Goal: Task Accomplishment & Management: Manage account settings

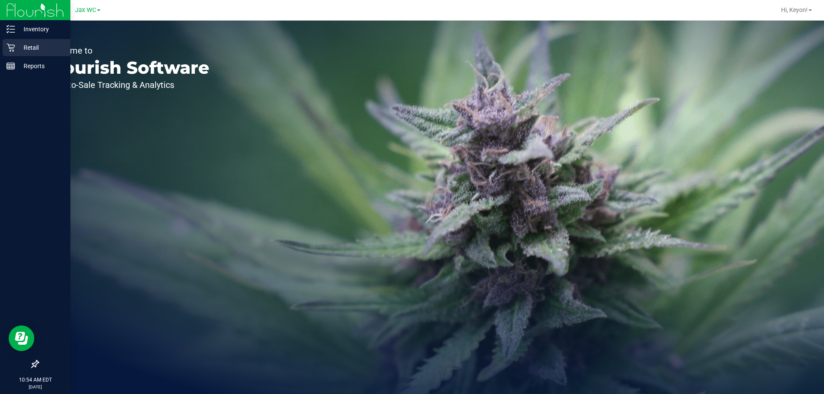
click at [10, 46] on icon at bounding box center [10, 47] width 9 height 9
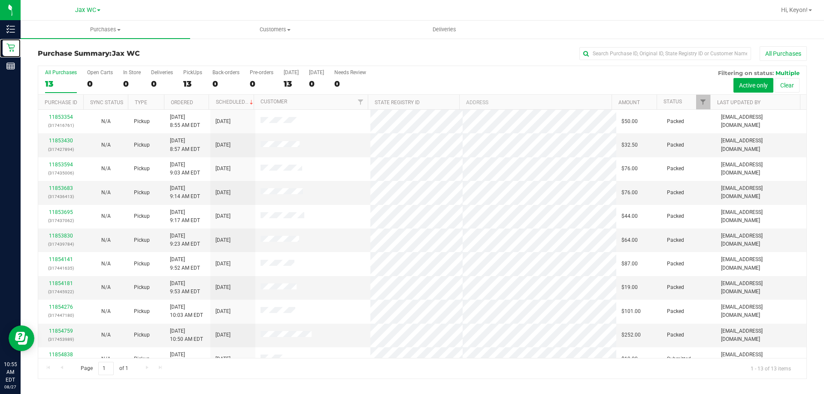
scroll to position [60, 0]
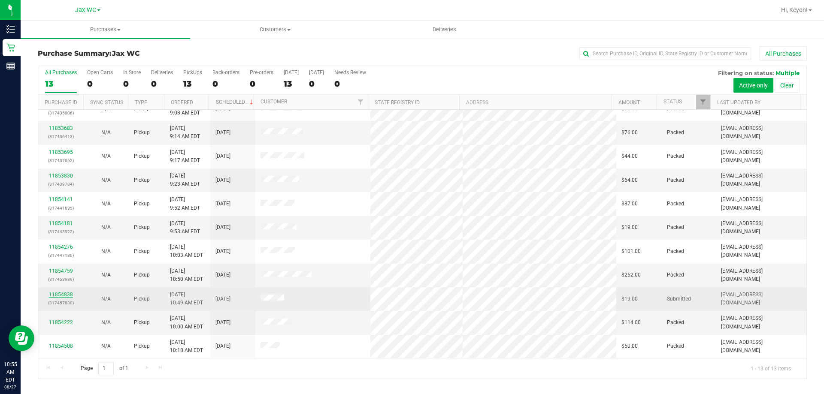
click at [58, 294] on link "11854838" at bounding box center [61, 295] width 24 height 6
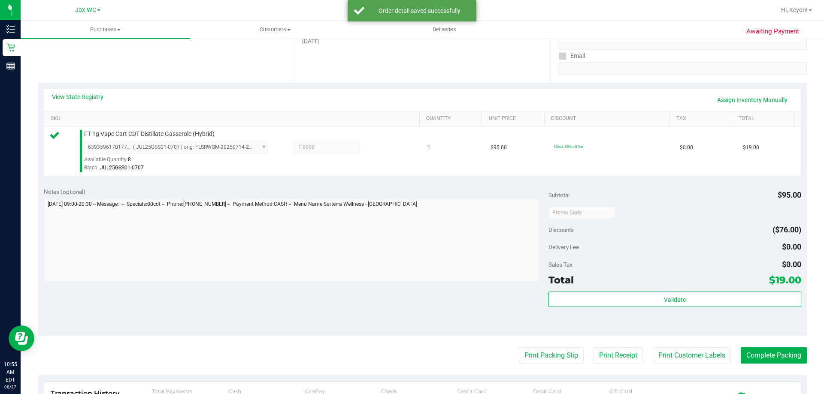
scroll to position [158, 0]
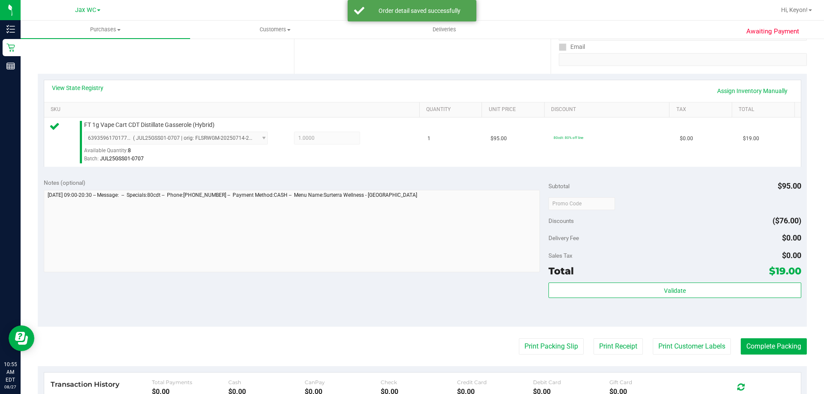
click at [704, 306] on div "Validate" at bounding box center [674, 302] width 252 height 39
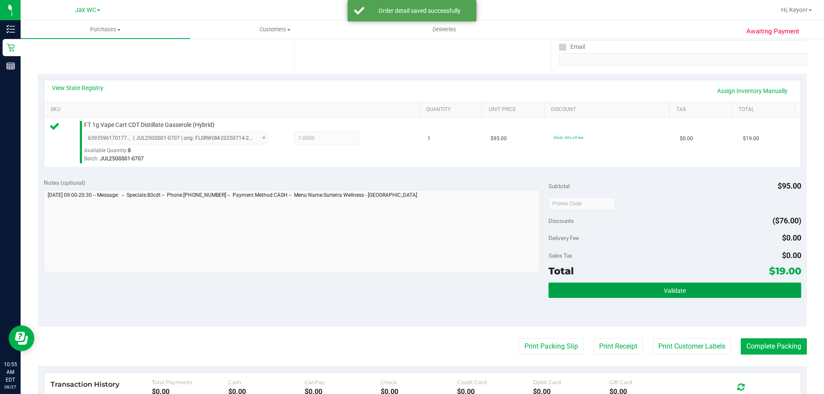
click at [708, 293] on button "Validate" at bounding box center [674, 290] width 252 height 15
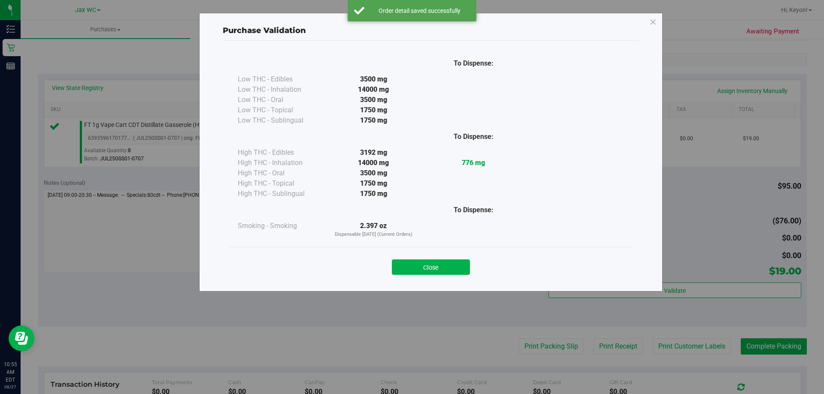
click at [445, 269] on button "Close" at bounding box center [431, 267] width 78 height 15
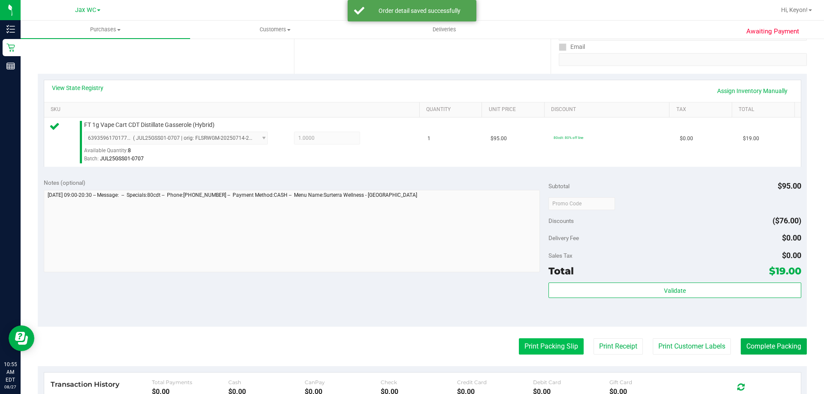
click at [552, 344] on button "Print Packing Slip" at bounding box center [551, 347] width 65 height 16
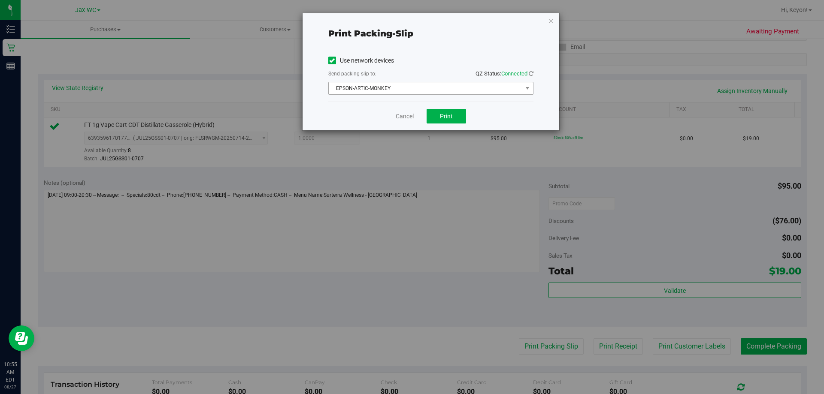
click at [443, 88] on span "EPSON-ARTIC-MONKEY" at bounding box center [426, 88] width 194 height 12
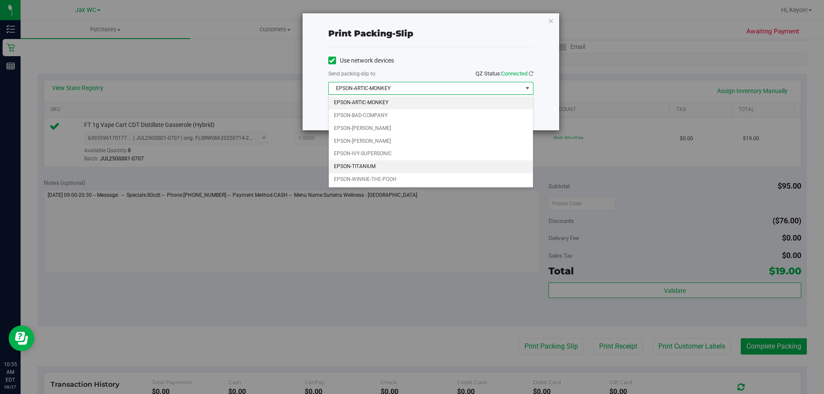
click at [394, 166] on li "EPSON-TITANIUM" at bounding box center [431, 167] width 204 height 13
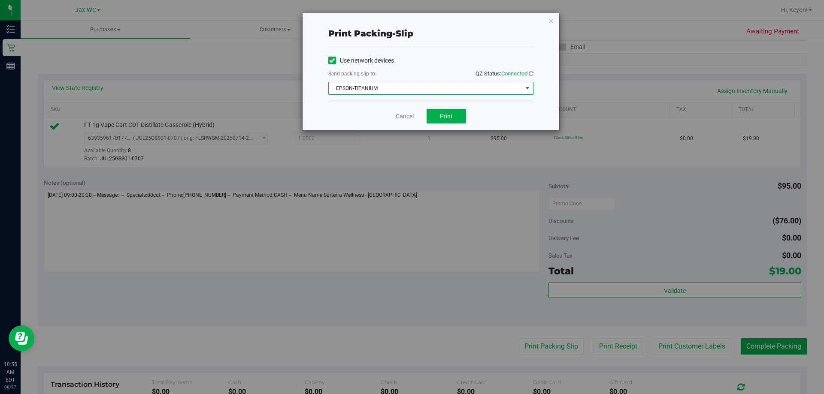
click at [382, 110] on div "Cancel Print" at bounding box center [430, 116] width 205 height 29
click at [445, 114] on span "Print" at bounding box center [446, 116] width 13 height 7
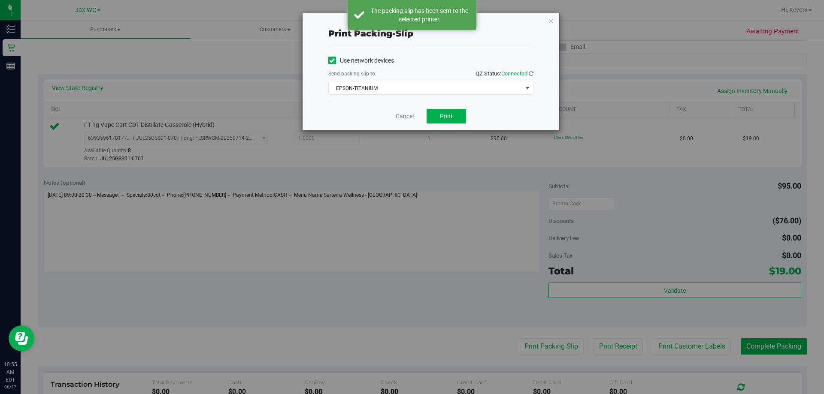
click at [406, 112] on link "Cancel" at bounding box center [405, 116] width 18 height 9
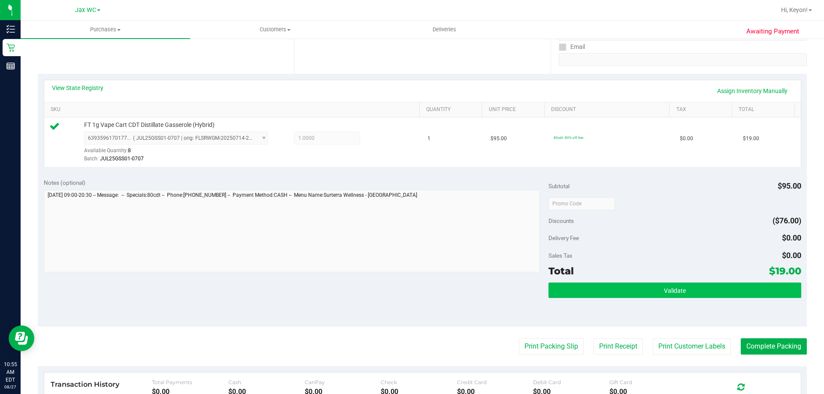
drag, startPoint x: 739, startPoint y: 278, endPoint x: 732, endPoint y: 287, distance: 11.6
click at [736, 284] on div "Subtotal $95.00 Discounts ($76.00) Delivery Fee $0.00 Sales Tax $0.00 Total $19…" at bounding box center [674, 250] width 252 height 143
click at [729, 289] on button "Validate" at bounding box center [674, 290] width 252 height 15
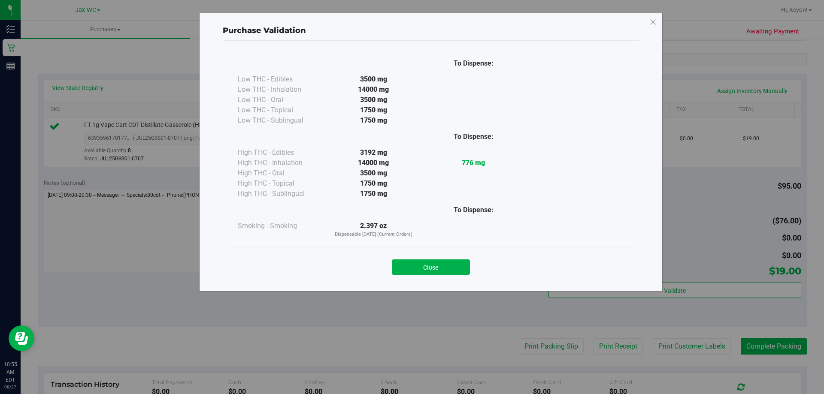
click at [462, 268] on button "Close" at bounding box center [431, 267] width 78 height 15
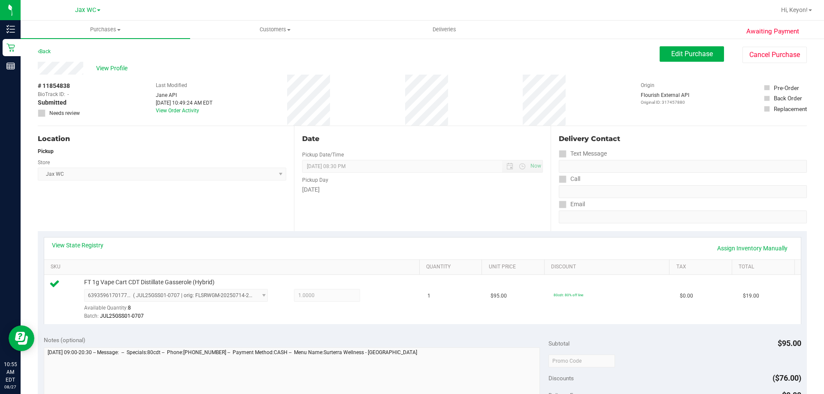
scroll to position [182, 0]
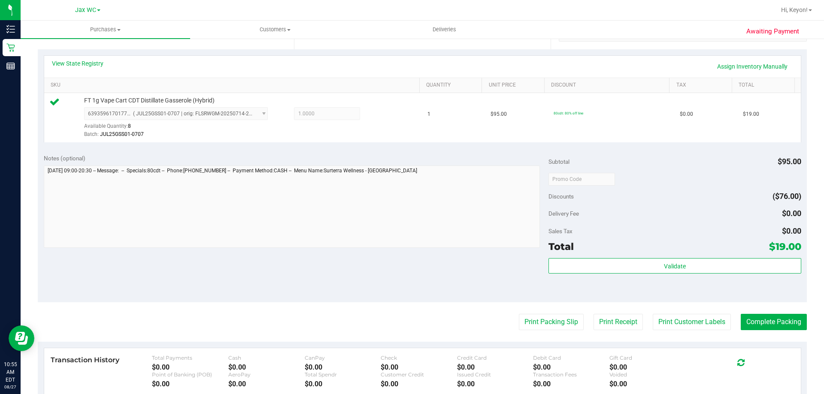
click at [694, 257] on div "Subtotal $95.00 Discounts ($76.00) Delivery Fee $0.00 Sales Tax $0.00 Total $19…" at bounding box center [674, 225] width 252 height 143
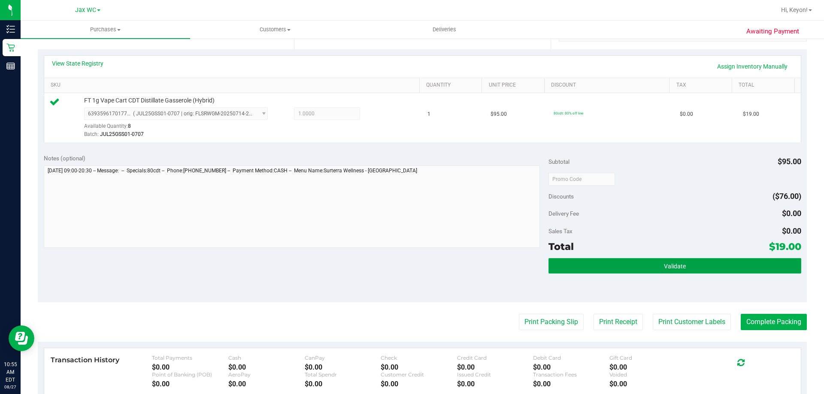
click at [691, 273] on button "Validate" at bounding box center [674, 265] width 252 height 15
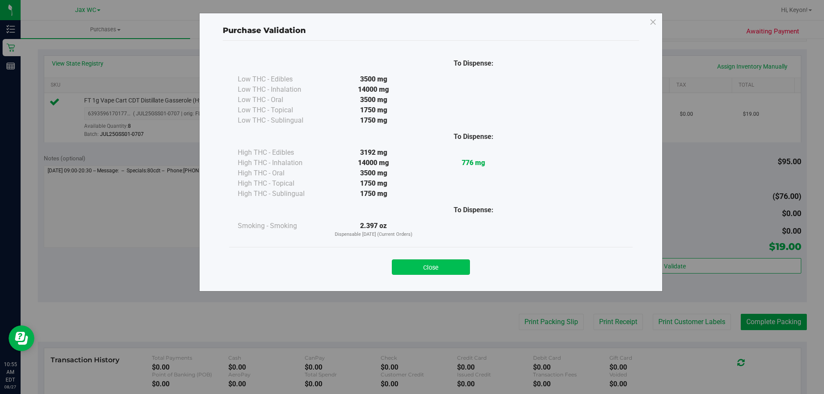
click at [445, 270] on button "Close" at bounding box center [431, 267] width 78 height 15
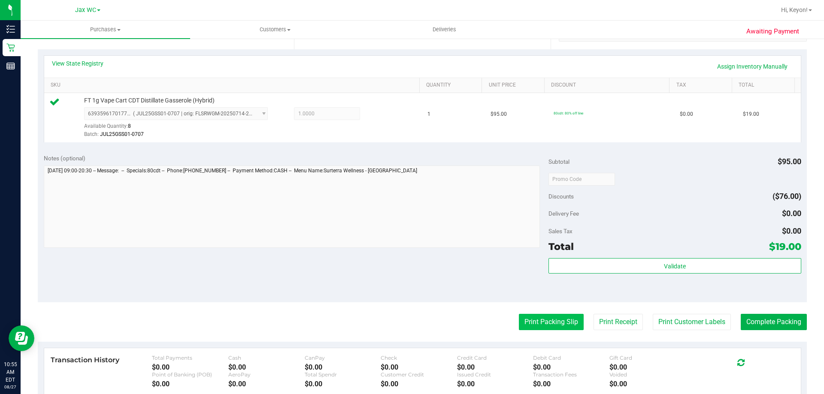
click at [548, 315] on button "Print Packing Slip" at bounding box center [551, 322] width 65 height 16
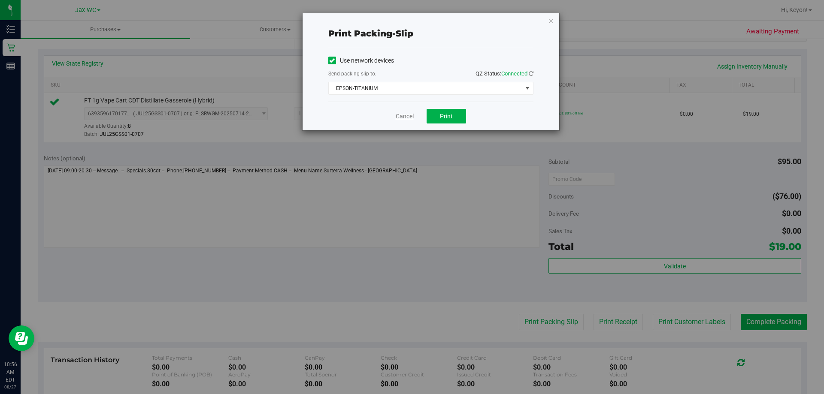
click at [400, 118] on link "Cancel" at bounding box center [405, 116] width 18 height 9
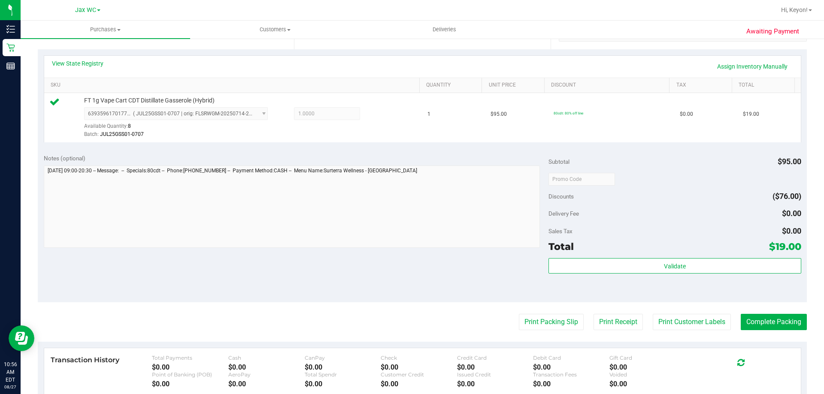
drag, startPoint x: 592, startPoint y: 293, endPoint x: 598, endPoint y: 291, distance: 6.4
click at [593, 293] on div "Validate" at bounding box center [674, 277] width 252 height 39
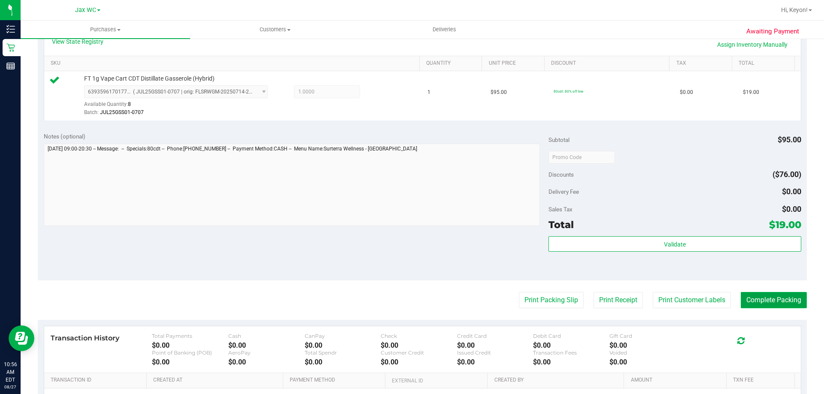
click at [782, 305] on button "Complete Packing" at bounding box center [774, 300] width 66 height 16
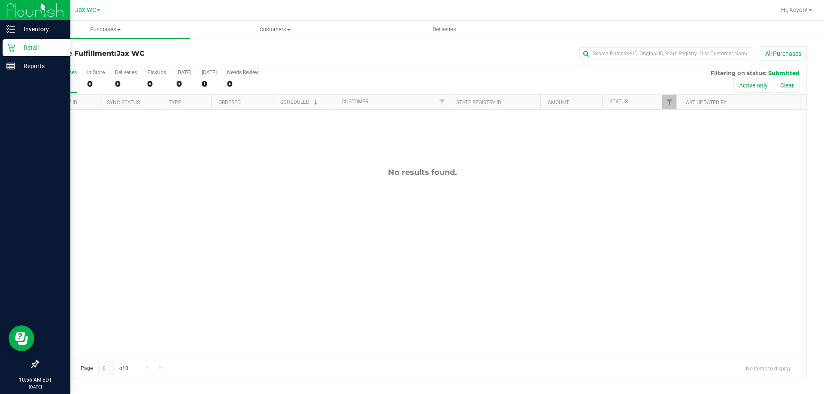
click at [12, 47] on icon at bounding box center [10, 47] width 9 height 9
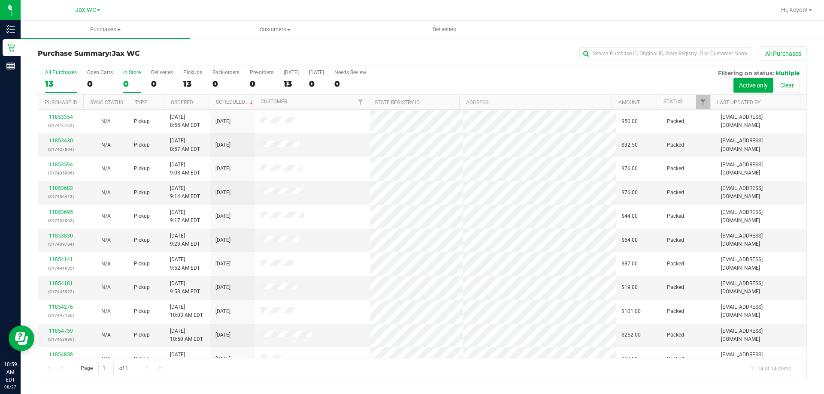
click at [130, 83] on div "0" at bounding box center [132, 84] width 18 height 10
click at [0, 0] on input "In Store 0" at bounding box center [0, 0] width 0 height 0
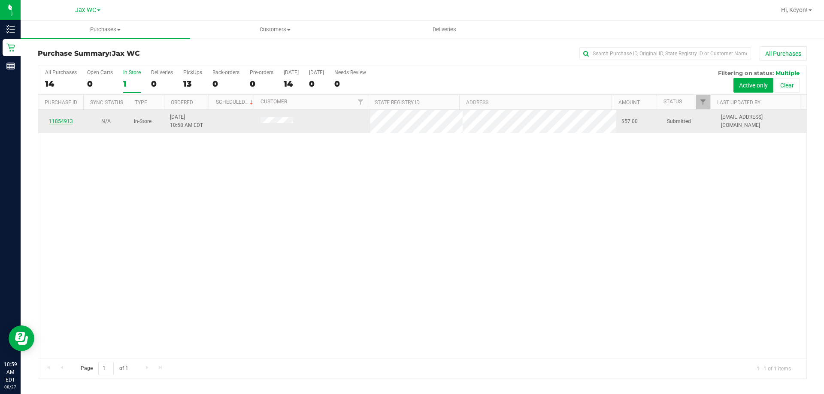
click at [68, 121] on link "11854913" at bounding box center [61, 121] width 24 height 6
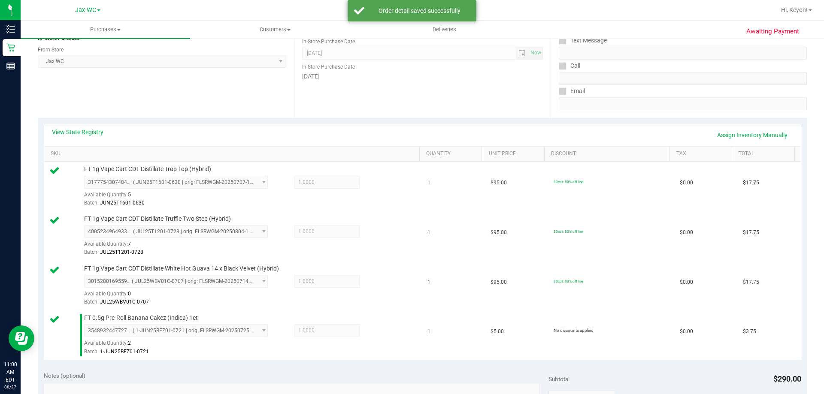
scroll to position [262, 0]
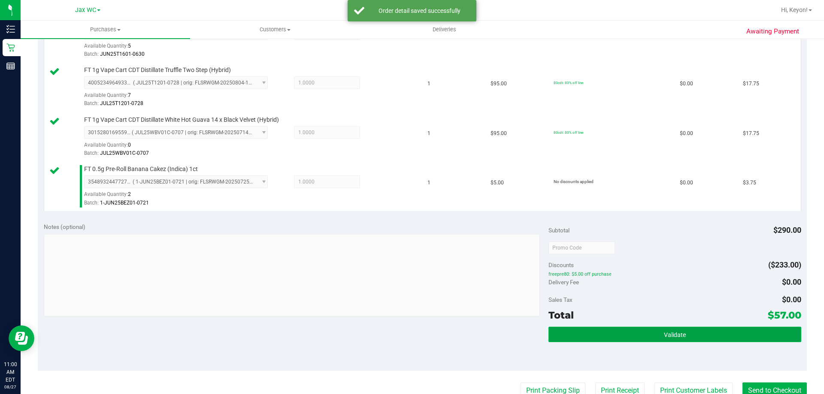
click at [686, 338] on button "Validate" at bounding box center [674, 334] width 252 height 15
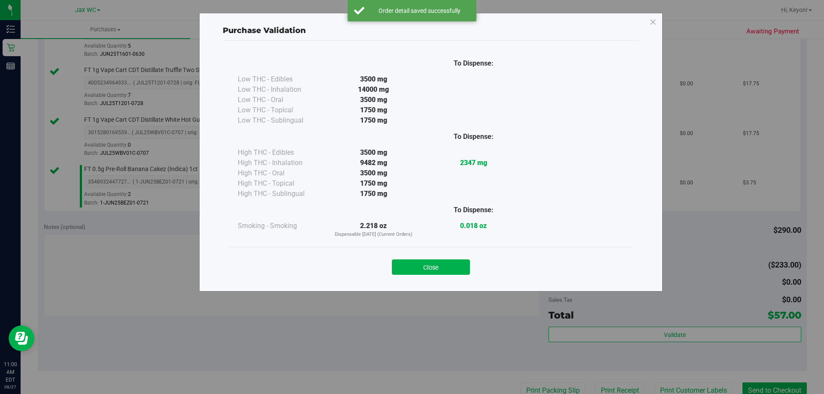
click at [447, 273] on button "Close" at bounding box center [431, 267] width 78 height 15
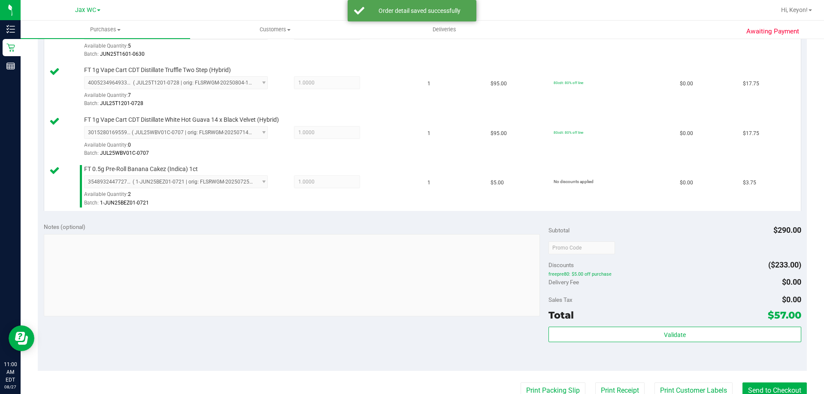
scroll to position [332, 0]
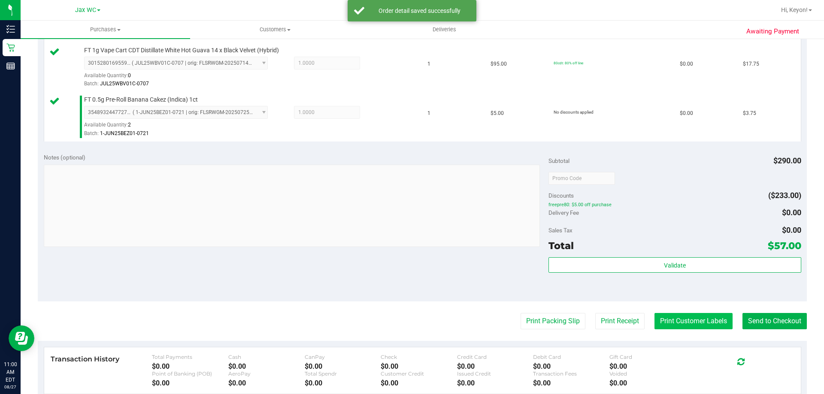
click at [687, 326] on button "Print Customer Labels" at bounding box center [693, 321] width 78 height 16
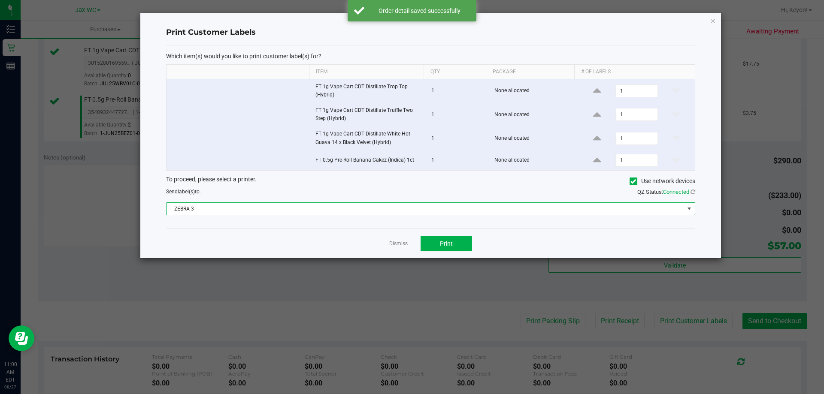
click at [423, 204] on span "ZEBRA-3" at bounding box center [426, 209] width 518 height 12
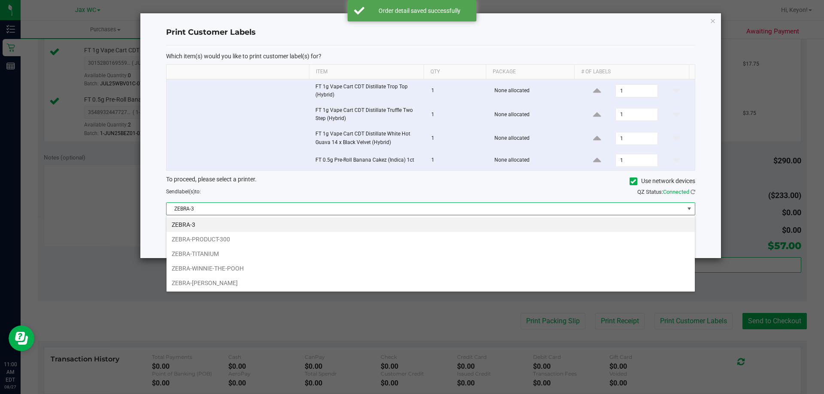
scroll to position [13, 529]
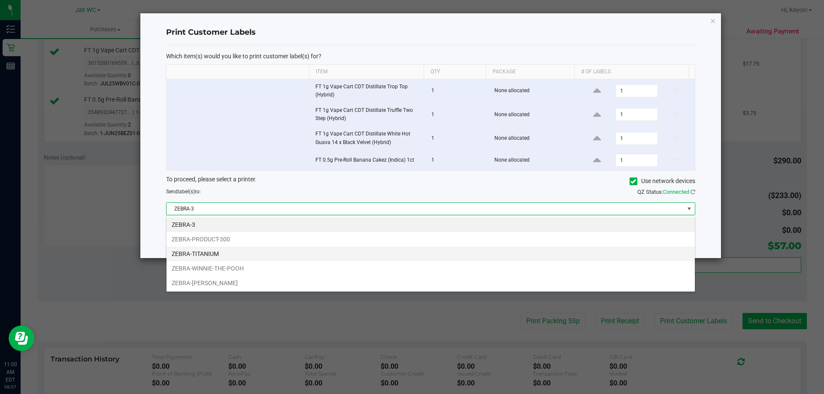
click at [272, 257] on li "ZEBRA-TITANIUM" at bounding box center [431, 254] width 528 height 15
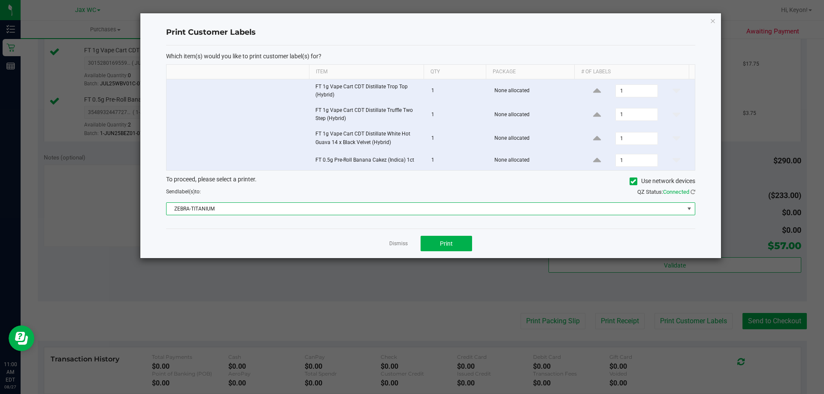
click at [278, 237] on div "Dismiss Print" at bounding box center [430, 244] width 529 height 30
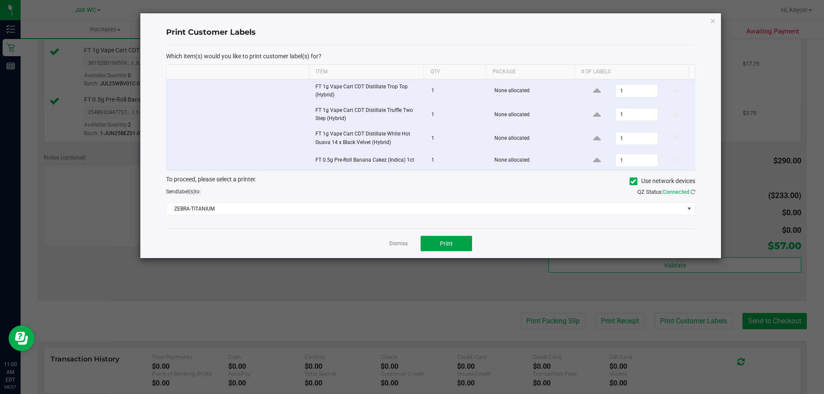
click at [466, 247] on button "Print" at bounding box center [446, 243] width 51 height 15
click at [399, 244] on link "Dismiss" at bounding box center [398, 243] width 18 height 7
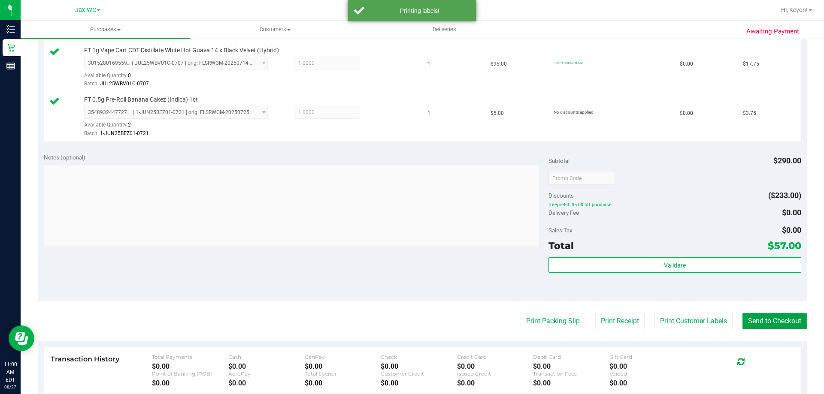
click at [771, 329] on button "Send to Checkout" at bounding box center [774, 321] width 64 height 16
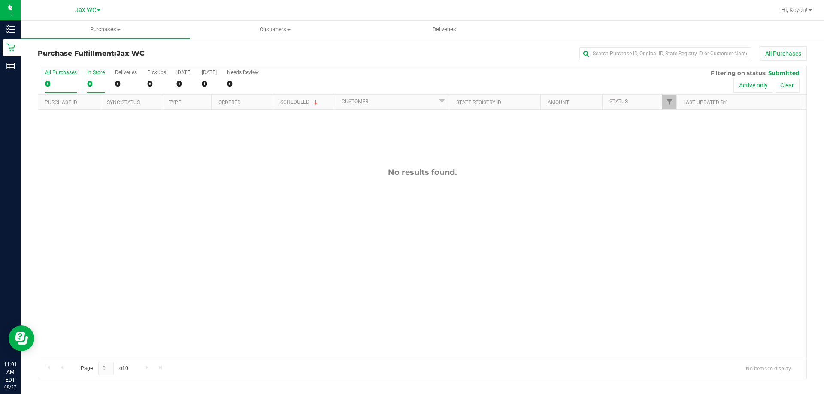
click at [88, 82] on div "0" at bounding box center [96, 84] width 18 height 10
click at [0, 0] on input "In Store 0" at bounding box center [0, 0] width 0 height 0
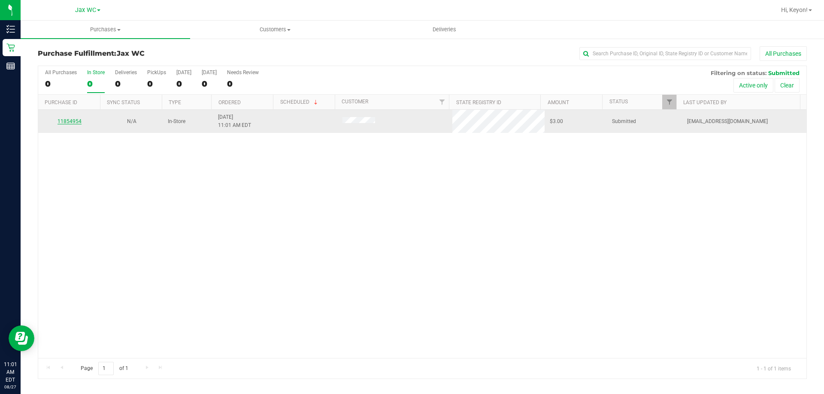
click at [67, 120] on link "11854954" at bounding box center [70, 121] width 24 height 6
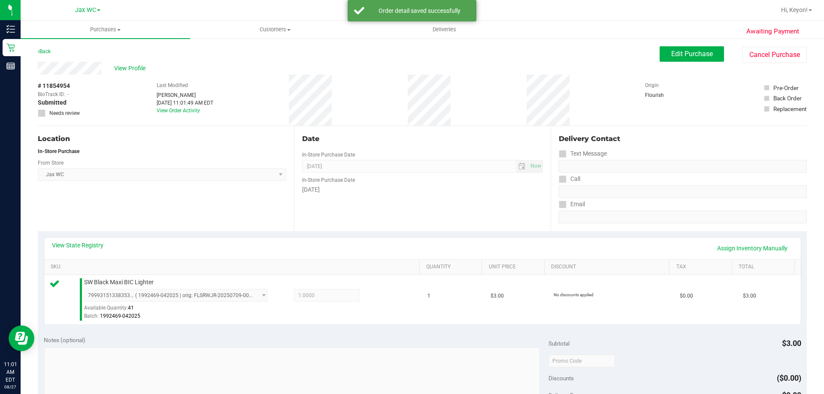
scroll to position [190, 0]
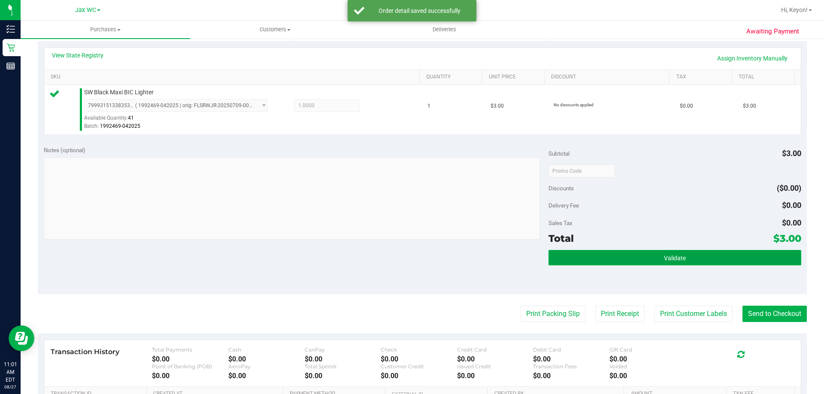
click at [728, 264] on button "Validate" at bounding box center [674, 257] width 252 height 15
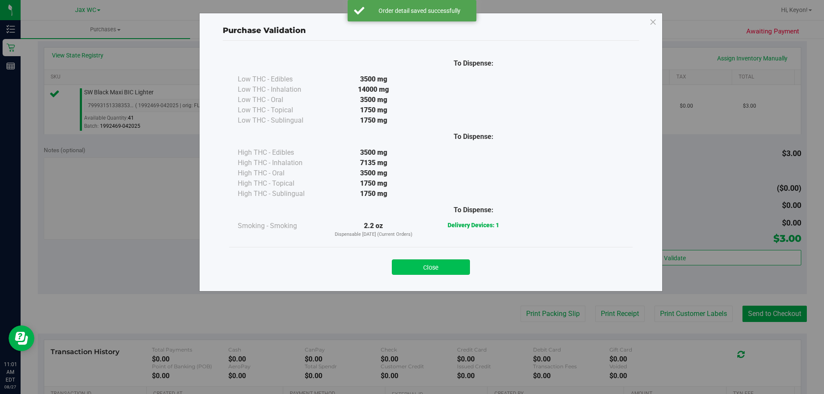
click at [446, 265] on button "Close" at bounding box center [431, 267] width 78 height 15
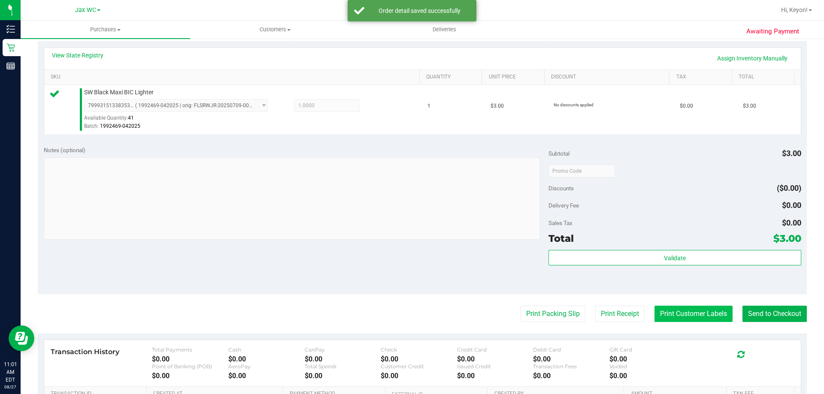
click at [691, 312] on button "Print Customer Labels" at bounding box center [693, 314] width 78 height 16
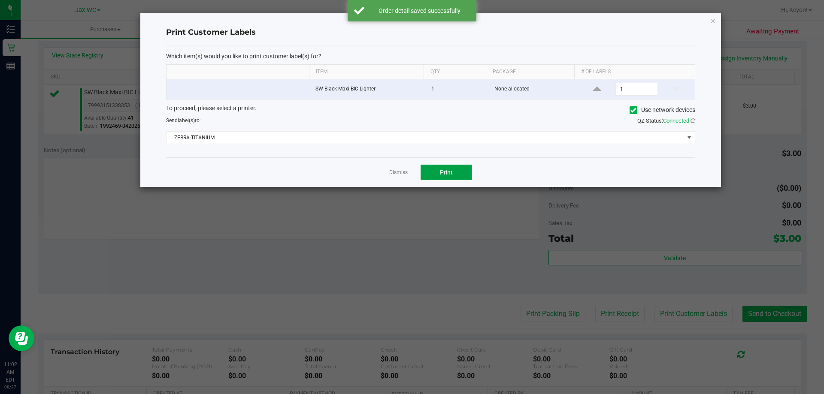
click at [446, 169] on span "Print" at bounding box center [446, 172] width 13 height 7
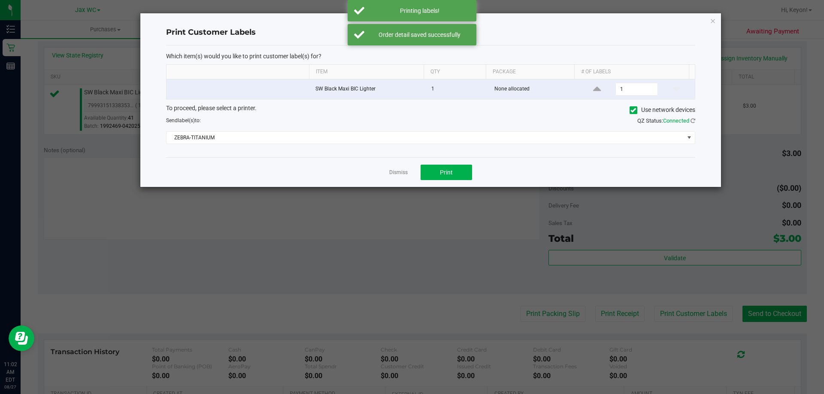
drag, startPoint x: 400, startPoint y: 171, endPoint x: 637, endPoint y: 244, distance: 247.8
click at [400, 172] on link "Dismiss" at bounding box center [398, 172] width 18 height 7
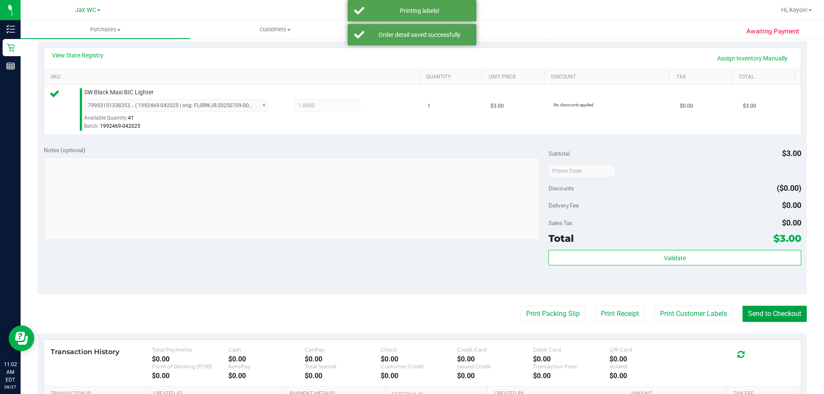
click at [755, 315] on button "Send to Checkout" at bounding box center [774, 314] width 64 height 16
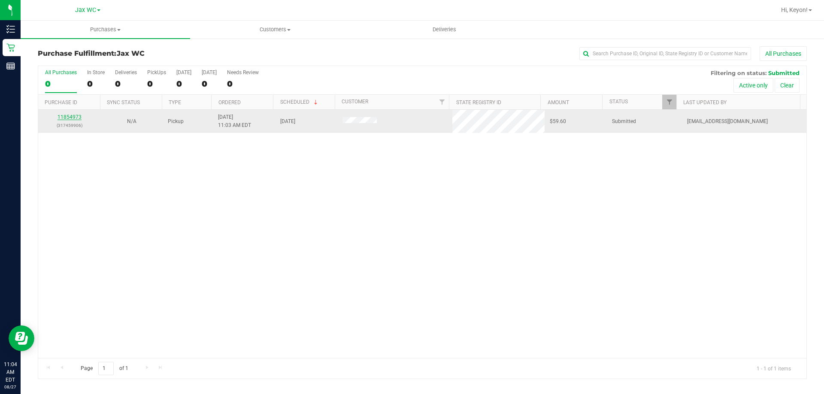
click at [60, 118] on link "11854973" at bounding box center [70, 117] width 24 height 6
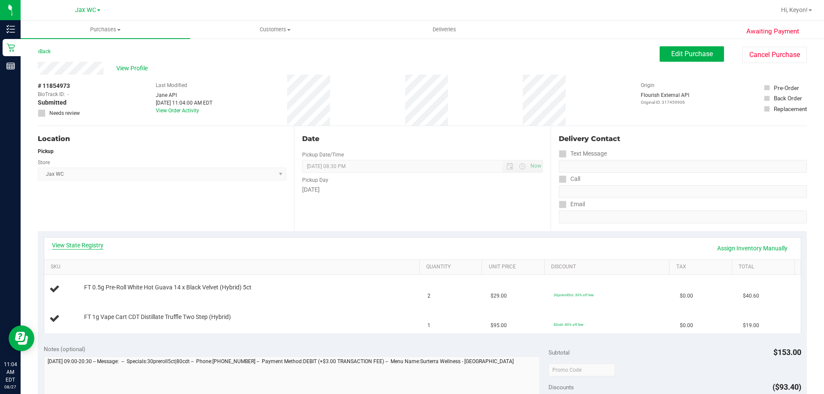
click at [85, 242] on link "View State Registry" at bounding box center [77, 245] width 51 height 9
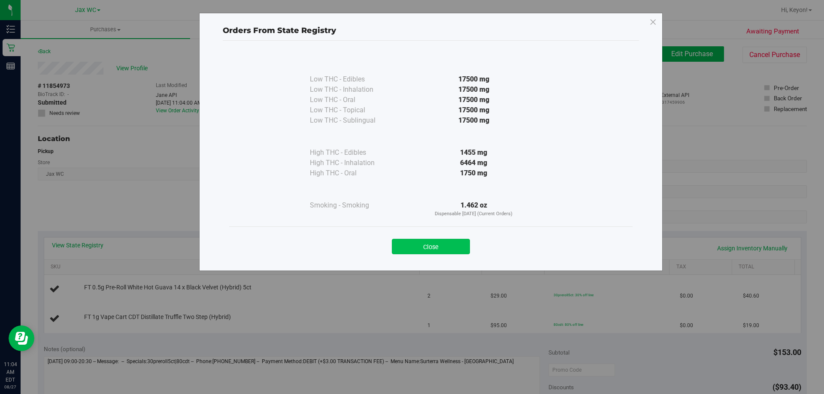
click at [448, 245] on button "Close" at bounding box center [431, 246] width 78 height 15
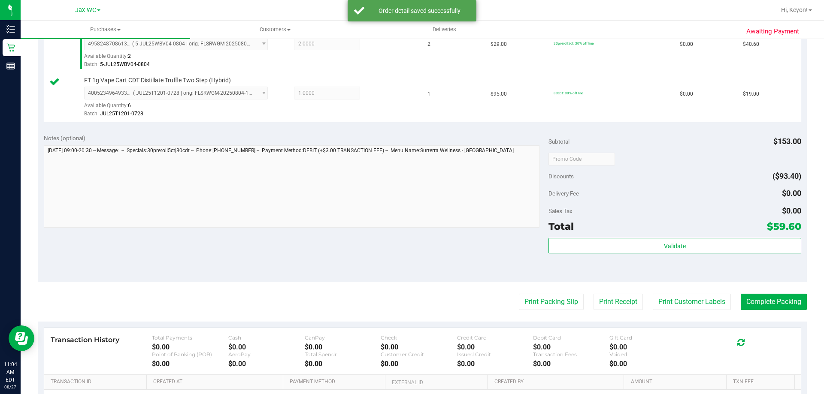
scroll to position [308, 0]
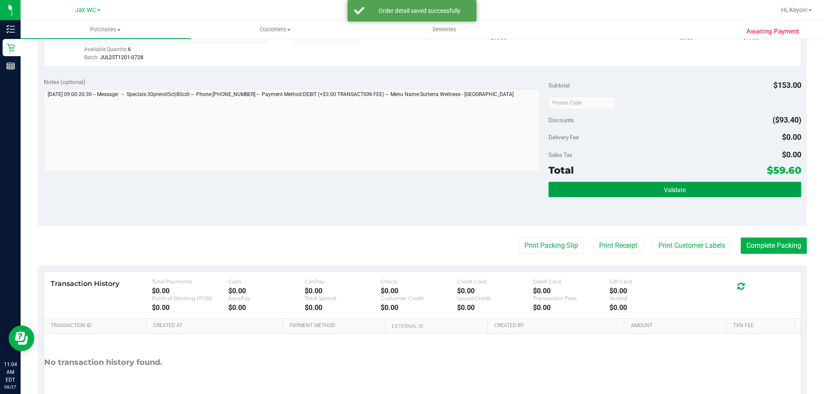
drag, startPoint x: 706, startPoint y: 194, endPoint x: 700, endPoint y: 196, distance: 6.1
click at [705, 196] on button "Validate" at bounding box center [674, 189] width 252 height 15
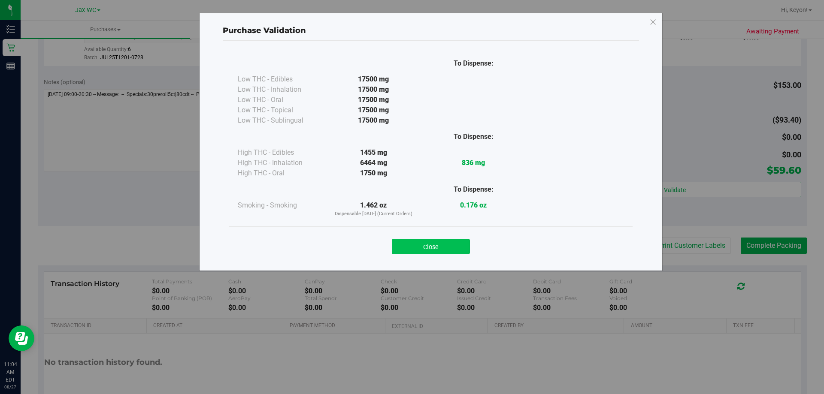
drag, startPoint x: 445, startPoint y: 245, endPoint x: 545, endPoint y: 243, distance: 100.0
click at [445, 245] on button "Close" at bounding box center [431, 246] width 78 height 15
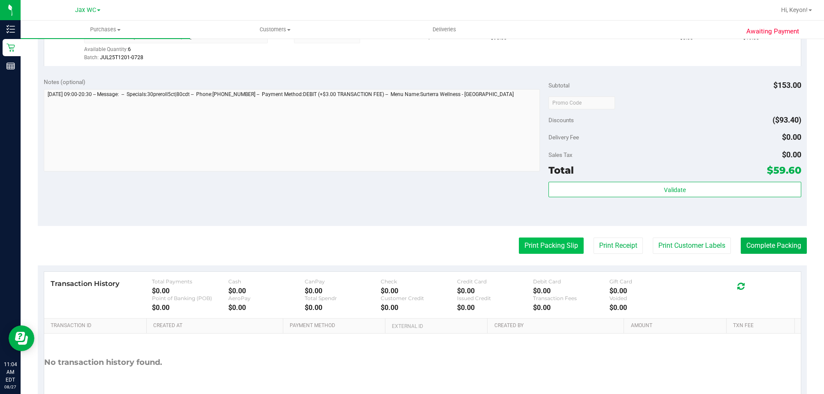
click at [544, 247] on button "Print Packing Slip" at bounding box center [551, 246] width 65 height 16
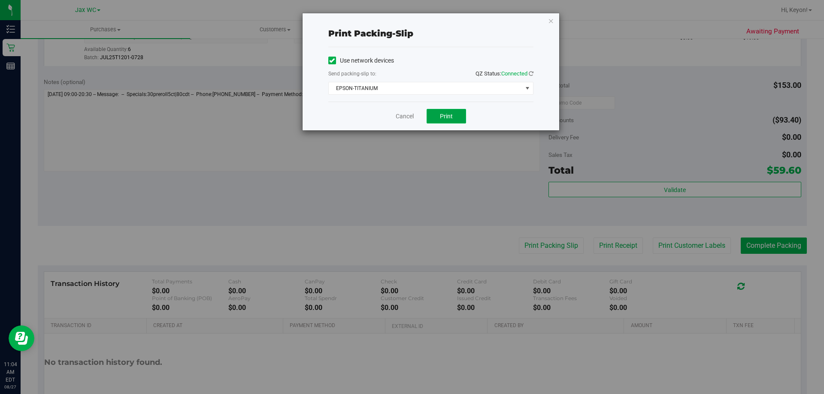
click at [448, 116] on span "Print" at bounding box center [446, 116] width 13 height 7
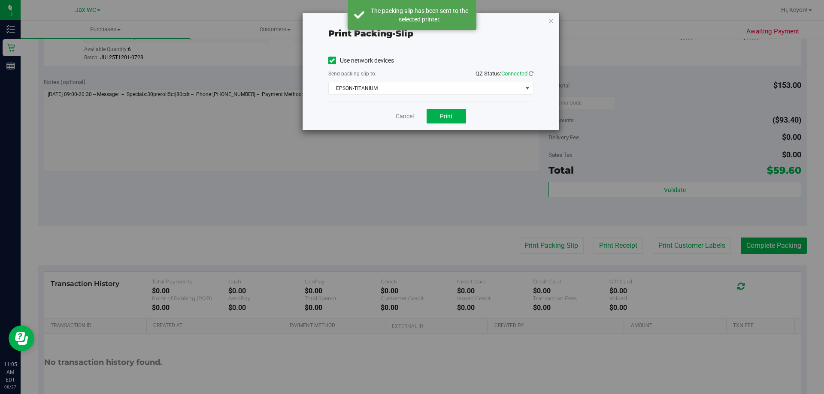
click at [410, 116] on link "Cancel" at bounding box center [405, 116] width 18 height 9
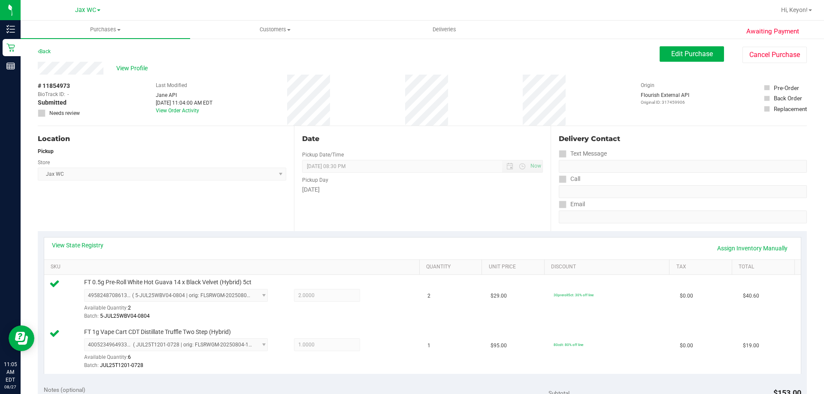
scroll to position [250, 0]
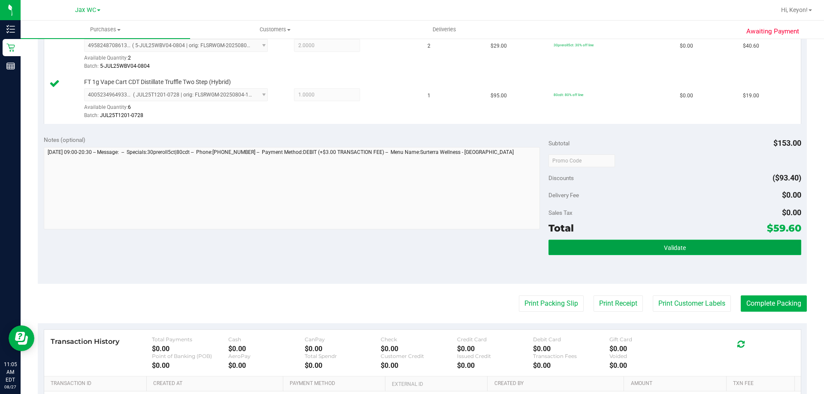
click at [694, 245] on button "Validate" at bounding box center [674, 247] width 252 height 15
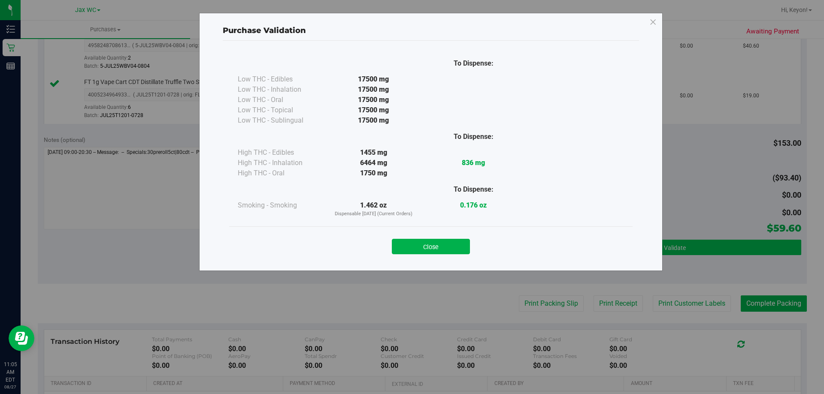
drag, startPoint x: 424, startPoint y: 247, endPoint x: 689, endPoint y: 251, distance: 264.8
click at [431, 247] on button "Close" at bounding box center [431, 246] width 78 height 15
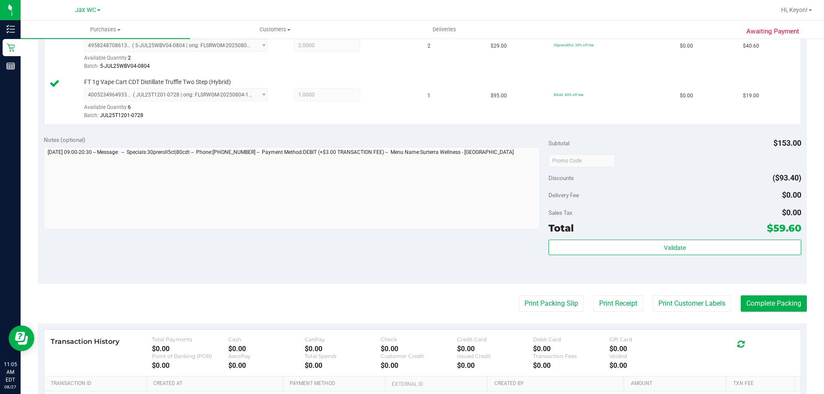
scroll to position [295, 0]
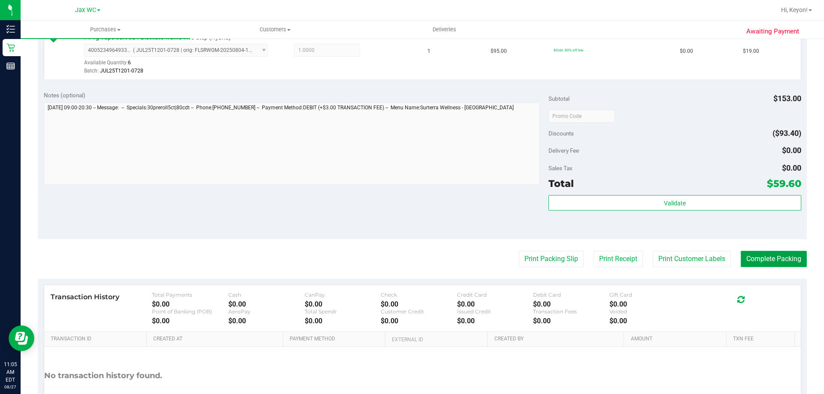
click at [790, 260] on button "Complete Packing" at bounding box center [774, 259] width 66 height 16
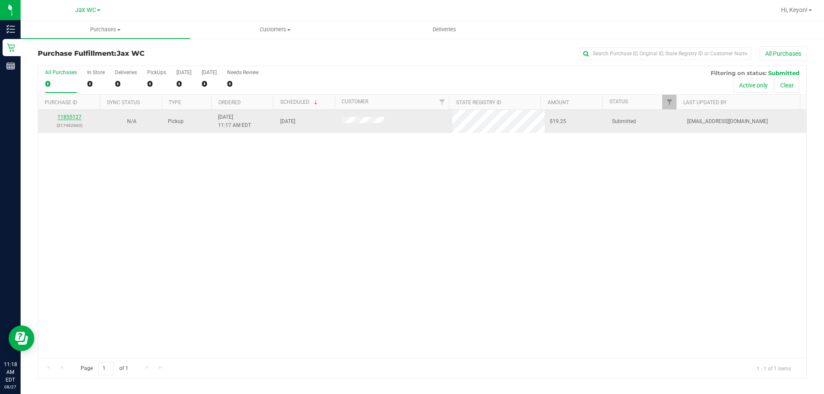
click at [74, 116] on link "11855127" at bounding box center [70, 117] width 24 height 6
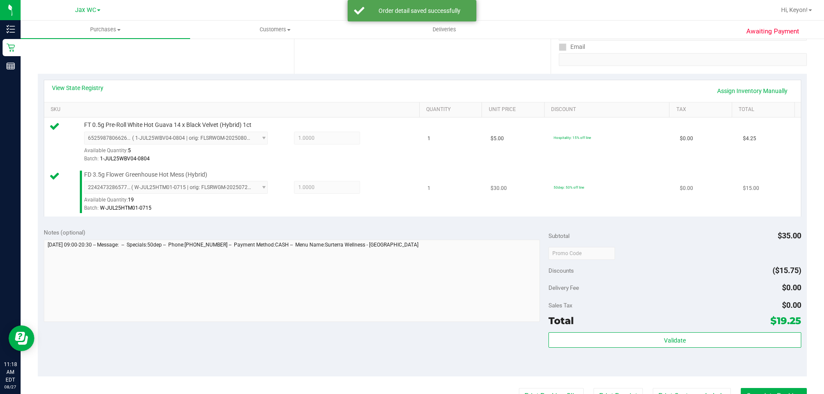
scroll to position [194, 0]
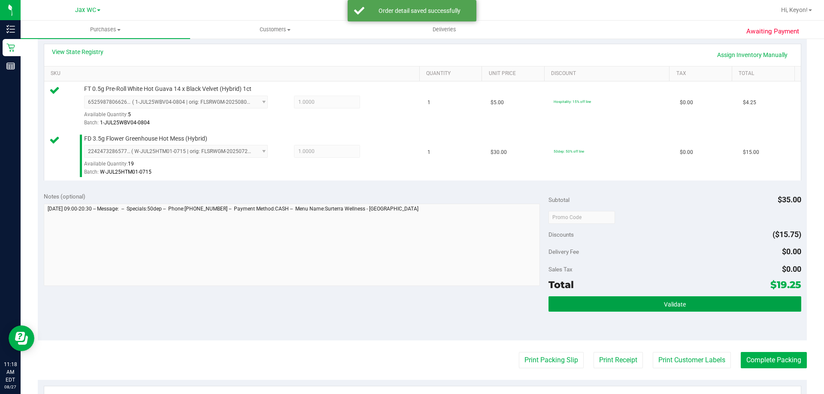
click at [647, 307] on button "Validate" at bounding box center [674, 304] width 252 height 15
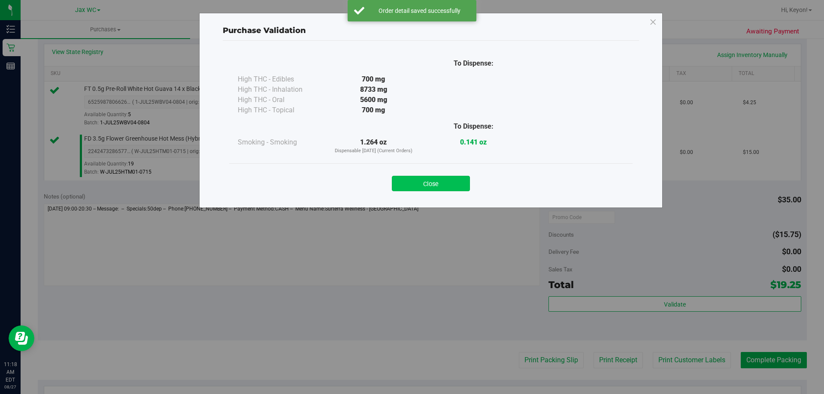
click at [454, 179] on button "Close" at bounding box center [431, 183] width 78 height 15
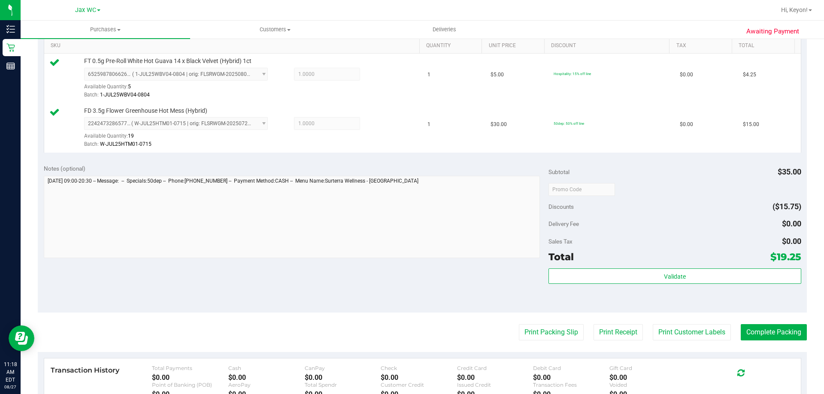
scroll to position [231, 0]
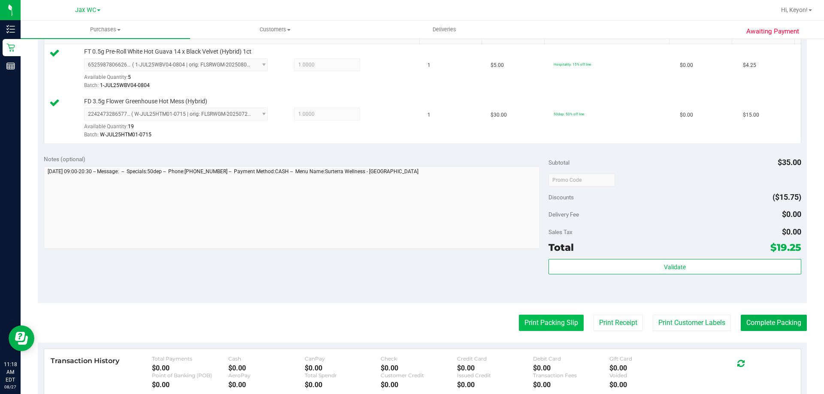
click at [558, 317] on button "Print Packing Slip" at bounding box center [551, 323] width 65 height 16
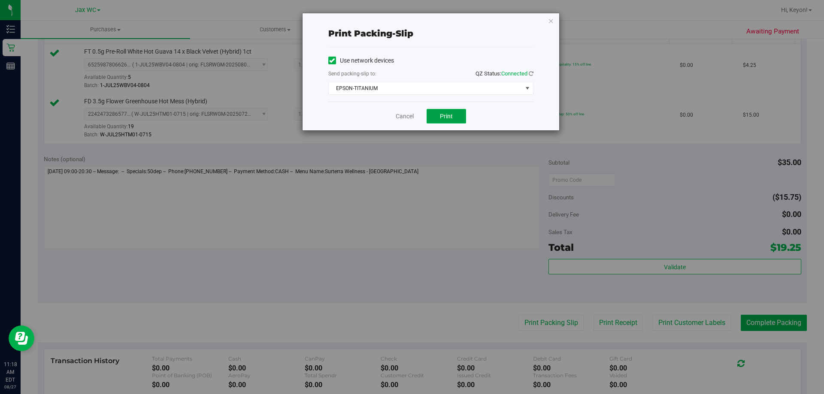
click at [453, 123] on button "Print" at bounding box center [446, 116] width 39 height 15
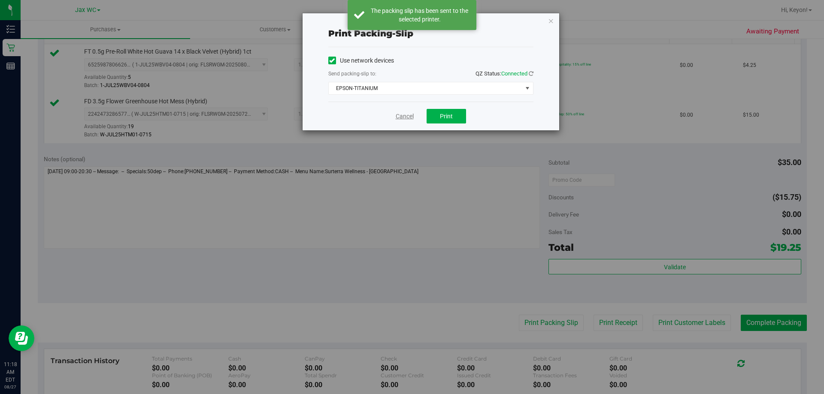
click at [410, 119] on link "Cancel" at bounding box center [405, 116] width 18 height 9
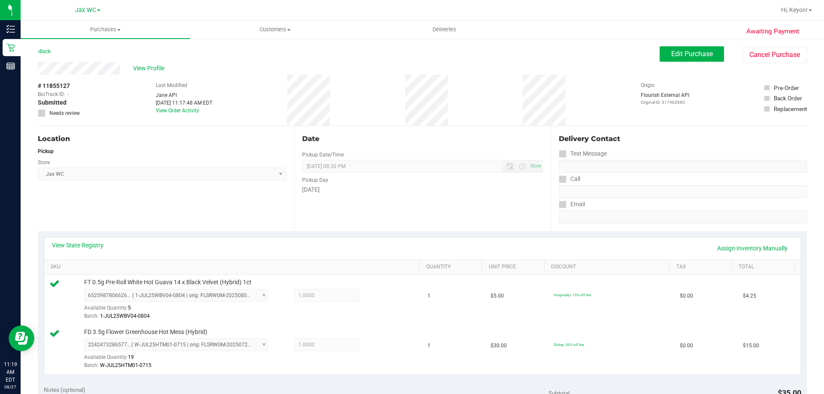
scroll to position [203, 0]
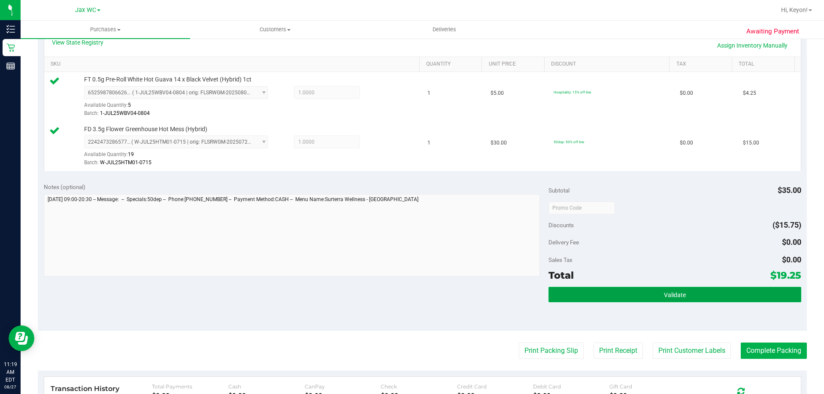
click at [663, 299] on button "Validate" at bounding box center [674, 294] width 252 height 15
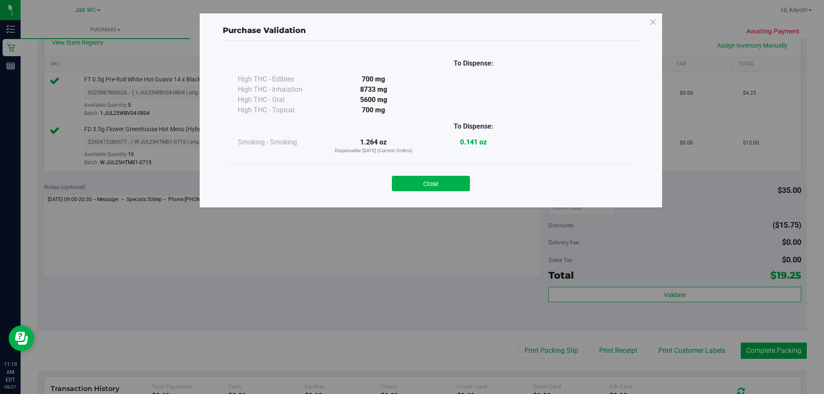
drag, startPoint x: 431, startPoint y: 182, endPoint x: 507, endPoint y: 184, distance: 76.4
click at [433, 182] on button "Close" at bounding box center [431, 183] width 78 height 15
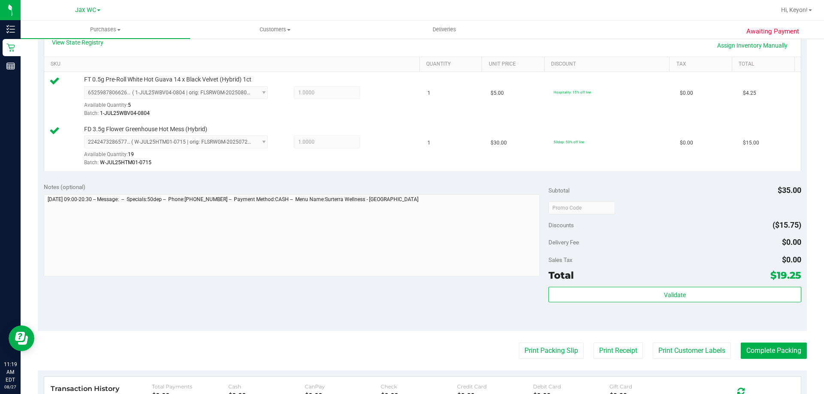
scroll to position [251, 0]
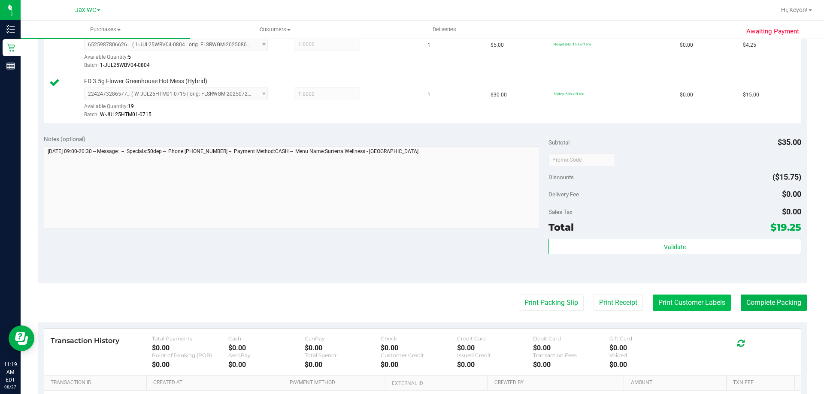
click at [700, 300] on button "Print Customer Labels" at bounding box center [692, 303] width 78 height 16
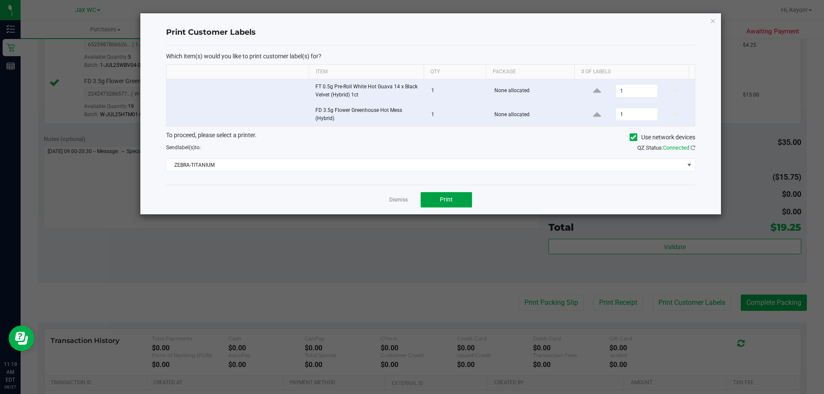
click at [432, 198] on button "Print" at bounding box center [446, 199] width 51 height 15
click at [394, 199] on link "Dismiss" at bounding box center [398, 200] width 18 height 7
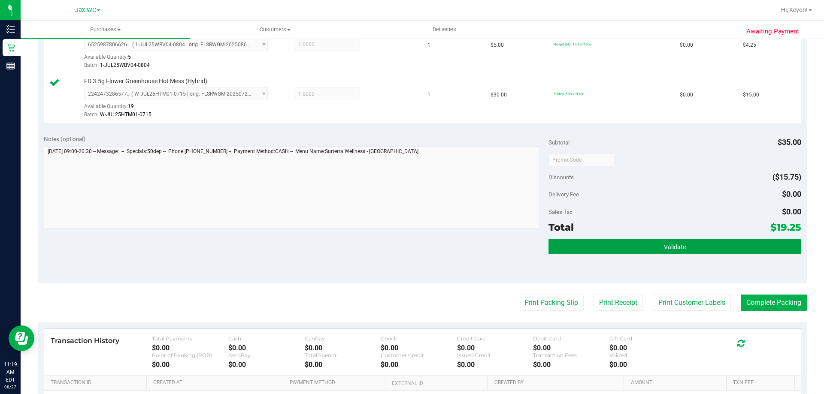
click at [724, 241] on button "Validate" at bounding box center [674, 246] width 252 height 15
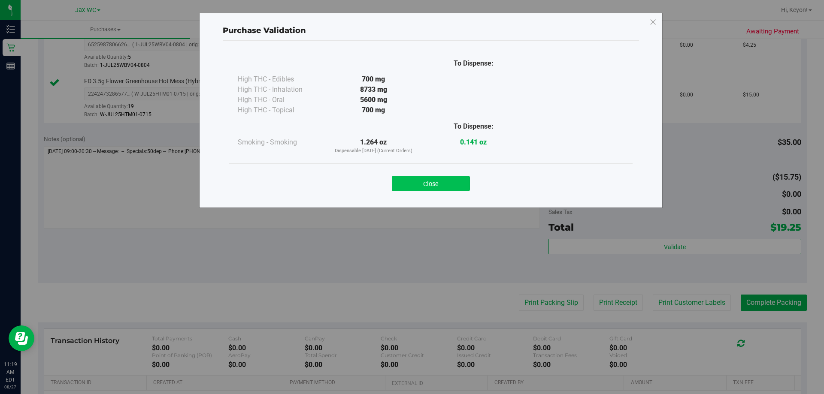
click at [422, 187] on button "Close" at bounding box center [431, 183] width 78 height 15
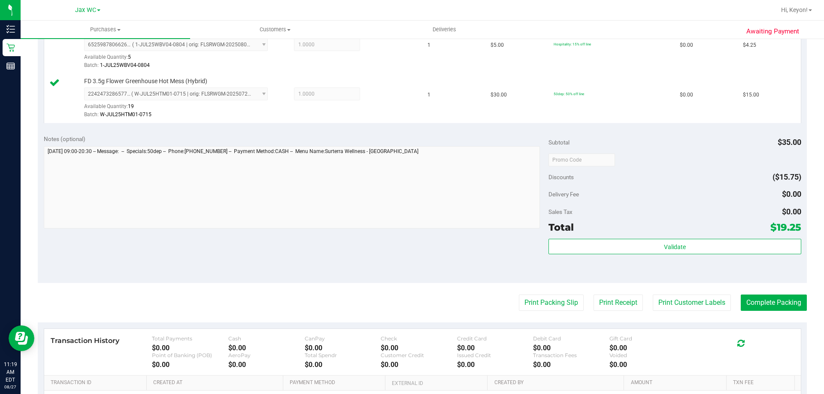
scroll to position [279, 0]
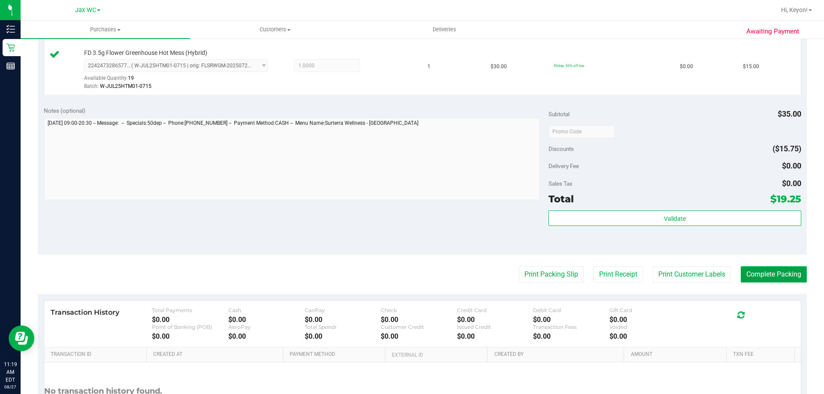
click at [766, 273] on button "Complete Packing" at bounding box center [774, 275] width 66 height 16
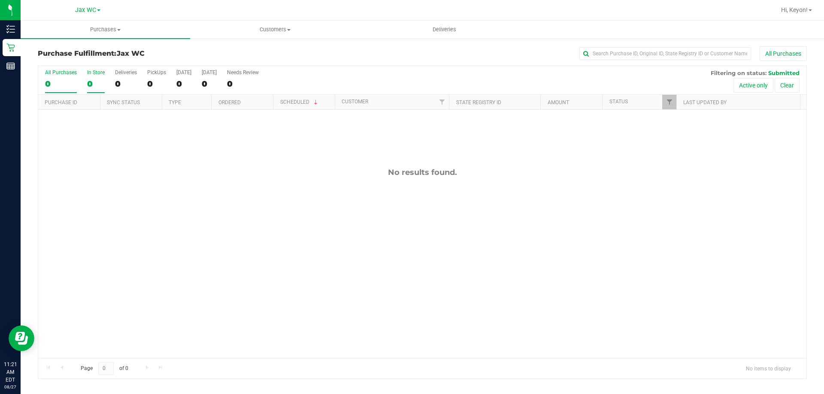
click at [103, 72] on div "In Store" at bounding box center [96, 73] width 18 height 6
click at [0, 0] on input "In Store 0" at bounding box center [0, 0] width 0 height 0
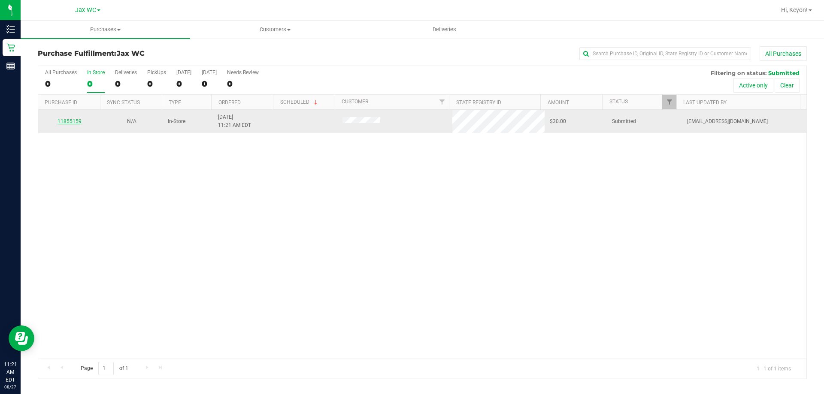
click at [74, 124] on link "11855159" at bounding box center [70, 121] width 24 height 6
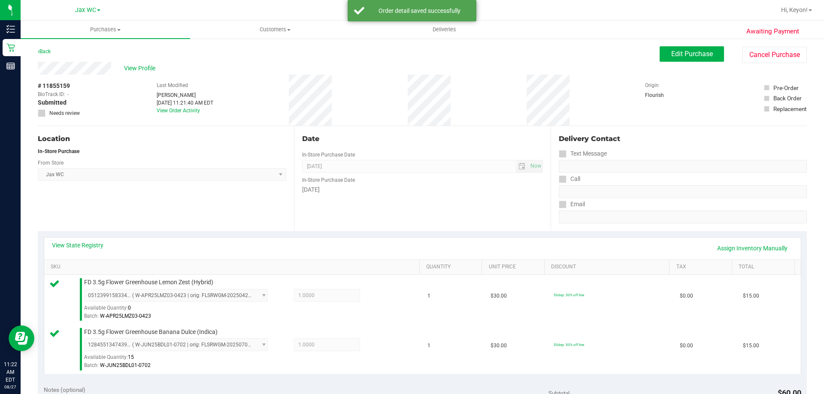
scroll to position [317, 0]
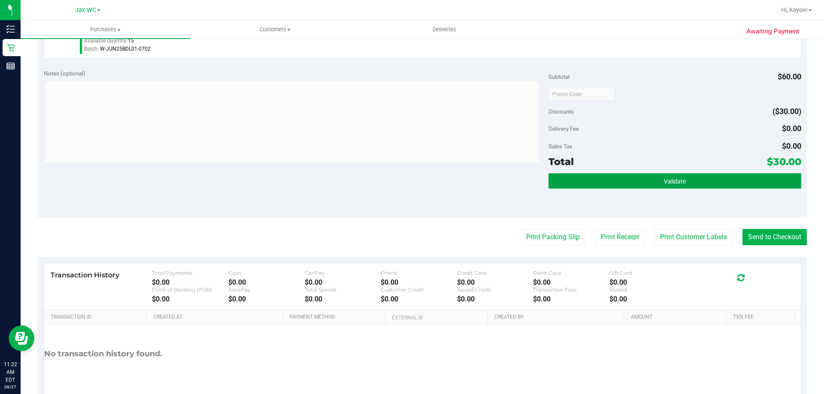
click at [681, 182] on button "Validate" at bounding box center [674, 180] width 252 height 15
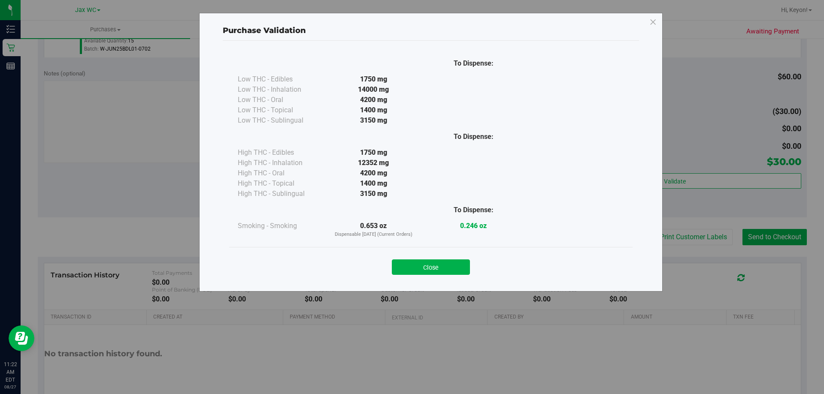
drag, startPoint x: 445, startPoint y: 267, endPoint x: 474, endPoint y: 264, distance: 28.4
click at [446, 267] on button "Close" at bounding box center [431, 267] width 78 height 15
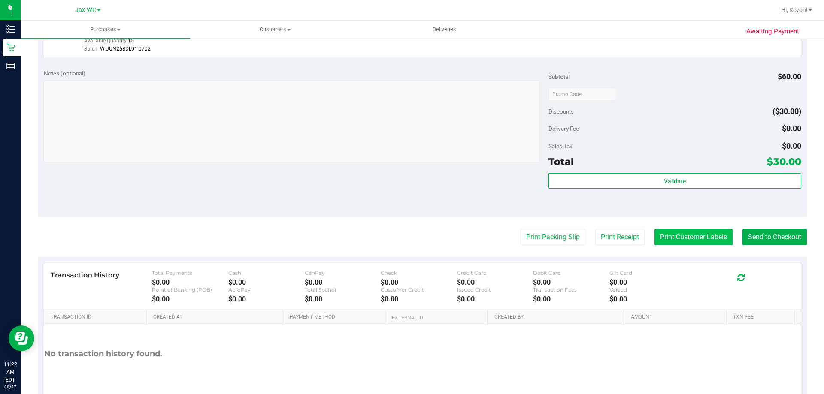
click at [694, 240] on button "Print Customer Labels" at bounding box center [693, 237] width 78 height 16
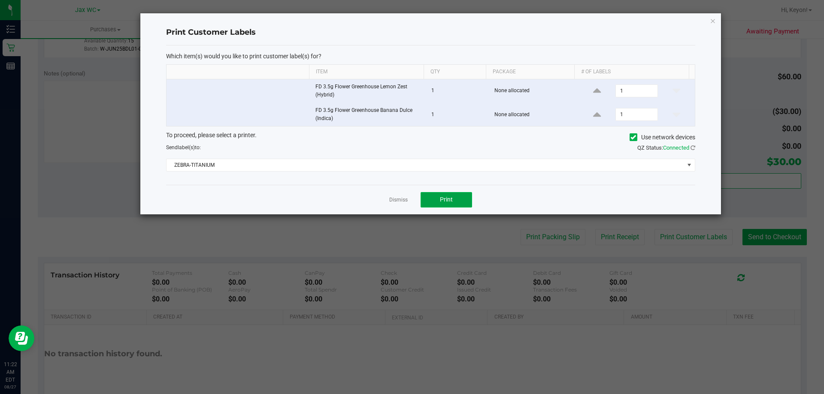
click at [456, 197] on button "Print" at bounding box center [446, 199] width 51 height 15
drag, startPoint x: 398, startPoint y: 198, endPoint x: 553, endPoint y: 222, distance: 157.2
click at [400, 197] on link "Dismiss" at bounding box center [398, 200] width 18 height 7
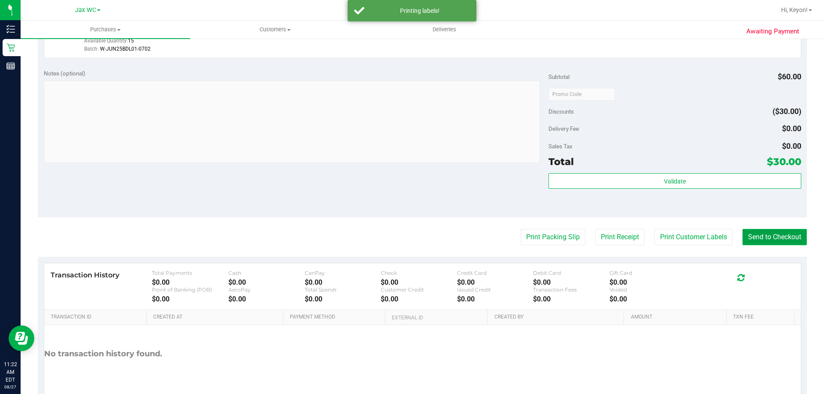
click at [774, 233] on button "Send to Checkout" at bounding box center [774, 237] width 64 height 16
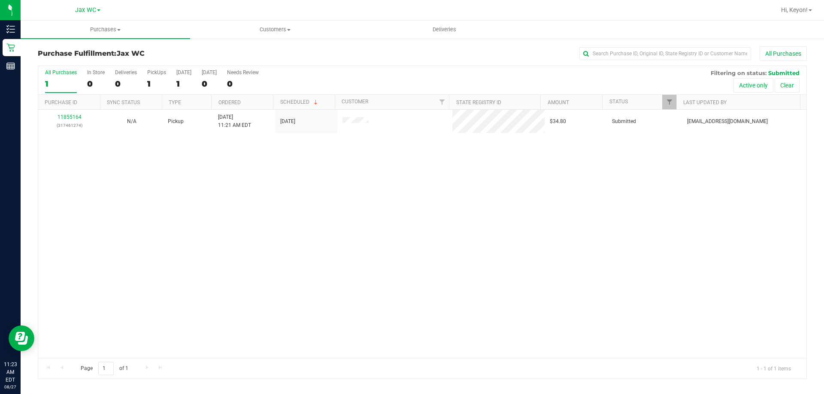
click at [108, 76] on div "All Purchases 1 In Store 0 Deliveries 0 PickUps 1 [DATE] 1 [DATE] 0 Needs Revie…" at bounding box center [422, 80] width 768 height 29
click at [97, 78] on label "In Store 0" at bounding box center [96, 82] width 18 height 24
click at [0, 0] on input "In Store 0" at bounding box center [0, 0] width 0 height 0
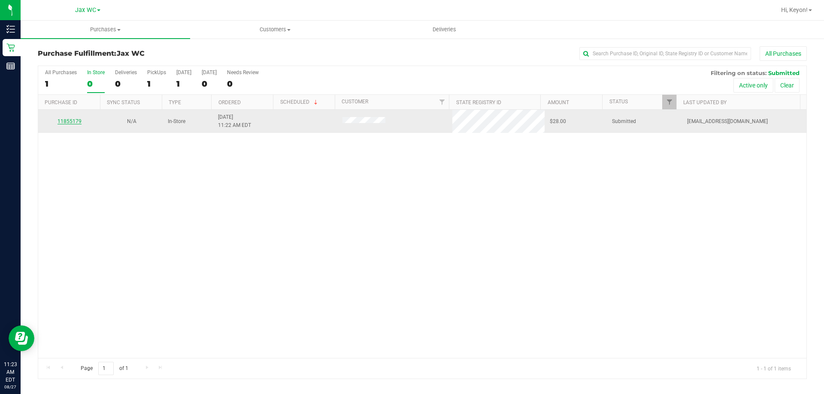
click at [68, 121] on link "11855179" at bounding box center [70, 121] width 24 height 6
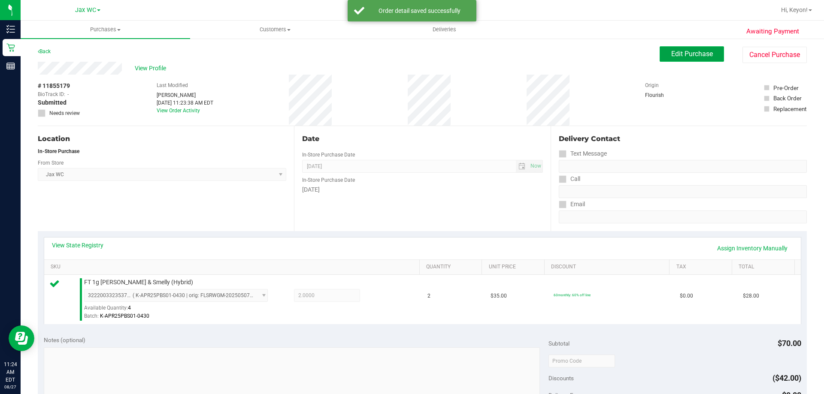
click at [684, 58] on span "Edit Purchase" at bounding box center [692, 54] width 42 height 8
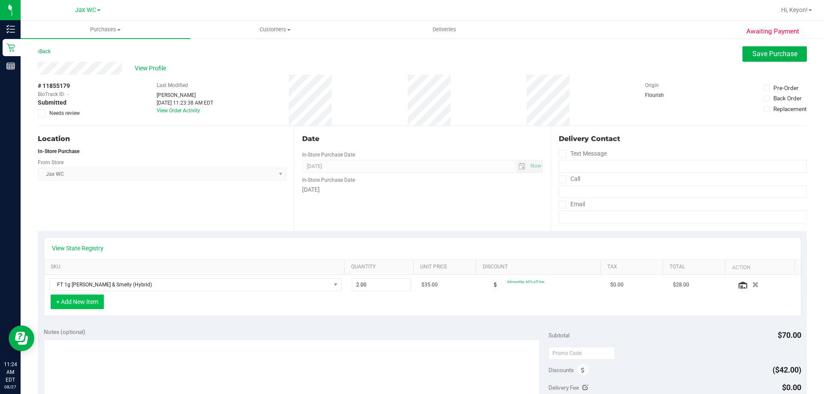
click at [86, 301] on button "+ Add New Item" at bounding box center [77, 302] width 53 height 15
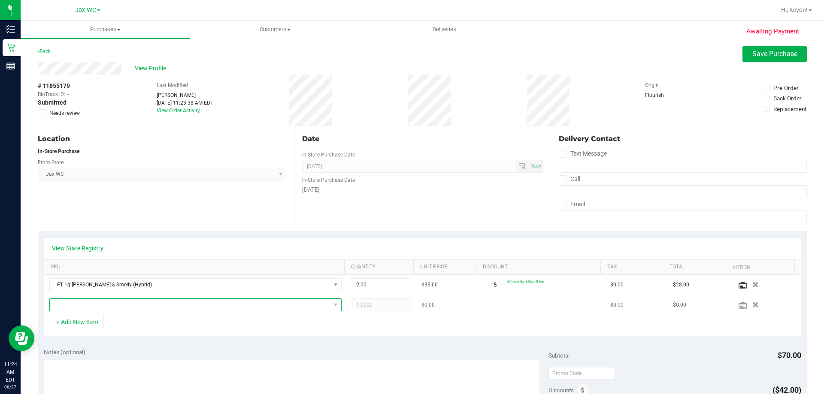
click at [168, 306] on span "NO DATA FOUND" at bounding box center [190, 305] width 281 height 12
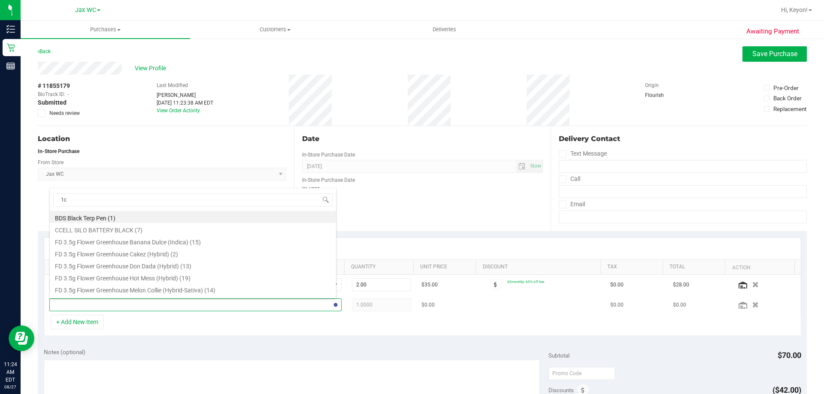
type input "1ct"
click at [308, 242] on li "FT 0.5g Pre-Roll Citrus Twist (Sativa) 1ct (10)" at bounding box center [193, 241] width 286 height 12
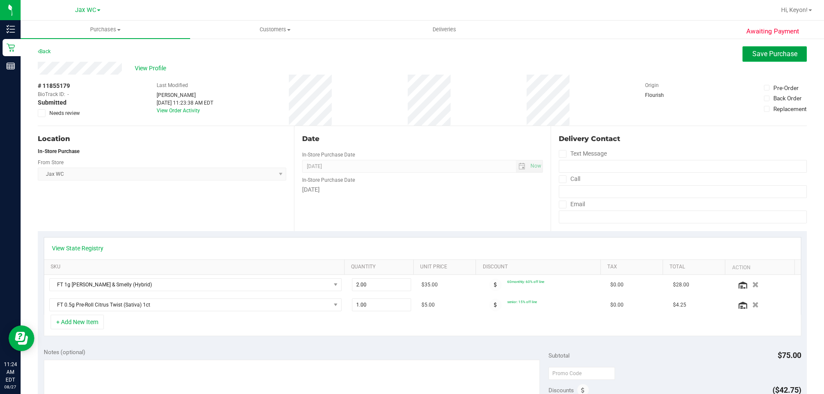
click at [762, 53] on span "Save Purchase" at bounding box center [774, 54] width 45 height 8
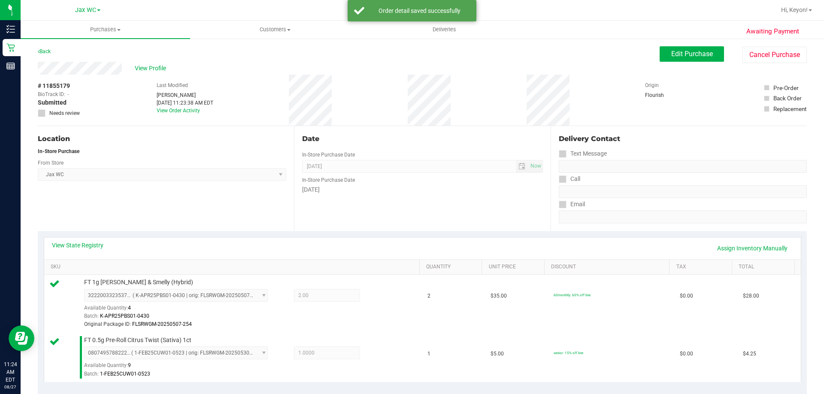
scroll to position [210, 0]
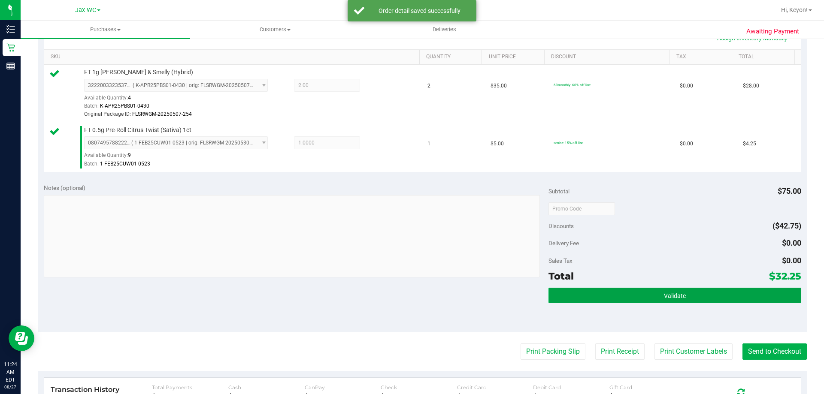
click at [651, 301] on button "Validate" at bounding box center [674, 295] width 252 height 15
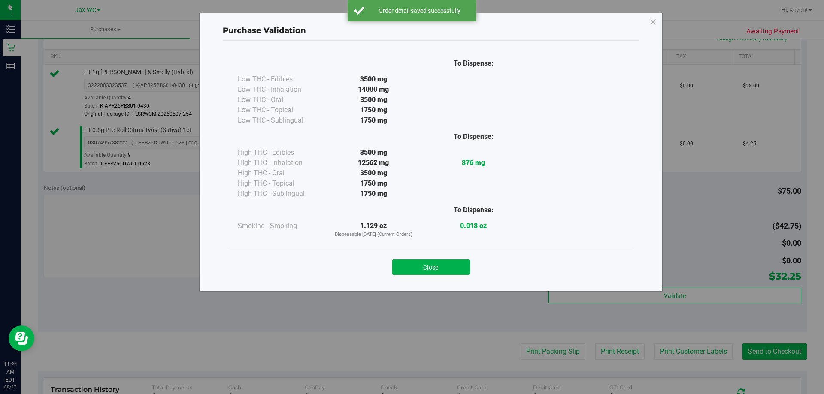
click at [449, 268] on button "Close" at bounding box center [431, 267] width 78 height 15
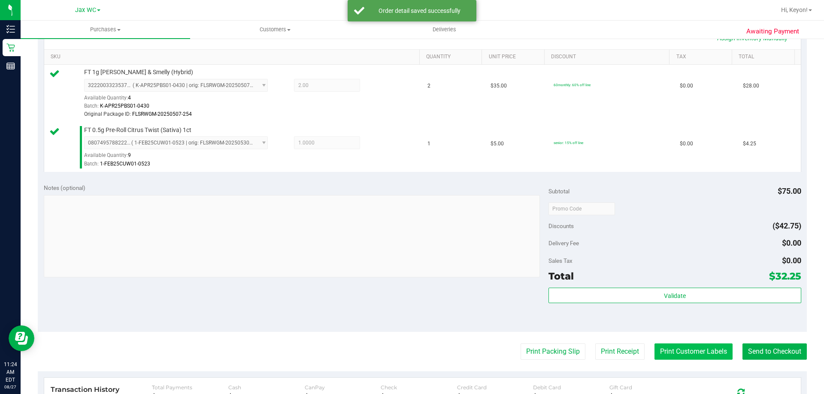
click at [692, 346] on button "Print Customer Labels" at bounding box center [693, 352] width 78 height 16
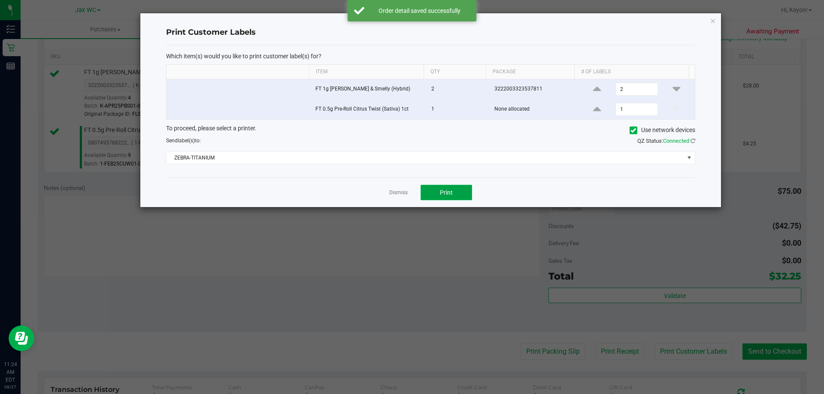
click at [465, 197] on button "Print" at bounding box center [446, 192] width 51 height 15
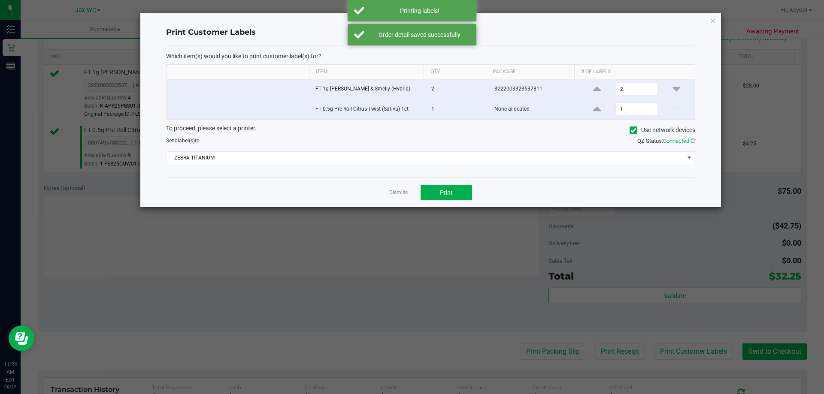
drag, startPoint x: 398, startPoint y: 191, endPoint x: 637, endPoint y: 268, distance: 251.2
click at [400, 191] on link "Dismiss" at bounding box center [398, 192] width 18 height 7
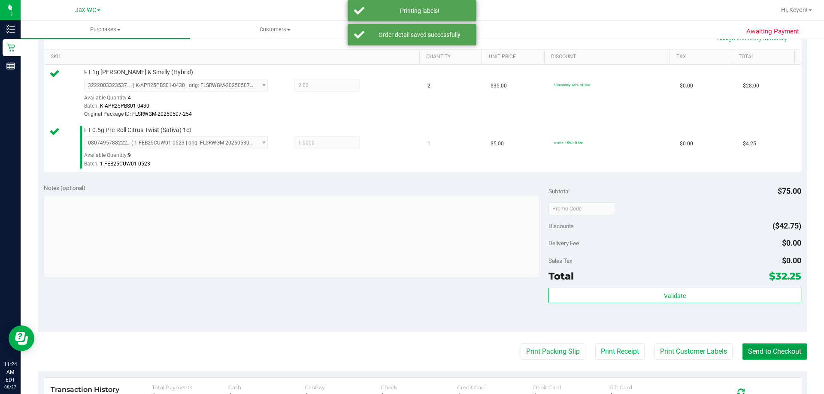
click at [761, 348] on button "Send to Checkout" at bounding box center [774, 352] width 64 height 16
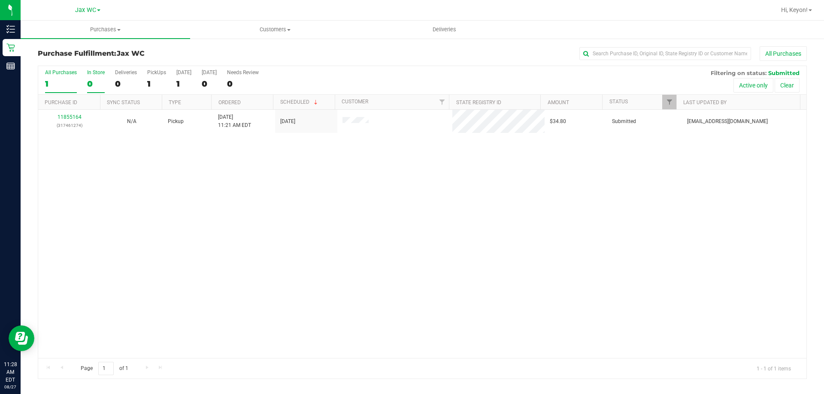
click at [100, 75] on div "In Store" at bounding box center [96, 73] width 18 height 6
click at [0, 0] on input "In Store 0" at bounding box center [0, 0] width 0 height 0
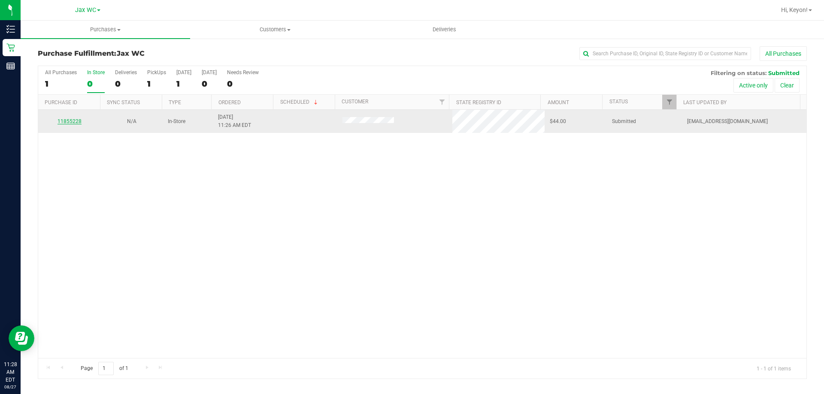
click at [72, 121] on link "11855228" at bounding box center [70, 121] width 24 height 6
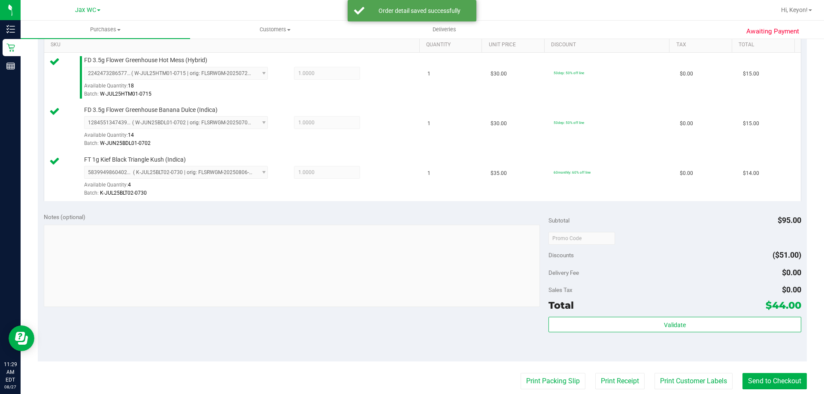
scroll to position [248, 0]
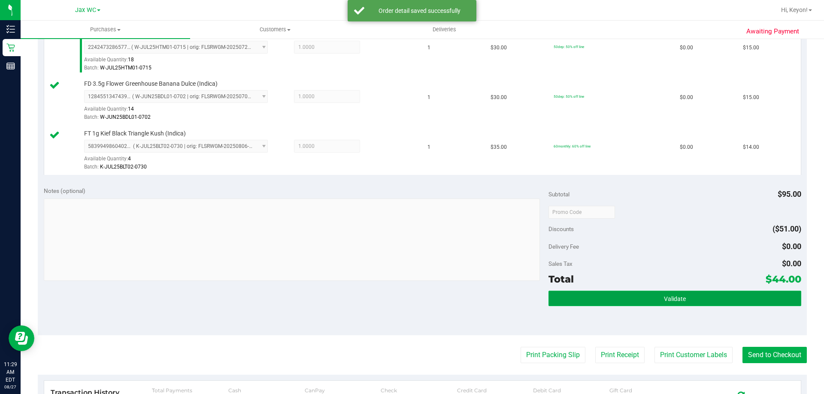
click at [654, 301] on button "Validate" at bounding box center [674, 298] width 252 height 15
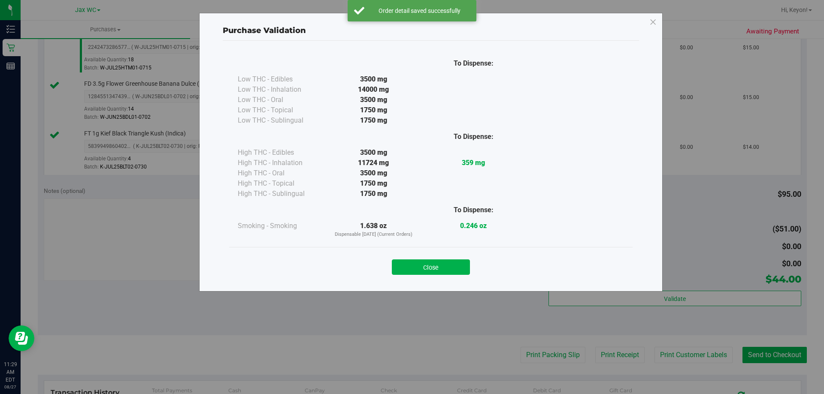
drag, startPoint x: 460, startPoint y: 264, endPoint x: 466, endPoint y: 266, distance: 6.1
click at [460, 264] on button "Close" at bounding box center [431, 267] width 78 height 15
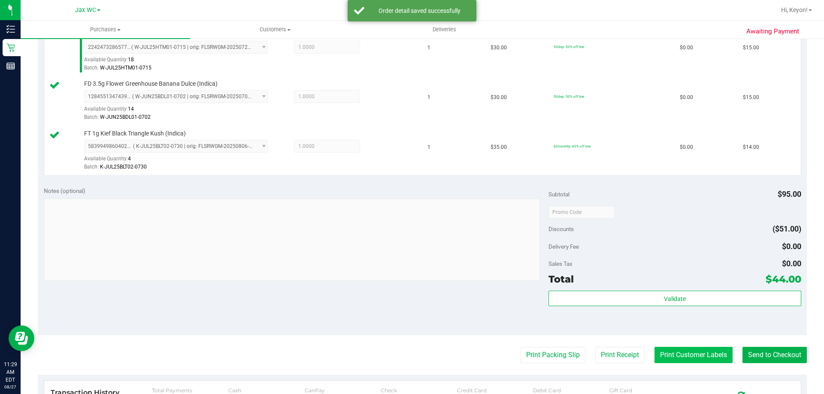
click at [694, 357] on button "Print Customer Labels" at bounding box center [693, 355] width 78 height 16
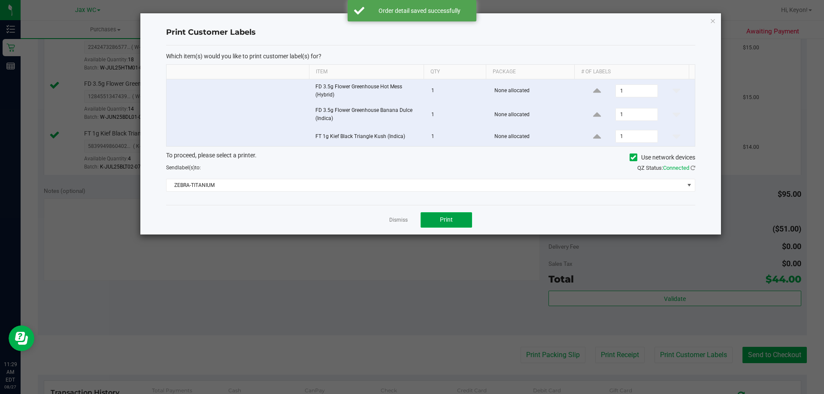
click at [457, 220] on button "Print" at bounding box center [446, 219] width 51 height 15
click at [402, 221] on link "Dismiss" at bounding box center [398, 220] width 18 height 7
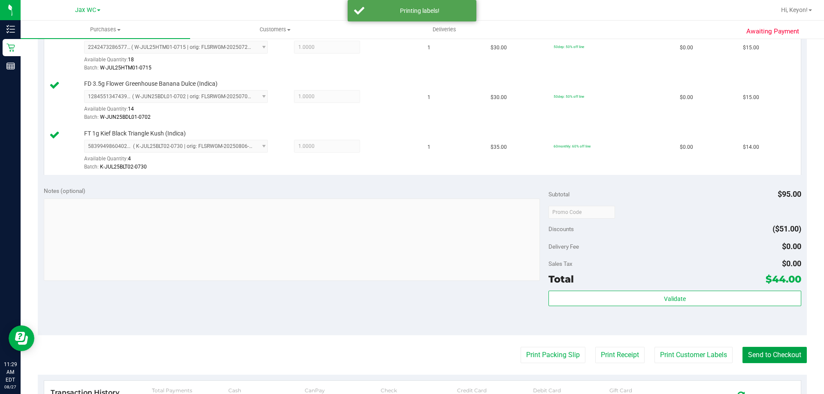
drag, startPoint x: 784, startPoint y: 357, endPoint x: 563, endPoint y: 191, distance: 276.0
click at [783, 357] on button "Send to Checkout" at bounding box center [774, 355] width 64 height 16
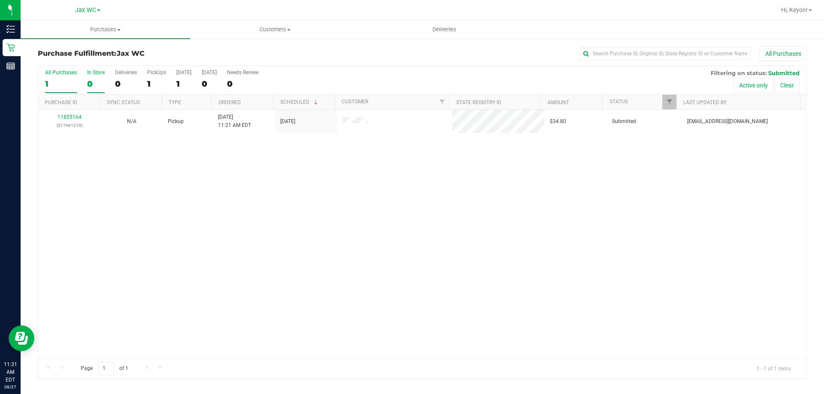
click at [90, 86] on div "0" at bounding box center [96, 84] width 18 height 10
click at [0, 0] on input "In Store 0" at bounding box center [0, 0] width 0 height 0
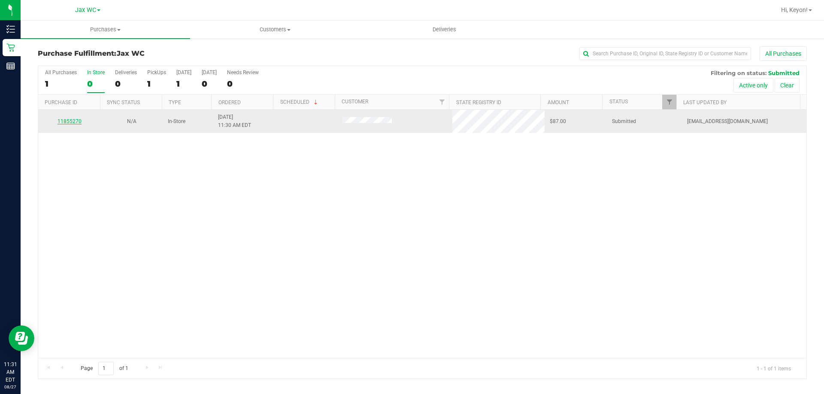
click at [72, 119] on div "11855270" at bounding box center [69, 122] width 52 height 8
click at [72, 120] on link "11855270" at bounding box center [70, 121] width 24 height 6
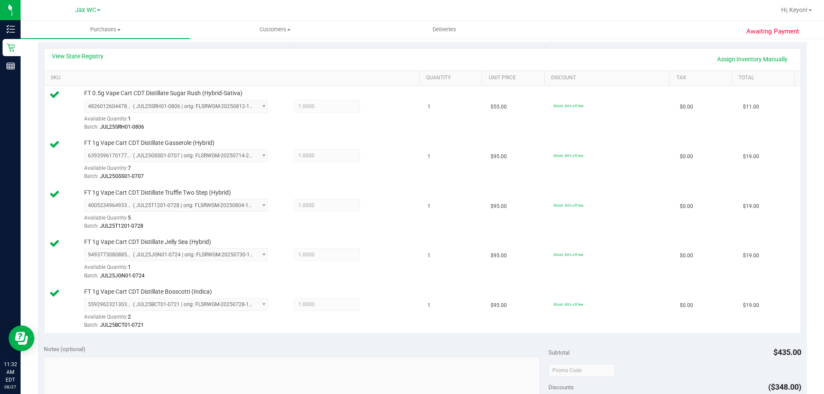
scroll to position [173, 0]
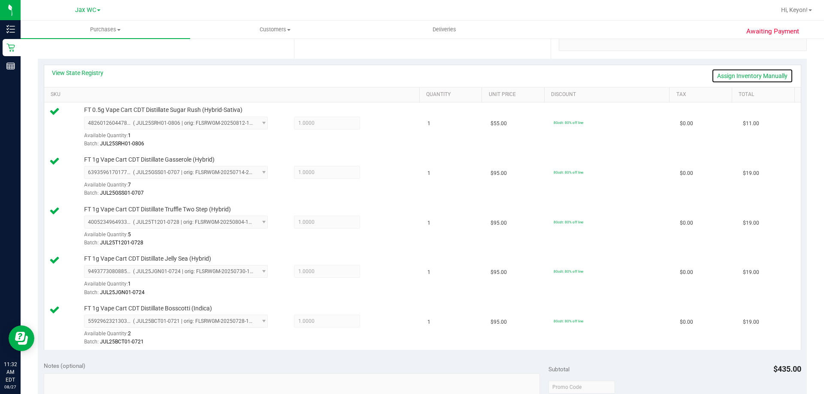
click at [737, 74] on link "Assign Inventory Manually" at bounding box center [753, 76] width 82 height 15
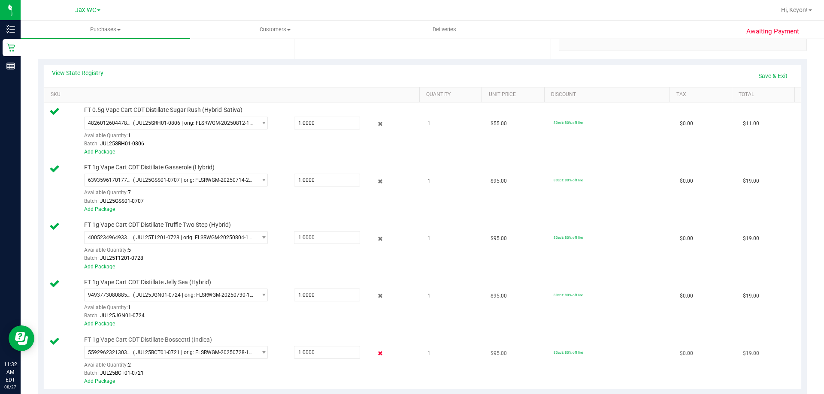
click at [376, 354] on icon at bounding box center [380, 354] width 9 height 10
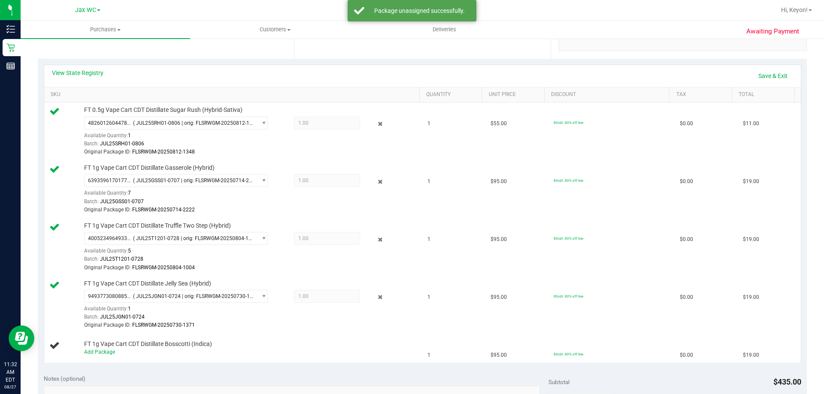
scroll to position [0, 0]
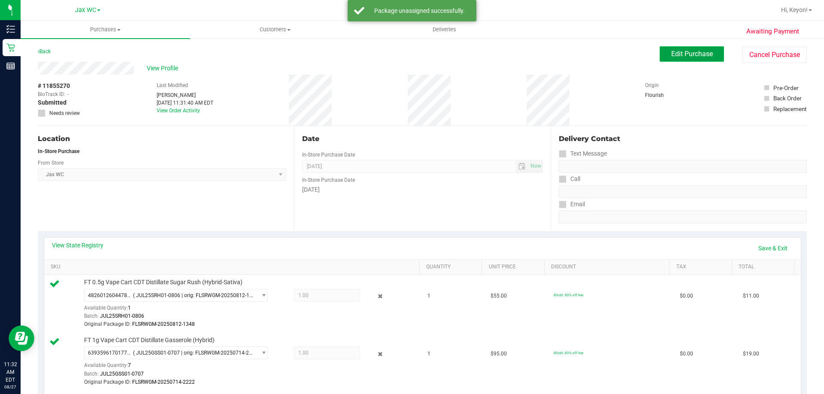
click at [681, 50] on span "Edit Purchase" at bounding box center [692, 54] width 42 height 8
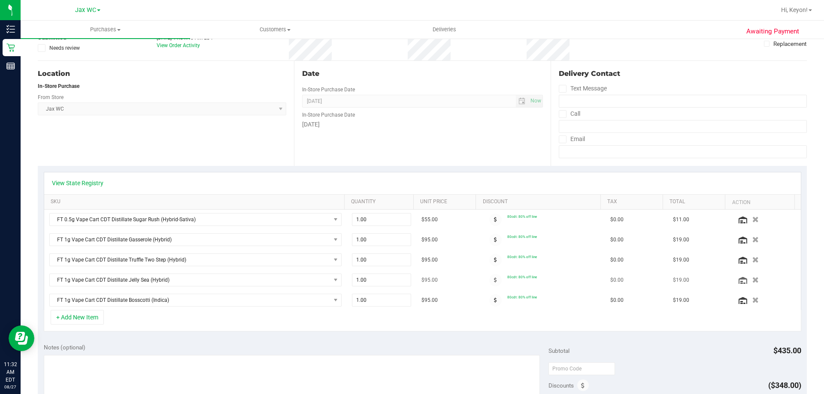
scroll to position [69, 0]
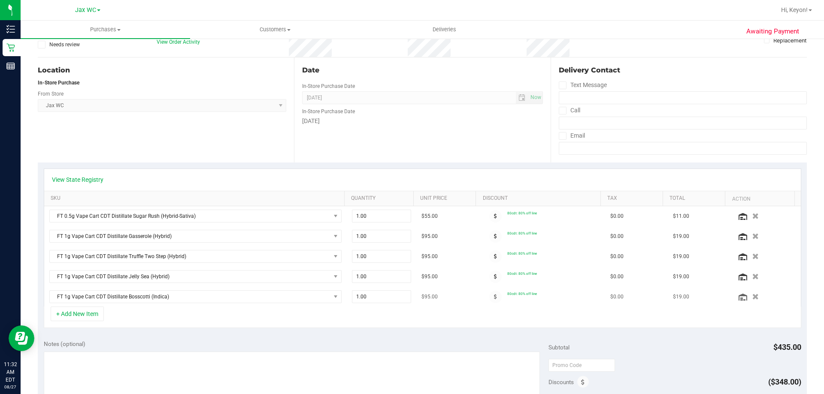
click at [752, 297] on icon "button" at bounding box center [755, 297] width 6 height 6
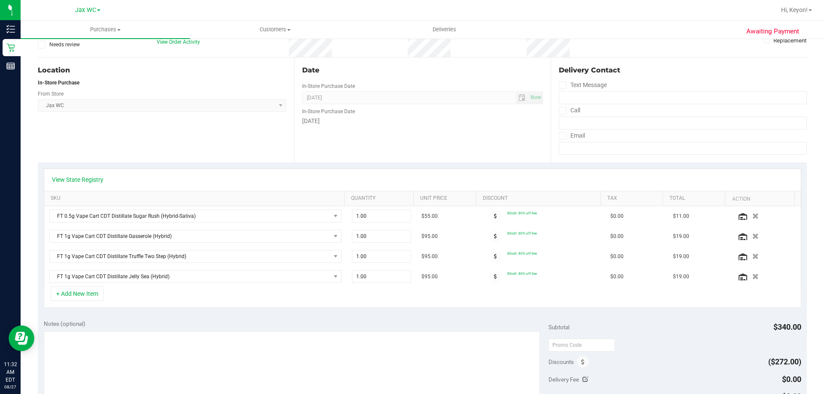
scroll to position [0, 0]
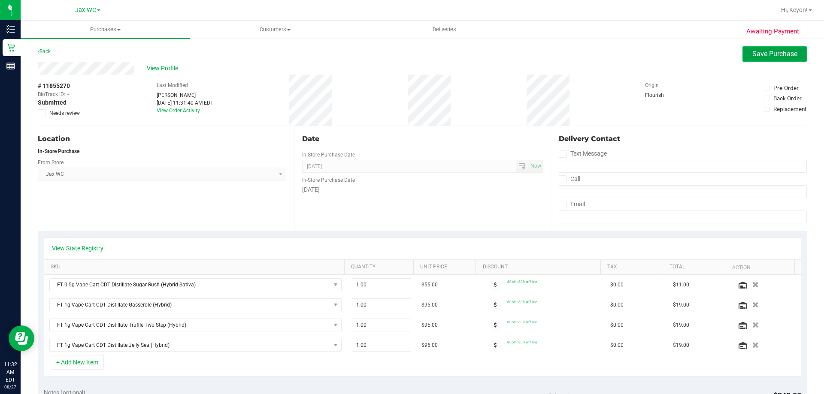
click at [781, 57] on span "Save Purchase" at bounding box center [774, 54] width 45 height 8
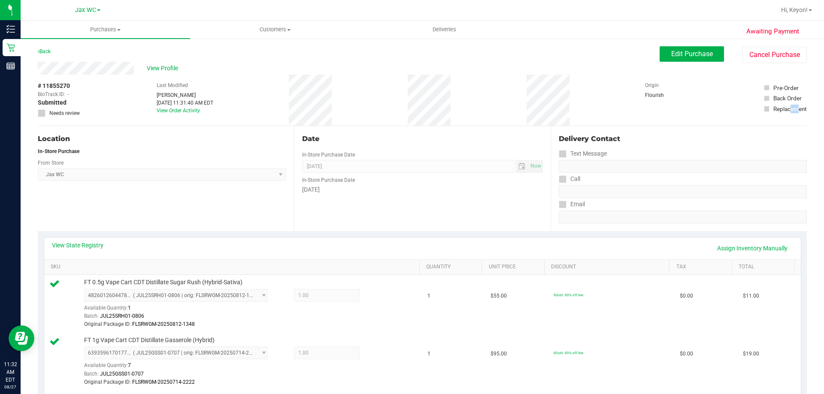
drag, startPoint x: 793, startPoint y: 117, endPoint x: 799, endPoint y: 117, distance: 5.6
click at [794, 117] on div "Pre-Order Back Order Replacement" at bounding box center [785, 100] width 43 height 51
click at [759, 131] on div "Delivery Contact Text Message Call Email" at bounding box center [679, 178] width 256 height 105
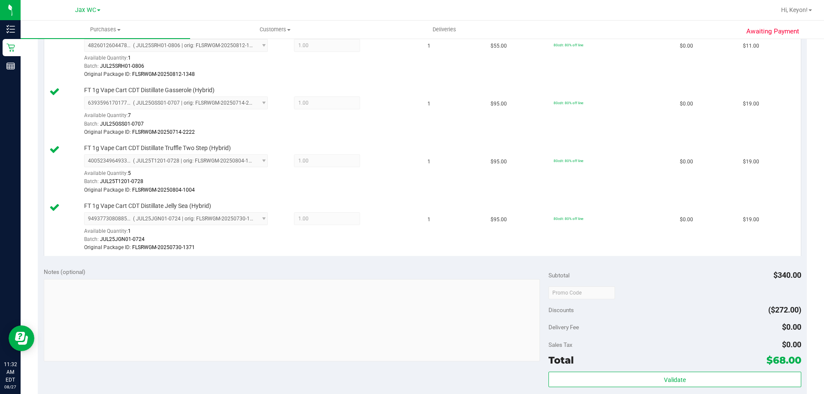
scroll to position [363, 0]
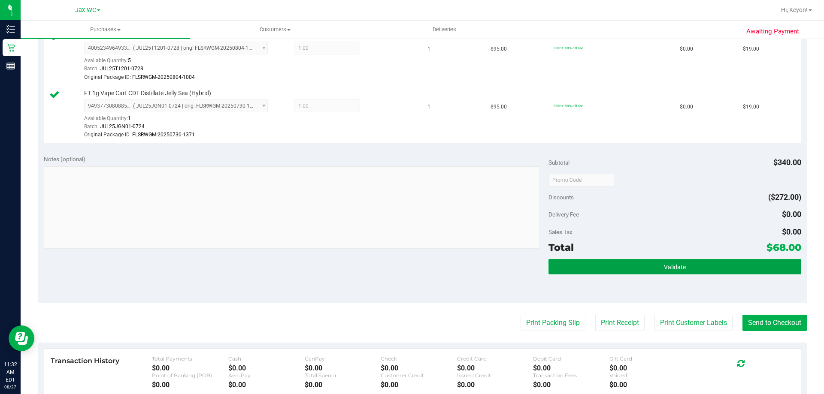
click at [737, 269] on button "Validate" at bounding box center [674, 266] width 252 height 15
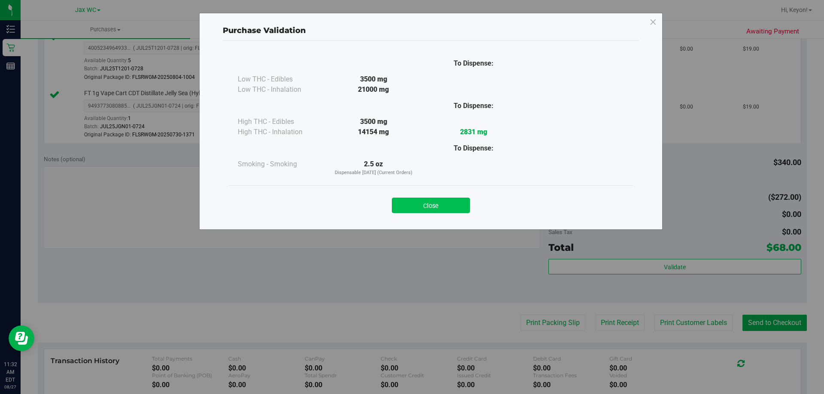
click at [441, 203] on button "Close" at bounding box center [431, 205] width 78 height 15
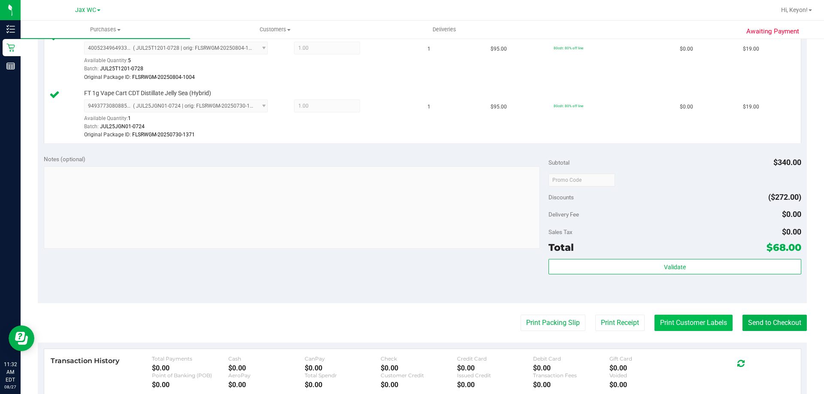
click at [686, 322] on button "Print Customer Labels" at bounding box center [693, 323] width 78 height 16
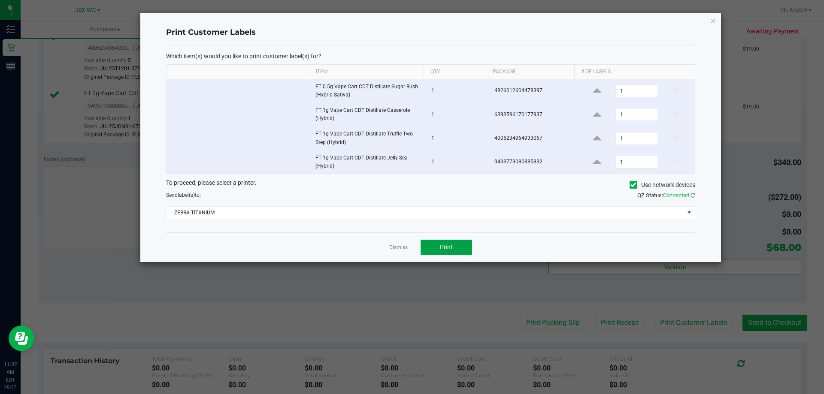
click at [458, 245] on button "Print" at bounding box center [446, 247] width 51 height 15
click at [395, 248] on link "Dismiss" at bounding box center [398, 247] width 18 height 7
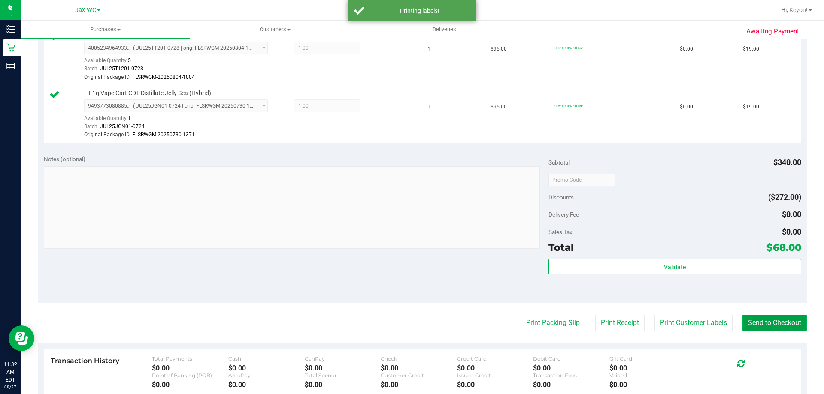
click at [764, 324] on button "Send to Checkout" at bounding box center [774, 323] width 64 height 16
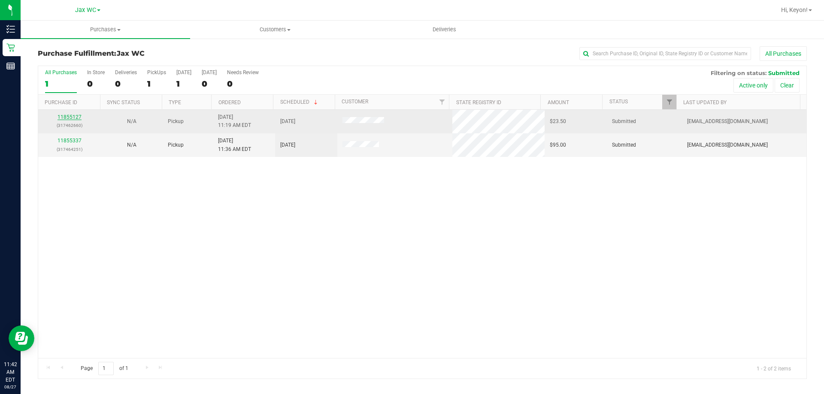
click at [72, 118] on link "11855127" at bounding box center [70, 117] width 24 height 6
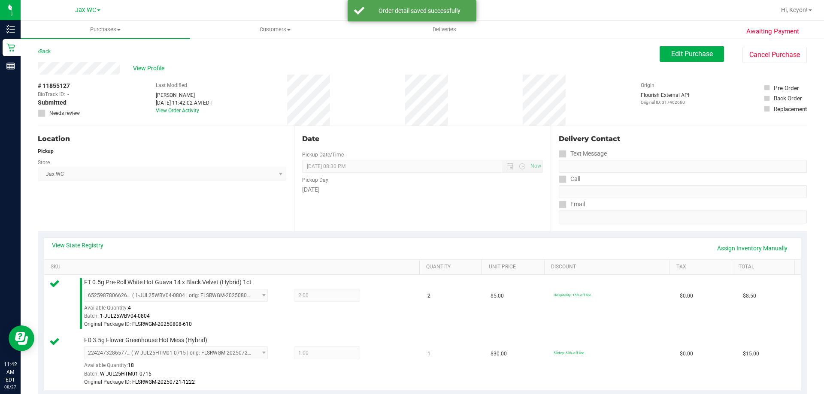
scroll to position [289, 0]
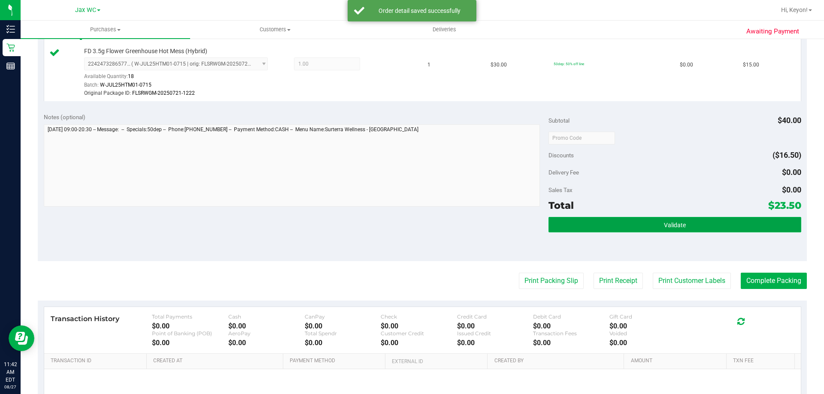
drag, startPoint x: 678, startPoint y: 218, endPoint x: 677, endPoint y: 224, distance: 6.5
click at [677, 222] on button "Validate" at bounding box center [674, 224] width 252 height 15
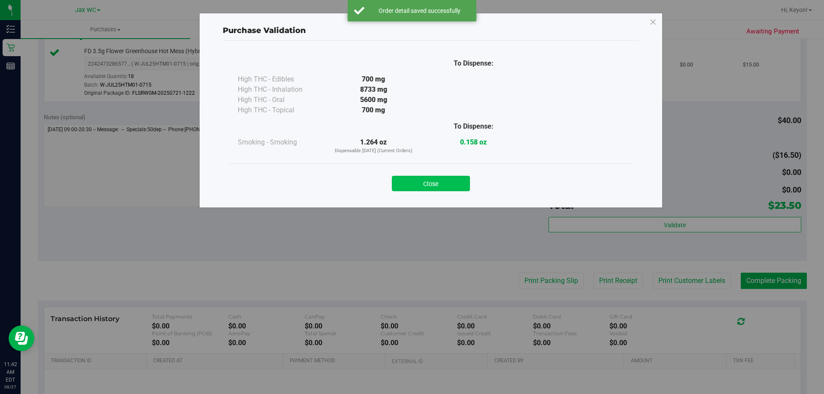
click at [449, 188] on button "Close" at bounding box center [431, 183] width 78 height 15
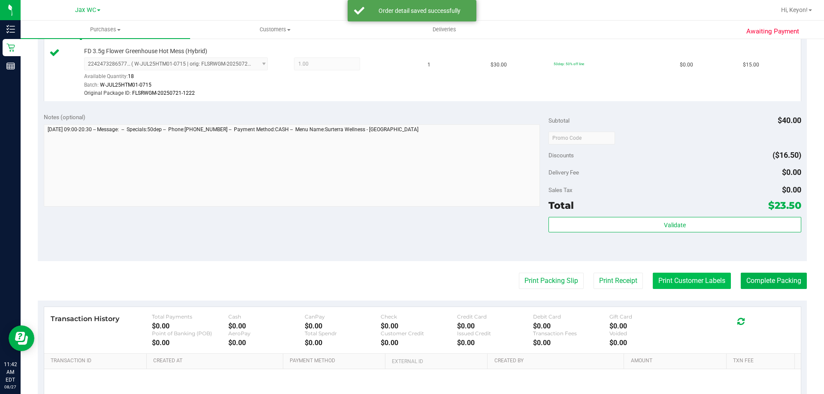
click at [675, 282] on button "Print Customer Labels" at bounding box center [692, 281] width 78 height 16
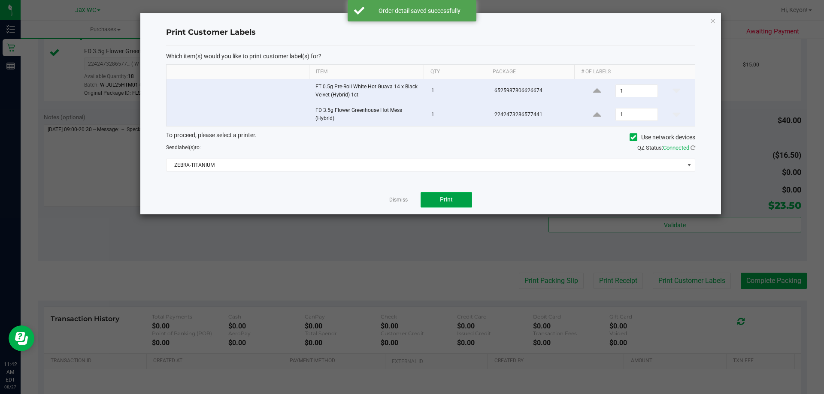
click at [455, 200] on button "Print" at bounding box center [446, 199] width 51 height 15
click at [410, 201] on div at bounding box center [430, 113] width 581 height 201
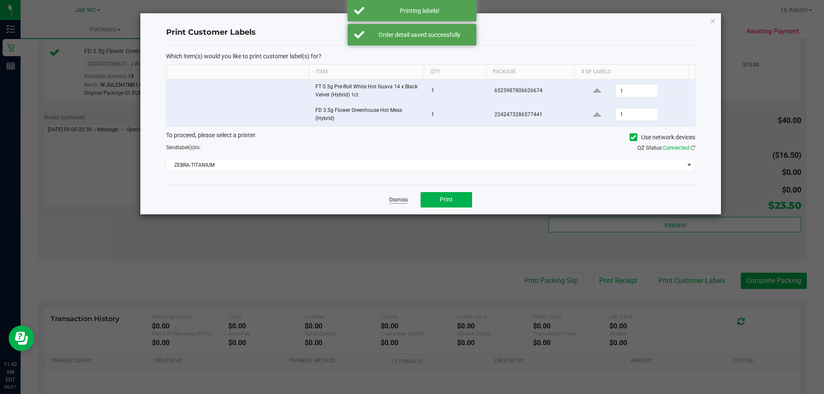
click at [396, 199] on link "Dismiss" at bounding box center [398, 200] width 18 height 7
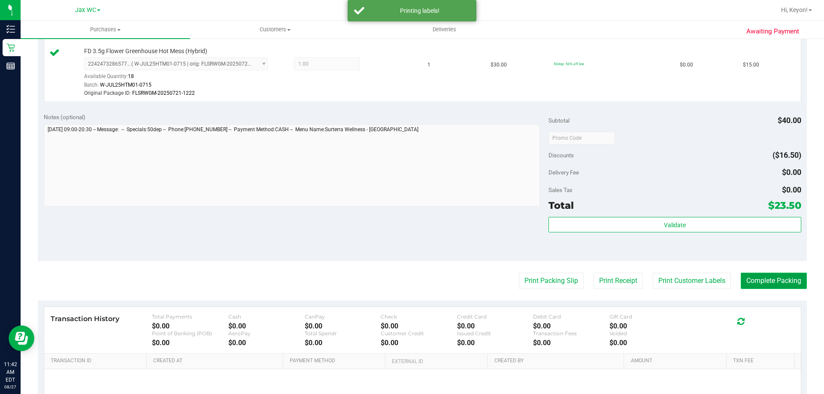
click at [764, 281] on button "Complete Packing" at bounding box center [774, 281] width 66 height 16
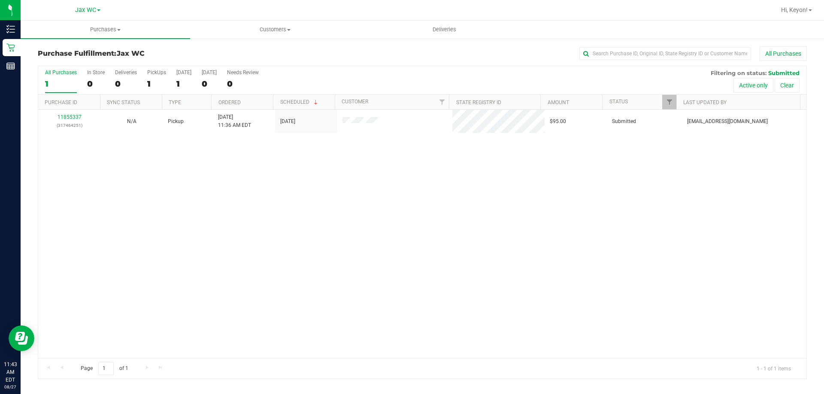
click at [81, 86] on div "All Purchases 1 In Store 0 Deliveries 0 PickUps 1 [DATE] 1 [DATE] 0 Needs Revie…" at bounding box center [422, 80] width 768 height 29
click at [95, 80] on div "0" at bounding box center [96, 84] width 18 height 10
click at [0, 0] on input "In Store 0" at bounding box center [0, 0] width 0 height 0
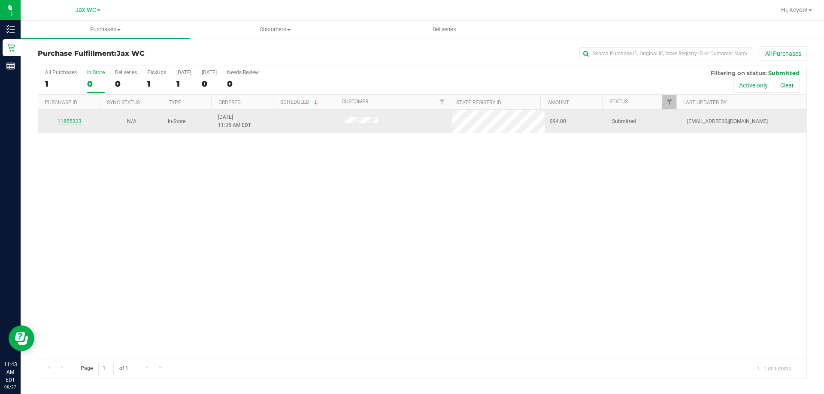
click at [73, 122] on link "11855323" at bounding box center [70, 121] width 24 height 6
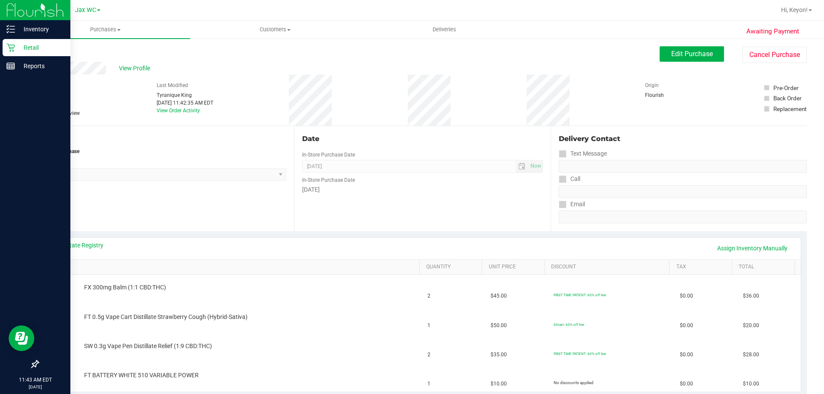
click at [9, 46] on icon at bounding box center [10, 47] width 9 height 9
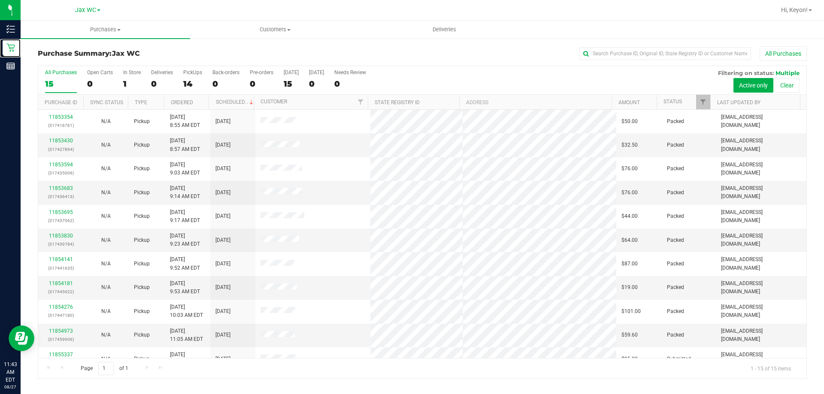
scroll to position [108, 0]
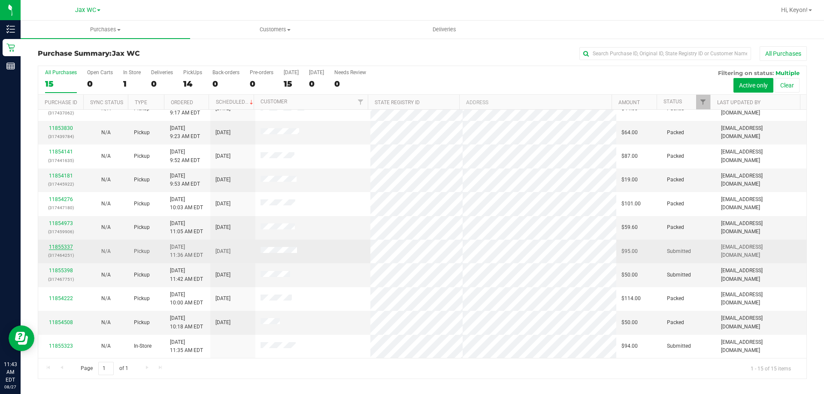
click at [62, 245] on link "11855337" at bounding box center [61, 247] width 24 height 6
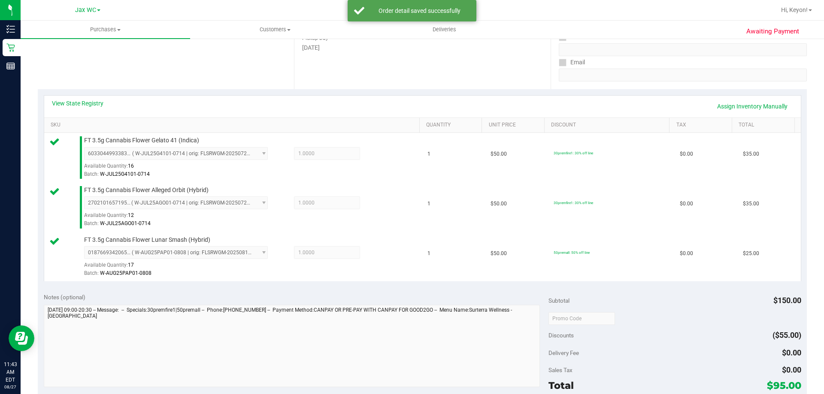
scroll to position [221, 0]
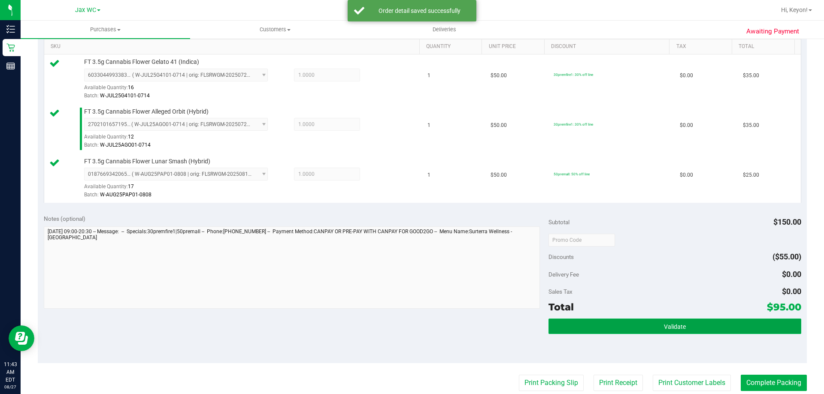
click at [668, 328] on span "Validate" at bounding box center [675, 327] width 22 height 7
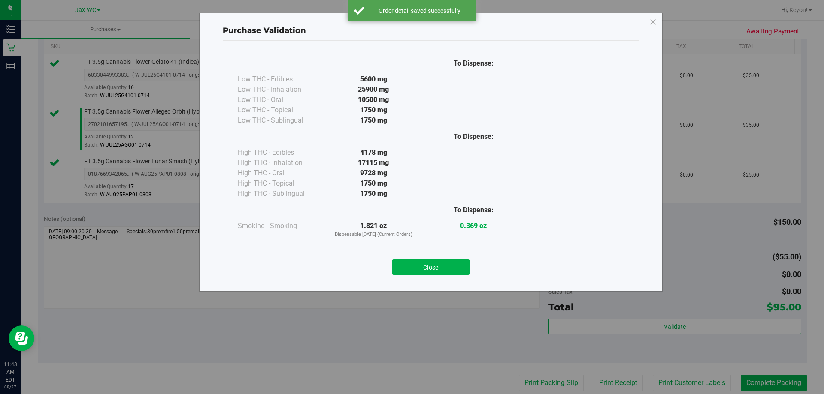
drag, startPoint x: 436, startPoint y: 265, endPoint x: 824, endPoint y: 227, distance: 389.3
click at [439, 266] on button "Close" at bounding box center [431, 267] width 78 height 15
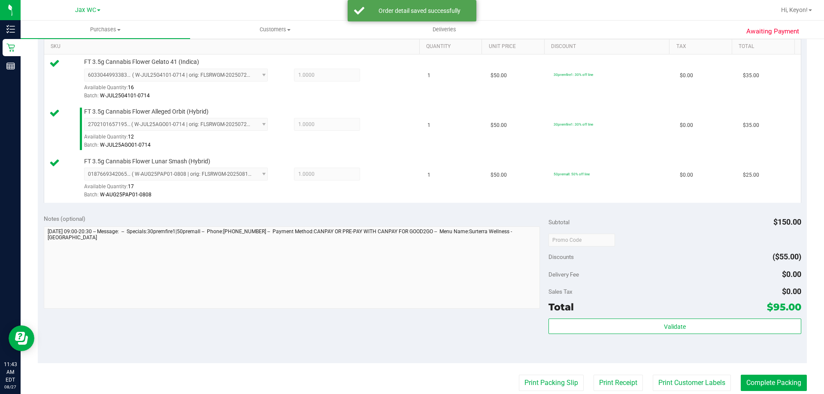
scroll to position [308, 0]
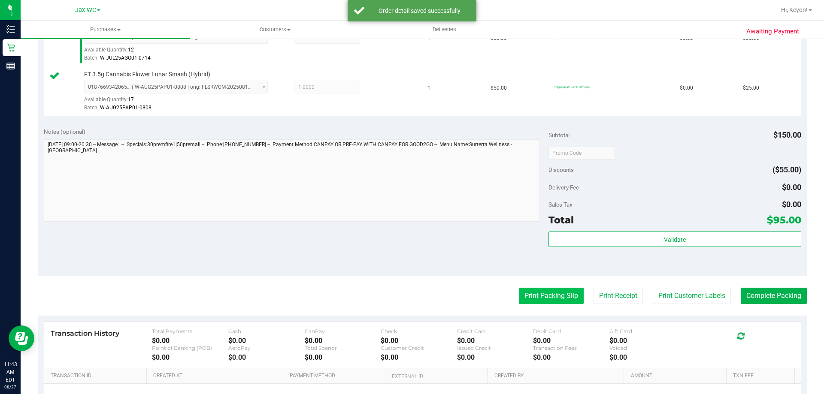
click at [562, 300] on button "Print Packing Slip" at bounding box center [551, 296] width 65 height 16
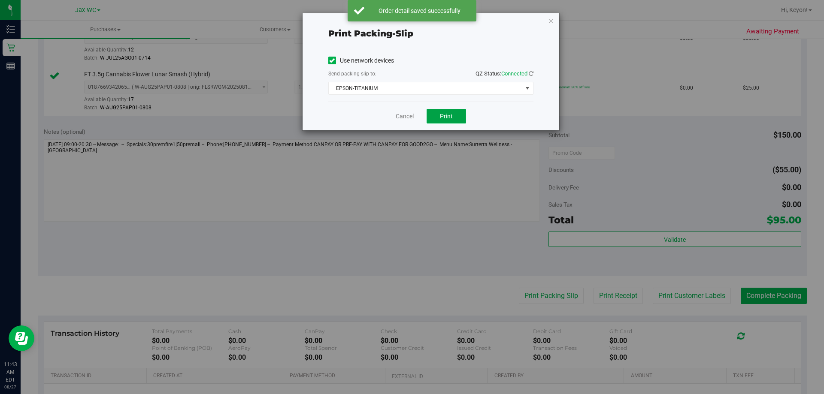
click at [443, 114] on span "Print" at bounding box center [446, 116] width 13 height 7
drag, startPoint x: 401, startPoint y: 117, endPoint x: 824, endPoint y: 190, distance: 429.1
click at [402, 117] on link "Cancel" at bounding box center [405, 116] width 18 height 9
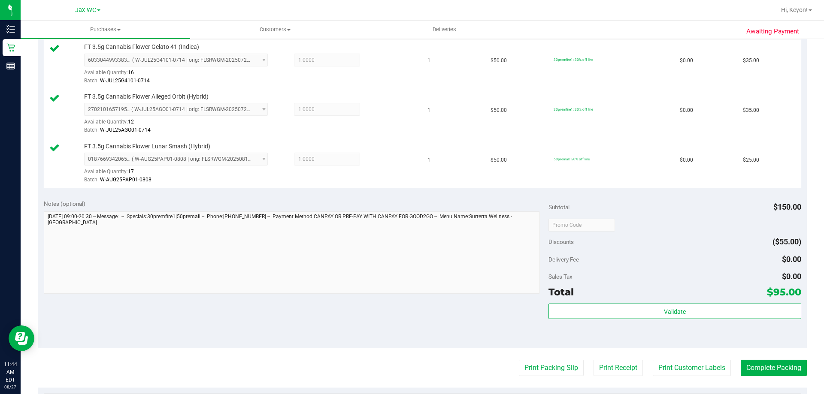
scroll to position [254, 0]
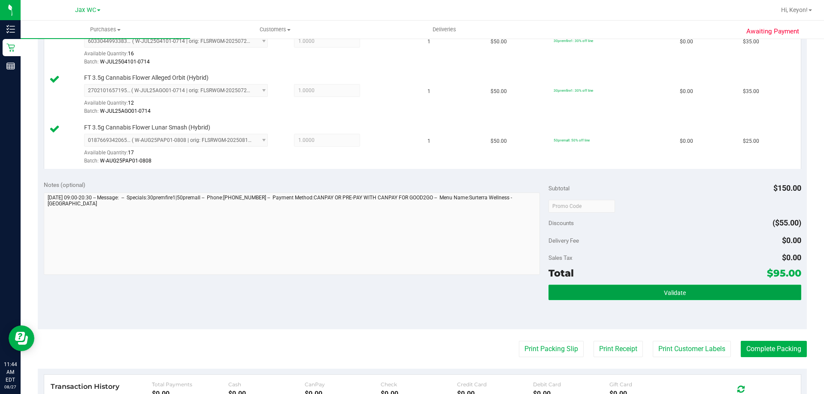
click at [691, 297] on button "Validate" at bounding box center [674, 292] width 252 height 15
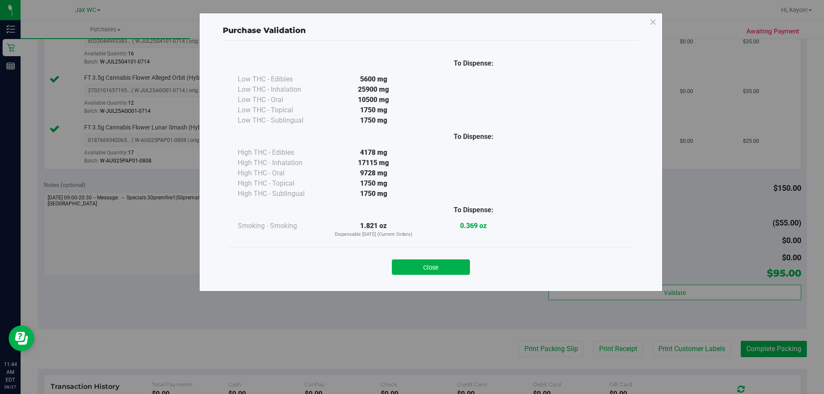
drag, startPoint x: 442, startPoint y: 269, endPoint x: 570, endPoint y: 262, distance: 127.6
click at [443, 269] on button "Close" at bounding box center [431, 267] width 78 height 15
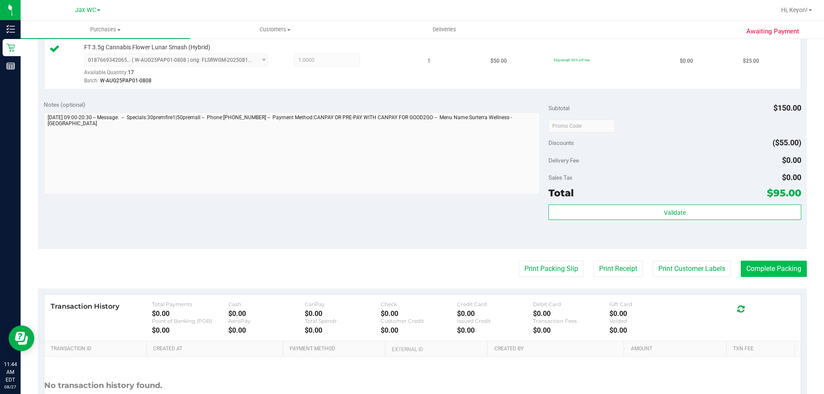
scroll to position [337, 0]
click at [762, 265] on button "Complete Packing" at bounding box center [774, 267] width 66 height 16
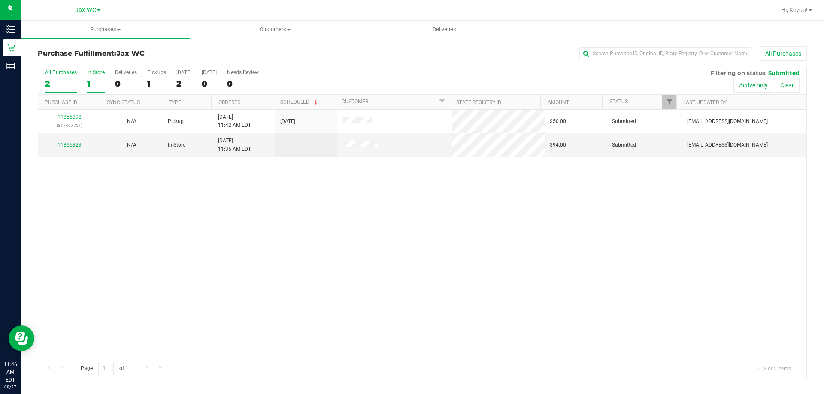
click at [94, 85] on div "1" at bounding box center [96, 84] width 18 height 10
click at [0, 0] on input "In Store 1" at bounding box center [0, 0] width 0 height 0
click at [67, 146] on link "11855426" at bounding box center [70, 145] width 24 height 6
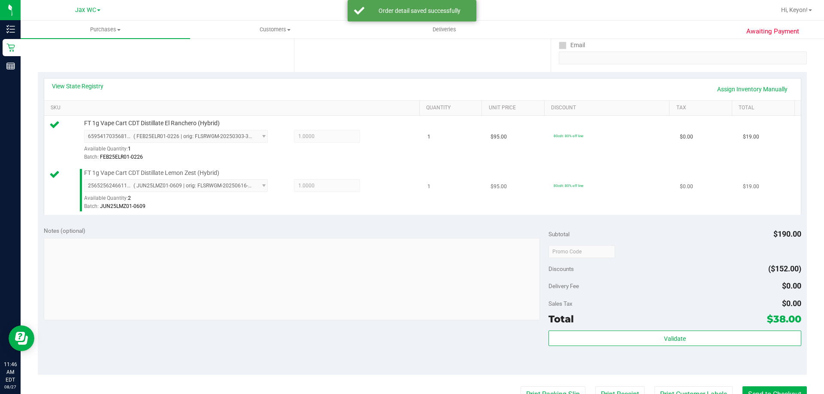
scroll to position [172, 0]
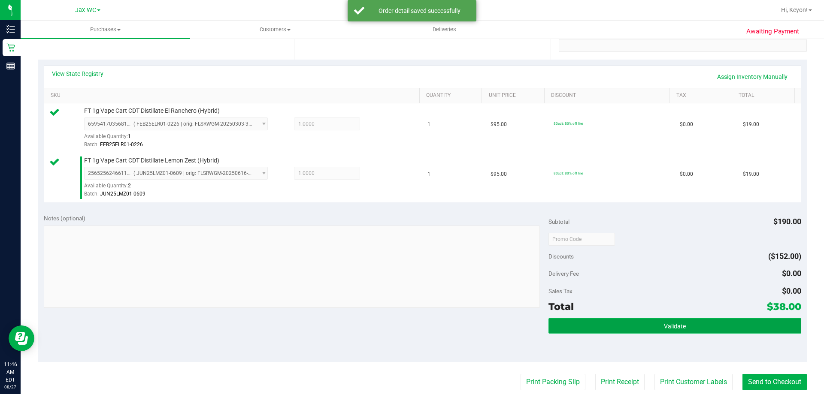
click at [639, 326] on button "Validate" at bounding box center [674, 325] width 252 height 15
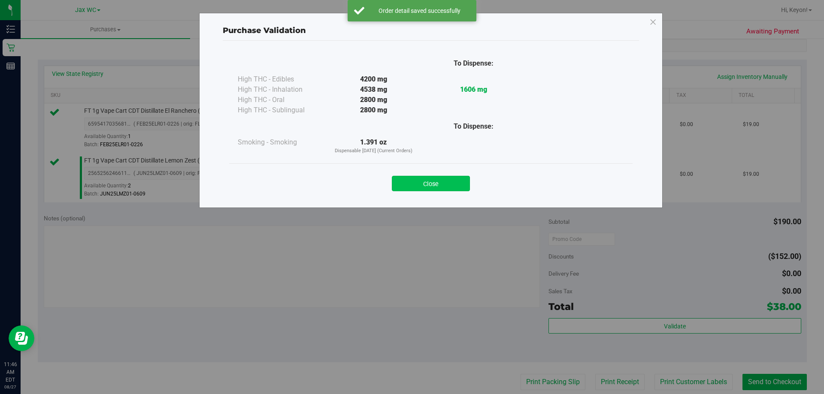
click at [437, 189] on button "Close" at bounding box center [431, 183] width 78 height 15
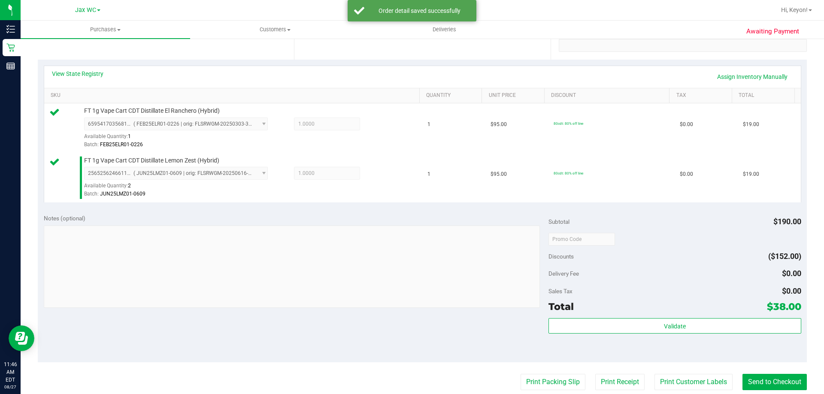
scroll to position [236, 0]
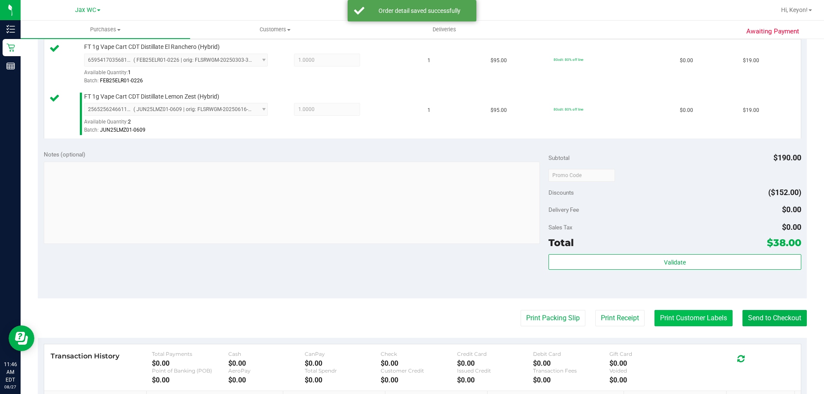
click at [692, 314] on button "Print Customer Labels" at bounding box center [693, 318] width 78 height 16
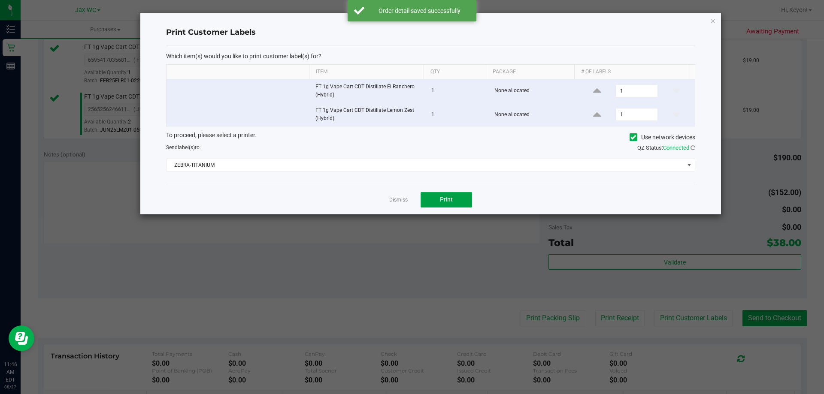
click at [454, 200] on button "Print" at bounding box center [446, 199] width 51 height 15
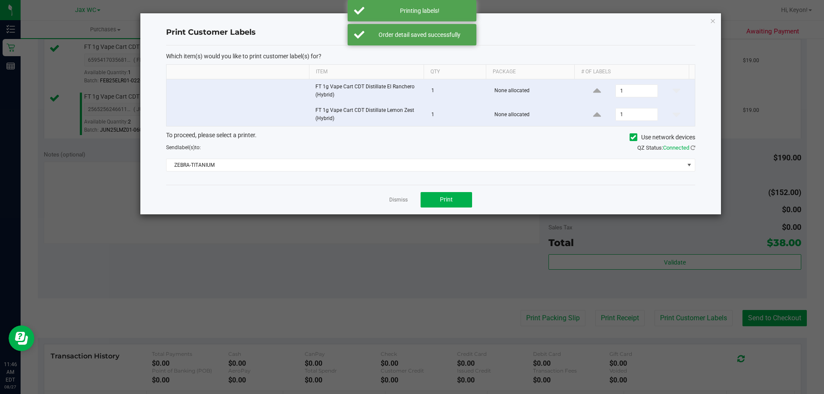
drag, startPoint x: 401, startPoint y: 196, endPoint x: 485, endPoint y: 215, distance: 85.5
click at [402, 196] on app-cancel-button "Dismiss" at bounding box center [398, 199] width 18 height 9
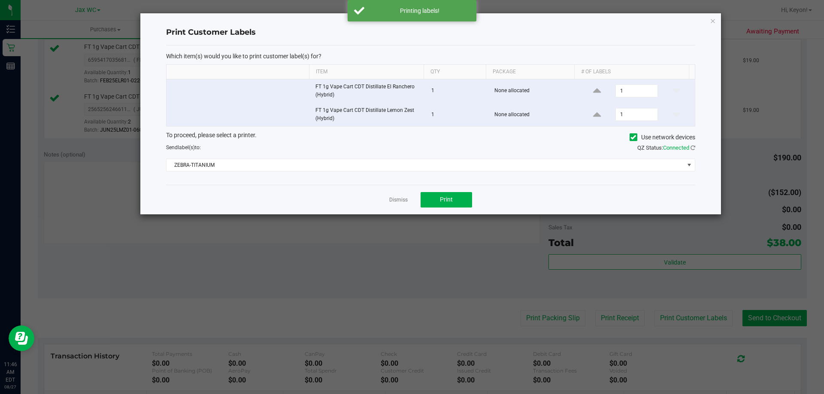
drag, startPoint x: 395, startPoint y: 200, endPoint x: 659, endPoint y: 253, distance: 269.2
click at [396, 200] on link "Dismiss" at bounding box center [398, 200] width 18 height 7
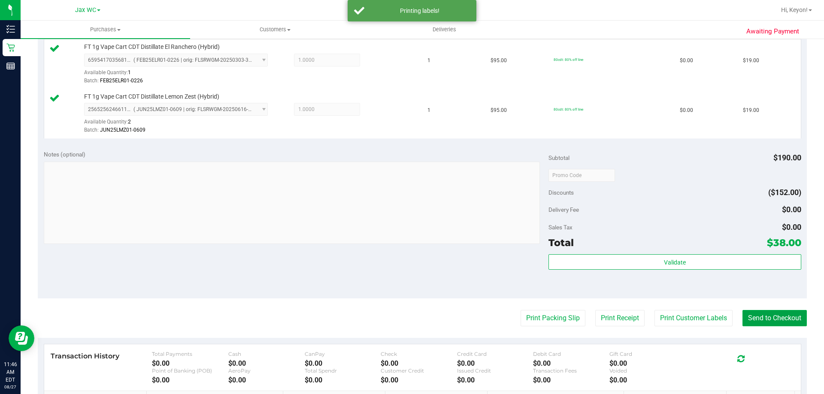
drag, startPoint x: 751, startPoint y: 324, endPoint x: 744, endPoint y: 309, distance: 16.7
click at [751, 324] on button "Send to Checkout" at bounding box center [774, 318] width 64 height 16
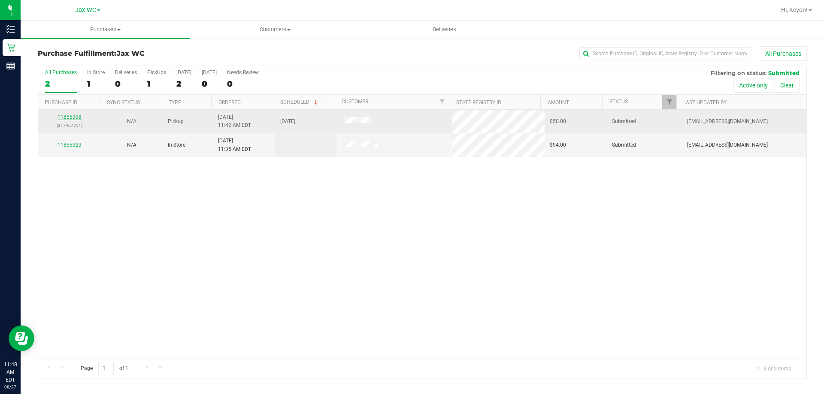
click at [70, 117] on link "11855398" at bounding box center [70, 117] width 24 height 6
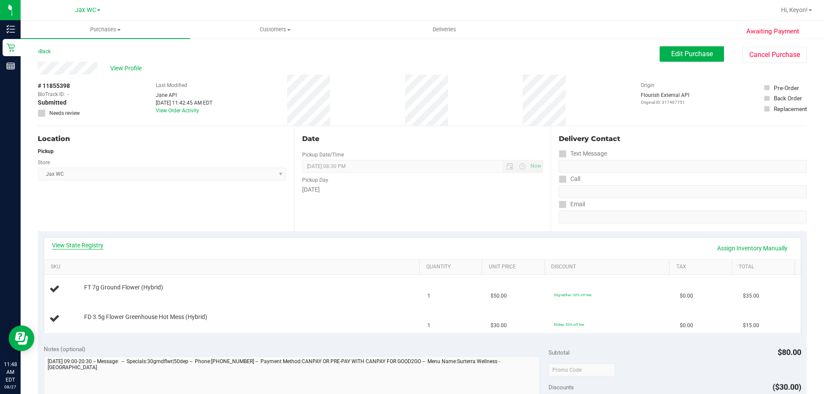
click at [91, 247] on link "View State Registry" at bounding box center [77, 245] width 51 height 9
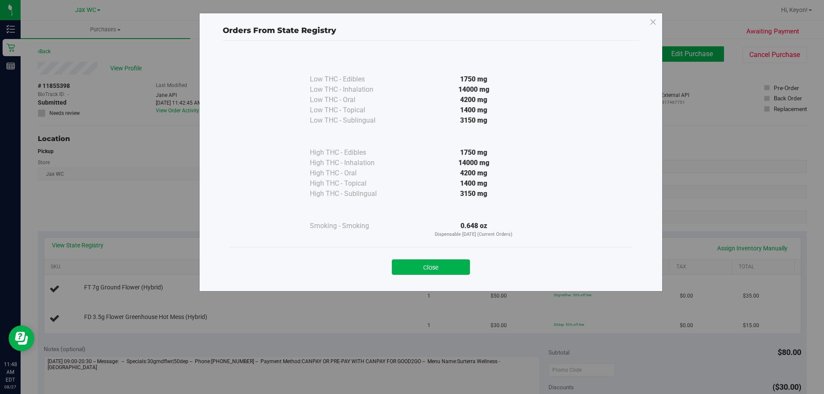
click at [426, 271] on button "Close" at bounding box center [431, 267] width 78 height 15
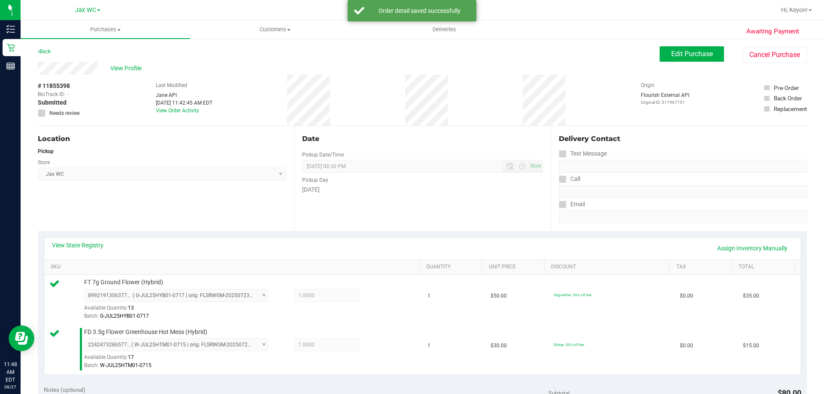
scroll to position [248, 0]
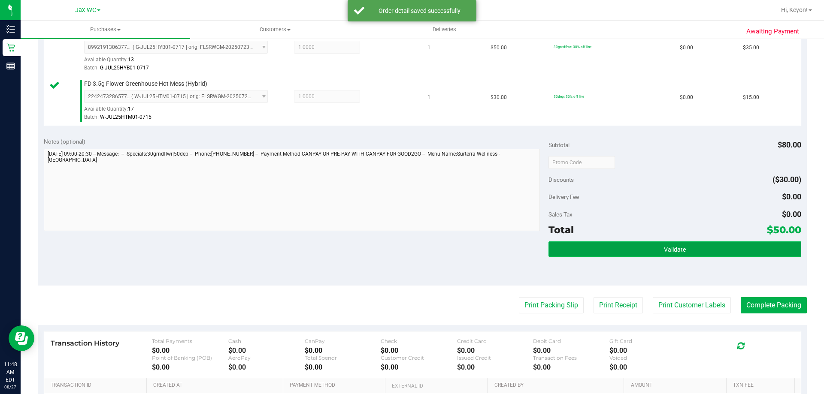
click at [670, 247] on span "Validate" at bounding box center [675, 249] width 22 height 7
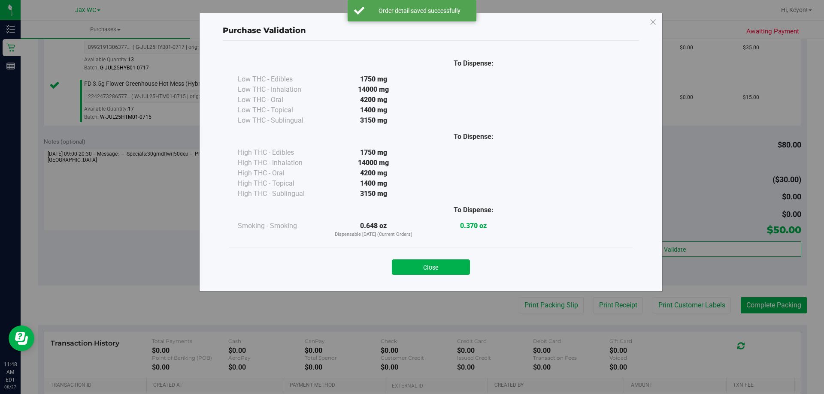
drag, startPoint x: 442, startPoint y: 269, endPoint x: 545, endPoint y: 279, distance: 102.7
click at [447, 269] on button "Close" at bounding box center [431, 267] width 78 height 15
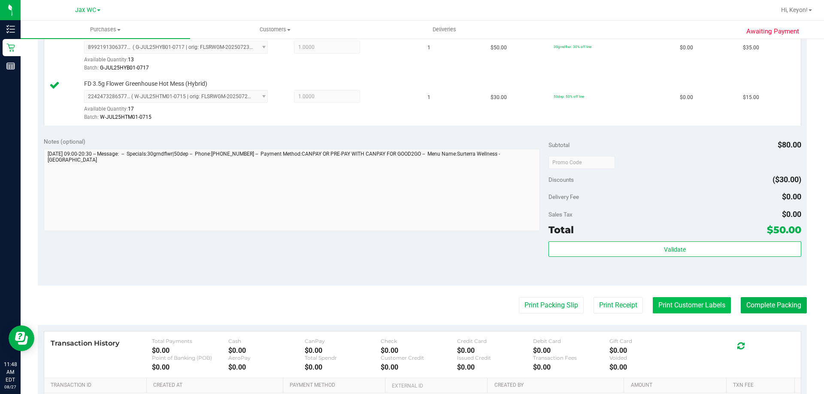
click at [677, 306] on button "Print Customer Labels" at bounding box center [692, 305] width 78 height 16
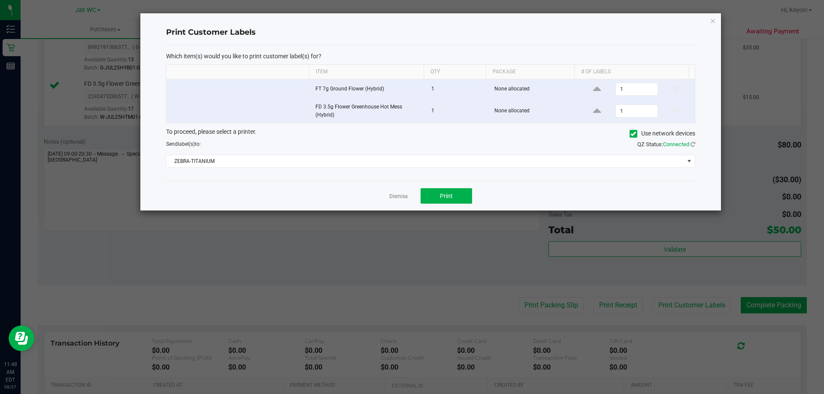
drag, startPoint x: 402, startPoint y: 198, endPoint x: 421, endPoint y: 201, distance: 19.6
click at [403, 198] on link "Dismiss" at bounding box center [398, 196] width 18 height 7
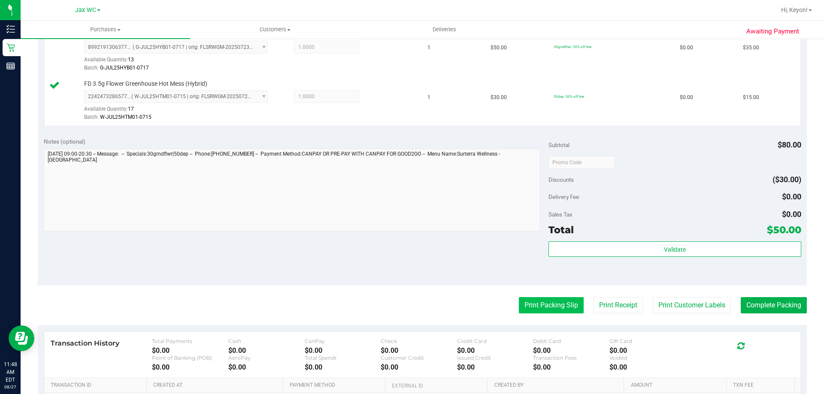
click at [554, 303] on button "Print Packing Slip" at bounding box center [551, 305] width 65 height 16
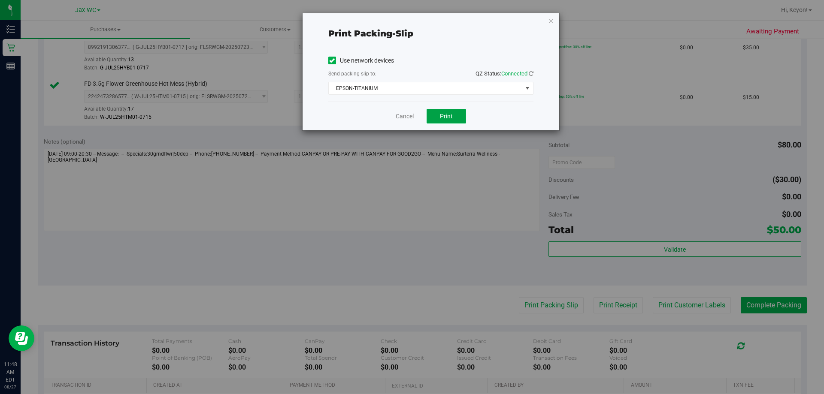
click at [434, 116] on button "Print" at bounding box center [446, 116] width 39 height 15
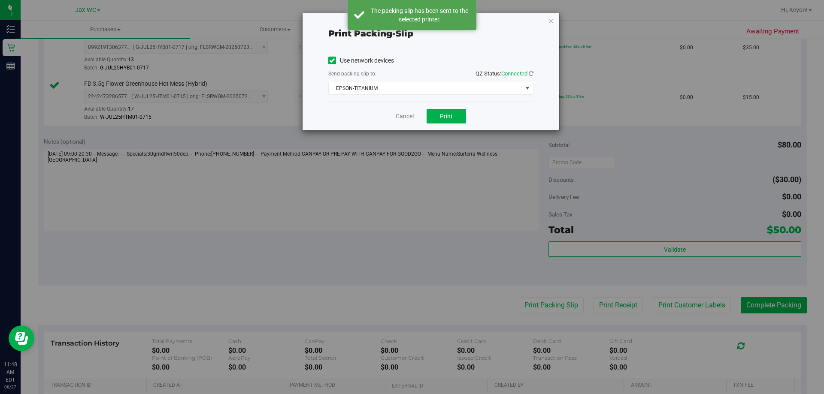
click at [405, 116] on link "Cancel" at bounding box center [405, 116] width 18 height 9
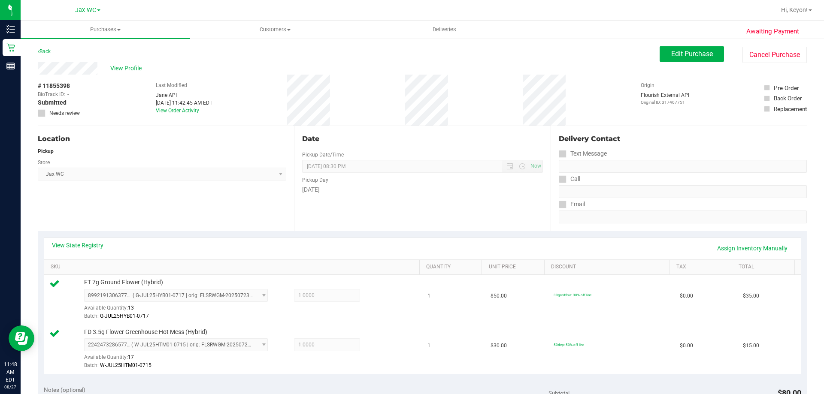
scroll to position [254, 0]
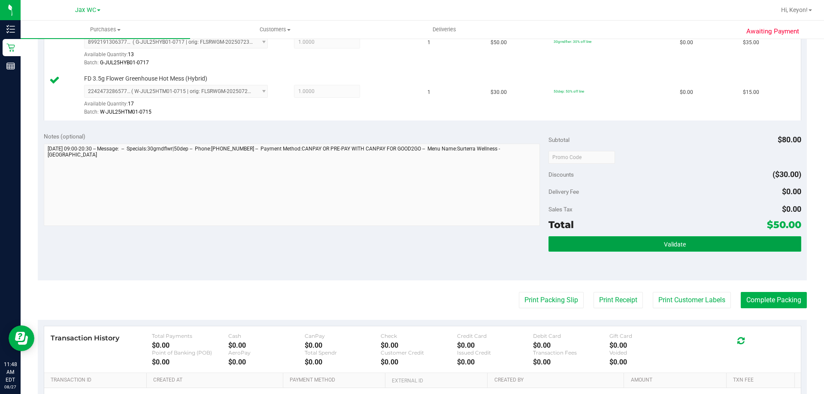
click at [685, 242] on button "Validate" at bounding box center [674, 243] width 252 height 15
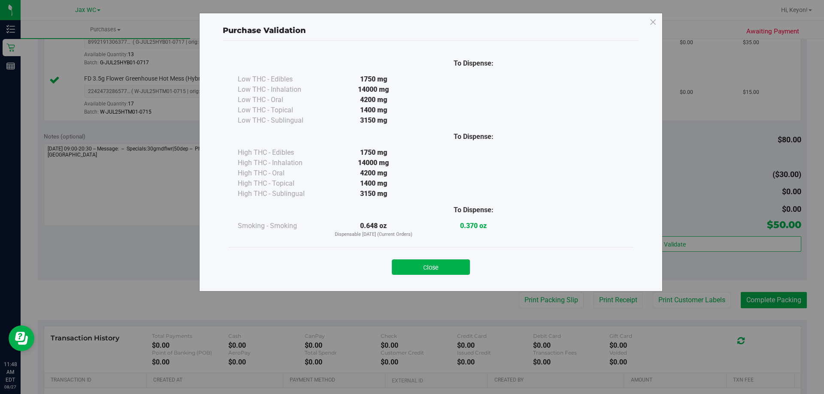
drag, startPoint x: 432, startPoint y: 267, endPoint x: 824, endPoint y: 258, distance: 391.5
click at [435, 267] on button "Close" at bounding box center [431, 267] width 78 height 15
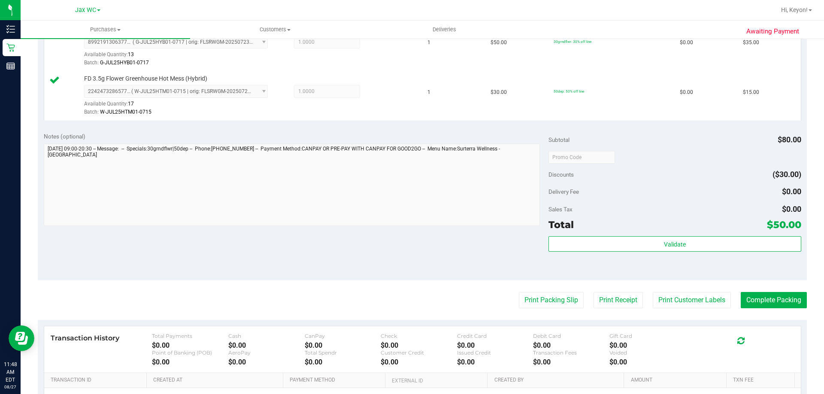
scroll to position [299, 0]
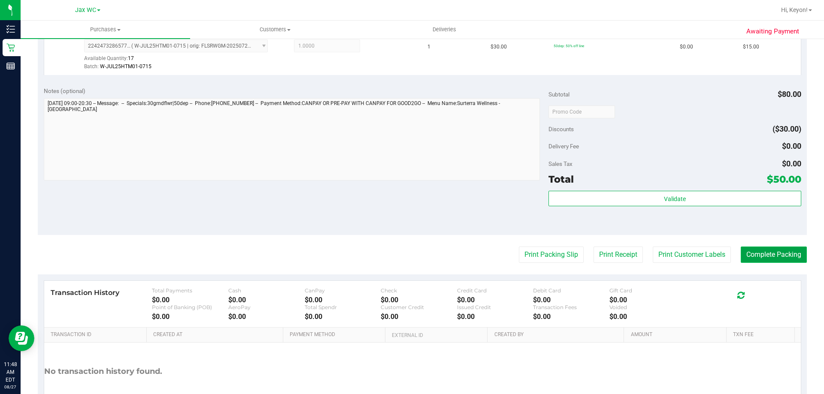
click at [791, 252] on button "Complete Packing" at bounding box center [774, 255] width 66 height 16
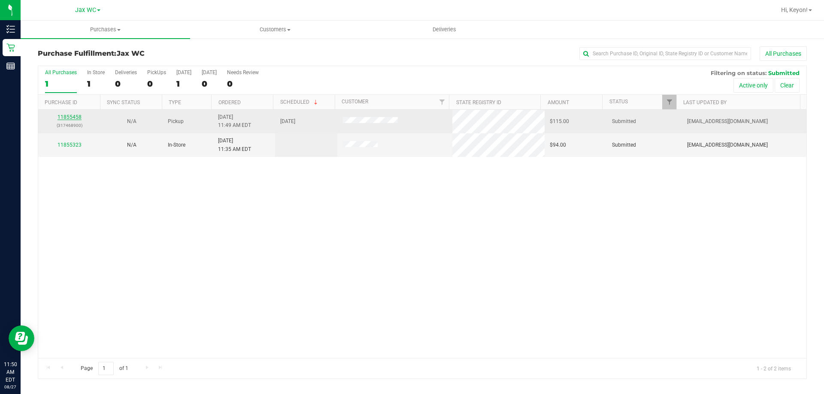
click at [77, 116] on link "11855458" at bounding box center [70, 117] width 24 height 6
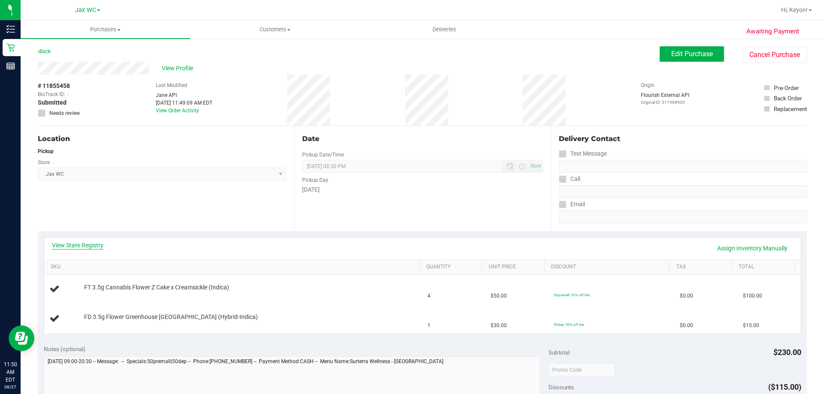
click at [82, 241] on div "View State Registry Assign Inventory Manually" at bounding box center [422, 249] width 757 height 22
click at [87, 245] on link "View State Registry" at bounding box center [77, 245] width 51 height 9
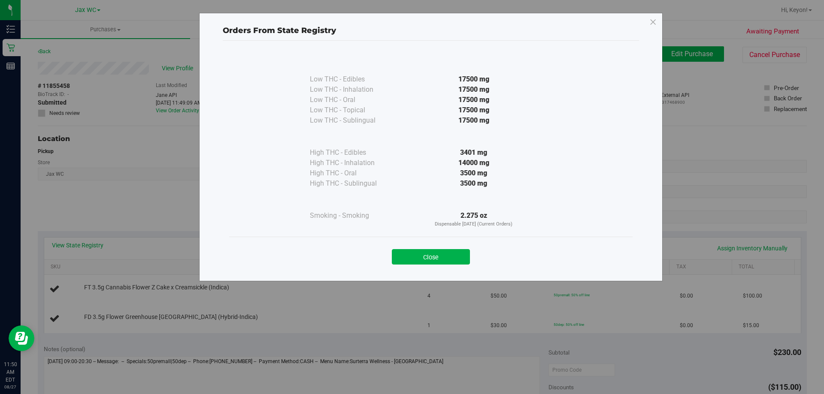
drag, startPoint x: 452, startPoint y: 256, endPoint x: 484, endPoint y: 253, distance: 31.9
click at [453, 256] on button "Close" at bounding box center [431, 256] width 78 height 15
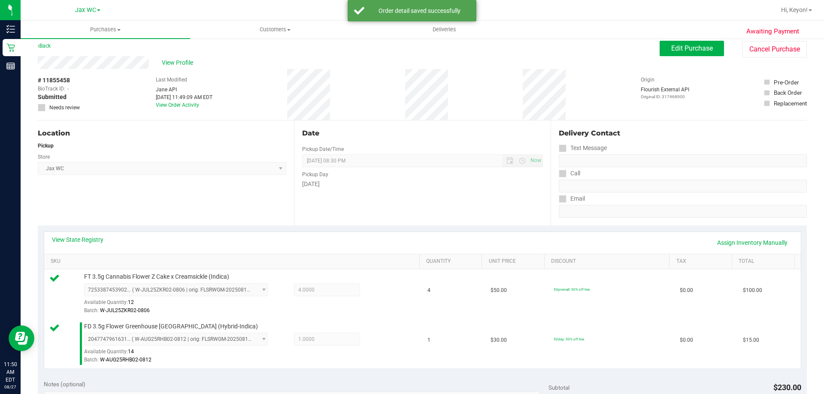
scroll to position [200, 0]
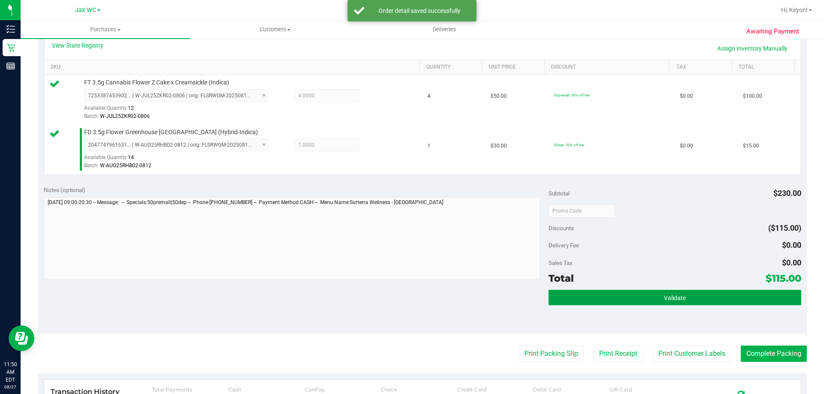
click at [628, 296] on button "Validate" at bounding box center [674, 297] width 252 height 15
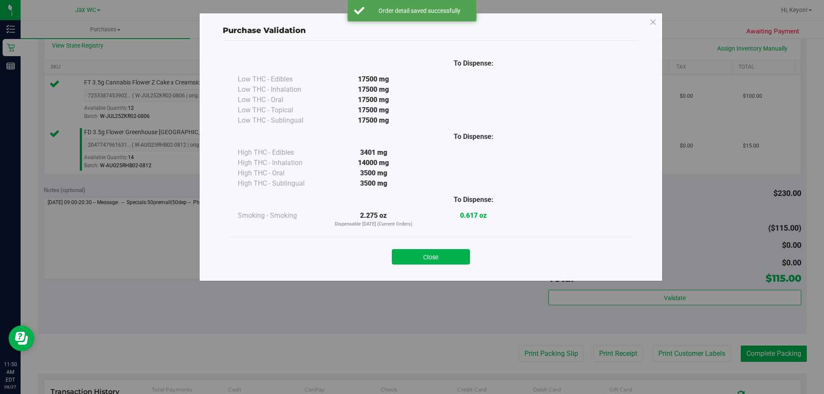
drag, startPoint x: 435, startPoint y: 260, endPoint x: 625, endPoint y: 240, distance: 191.2
click at [440, 259] on button "Close" at bounding box center [431, 256] width 78 height 15
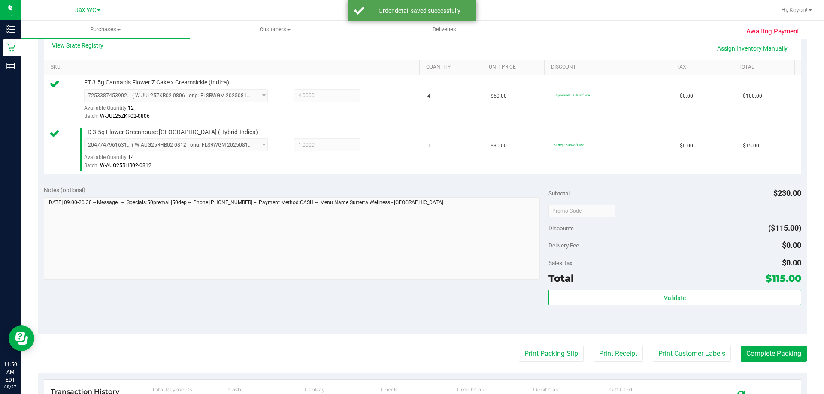
scroll to position [244, 0]
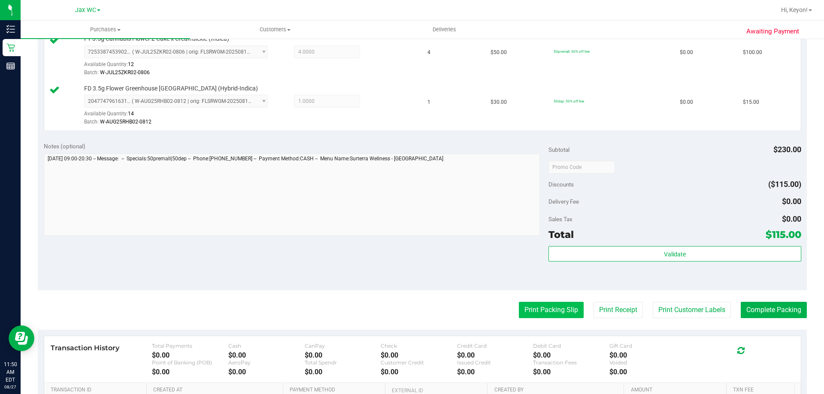
click at [542, 311] on button "Print Packing Slip" at bounding box center [551, 310] width 65 height 16
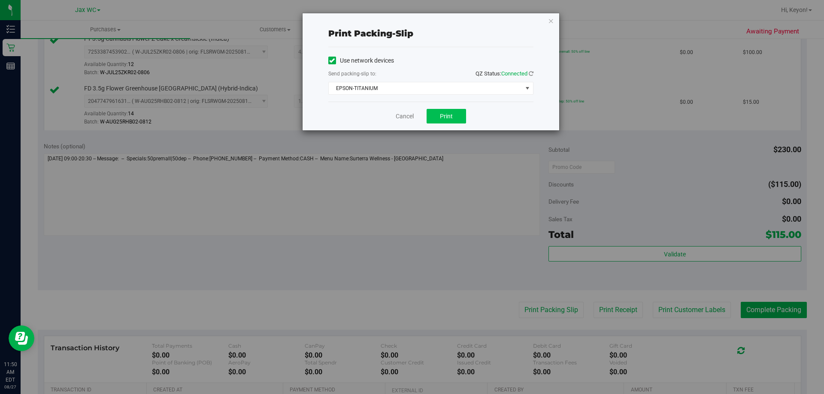
click at [451, 111] on div "Cancel Print" at bounding box center [430, 116] width 205 height 29
click at [451, 116] on span "Print" at bounding box center [446, 116] width 13 height 7
click at [404, 117] on link "Cancel" at bounding box center [405, 116] width 18 height 9
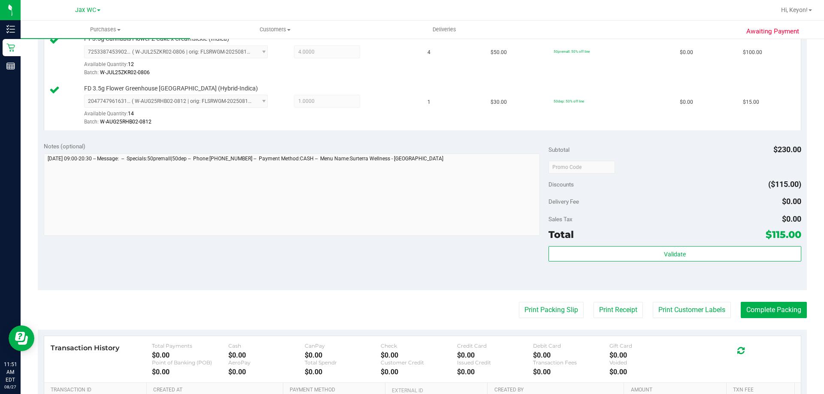
scroll to position [0, 0]
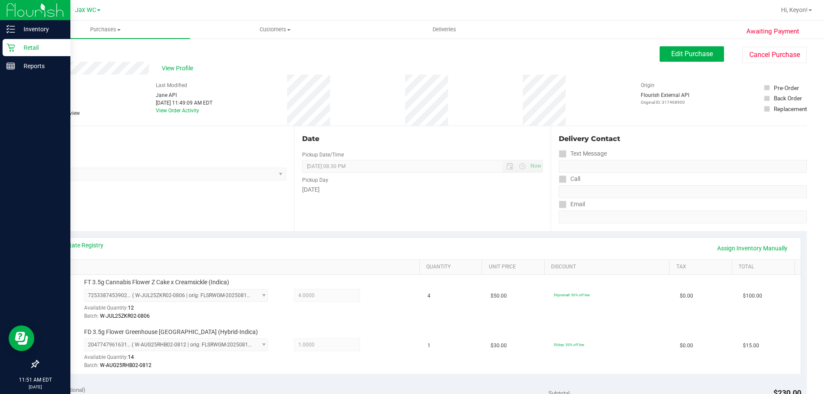
click at [14, 45] on icon at bounding box center [10, 47] width 9 height 9
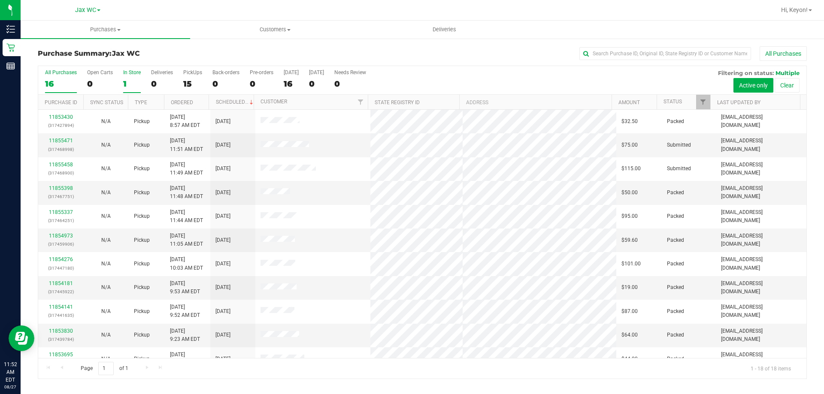
click at [127, 82] on div "1" at bounding box center [132, 84] width 18 height 10
click at [0, 0] on input "In Store 1" at bounding box center [0, 0] width 0 height 0
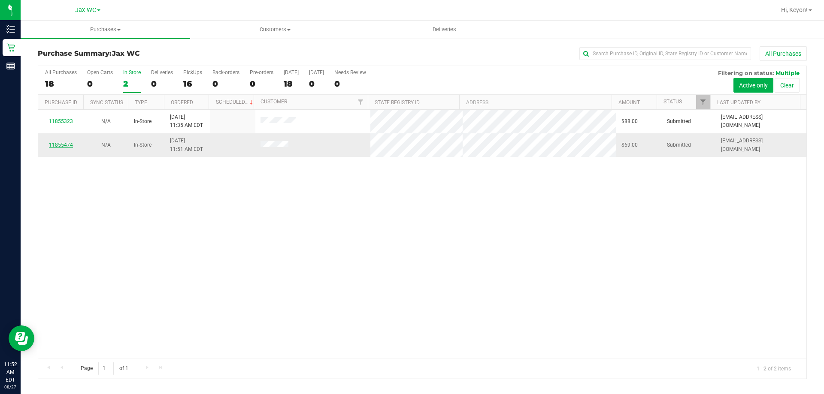
click at [63, 144] on link "11855474" at bounding box center [61, 145] width 24 height 6
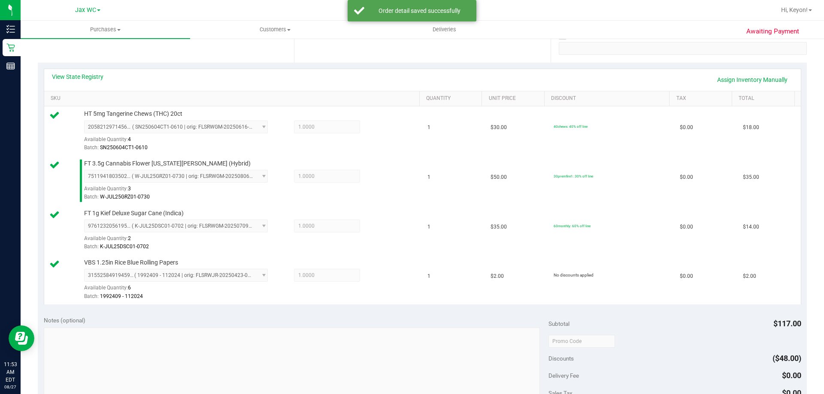
scroll to position [300, 0]
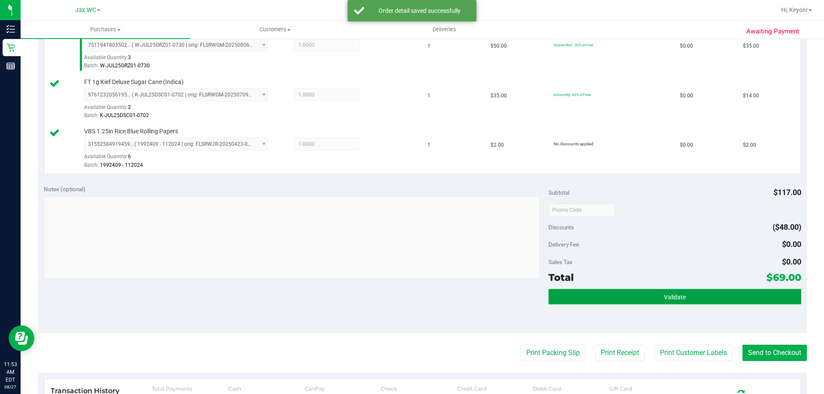
click at [694, 294] on button "Validate" at bounding box center [674, 296] width 252 height 15
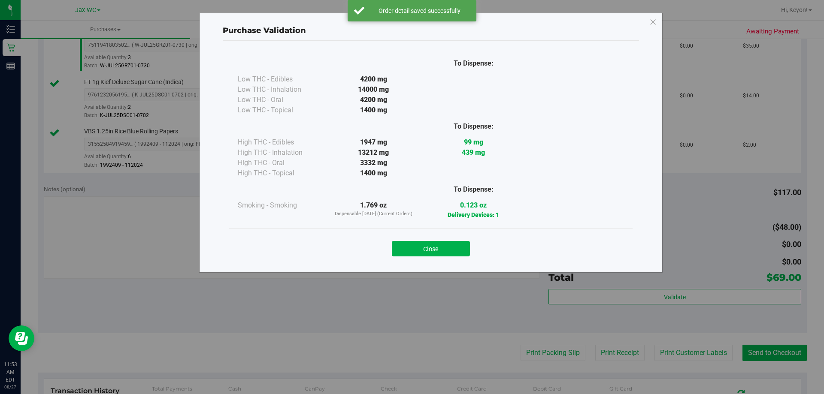
drag, startPoint x: 405, startPoint y: 248, endPoint x: 488, endPoint y: 259, distance: 84.4
click at [406, 248] on button "Close" at bounding box center [431, 248] width 78 height 15
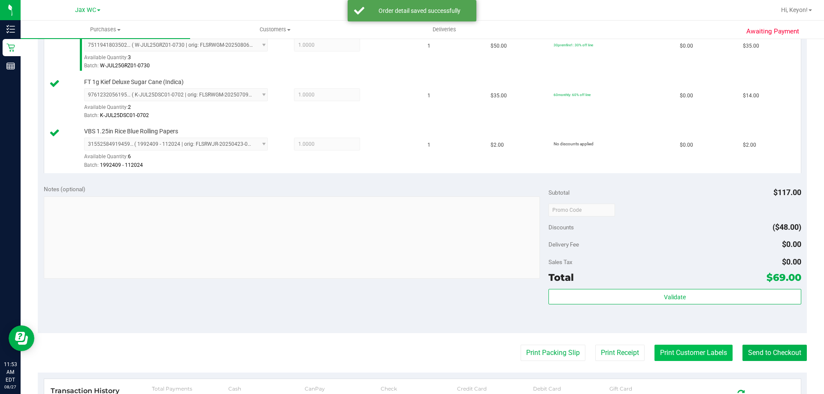
click at [709, 354] on button "Print Customer Labels" at bounding box center [693, 353] width 78 height 16
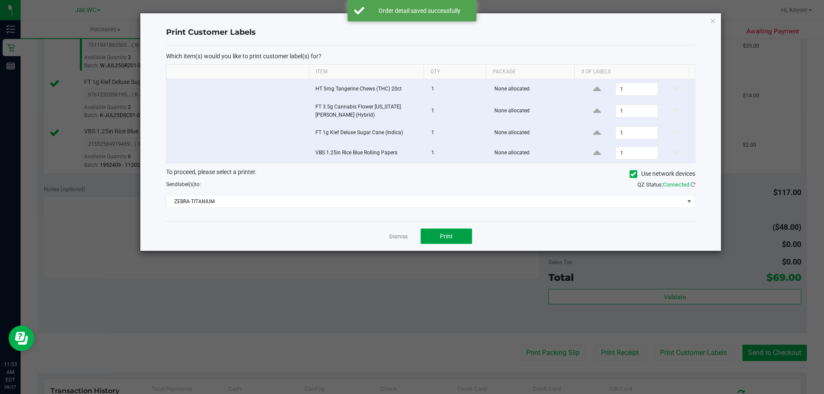
click at [457, 236] on button "Print" at bounding box center [446, 236] width 51 height 15
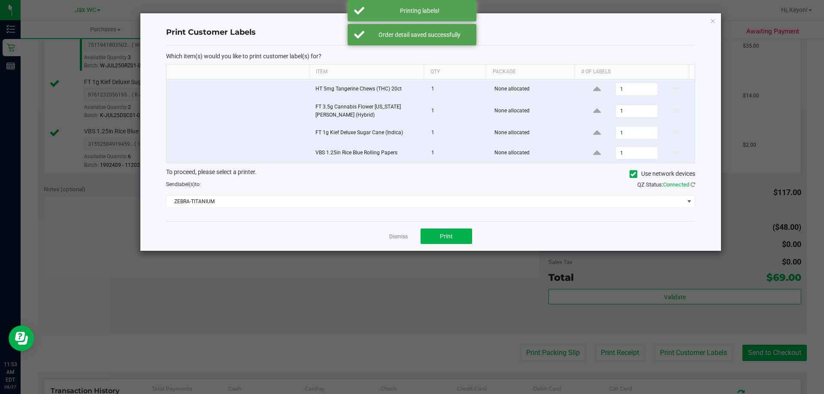
drag, startPoint x: 396, startPoint y: 233, endPoint x: 797, endPoint y: 333, distance: 414.1
click at [396, 233] on link "Dismiss" at bounding box center [398, 236] width 18 height 7
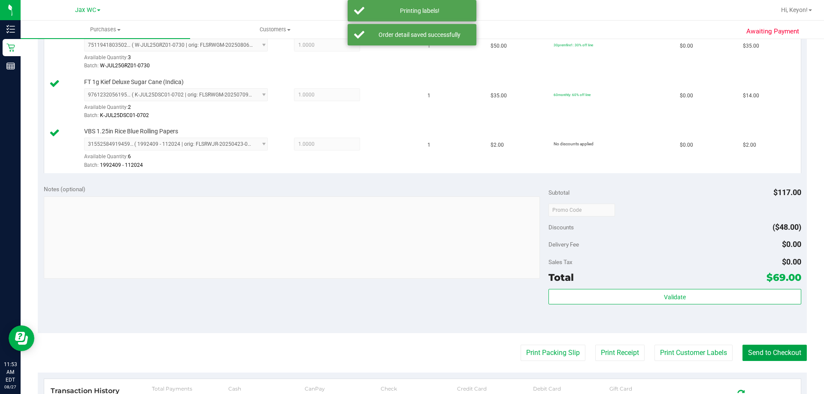
drag, startPoint x: 786, startPoint y: 349, endPoint x: 545, endPoint y: 212, distance: 277.7
click at [786, 350] on button "Send to Checkout" at bounding box center [774, 353] width 64 height 16
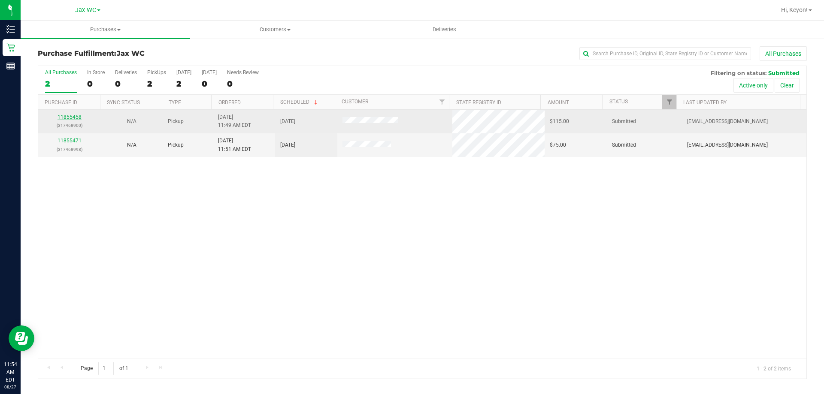
click at [79, 118] on link "11855458" at bounding box center [70, 117] width 24 height 6
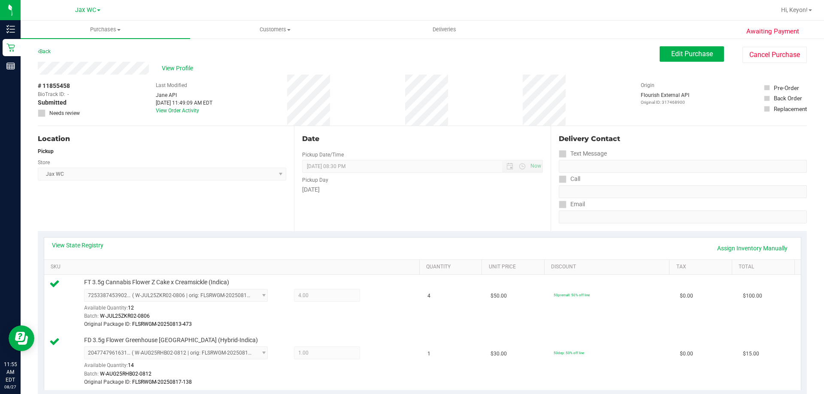
scroll to position [228, 0]
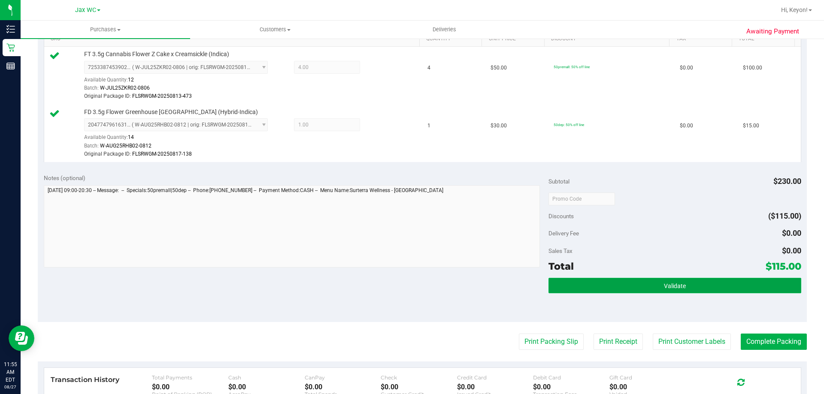
click at [667, 290] on button "Validate" at bounding box center [674, 285] width 252 height 15
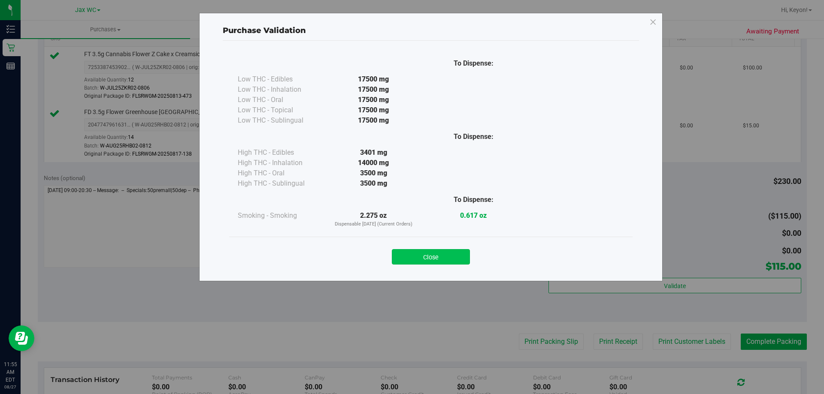
click at [447, 257] on button "Close" at bounding box center [431, 256] width 78 height 15
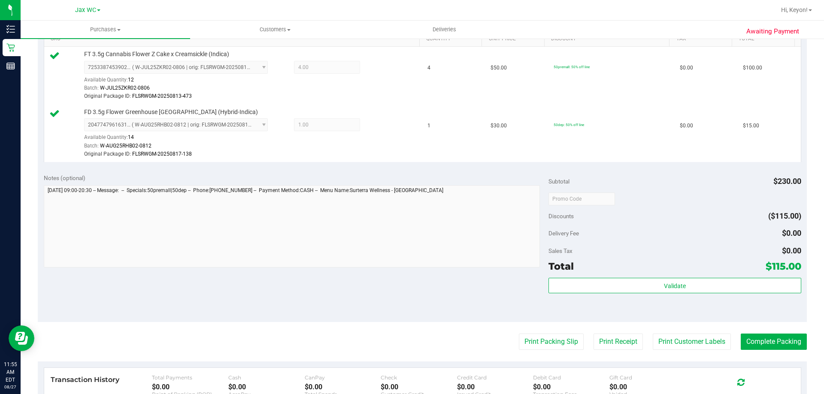
scroll to position [248, 0]
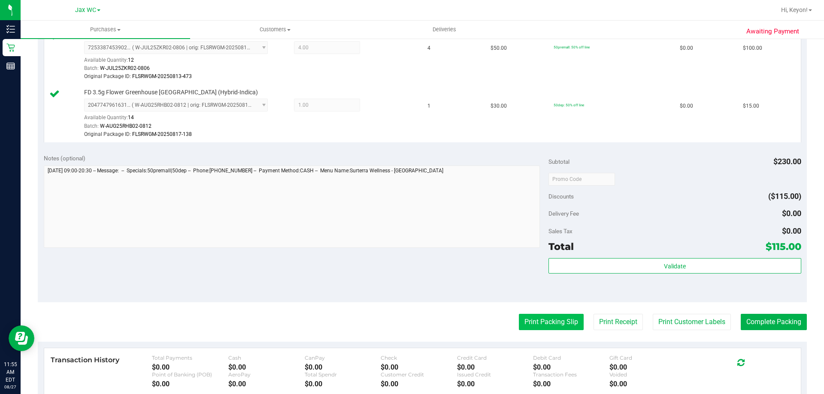
click at [553, 319] on button "Print Packing Slip" at bounding box center [551, 322] width 65 height 16
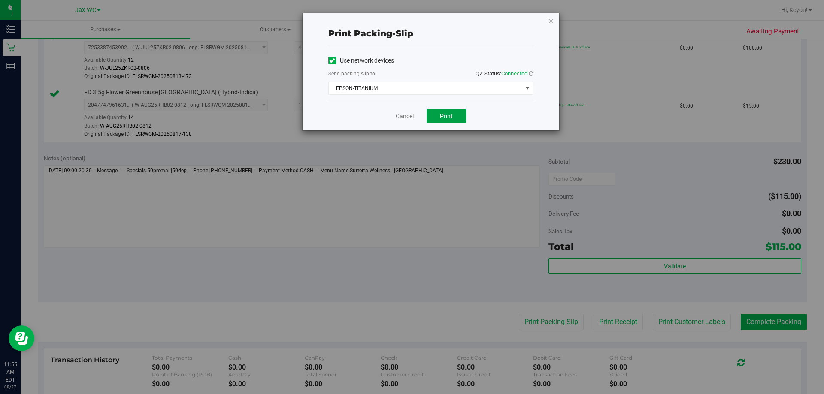
click at [444, 120] on button "Print" at bounding box center [446, 116] width 39 height 15
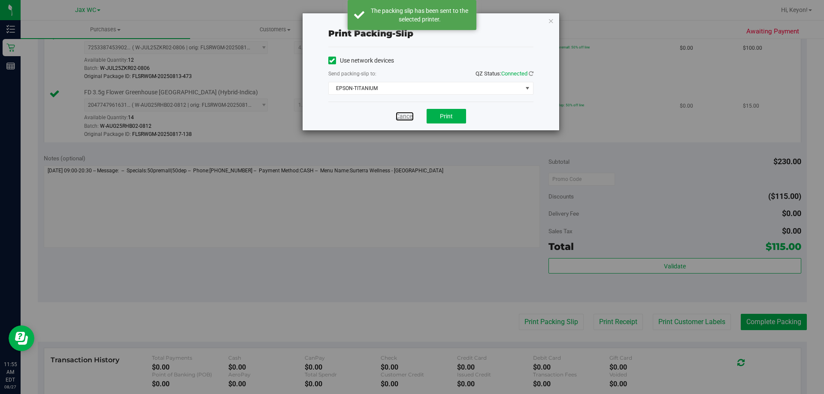
click at [404, 116] on link "Cancel" at bounding box center [405, 116] width 18 height 9
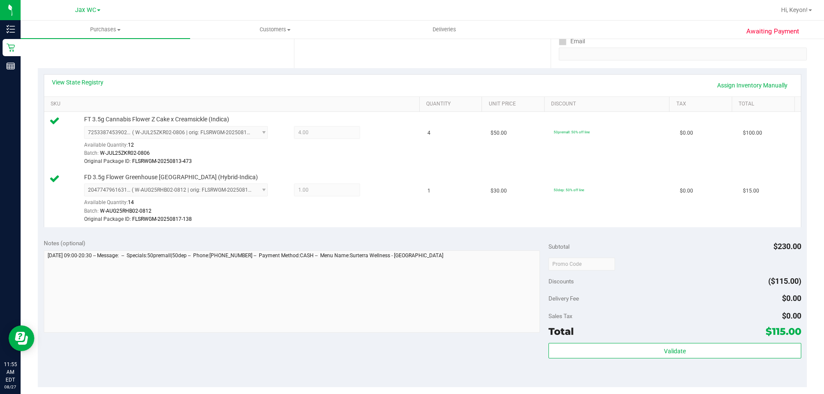
scroll to position [270, 0]
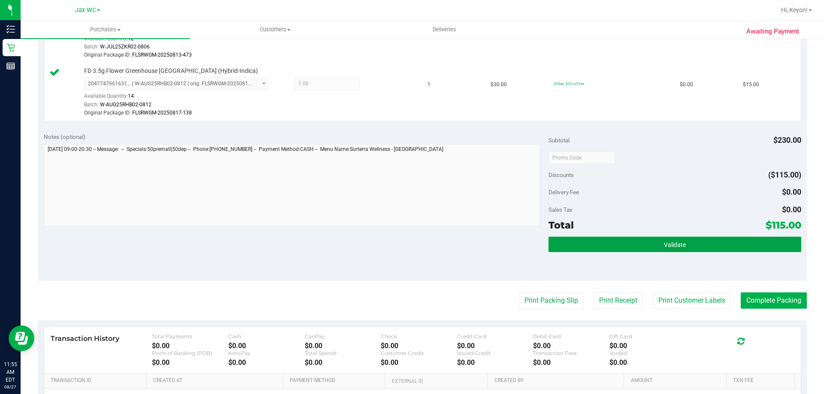
click at [739, 253] on div "Validate" at bounding box center [674, 256] width 252 height 39
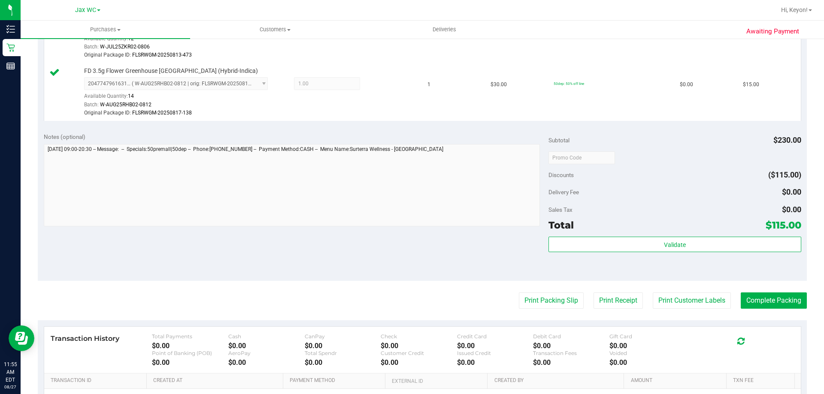
click at [652, 257] on div "Validate" at bounding box center [674, 256] width 252 height 39
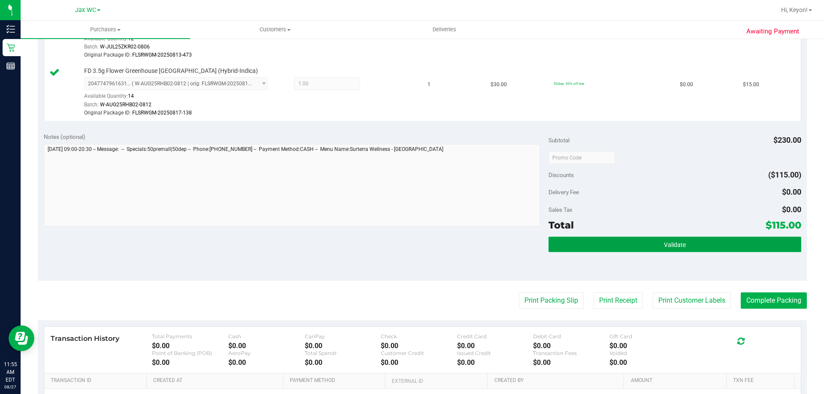
click at [651, 246] on button "Validate" at bounding box center [674, 244] width 252 height 15
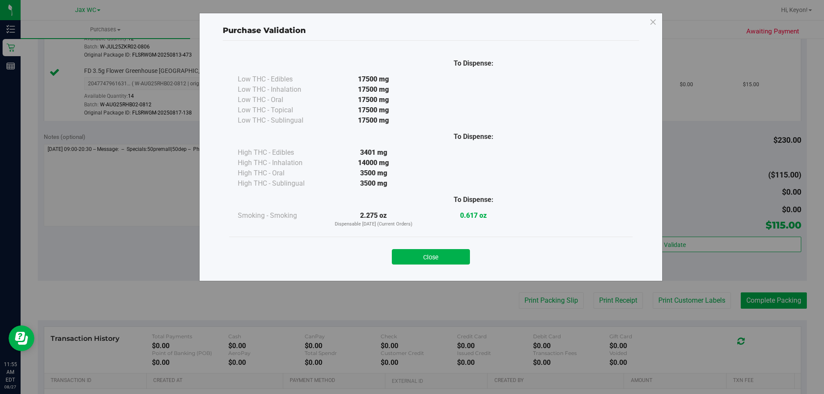
drag, startPoint x: 451, startPoint y: 259, endPoint x: 824, endPoint y: 282, distance: 373.7
click at [454, 260] on button "Close" at bounding box center [431, 256] width 78 height 15
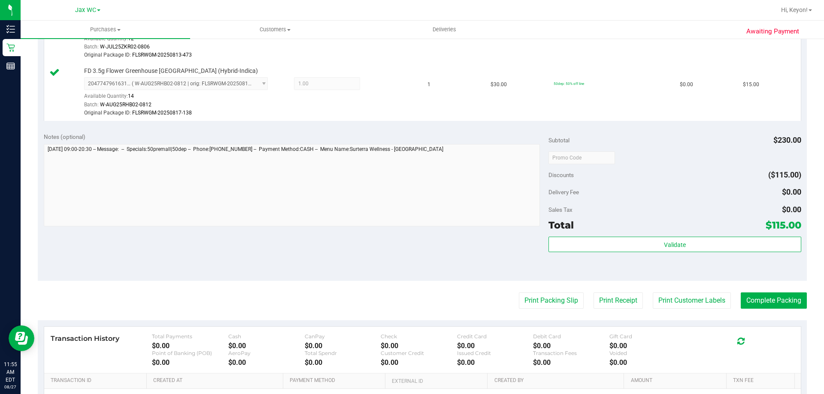
scroll to position [306, 0]
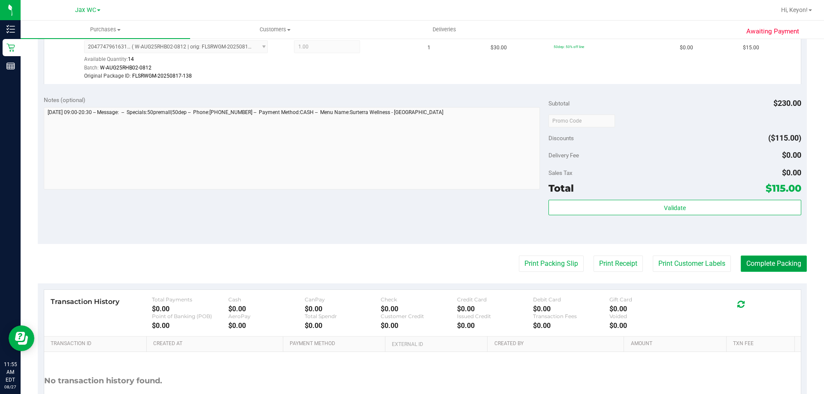
click at [788, 258] on button "Complete Packing" at bounding box center [774, 264] width 66 height 16
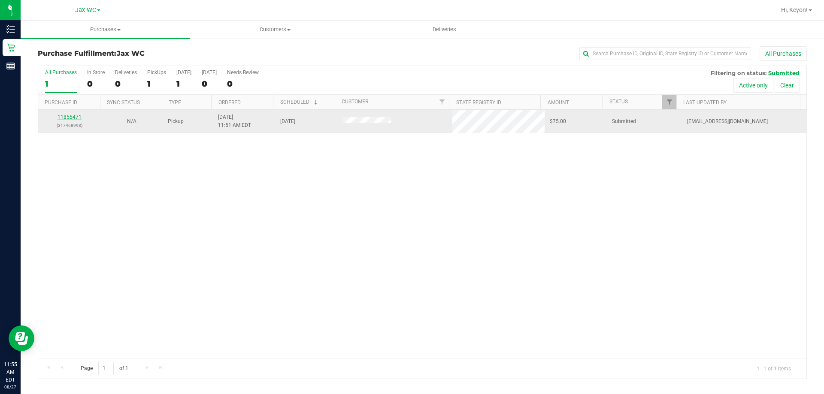
click at [72, 115] on link "11855471" at bounding box center [70, 117] width 24 height 6
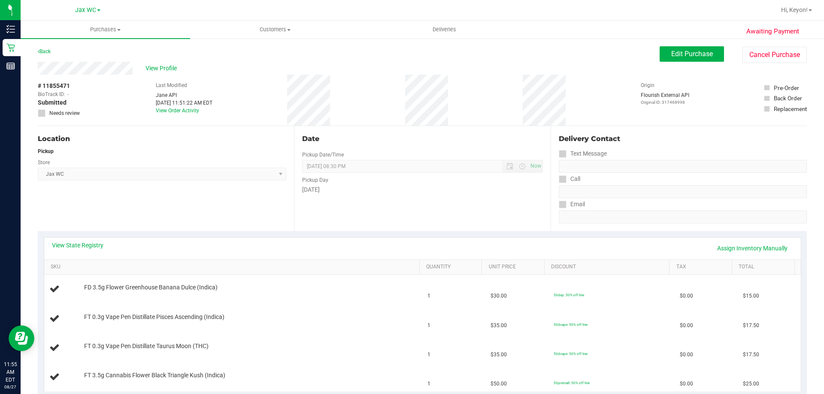
scroll to position [154, 0]
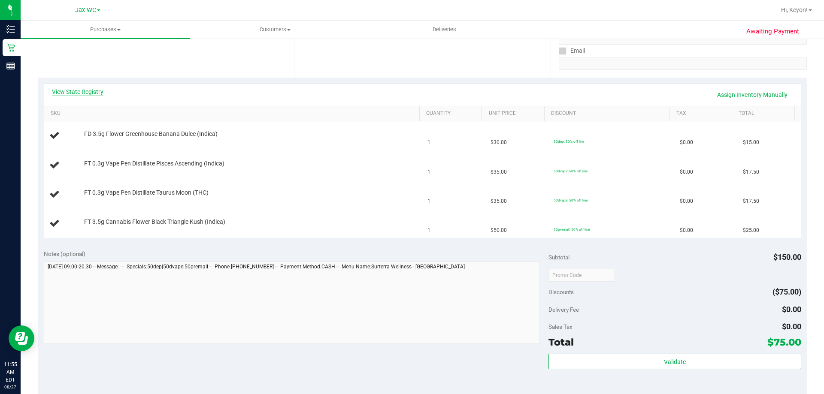
click at [90, 93] on link "View State Registry" at bounding box center [77, 92] width 51 height 9
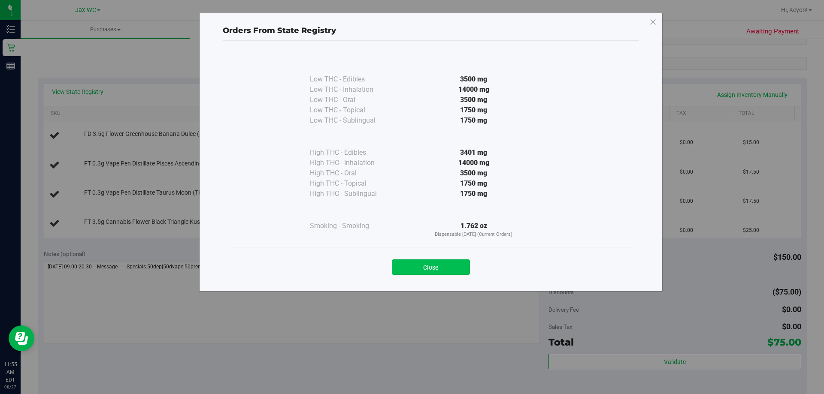
click at [439, 265] on button "Close" at bounding box center [431, 267] width 78 height 15
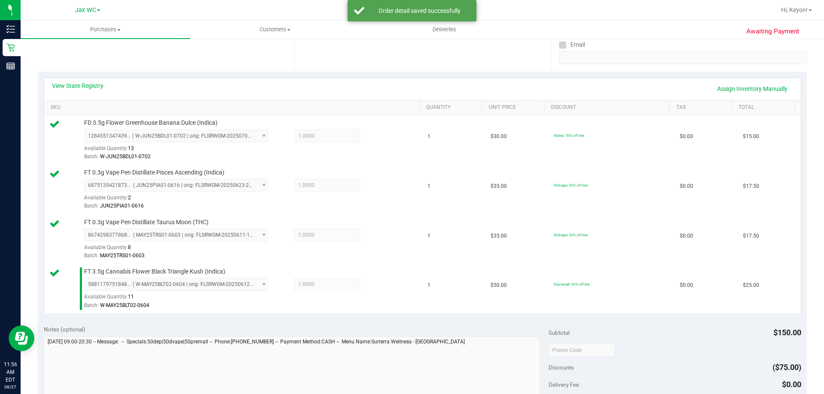
scroll to position [341, 0]
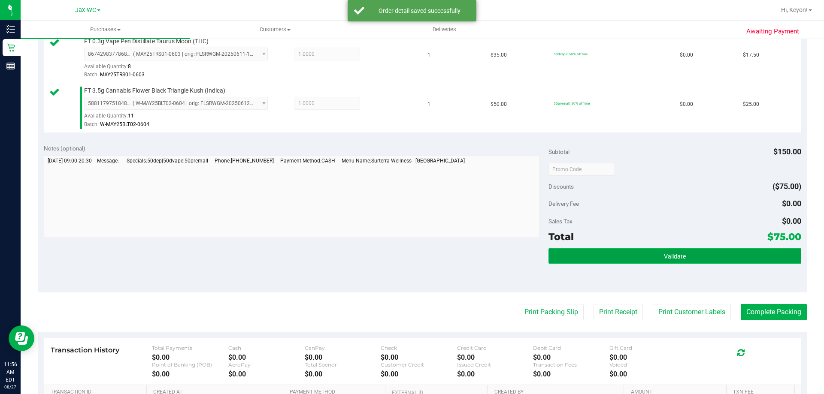
click at [688, 254] on button "Validate" at bounding box center [674, 255] width 252 height 15
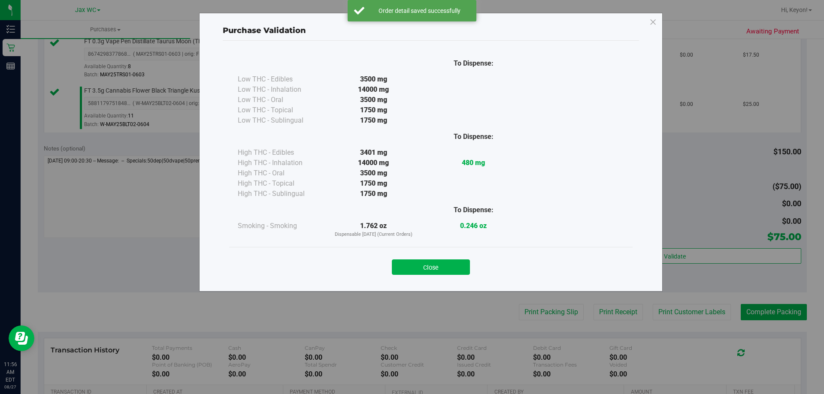
drag, startPoint x: 434, startPoint y: 264, endPoint x: 824, endPoint y: 210, distance: 392.9
click at [439, 264] on button "Close" at bounding box center [431, 267] width 78 height 15
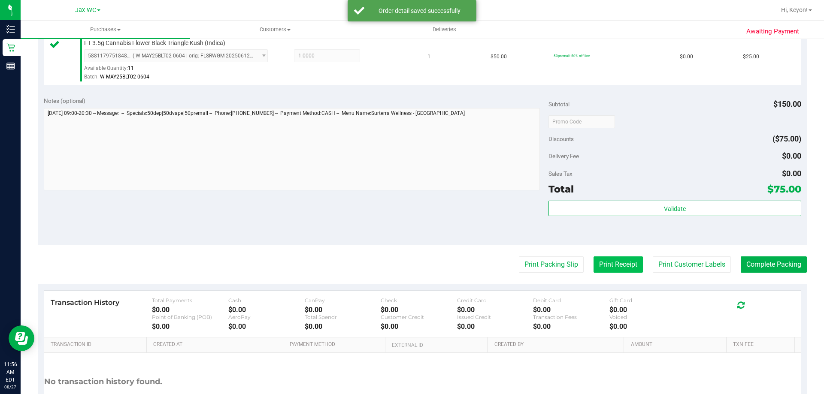
scroll to position [400, 0]
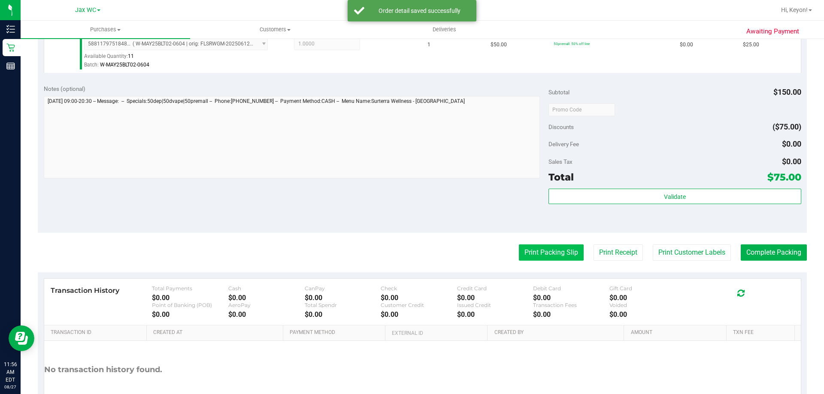
click at [547, 246] on purchase-details "Back Edit Purchase Cancel Purchase View Profile # 11855471 BioTrack ID: - Submi…" at bounding box center [422, 39] width 769 height 787
drag, startPoint x: 516, startPoint y: 215, endPoint x: 548, endPoint y: 221, distance: 32.2
click at [516, 216] on div "Notes (optional) Subtotal $150.00 Discounts ($75.00) Delivery Fee $0.00 Sales T…" at bounding box center [422, 156] width 769 height 154
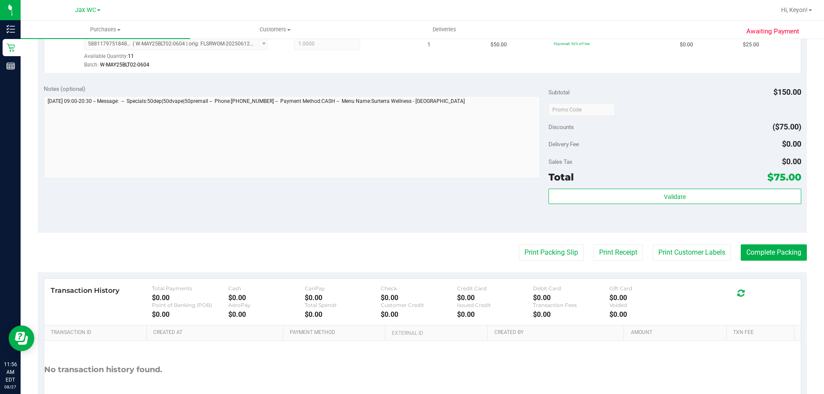
click at [557, 232] on div "Notes (optional) Subtotal $150.00 Discounts ($75.00) Delivery Fee $0.00 Sales T…" at bounding box center [422, 156] width 769 height 154
click at [562, 228] on div "Notes (optional) Subtotal $150.00 Discounts ($75.00) Delivery Fee $0.00 Sales T…" at bounding box center [422, 156] width 769 height 154
click at [563, 229] on div "Notes (optional) Subtotal $150.00 Discounts ($75.00) Delivery Fee $0.00 Sales T…" at bounding box center [422, 156] width 769 height 154
click at [552, 254] on button "Print Packing Slip" at bounding box center [551, 253] width 65 height 16
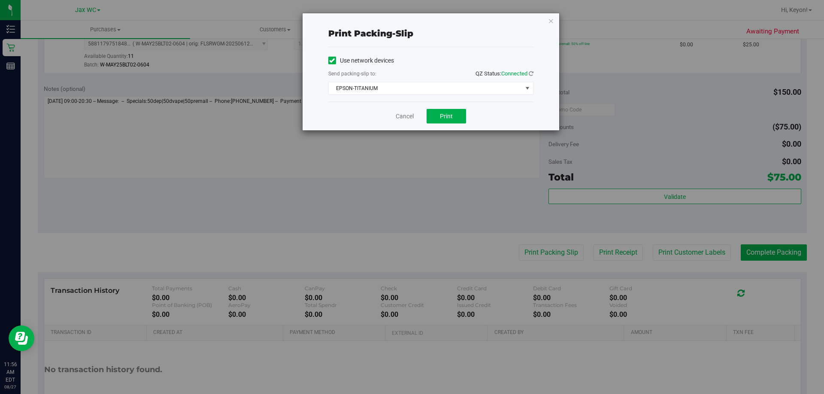
click at [458, 124] on div "Cancel Print" at bounding box center [430, 116] width 205 height 29
click at [452, 105] on div "Cancel Print" at bounding box center [430, 116] width 205 height 29
click at [450, 117] on span "Print" at bounding box center [446, 116] width 13 height 7
click at [404, 116] on link "Cancel" at bounding box center [405, 116] width 18 height 9
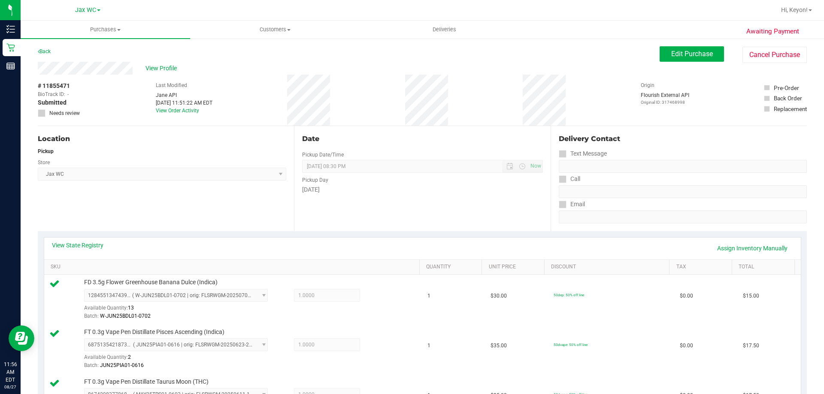
scroll to position [321, 0]
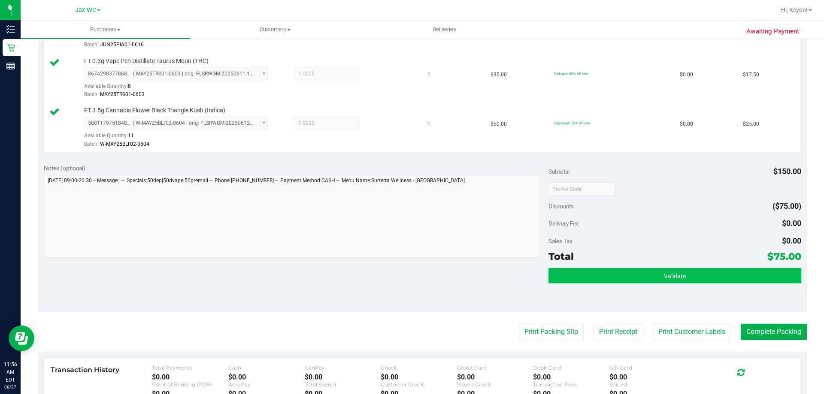
click at [734, 267] on div "Subtotal $150.00 Discounts ($75.00) Delivery Fee $0.00 Sales Tax $0.00 Total $7…" at bounding box center [674, 235] width 252 height 143
click at [726, 277] on button "Validate" at bounding box center [674, 275] width 252 height 15
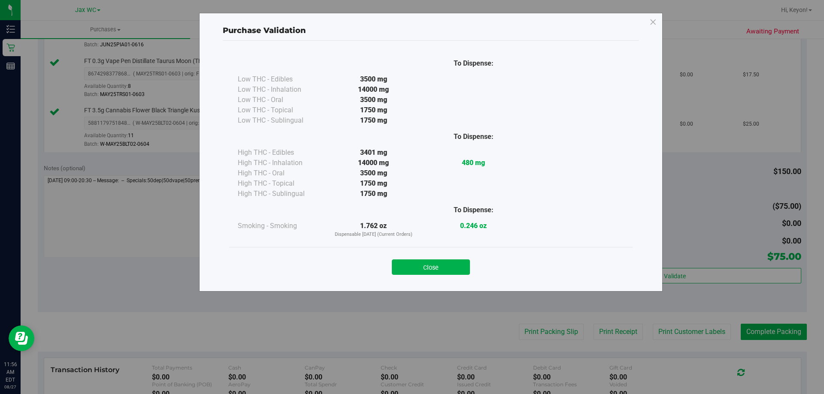
drag, startPoint x: 430, startPoint y: 266, endPoint x: 506, endPoint y: 267, distance: 76.4
click at [433, 266] on button "Close" at bounding box center [431, 267] width 78 height 15
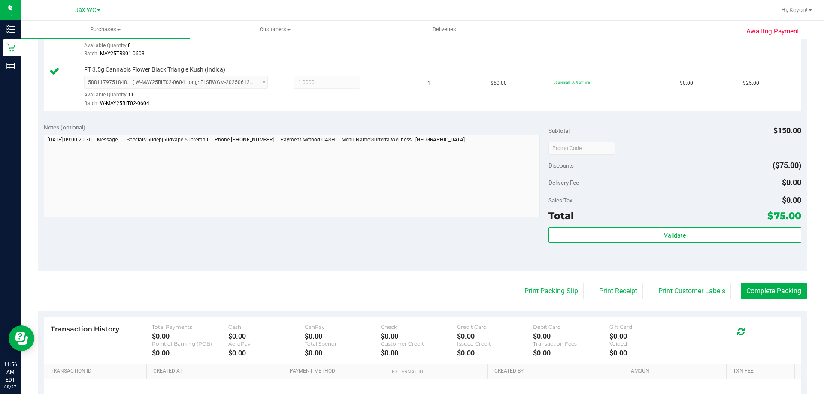
scroll to position [364, 0]
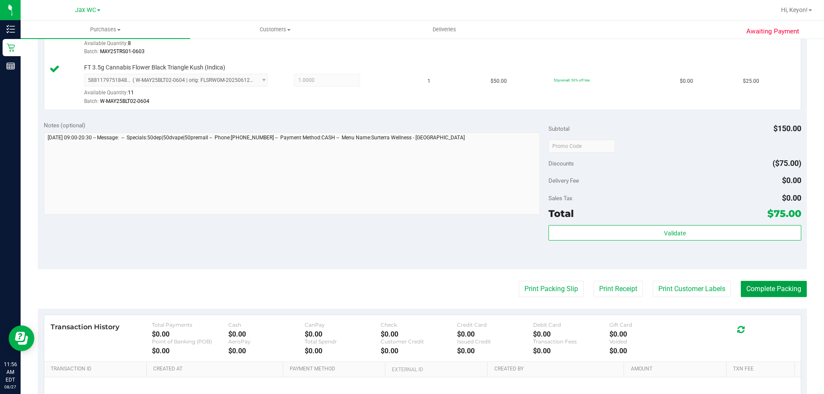
click at [769, 293] on button "Complete Packing" at bounding box center [774, 289] width 66 height 16
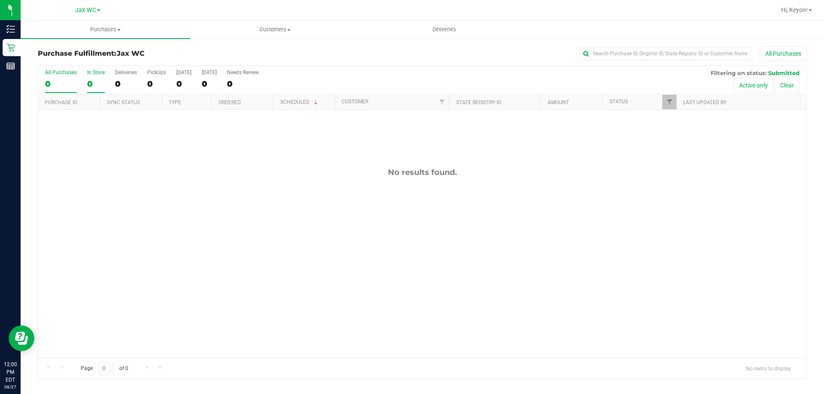
click at [91, 75] on div "In Store" at bounding box center [96, 73] width 18 height 6
click at [0, 0] on input "In Store 0" at bounding box center [0, 0] width 0 height 0
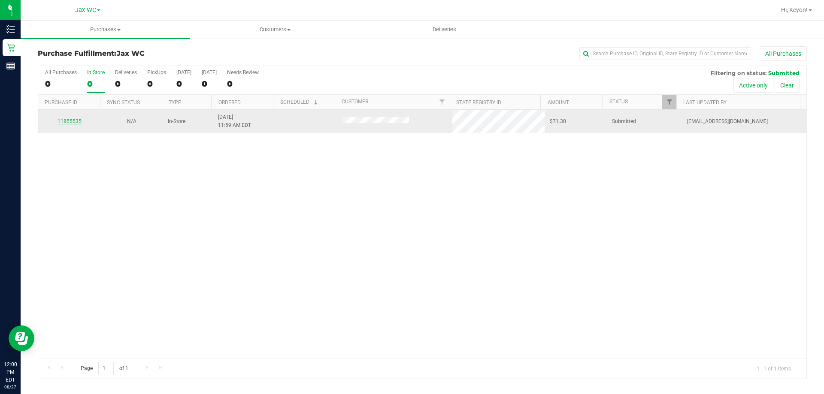
click at [66, 122] on link "11855535" at bounding box center [70, 121] width 24 height 6
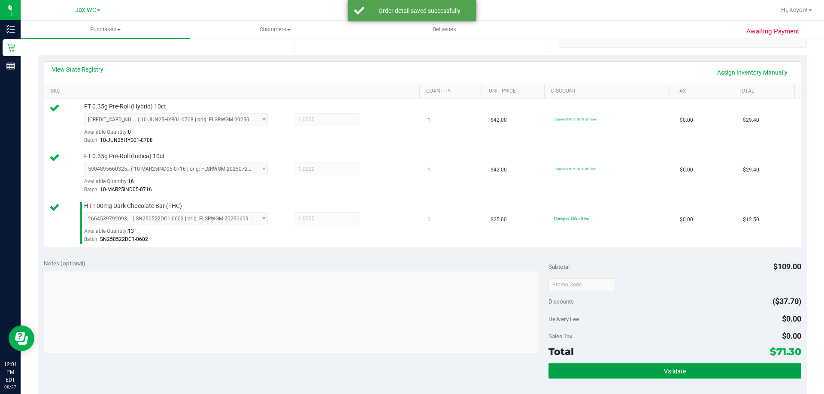
click at [673, 375] on span "Validate" at bounding box center [675, 371] width 22 height 7
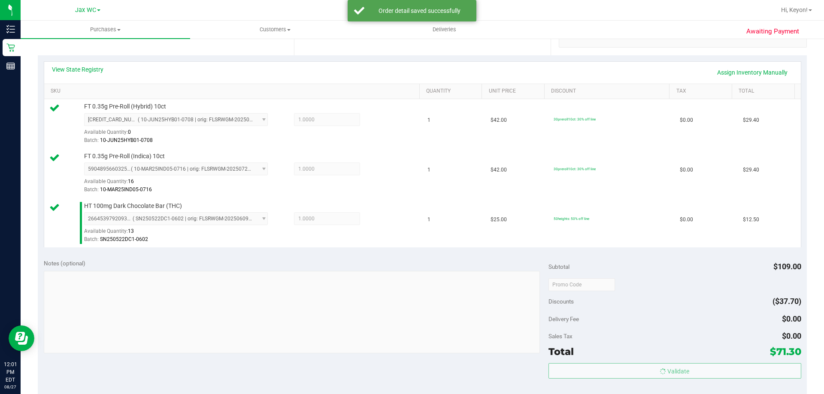
scroll to position [325, 0]
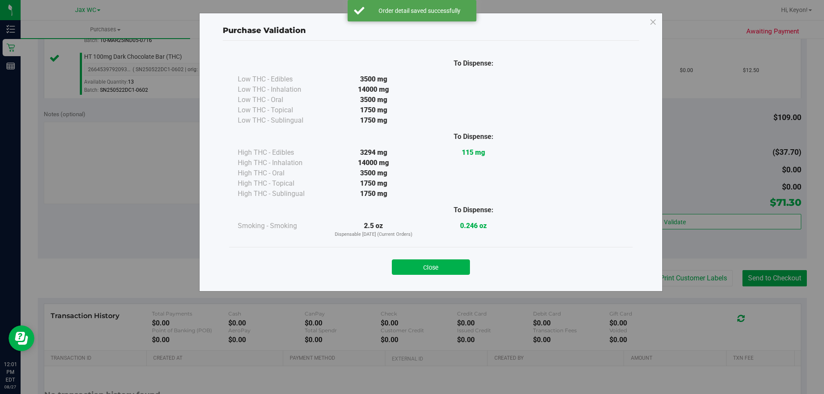
click at [460, 269] on button "Close" at bounding box center [431, 267] width 78 height 15
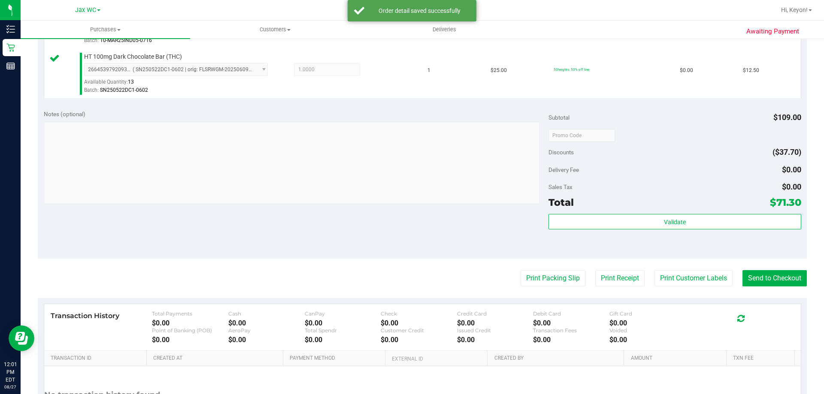
click at [686, 287] on purchase-details "Back Edit Purchase Cancel Purchase View Profile # 11855535 BioTrack ID: - Submi…" at bounding box center [422, 90] width 769 height 738
click at [679, 274] on button "Print Customer Labels" at bounding box center [693, 278] width 78 height 16
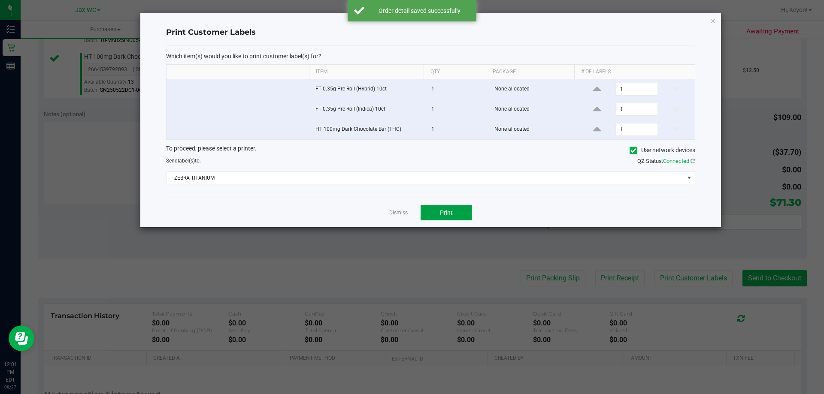
click at [442, 212] on span "Print" at bounding box center [446, 212] width 13 height 7
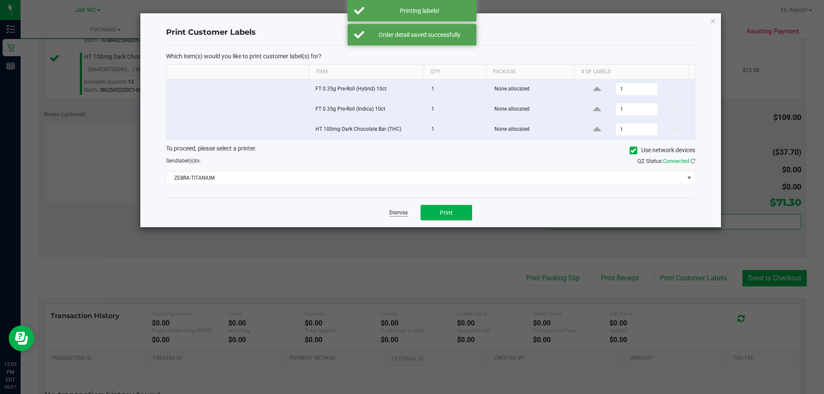
click at [404, 214] on link "Dismiss" at bounding box center [398, 212] width 18 height 7
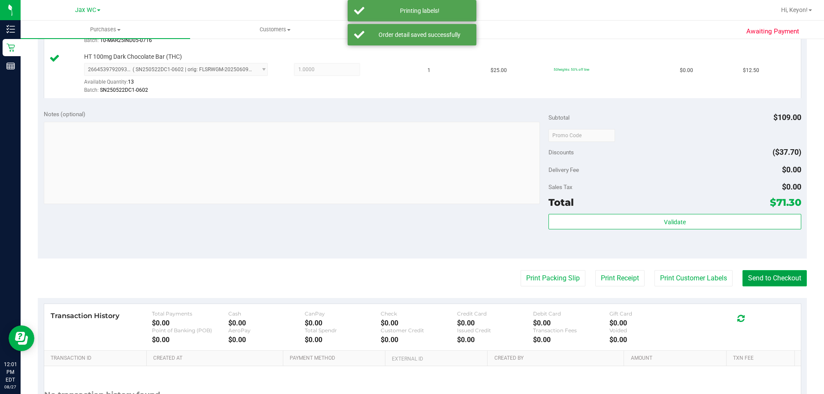
drag, startPoint x: 774, startPoint y: 282, endPoint x: 757, endPoint y: 276, distance: 17.2
click at [775, 282] on button "Send to Checkout" at bounding box center [774, 278] width 64 height 16
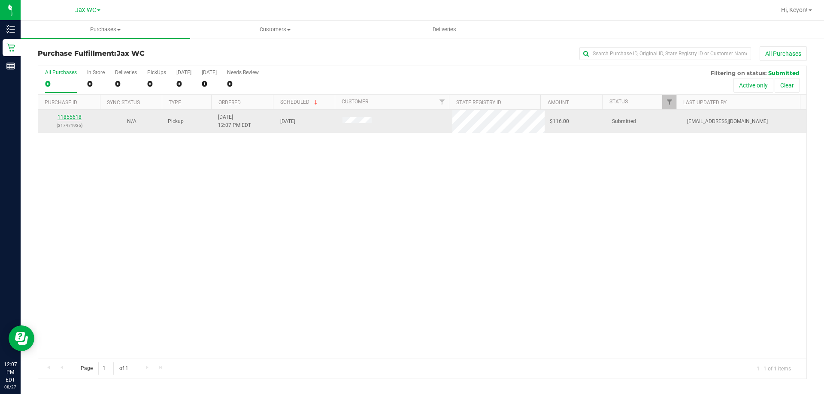
click at [73, 117] on link "11855618" at bounding box center [70, 117] width 24 height 6
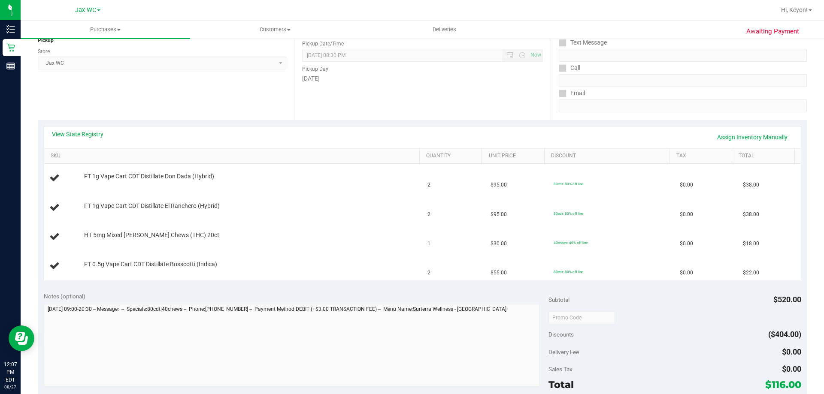
scroll to position [122, 0]
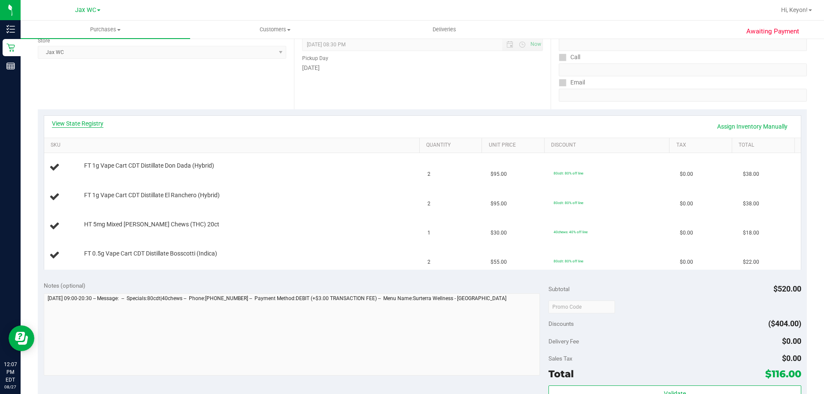
click at [78, 123] on link "View State Registry" at bounding box center [77, 123] width 51 height 9
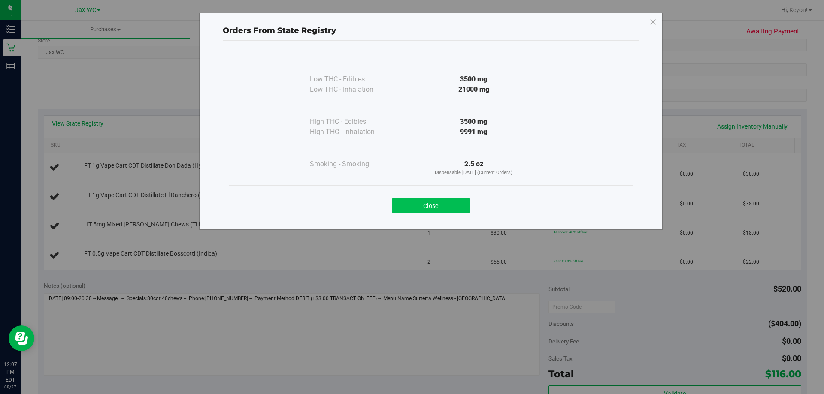
click at [439, 209] on button "Close" at bounding box center [431, 205] width 78 height 15
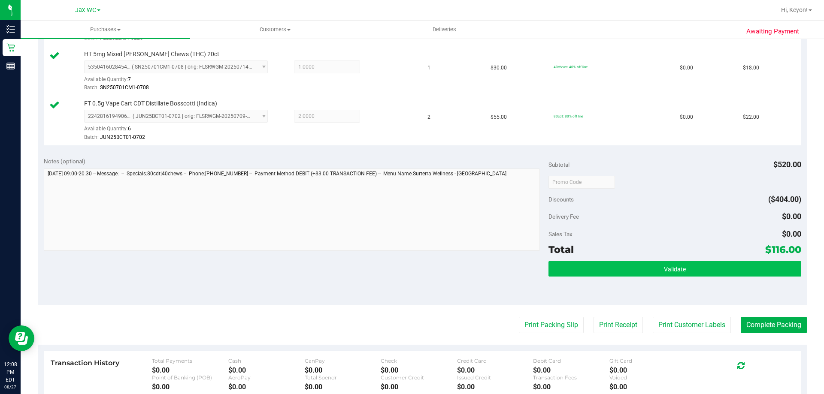
scroll to position [349, 0]
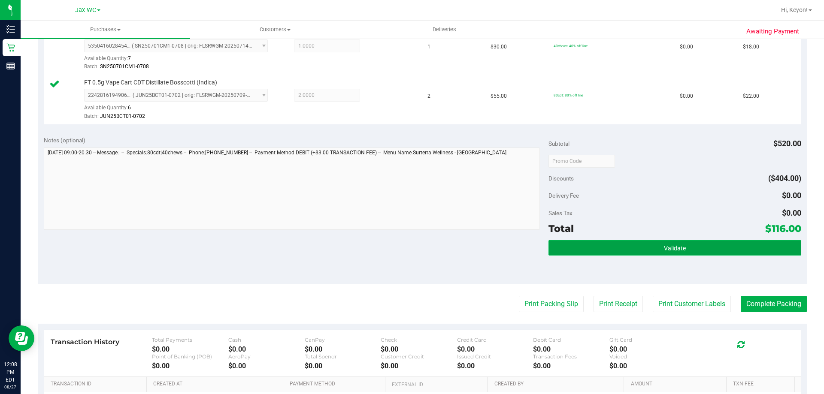
drag, startPoint x: 709, startPoint y: 249, endPoint x: 704, endPoint y: 248, distance: 4.8
click at [709, 250] on button "Validate" at bounding box center [674, 247] width 252 height 15
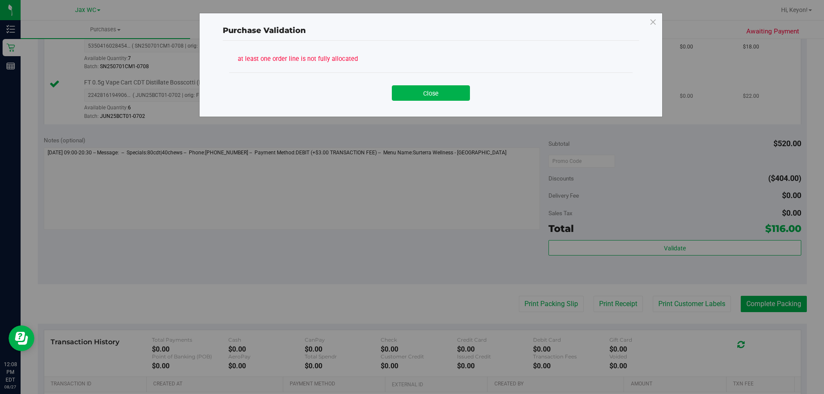
click at [457, 92] on button "Close" at bounding box center [431, 92] width 78 height 15
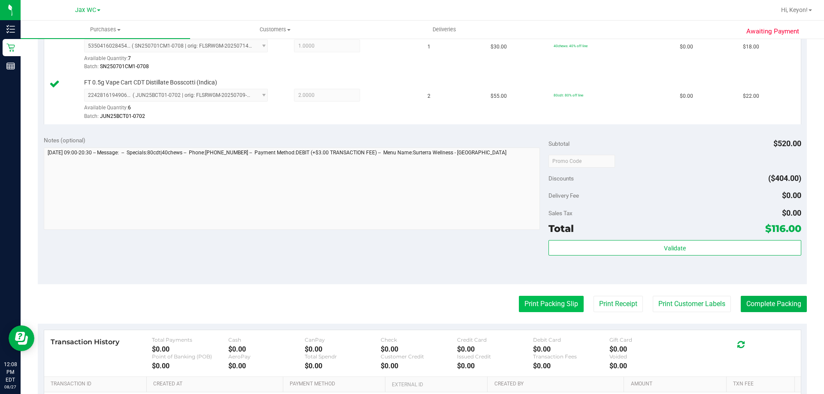
click at [553, 306] on button "Print Packing Slip" at bounding box center [551, 304] width 65 height 16
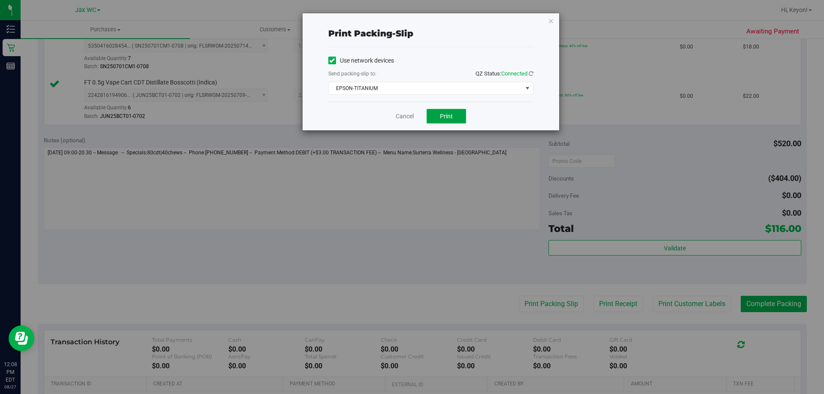
click at [452, 115] on span "Print" at bounding box center [446, 116] width 13 height 7
click at [406, 112] on link "Cancel" at bounding box center [405, 116] width 18 height 9
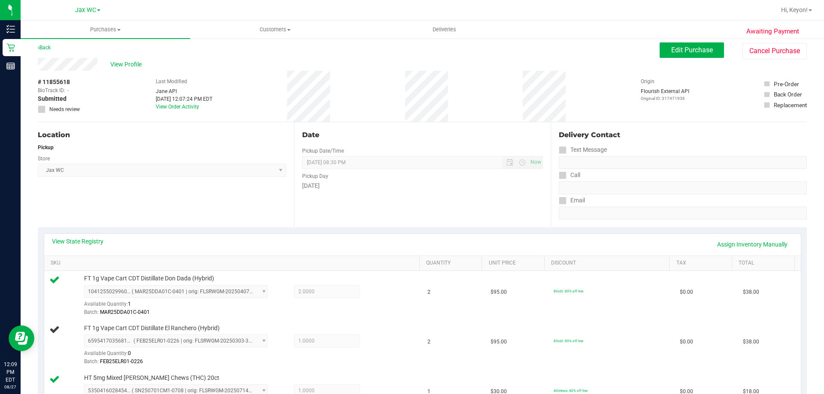
scroll to position [0, 0]
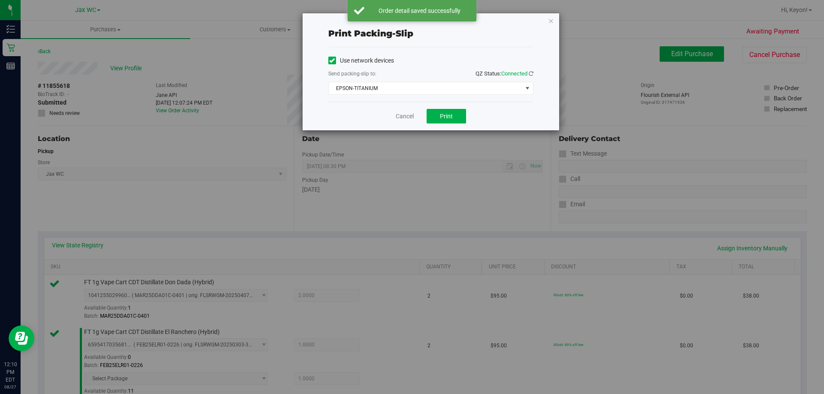
drag, startPoint x: 824, startPoint y: 145, endPoint x: 736, endPoint y: 140, distance: 87.7
click at [824, 145] on div "Print packing-slip Use network devices Send packing-slip to: QZ Status: Connect…" at bounding box center [415, 197] width 830 height 394
click at [403, 115] on link "Cancel" at bounding box center [405, 116] width 18 height 9
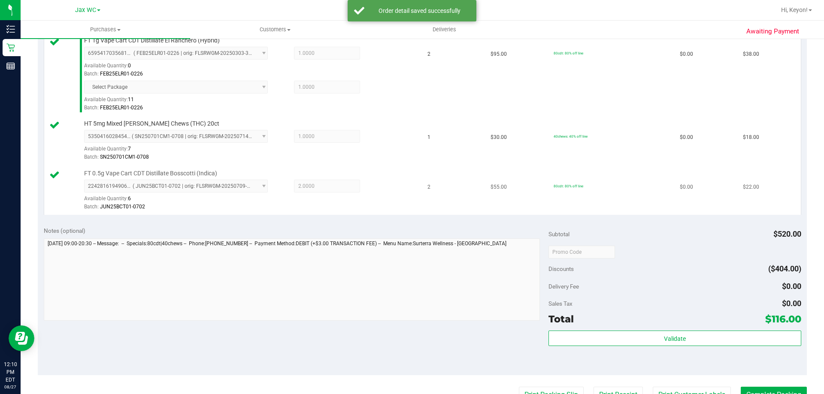
scroll to position [302, 0]
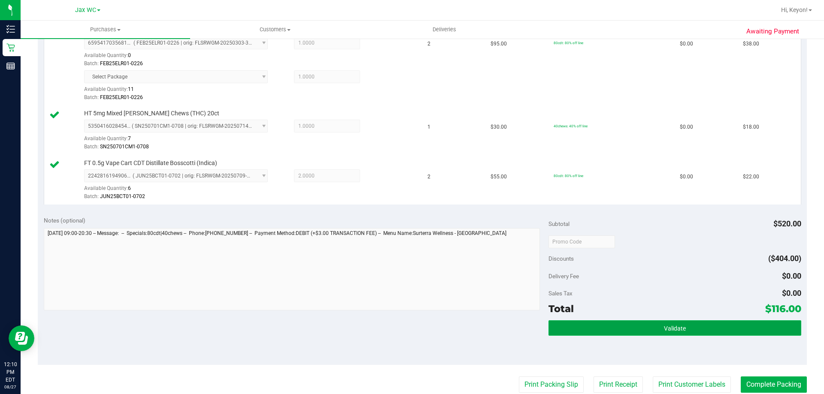
click at [693, 333] on button "Validate" at bounding box center [674, 328] width 252 height 15
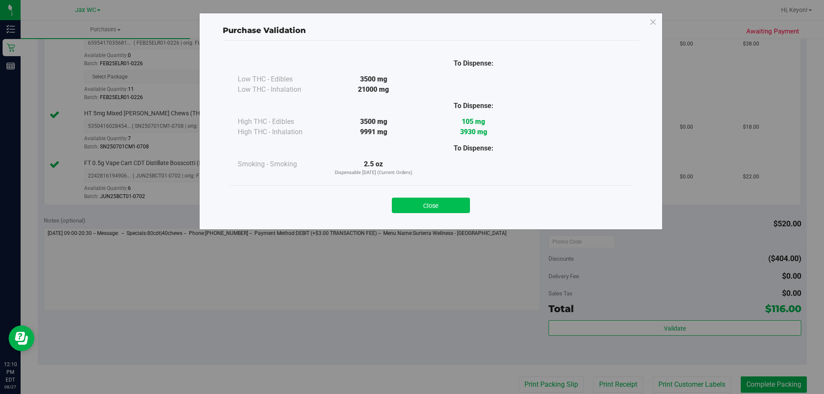
drag, startPoint x: 442, startPoint y: 204, endPoint x: 824, endPoint y: 224, distance: 382.5
click at [442, 204] on button "Close" at bounding box center [431, 205] width 78 height 15
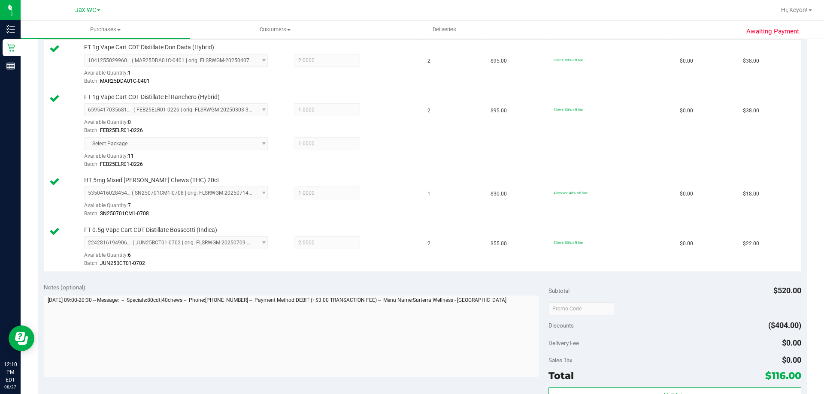
scroll to position [354, 0]
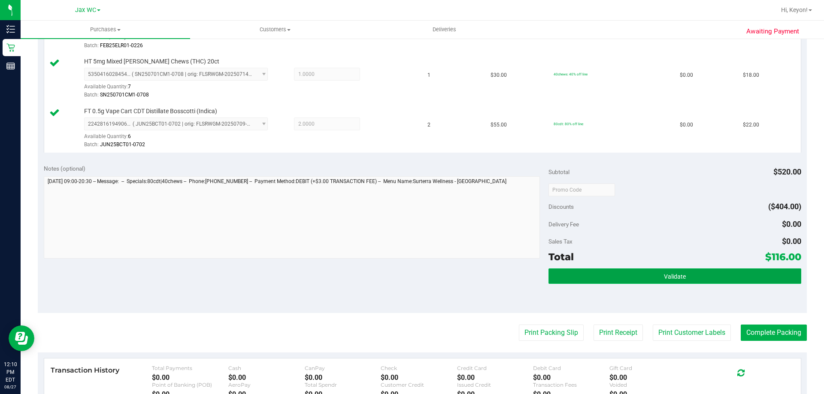
click at [711, 279] on button "Validate" at bounding box center [674, 276] width 252 height 15
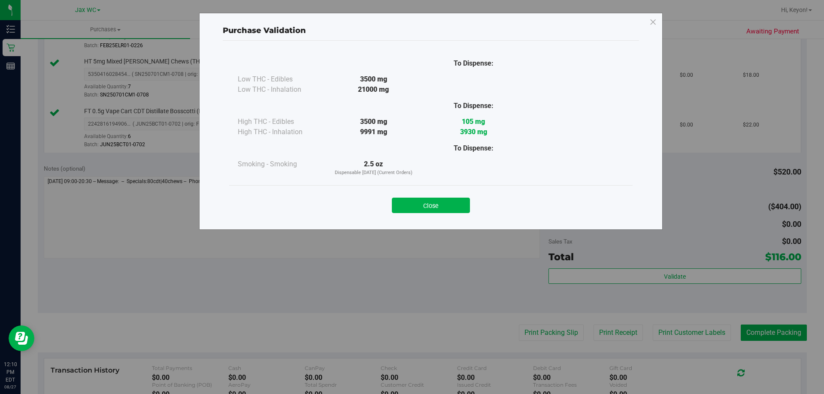
drag, startPoint x: 434, startPoint y: 209, endPoint x: 482, endPoint y: 209, distance: 48.5
click at [435, 209] on button "Close" at bounding box center [431, 205] width 78 height 15
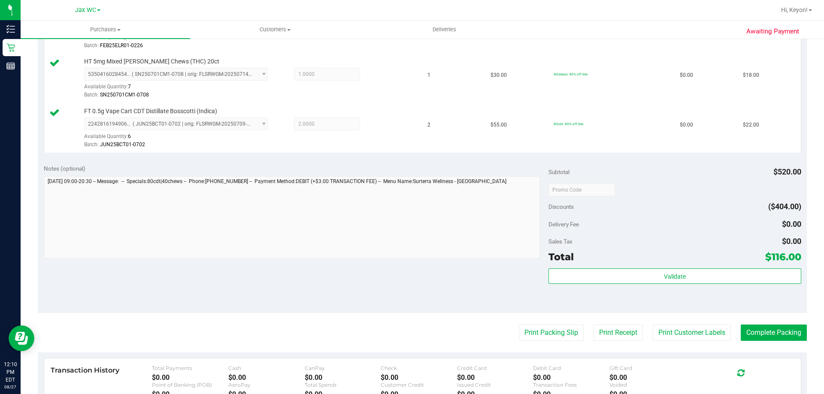
scroll to position [374, 0]
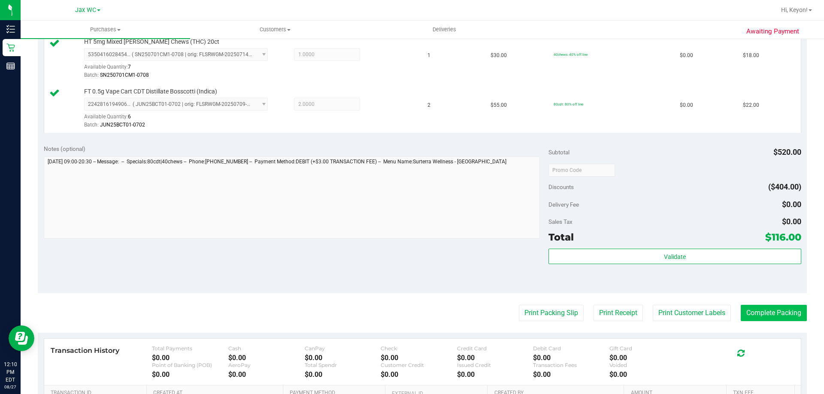
click at [772, 321] on purchase-details "Back Edit Purchase Cancel Purchase View Profile # 11855618 BioTrack ID: - Submi…" at bounding box center [422, 83] width 769 height 821
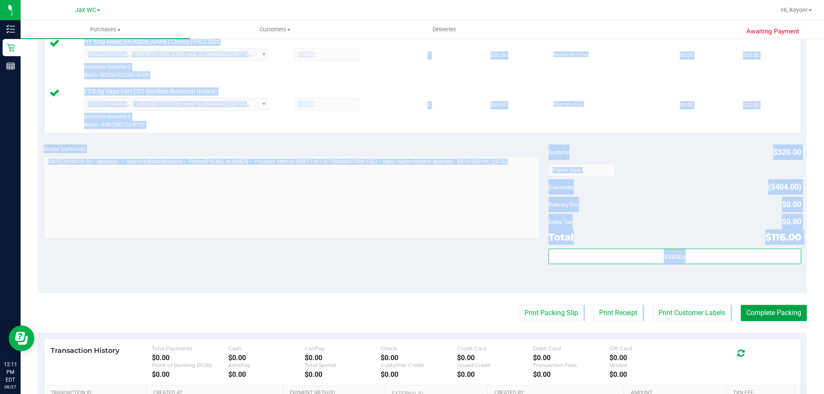
click at [774, 316] on button "Complete Packing" at bounding box center [774, 313] width 66 height 16
click at [760, 273] on div "Validate" at bounding box center [674, 268] width 252 height 39
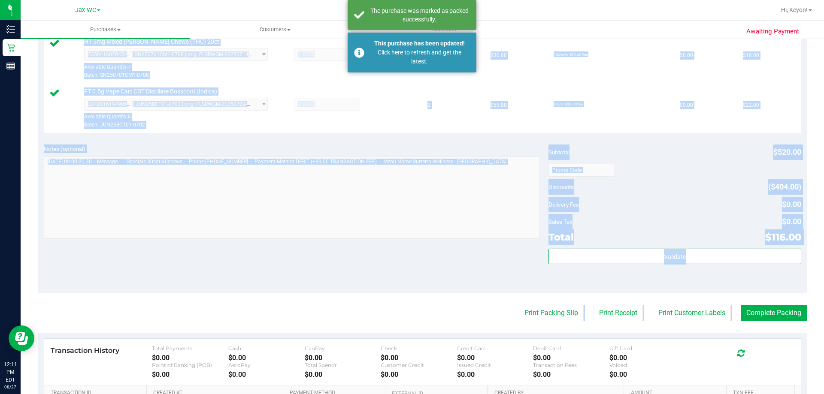
click at [760, 274] on div "Validate" at bounding box center [674, 268] width 252 height 39
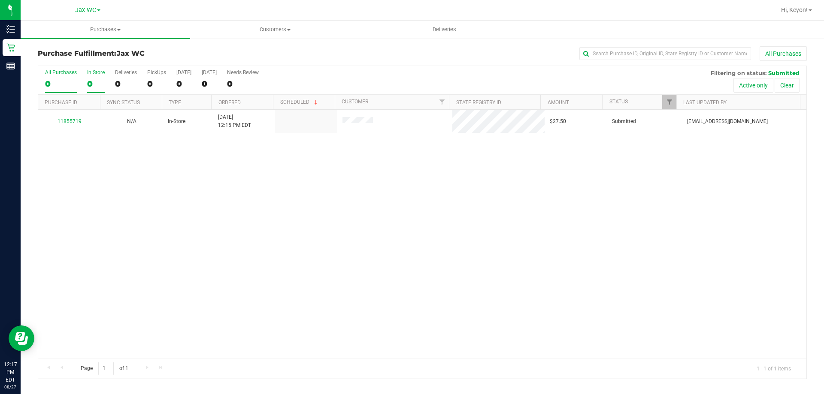
click at [96, 84] on div "0" at bounding box center [96, 84] width 18 height 10
click at [0, 0] on input "In Store 0" at bounding box center [0, 0] width 0 height 0
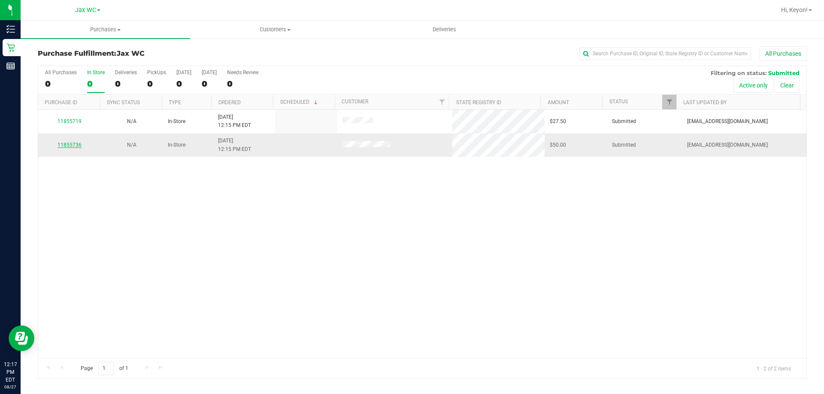
click at [69, 145] on link "11855736" at bounding box center [70, 145] width 24 height 6
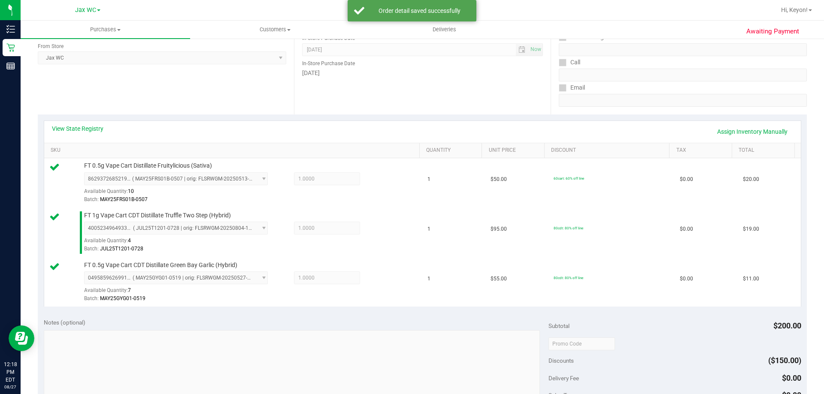
scroll to position [270, 0]
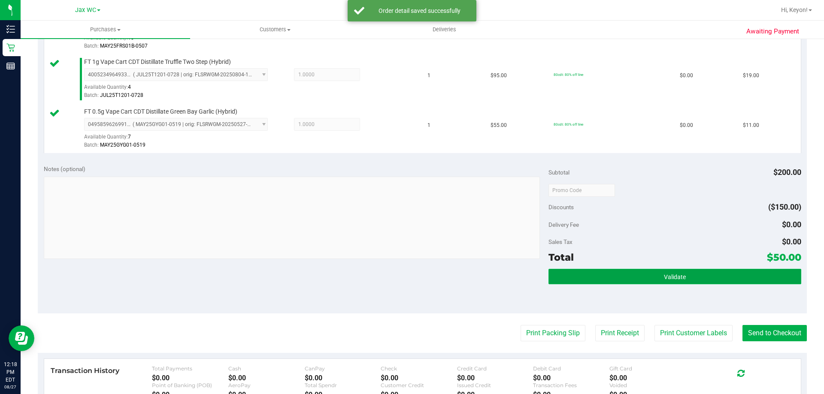
click at [695, 277] on button "Validate" at bounding box center [674, 276] width 252 height 15
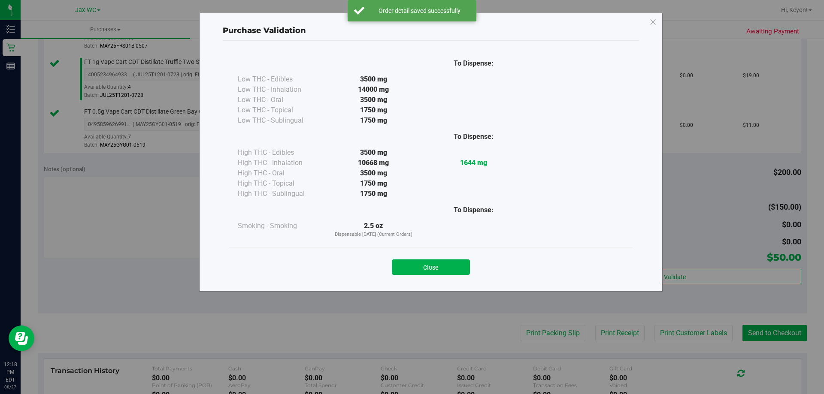
click at [451, 265] on button "Close" at bounding box center [431, 267] width 78 height 15
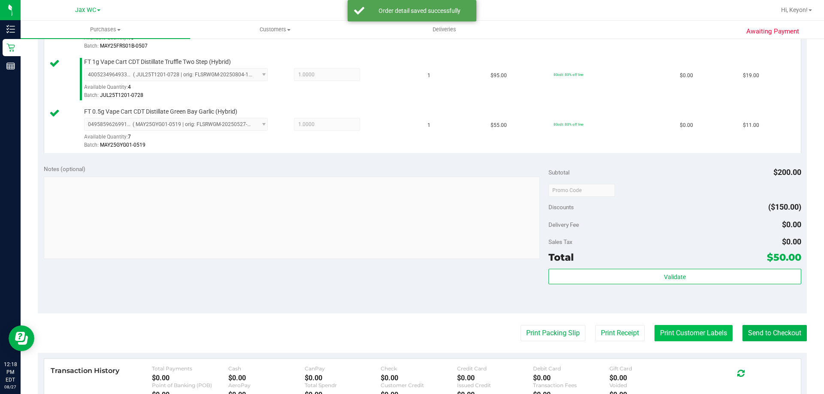
click at [697, 334] on button "Print Customer Labels" at bounding box center [693, 333] width 78 height 16
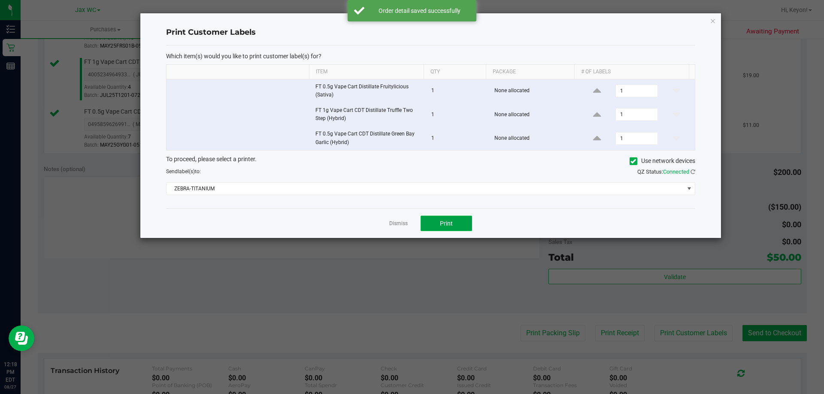
click at [452, 220] on button "Print" at bounding box center [446, 223] width 51 height 15
click at [386, 221] on div "Dismiss Print" at bounding box center [430, 224] width 529 height 30
click at [405, 223] on link "Dismiss" at bounding box center [398, 223] width 18 height 7
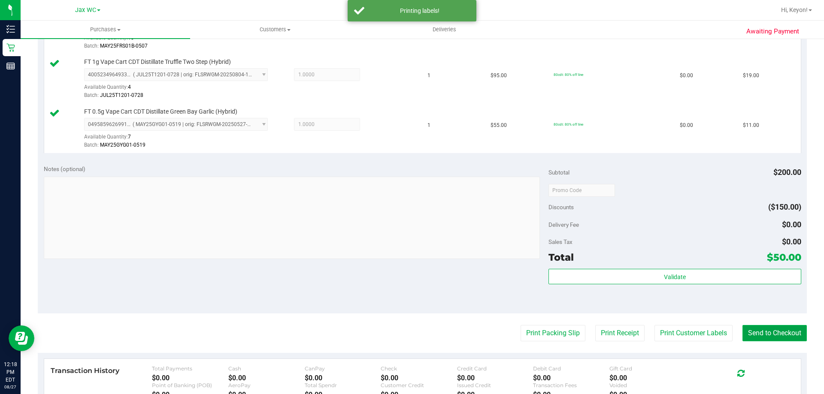
click at [759, 330] on button "Send to Checkout" at bounding box center [774, 333] width 64 height 16
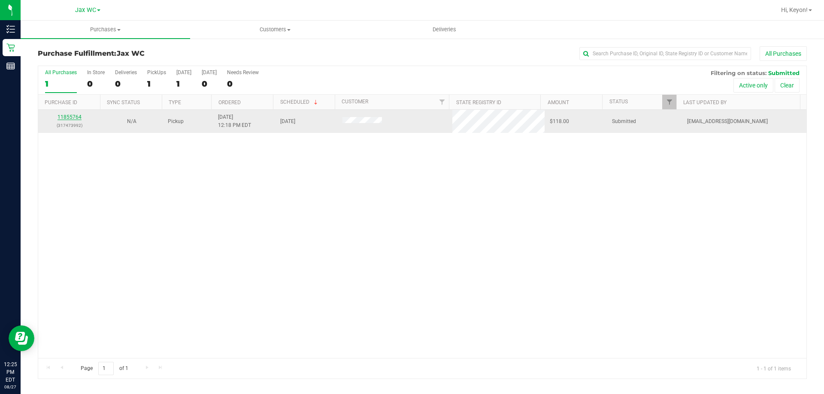
click at [71, 116] on link "11855764" at bounding box center [70, 117] width 24 height 6
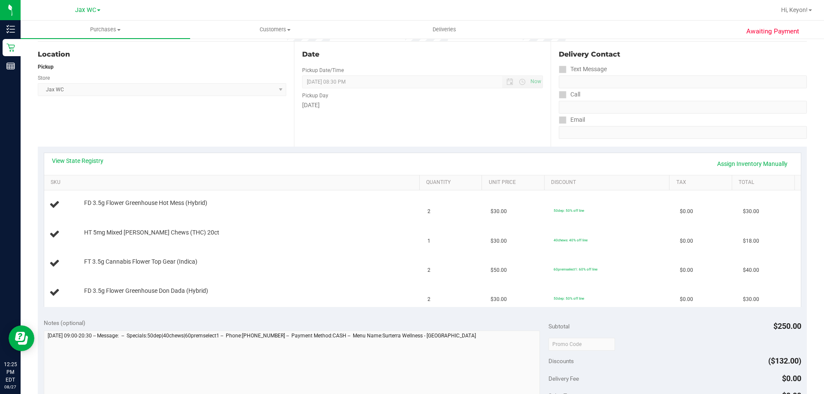
scroll to position [69, 0]
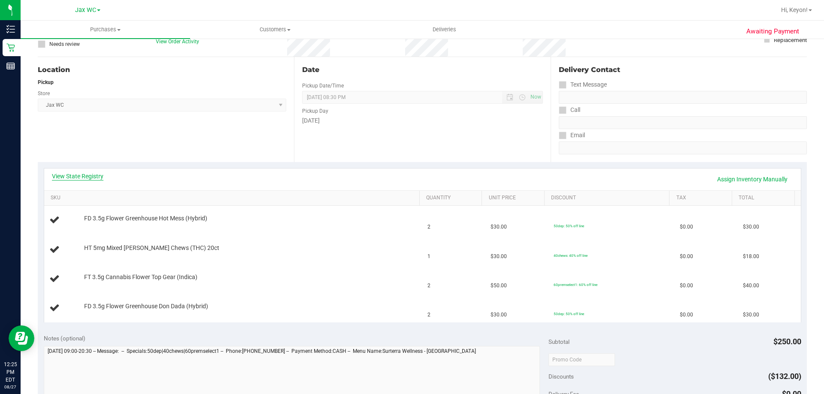
click at [95, 176] on link "View State Registry" at bounding box center [77, 176] width 51 height 9
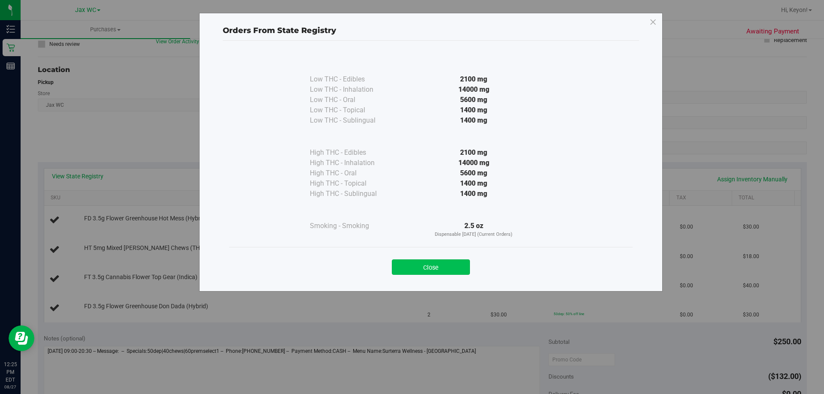
click at [444, 269] on button "Close" at bounding box center [431, 267] width 78 height 15
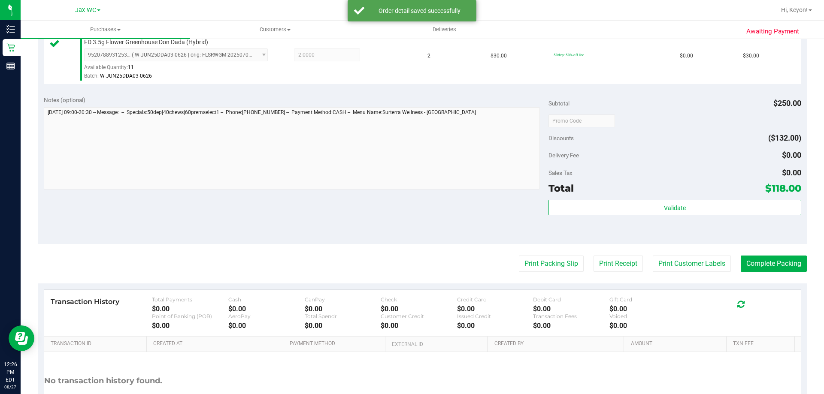
scroll to position [396, 0]
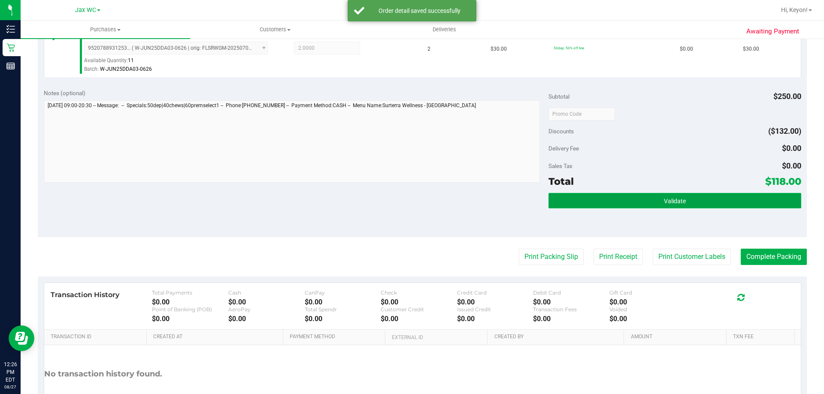
click at [701, 199] on button "Validate" at bounding box center [674, 200] width 252 height 15
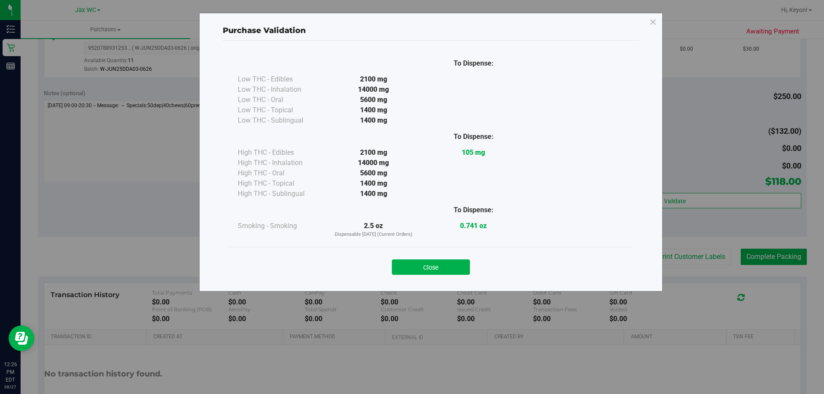
drag, startPoint x: 433, startPoint y: 272, endPoint x: 464, endPoint y: 261, distance: 33.0
click at [437, 270] on button "Close" at bounding box center [431, 267] width 78 height 15
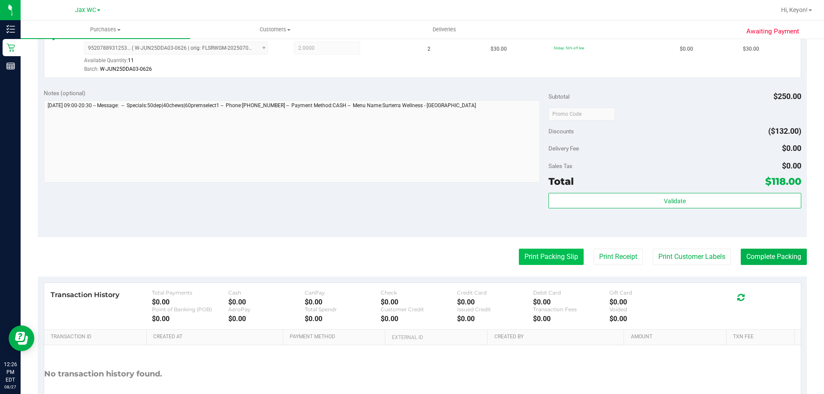
click at [545, 259] on button "Print Packing Slip" at bounding box center [551, 257] width 65 height 16
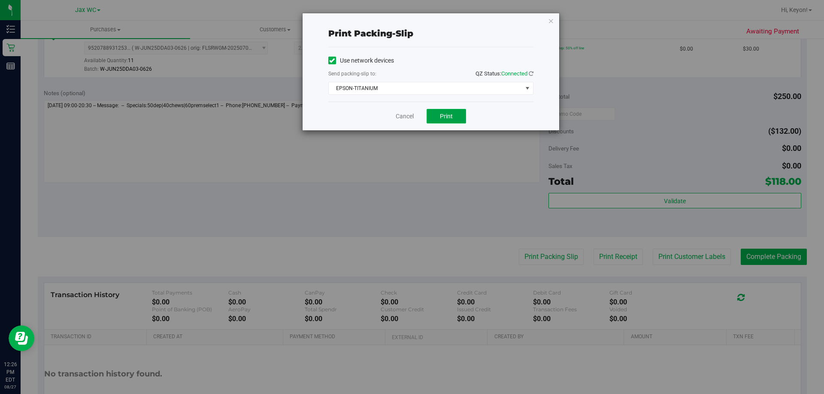
click at [448, 115] on span "Print" at bounding box center [446, 116] width 13 height 7
drag, startPoint x: 401, startPoint y: 115, endPoint x: 554, endPoint y: 146, distance: 156.5
click at [402, 115] on link "Cancel" at bounding box center [405, 116] width 18 height 9
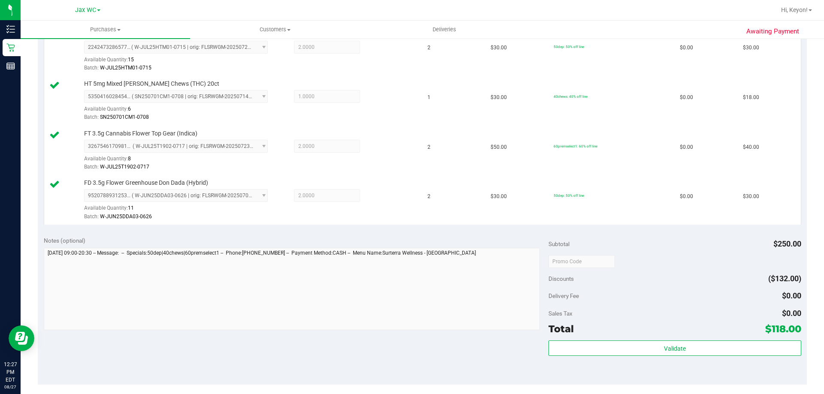
scroll to position [379, 0]
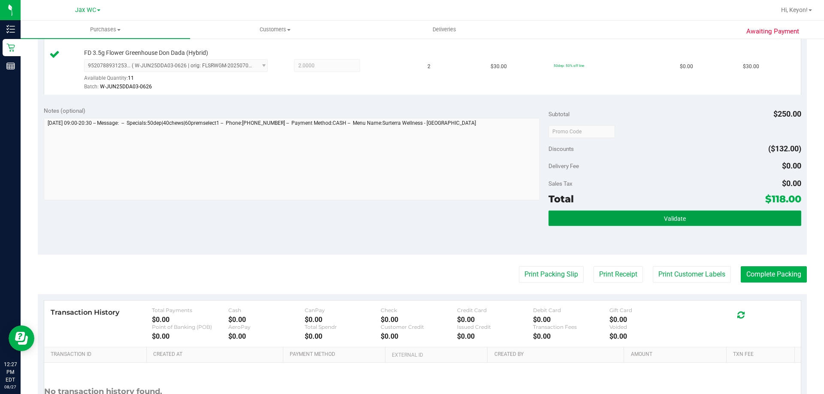
click at [750, 219] on button "Validate" at bounding box center [674, 218] width 252 height 15
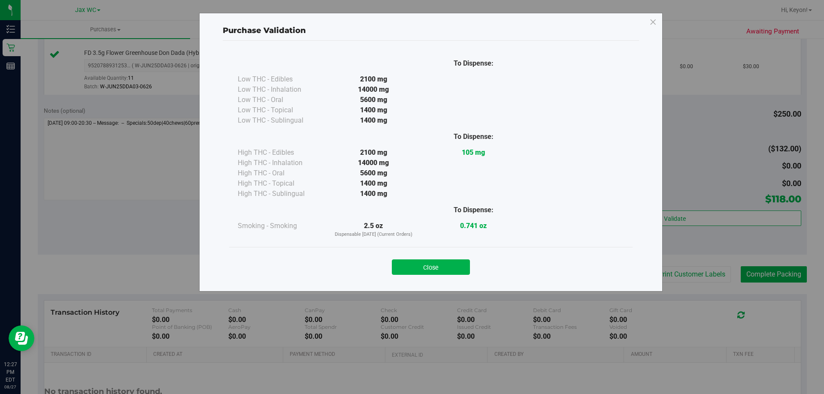
drag, startPoint x: 442, startPoint y: 266, endPoint x: 582, endPoint y: 268, distance: 139.9
click at [444, 267] on button "Close" at bounding box center [431, 267] width 78 height 15
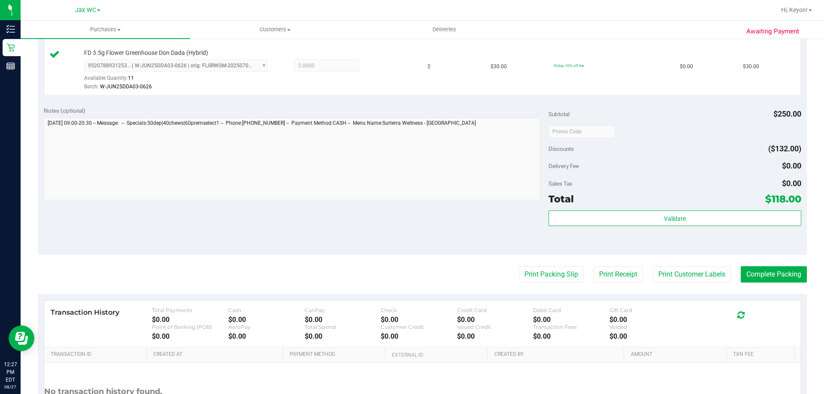
scroll to position [416, 0]
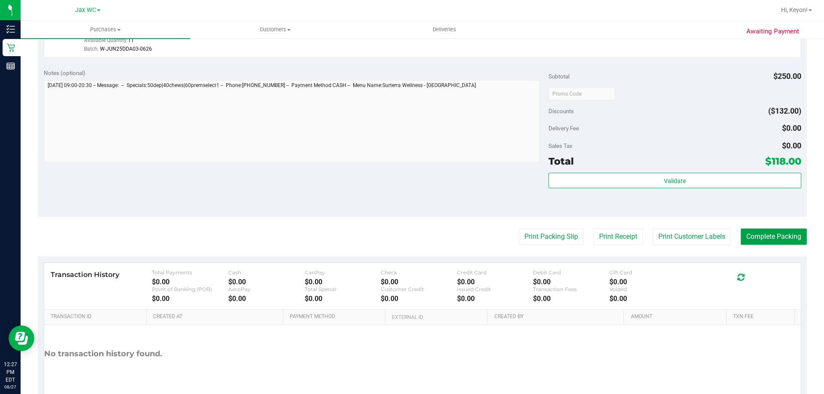
click at [775, 231] on button "Complete Packing" at bounding box center [774, 237] width 66 height 16
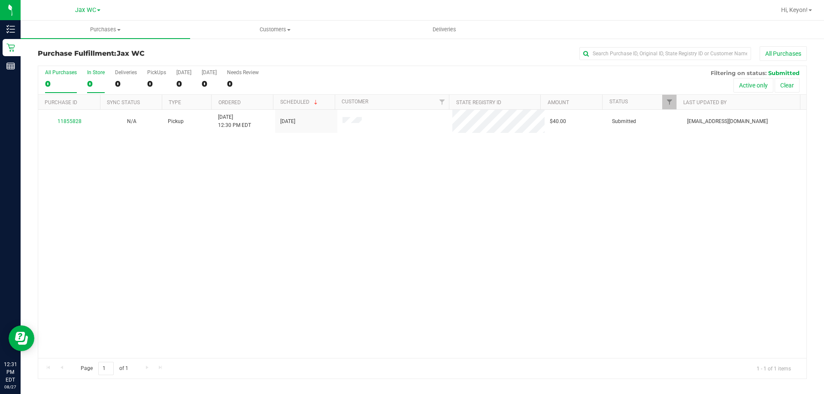
click at [94, 81] on div "0" at bounding box center [96, 84] width 18 height 10
click at [0, 0] on input "In Store 0" at bounding box center [0, 0] width 0 height 0
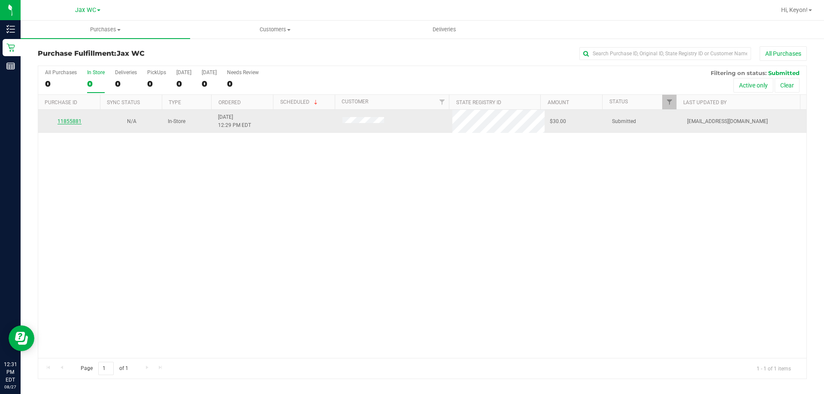
click at [74, 121] on link "11855881" at bounding box center [70, 121] width 24 height 6
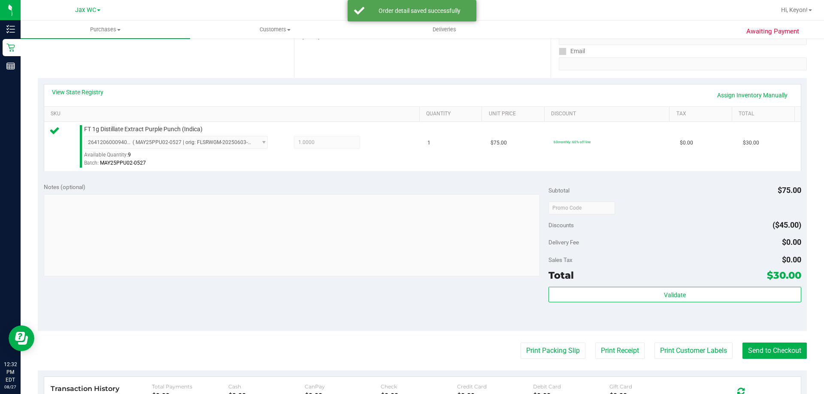
scroll to position [183, 0]
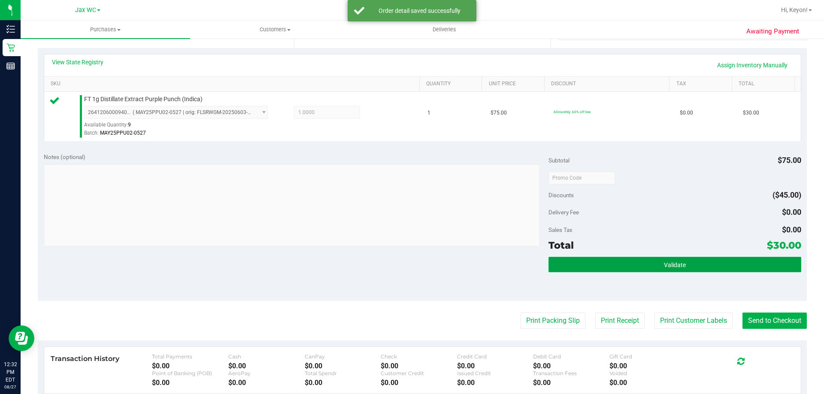
click at [690, 264] on button "Validate" at bounding box center [674, 264] width 252 height 15
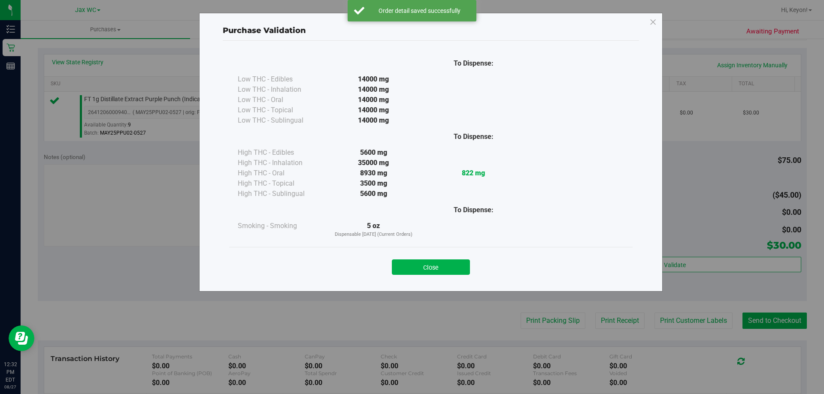
click at [465, 270] on button "Close" at bounding box center [431, 267] width 78 height 15
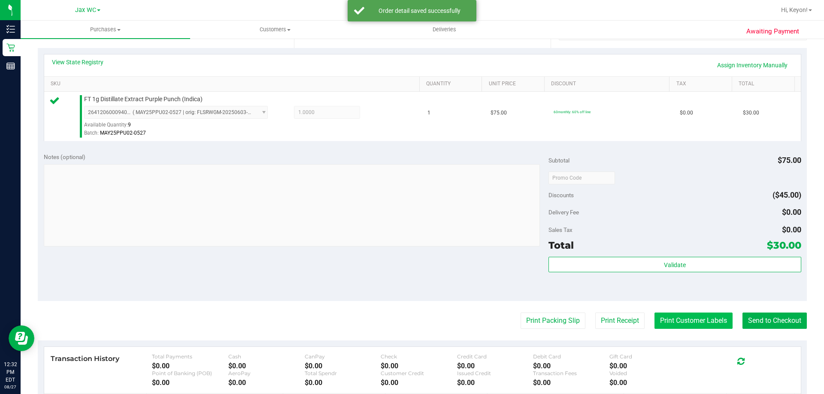
click at [690, 321] on button "Print Customer Labels" at bounding box center [693, 321] width 78 height 16
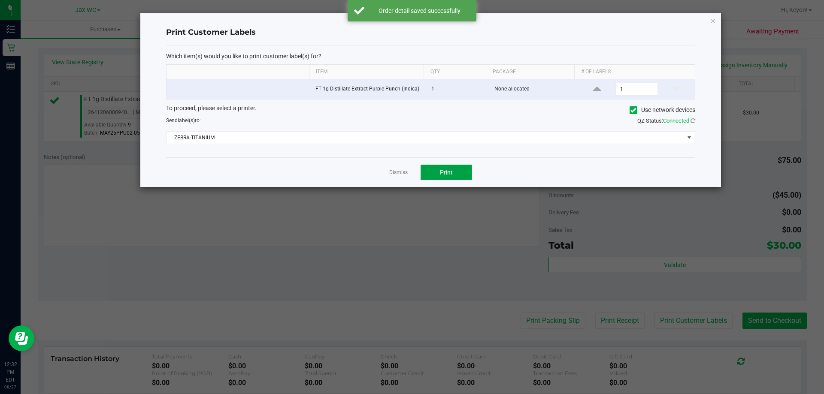
click at [452, 173] on span "Print" at bounding box center [446, 172] width 13 height 7
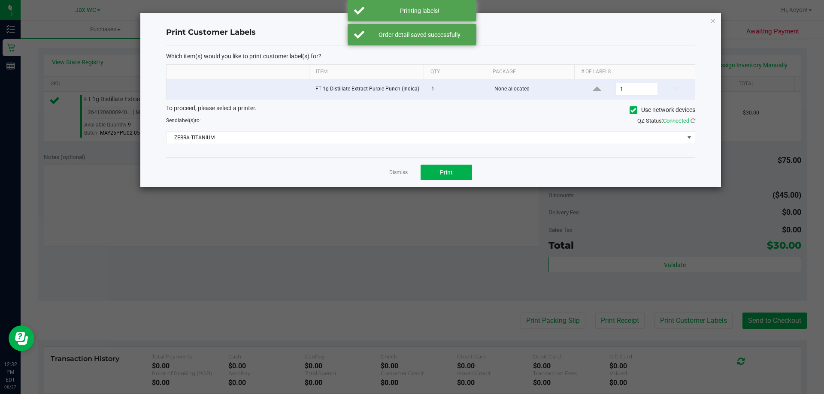
drag, startPoint x: 398, startPoint y: 170, endPoint x: 773, endPoint y: 243, distance: 382.2
click at [399, 169] on link "Dismiss" at bounding box center [398, 172] width 18 height 7
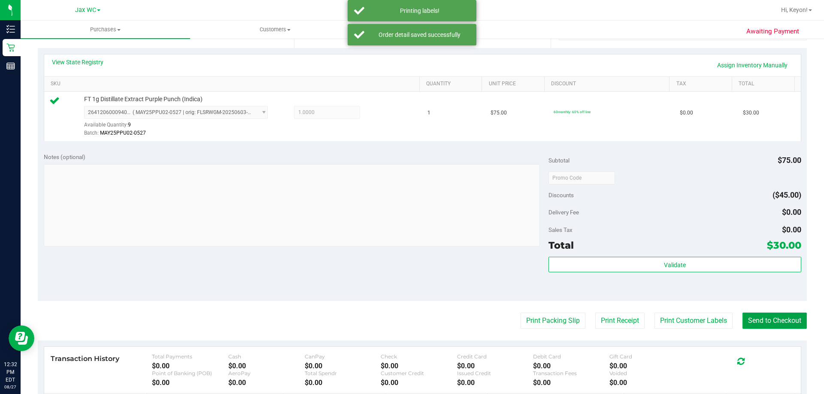
click at [764, 324] on button "Send to Checkout" at bounding box center [774, 321] width 64 height 16
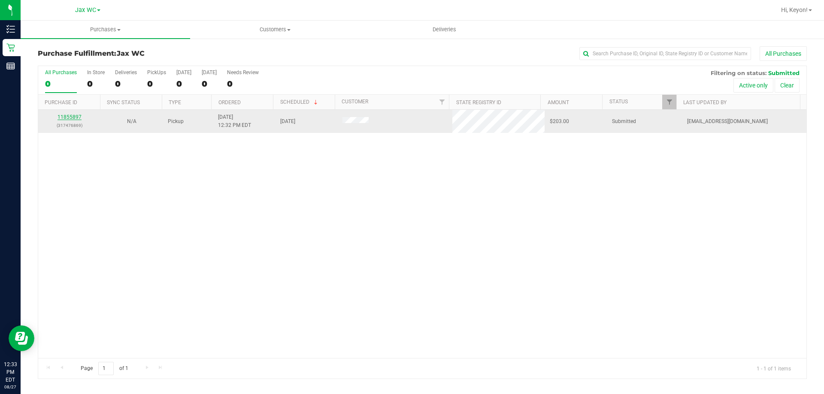
click at [67, 117] on link "11855897" at bounding box center [70, 117] width 24 height 6
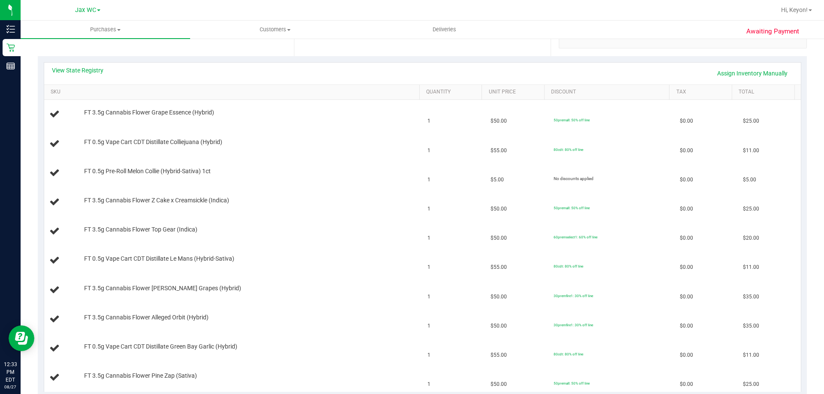
scroll to position [168, 0]
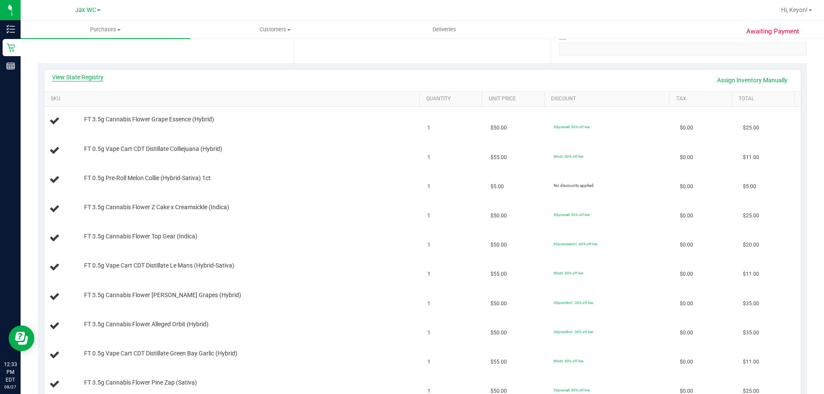
click at [88, 77] on link "View State Registry" at bounding box center [77, 77] width 51 height 9
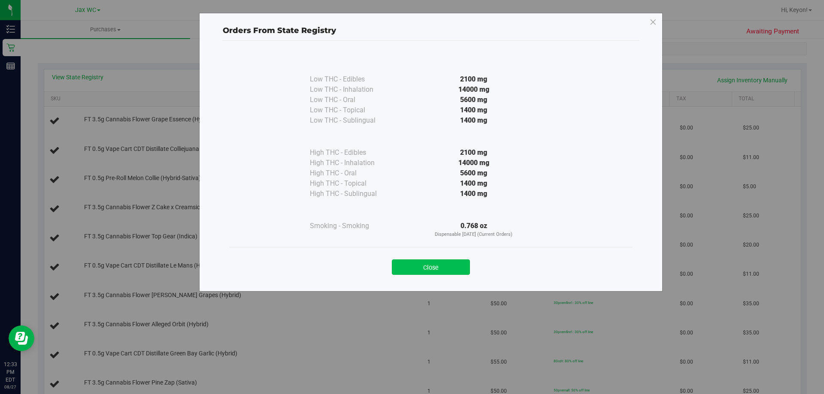
click at [451, 267] on button "Close" at bounding box center [431, 267] width 78 height 15
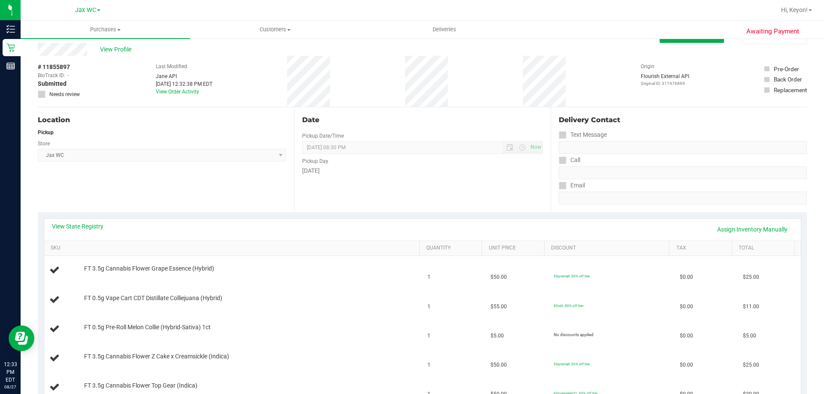
scroll to position [0, 0]
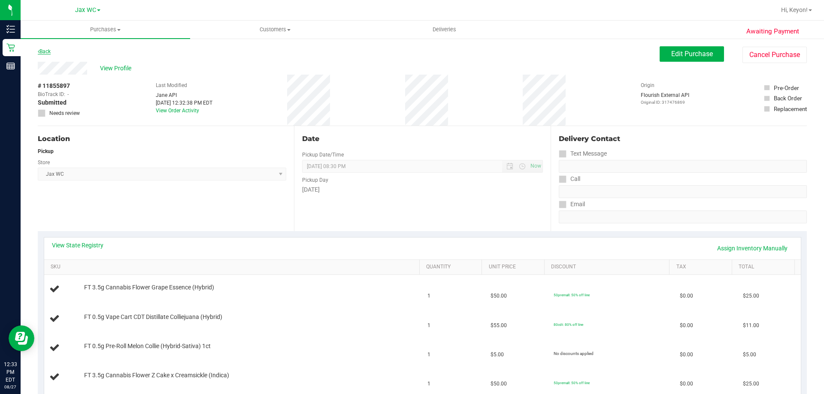
click at [51, 54] on link "Back" at bounding box center [44, 51] width 13 height 6
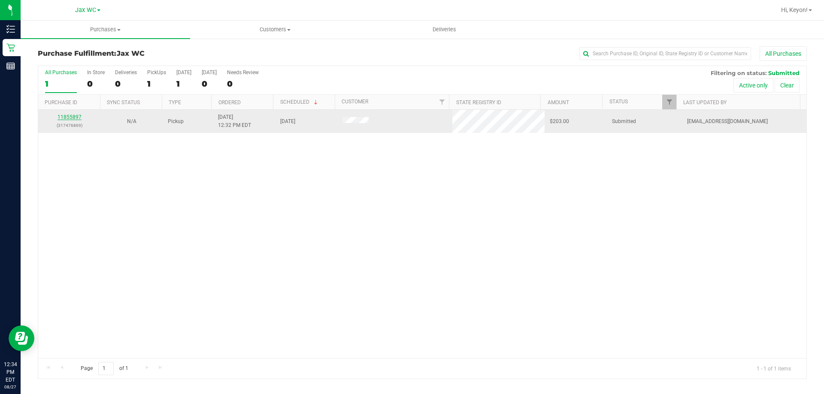
click at [71, 118] on link "11855897" at bounding box center [70, 117] width 24 height 6
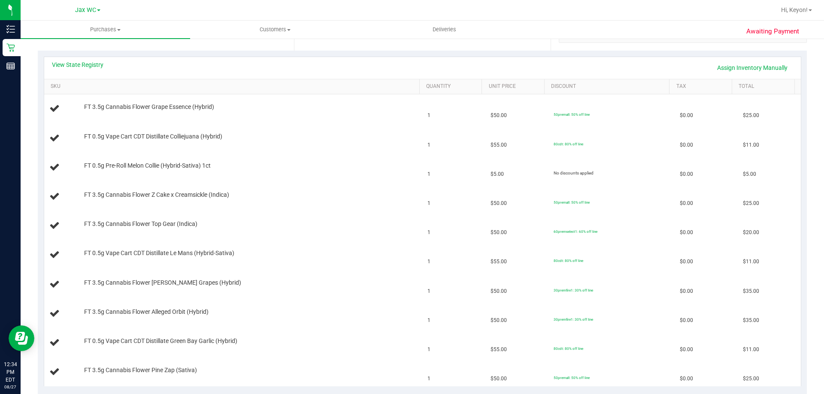
scroll to position [189, 0]
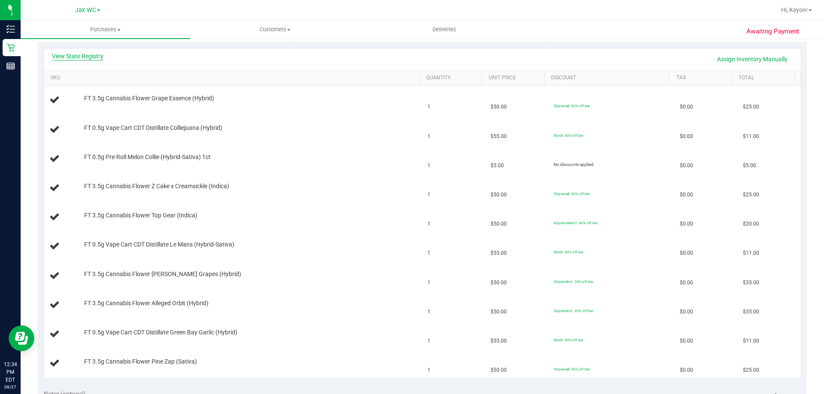
click at [77, 58] on link "View State Registry" at bounding box center [77, 56] width 51 height 9
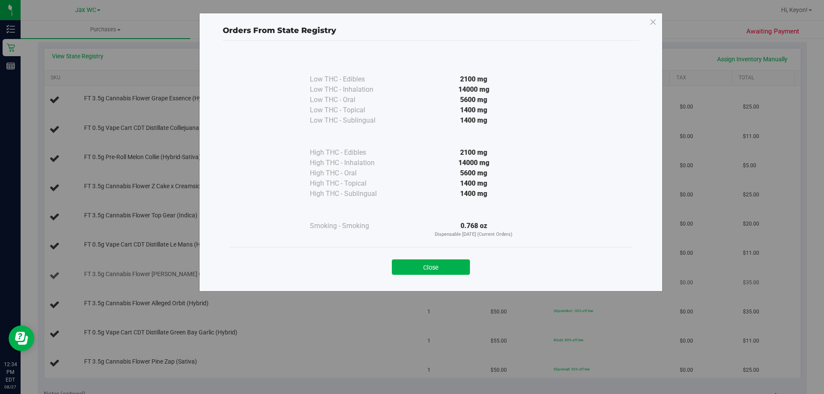
click at [435, 272] on button "Close" at bounding box center [431, 267] width 78 height 15
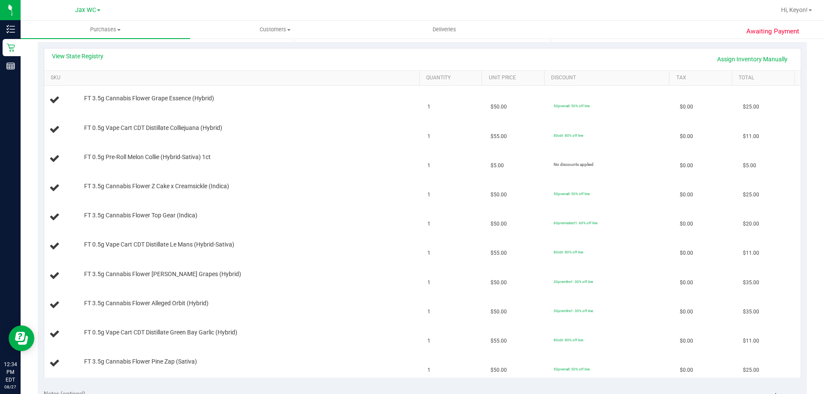
click at [87, 50] on div "View State Registry Assign Inventory Manually" at bounding box center [422, 59] width 757 height 22
click at [88, 58] on link "View State Registry" at bounding box center [77, 56] width 51 height 9
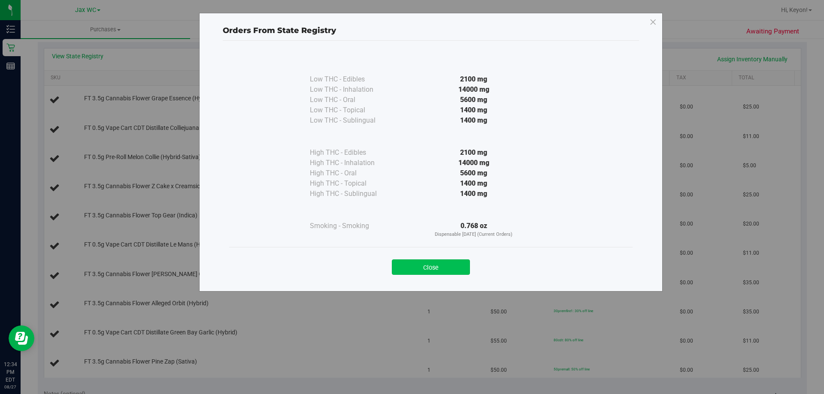
click at [447, 265] on button "Close" at bounding box center [431, 267] width 78 height 15
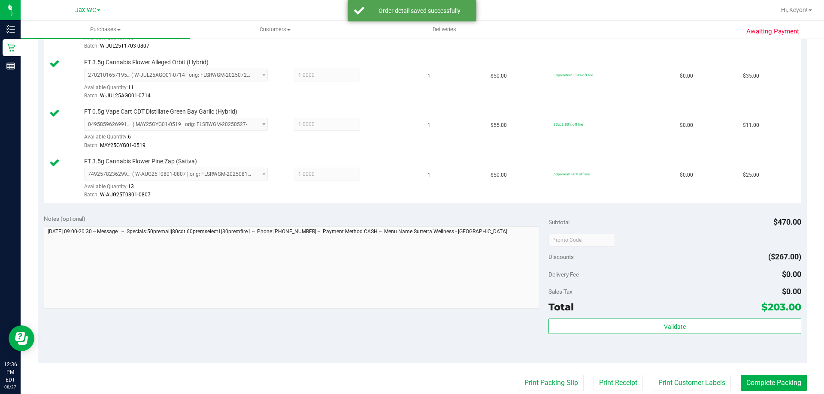
scroll to position [619, 0]
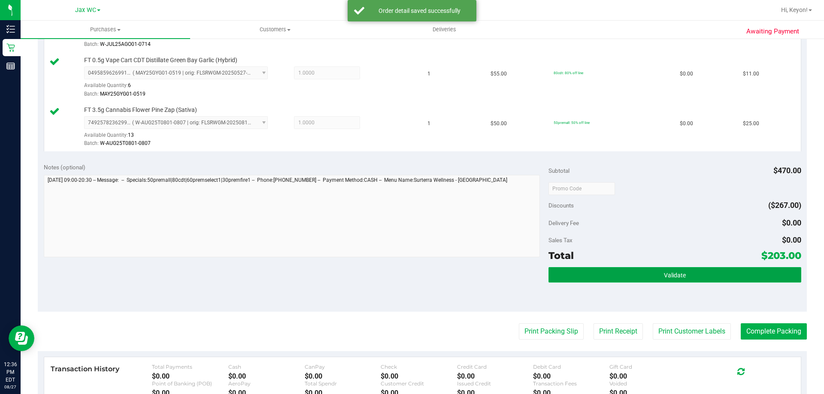
click at [751, 275] on button "Validate" at bounding box center [674, 274] width 252 height 15
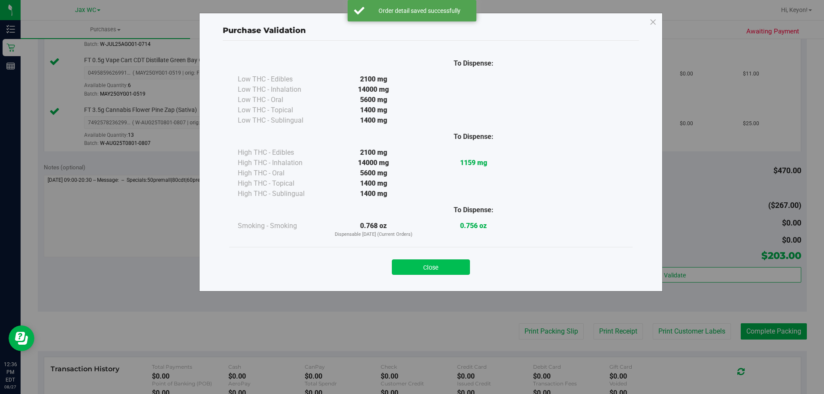
click at [454, 270] on button "Close" at bounding box center [431, 267] width 78 height 15
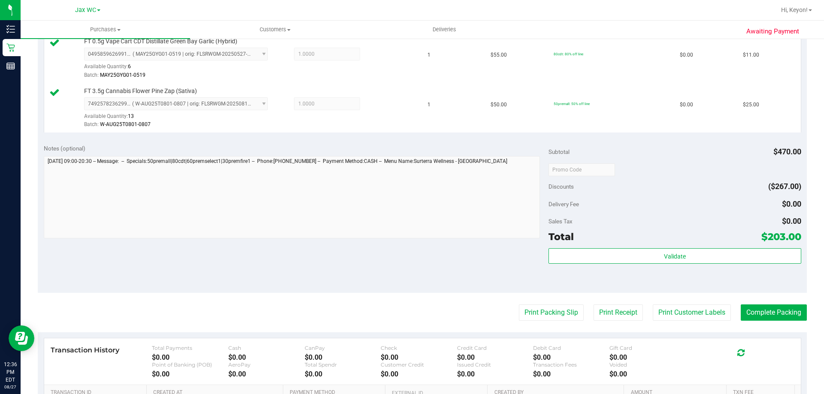
scroll to position [716, 0]
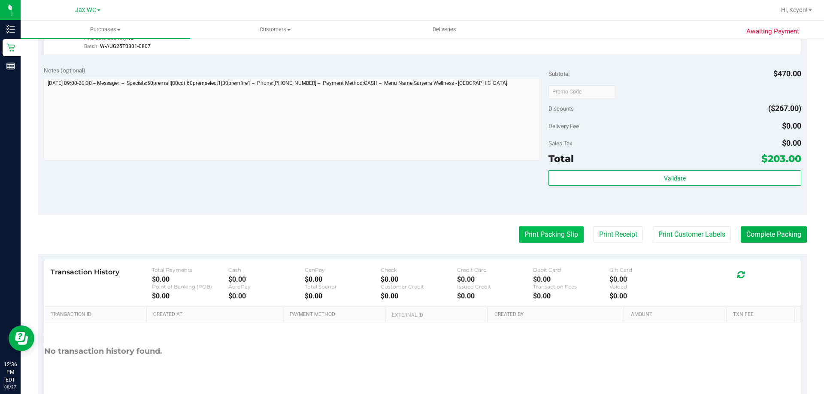
click at [553, 234] on button "Print Packing Slip" at bounding box center [551, 235] width 65 height 16
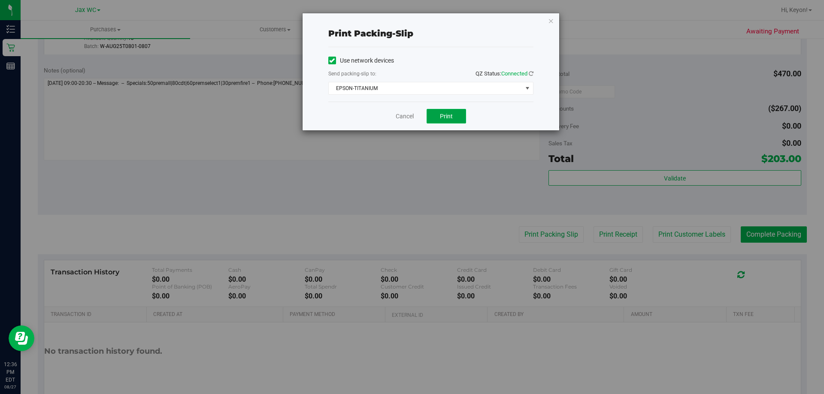
click at [443, 120] on button "Print" at bounding box center [446, 116] width 39 height 15
click at [404, 119] on link "Cancel" at bounding box center [405, 116] width 18 height 9
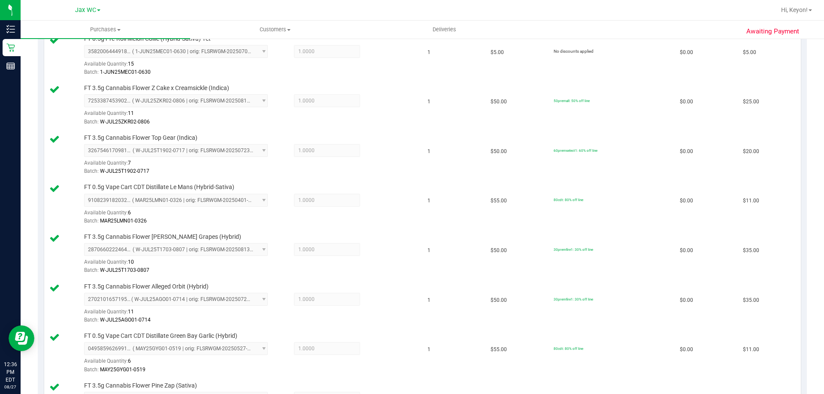
scroll to position [620, 0]
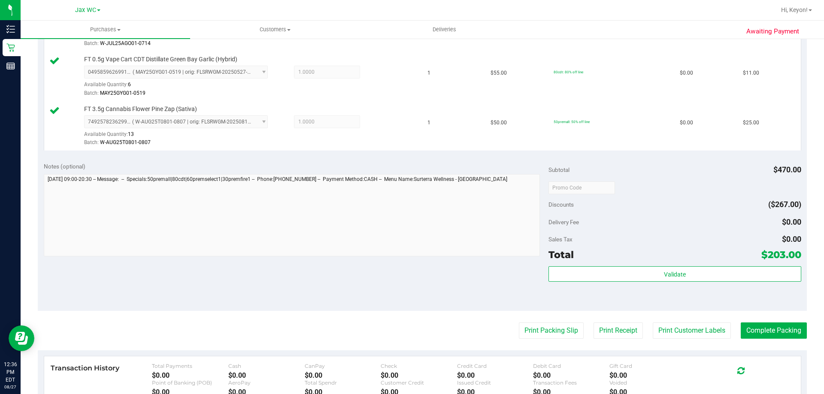
click at [719, 283] on div "Validate" at bounding box center [674, 286] width 252 height 39
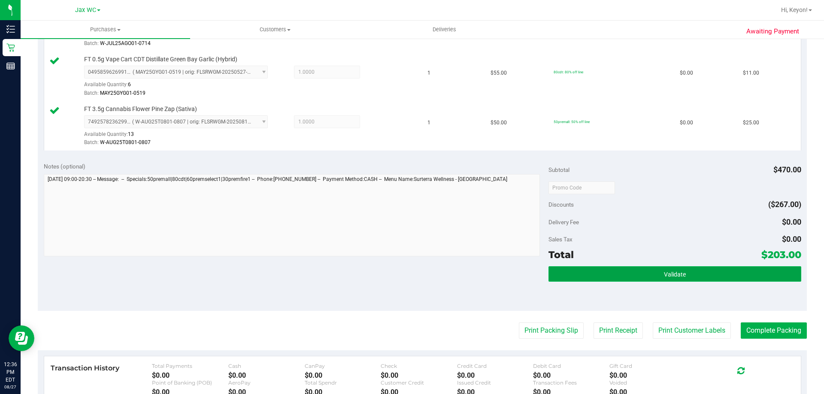
click at [721, 280] on button "Validate" at bounding box center [674, 274] width 252 height 15
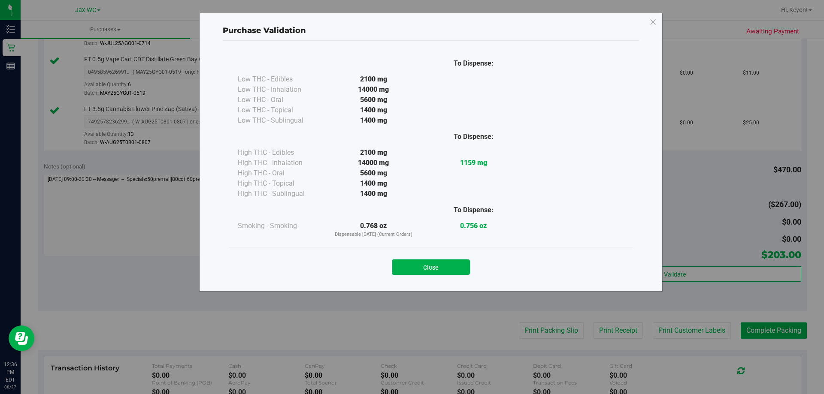
drag, startPoint x: 427, startPoint y: 270, endPoint x: 498, endPoint y: 259, distance: 71.8
click at [428, 270] on button "Close" at bounding box center [431, 267] width 78 height 15
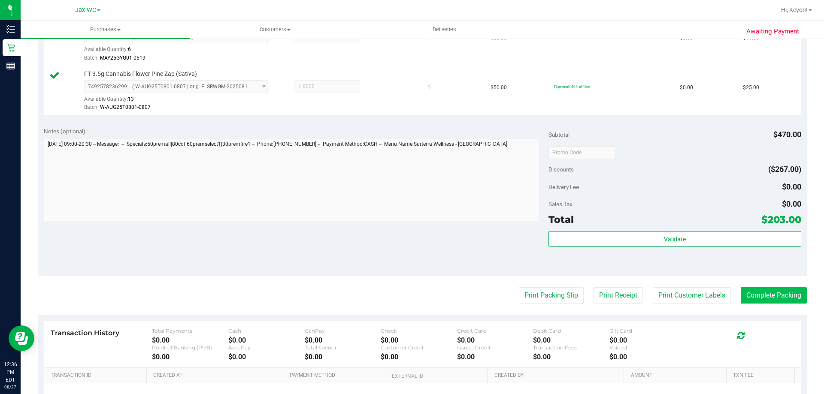
scroll to position [669, 0]
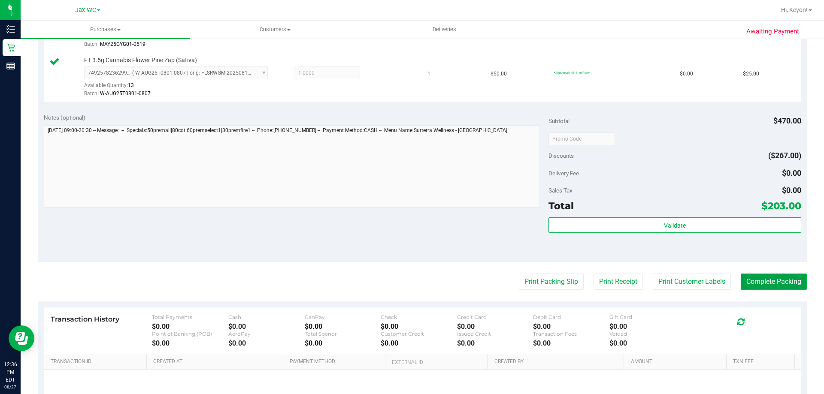
click at [769, 279] on button "Complete Packing" at bounding box center [774, 282] width 66 height 16
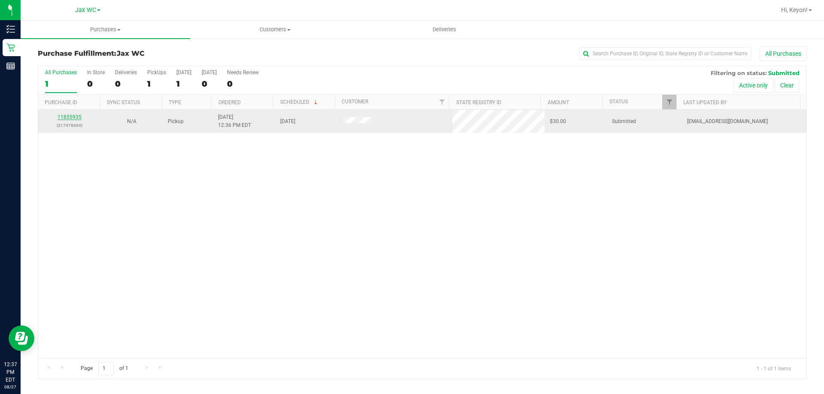
click at [70, 116] on link "11855935" at bounding box center [70, 117] width 24 height 6
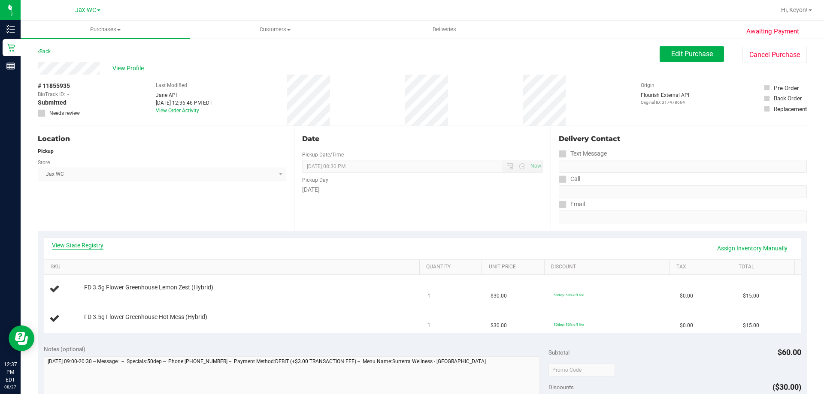
click at [89, 244] on link "View State Registry" at bounding box center [77, 245] width 51 height 9
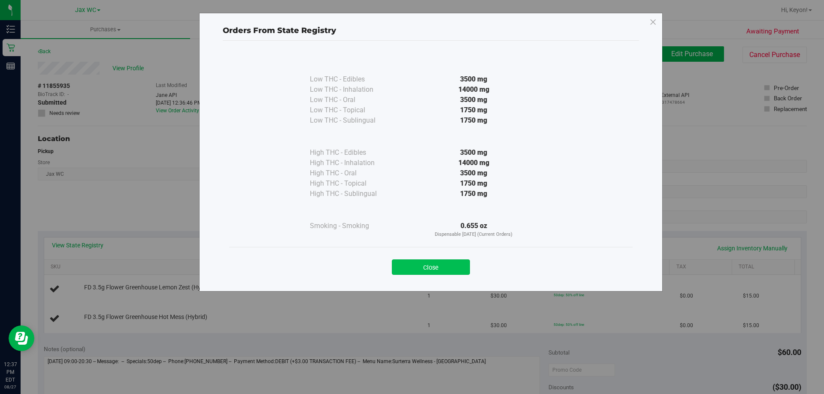
click at [456, 264] on button "Close" at bounding box center [431, 267] width 78 height 15
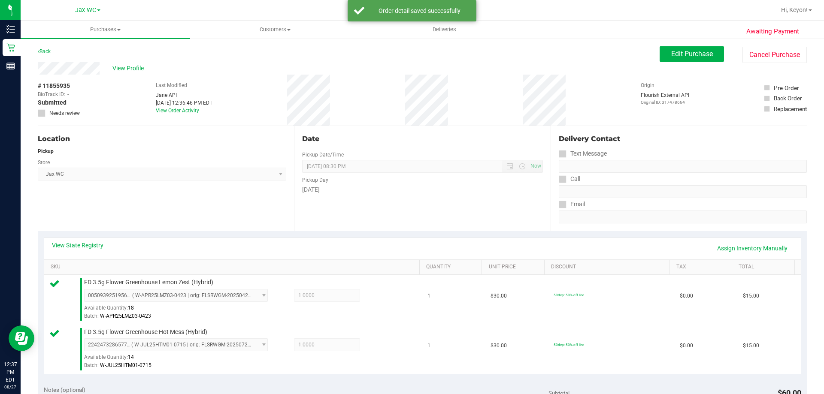
scroll to position [241, 0]
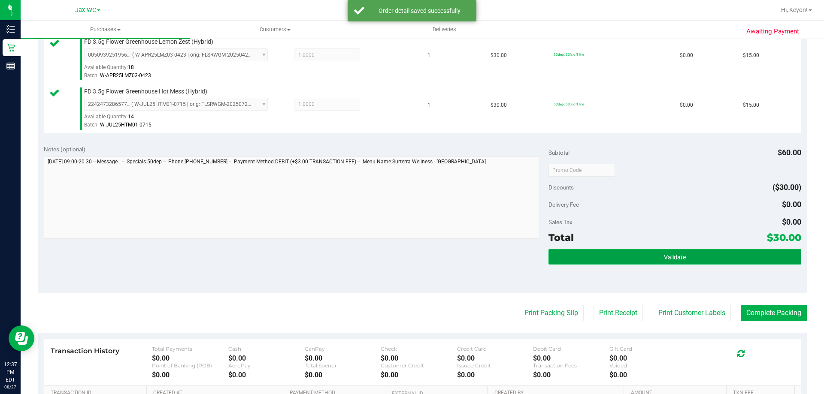
drag, startPoint x: 679, startPoint y: 250, endPoint x: 683, endPoint y: 253, distance: 5.5
click at [680, 251] on button "Validate" at bounding box center [674, 256] width 252 height 15
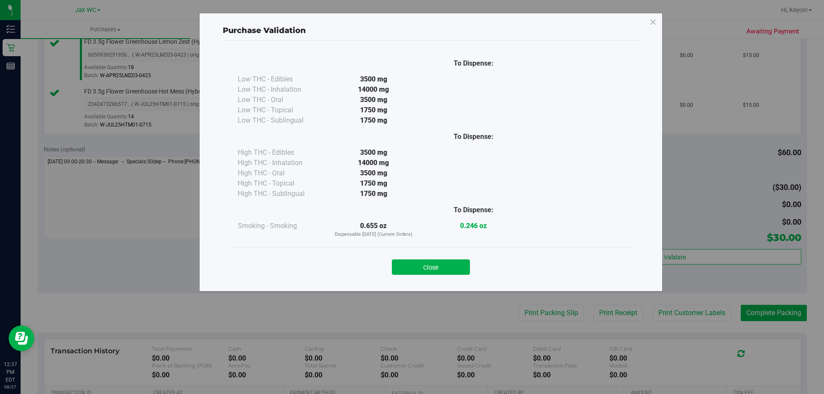
drag, startPoint x: 433, startPoint y: 268, endPoint x: 458, endPoint y: 266, distance: 25.4
click at [441, 267] on button "Close" at bounding box center [431, 267] width 78 height 15
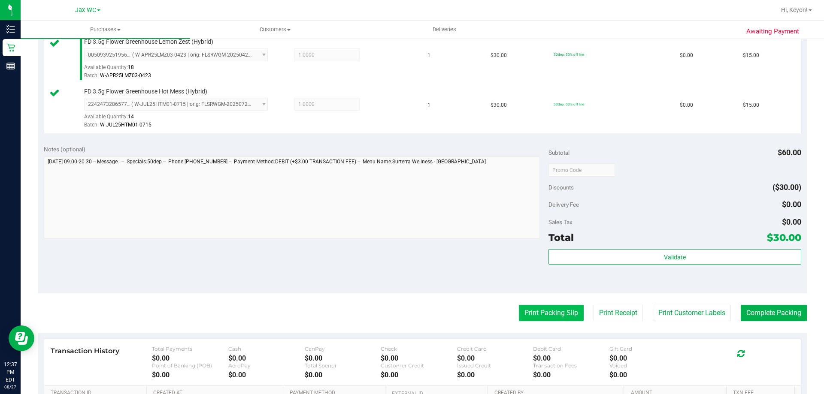
click at [536, 311] on button "Print Packing Slip" at bounding box center [551, 313] width 65 height 16
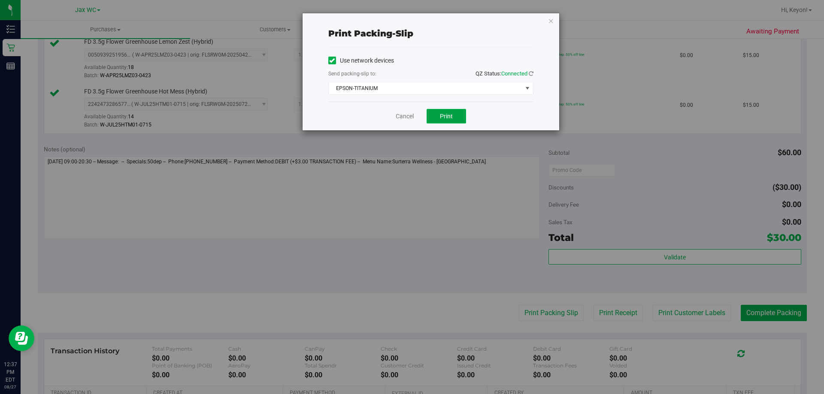
click at [446, 112] on button "Print" at bounding box center [446, 116] width 39 height 15
click at [407, 117] on link "Cancel" at bounding box center [405, 116] width 18 height 9
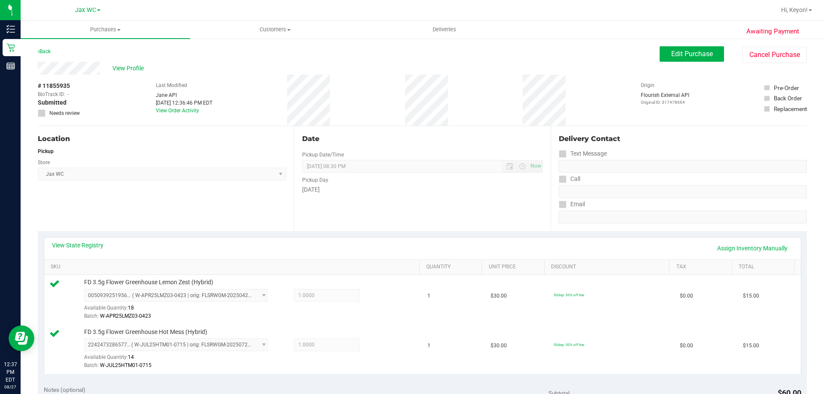
scroll to position [263, 0]
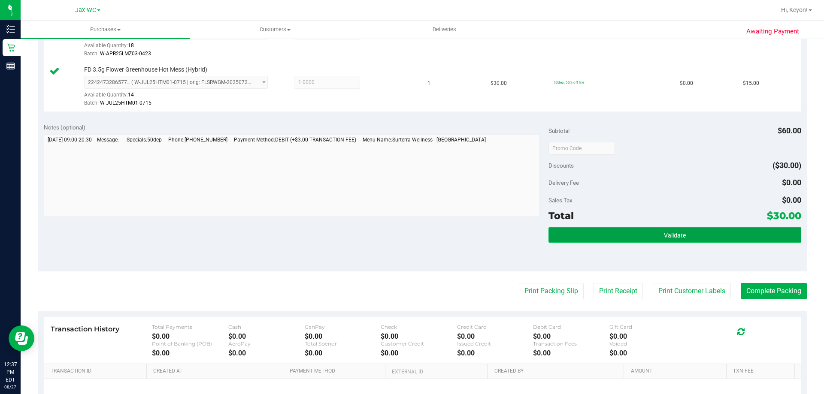
click at [691, 233] on button "Validate" at bounding box center [674, 234] width 252 height 15
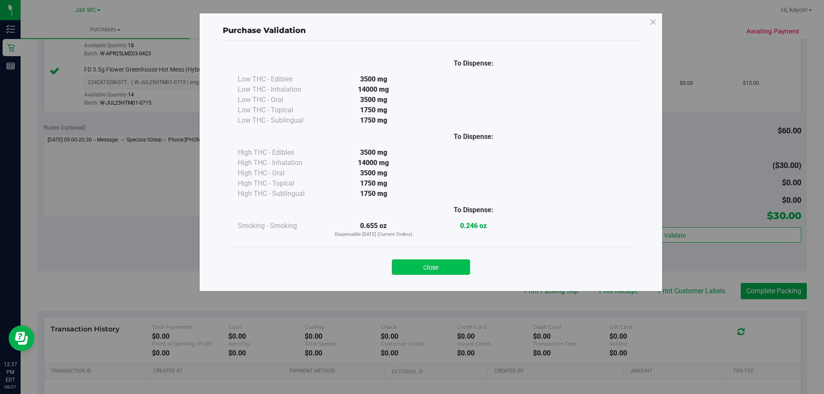
click at [449, 269] on button "Close" at bounding box center [431, 267] width 78 height 15
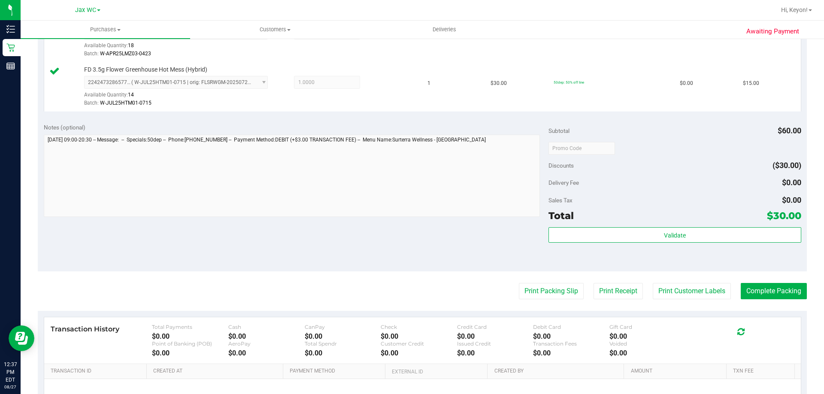
scroll to position [303, 0]
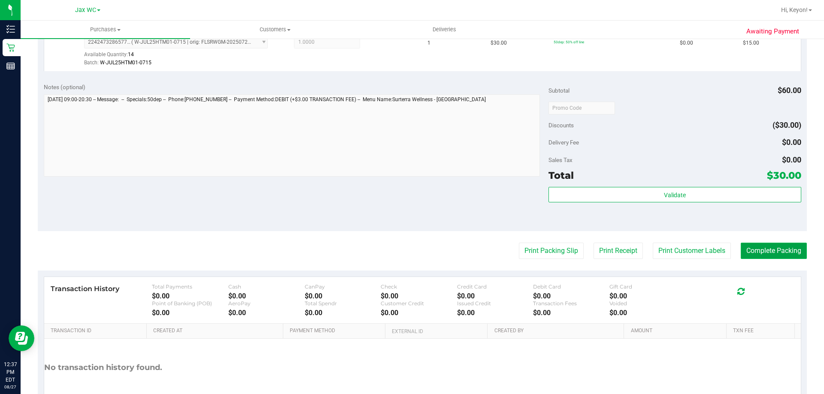
click at [768, 249] on button "Complete Packing" at bounding box center [774, 251] width 66 height 16
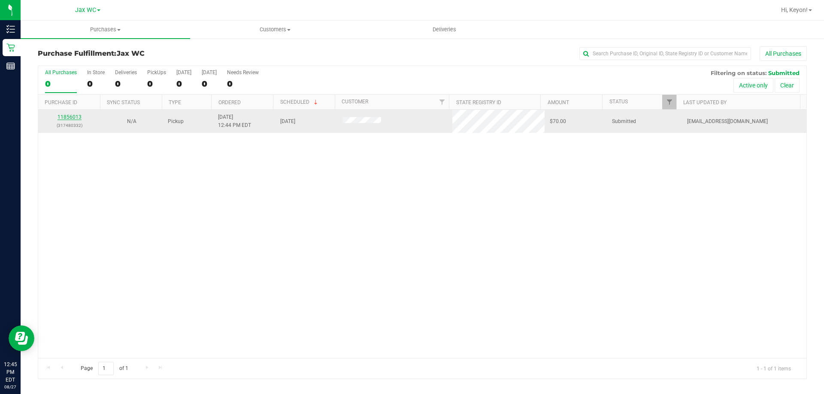
click at [62, 117] on link "11856013" at bounding box center [70, 117] width 24 height 6
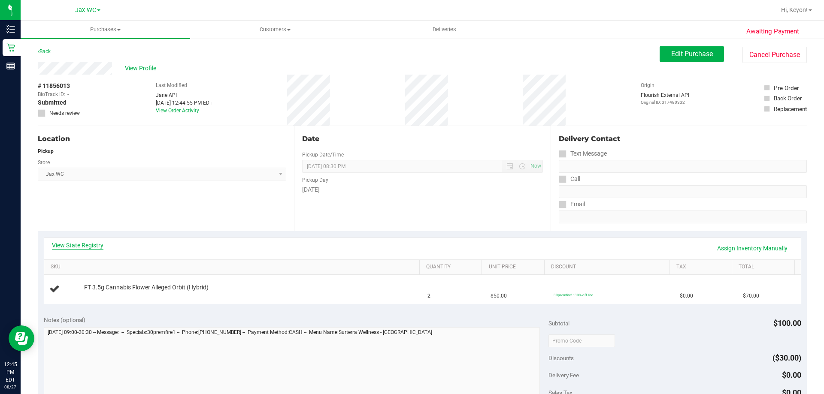
click at [94, 243] on link "View State Registry" at bounding box center [77, 245] width 51 height 9
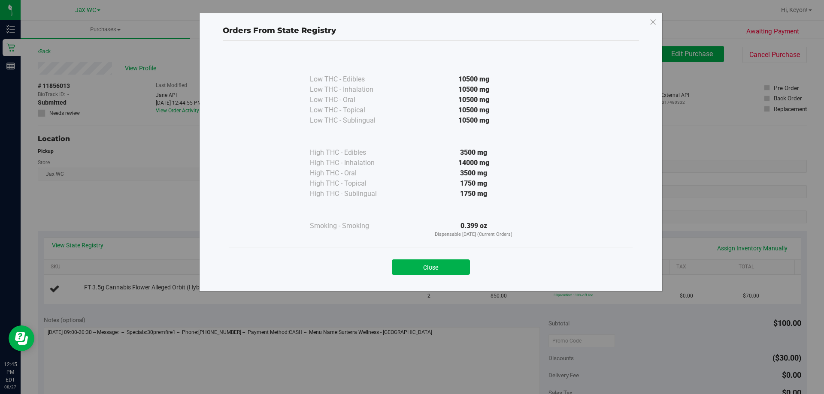
drag, startPoint x: 455, startPoint y: 266, endPoint x: 471, endPoint y: 261, distance: 16.9
click at [455, 266] on button "Close" at bounding box center [431, 267] width 78 height 15
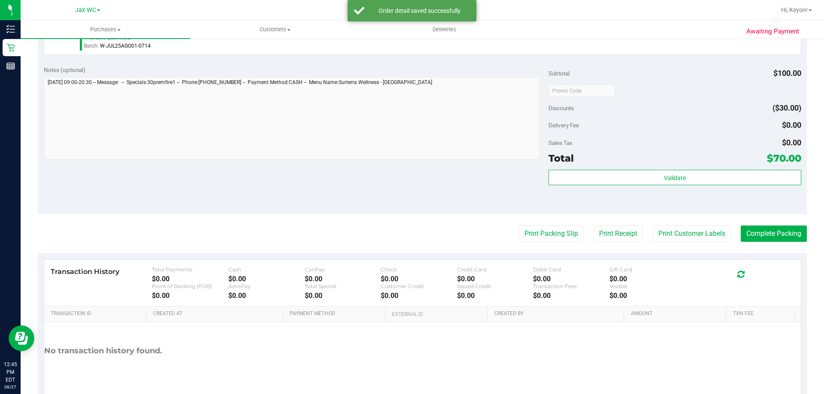
scroll to position [289, 0]
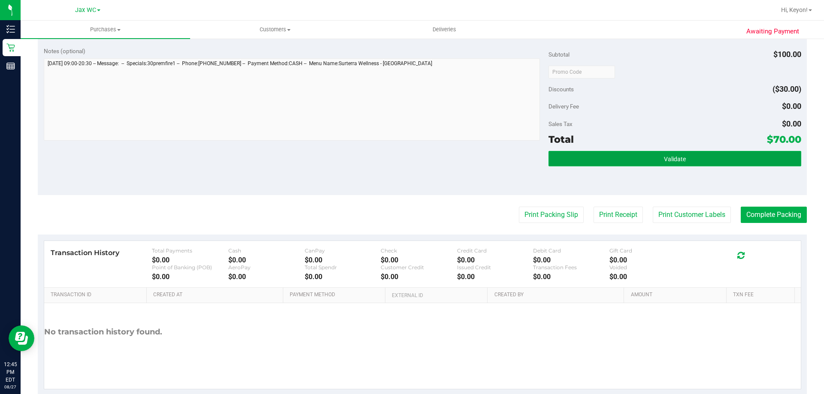
click at [686, 163] on button "Validate" at bounding box center [674, 158] width 252 height 15
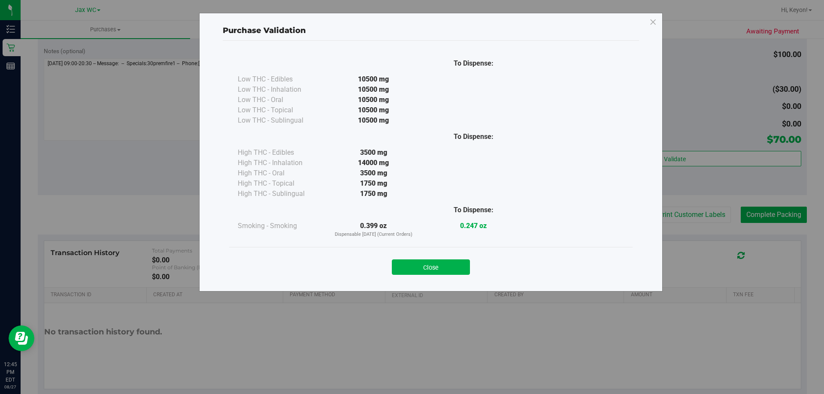
drag, startPoint x: 435, startPoint y: 269, endPoint x: 475, endPoint y: 254, distance: 42.4
click at [436, 269] on button "Close" at bounding box center [431, 267] width 78 height 15
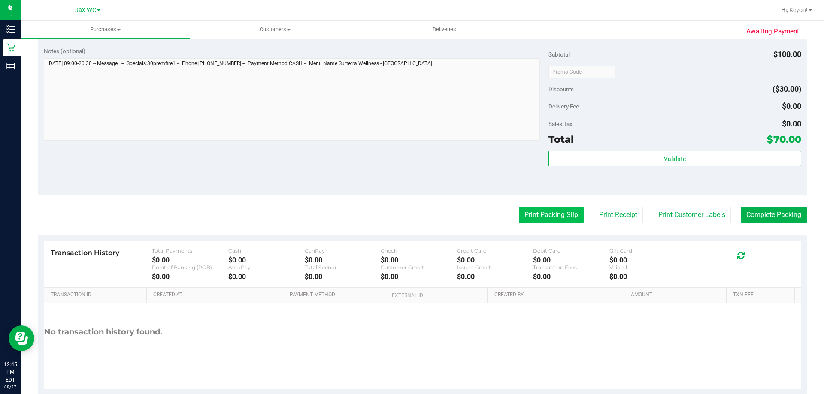
click at [565, 215] on button "Print Packing Slip" at bounding box center [551, 215] width 65 height 16
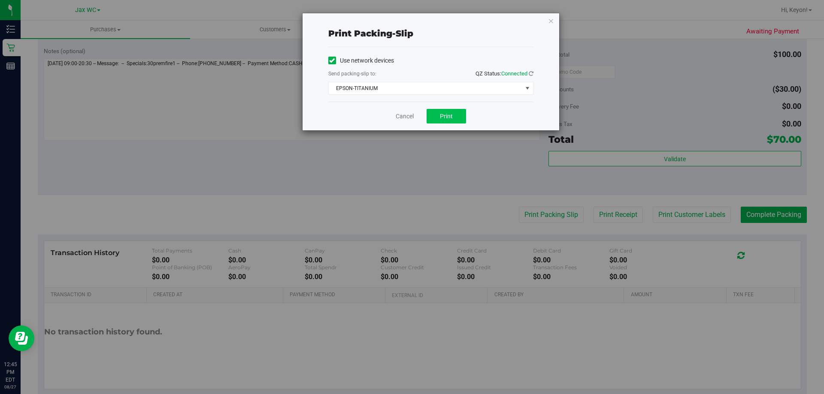
click at [445, 110] on div "Cancel Print" at bounding box center [430, 116] width 205 height 29
click at [445, 113] on span "Print" at bounding box center [446, 116] width 13 height 7
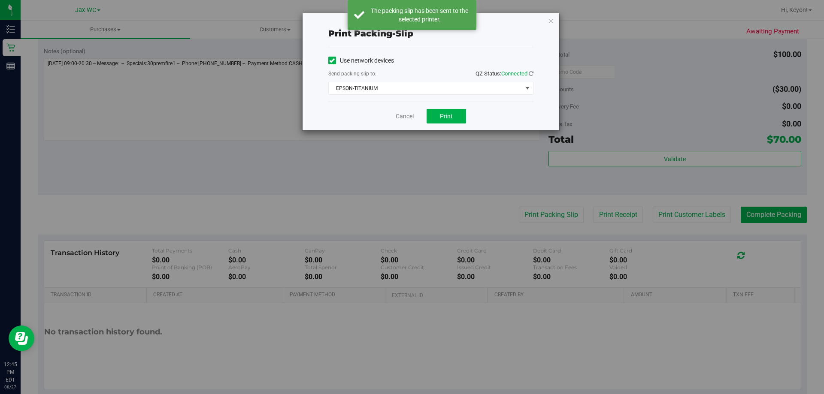
click at [404, 115] on link "Cancel" at bounding box center [405, 116] width 18 height 9
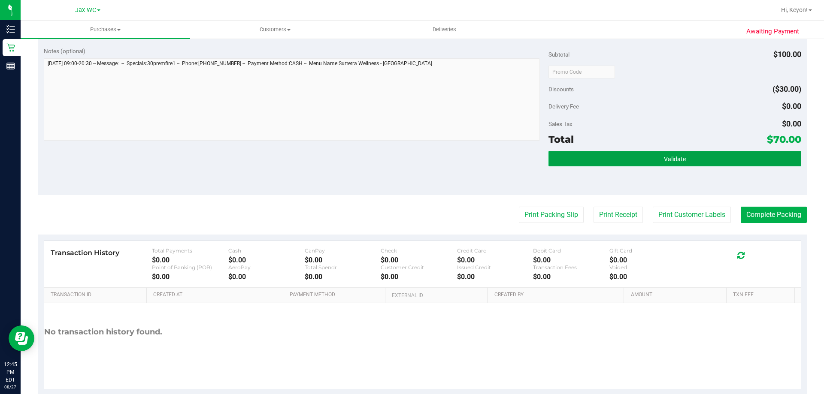
click at [711, 158] on button "Validate" at bounding box center [674, 158] width 252 height 15
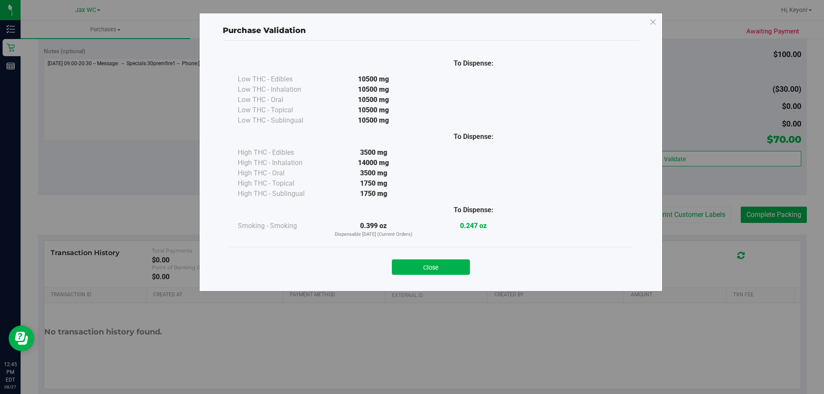
drag, startPoint x: 449, startPoint y: 262, endPoint x: 598, endPoint y: 264, distance: 148.5
click at [449, 264] on button "Close" at bounding box center [431, 267] width 78 height 15
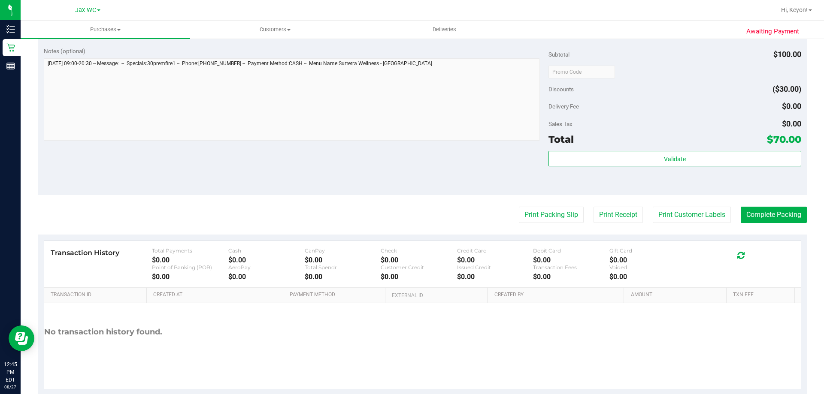
scroll to position [307, 0]
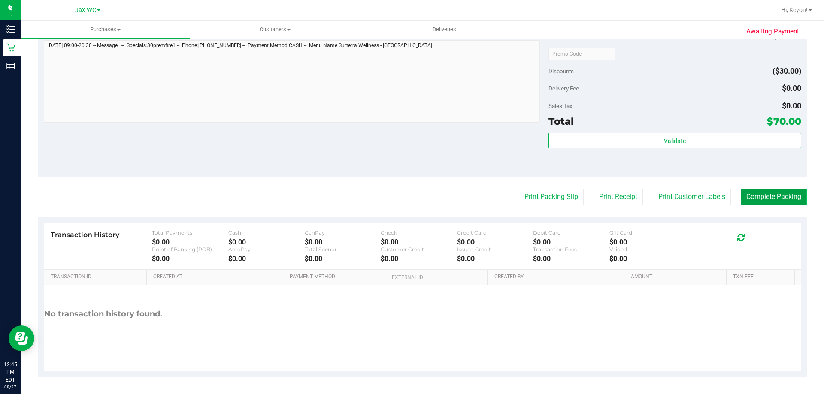
click at [769, 195] on button "Complete Packing" at bounding box center [774, 197] width 66 height 16
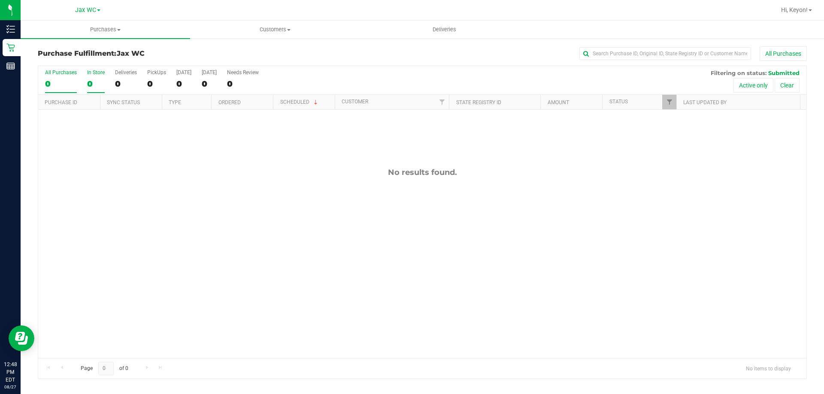
click at [94, 84] on div "0" at bounding box center [96, 84] width 18 height 10
click at [0, 0] on input "In Store 0" at bounding box center [0, 0] width 0 height 0
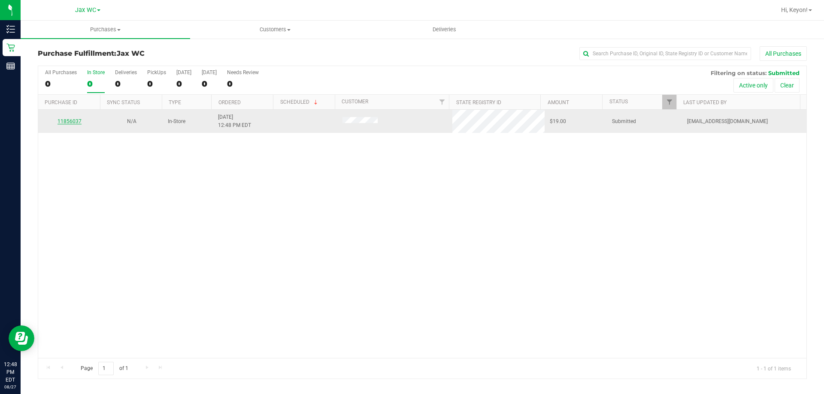
click at [67, 118] on link "11856037" at bounding box center [70, 121] width 24 height 6
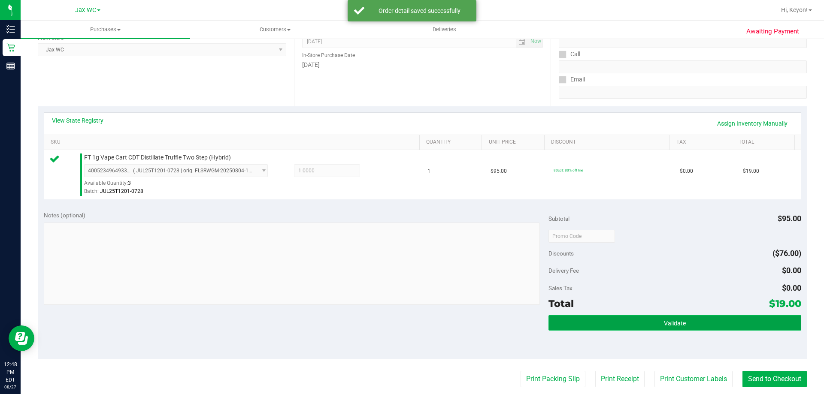
click at [691, 323] on button "Validate" at bounding box center [674, 322] width 252 height 15
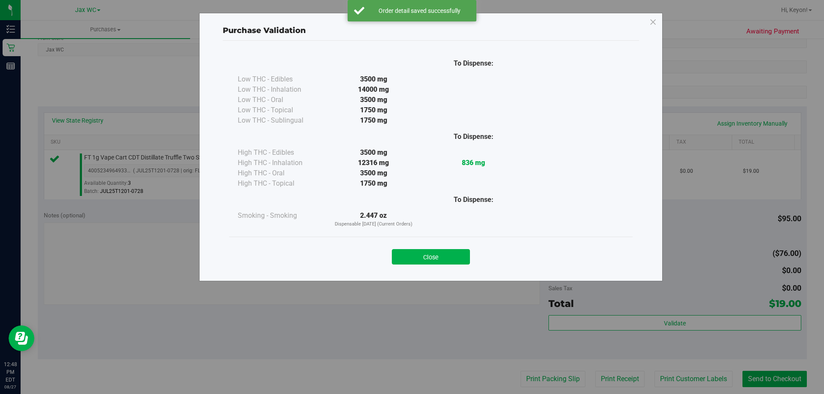
scroll to position [206, 0]
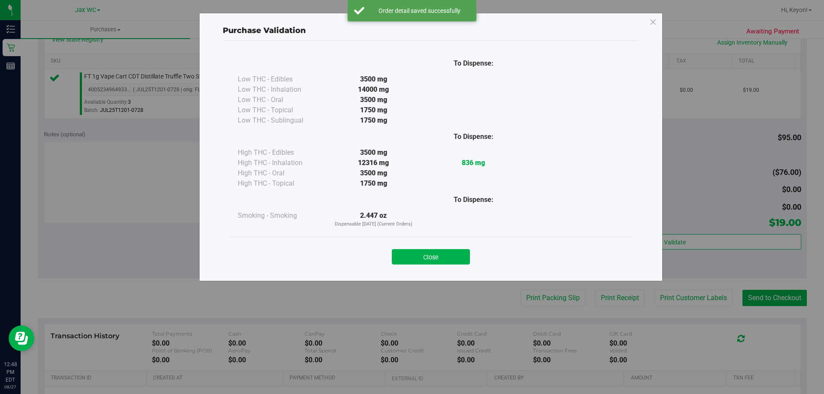
drag, startPoint x: 441, startPoint y: 256, endPoint x: 565, endPoint y: 271, distance: 124.5
click at [445, 255] on button "Close" at bounding box center [431, 256] width 78 height 15
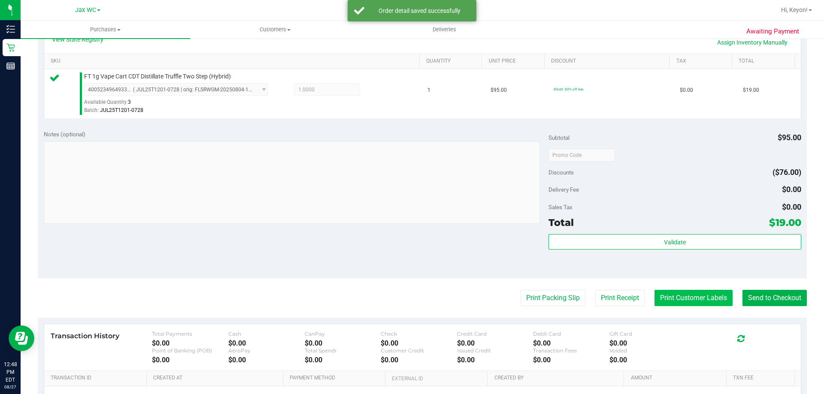
click at [695, 300] on button "Print Customer Labels" at bounding box center [693, 298] width 78 height 16
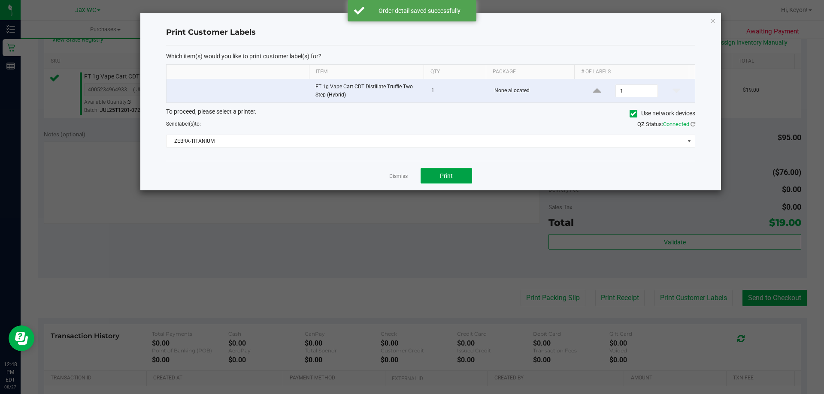
click at [449, 178] on span "Print" at bounding box center [446, 176] width 13 height 7
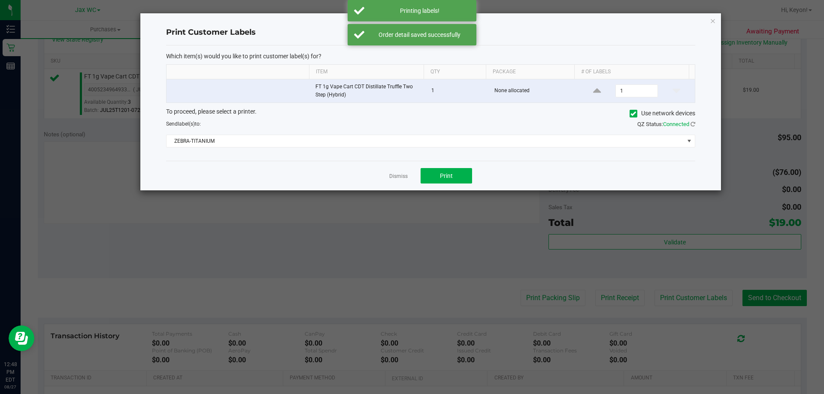
drag, startPoint x: 401, startPoint y: 174, endPoint x: 422, endPoint y: 179, distance: 21.5
click at [403, 175] on link "Dismiss" at bounding box center [398, 176] width 18 height 7
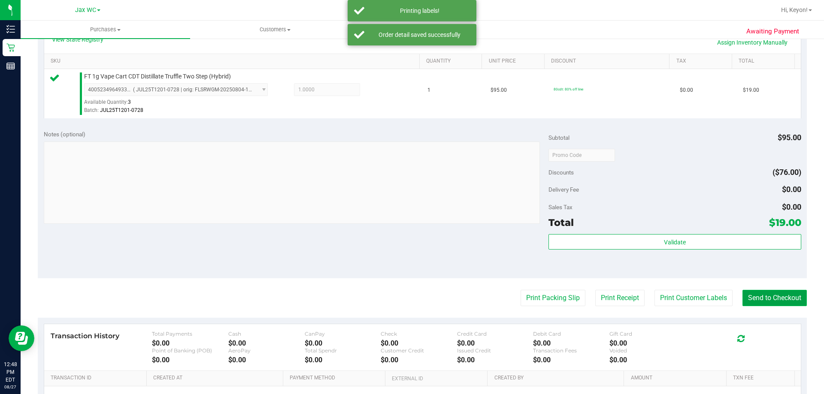
click at [785, 294] on button "Send to Checkout" at bounding box center [774, 298] width 64 height 16
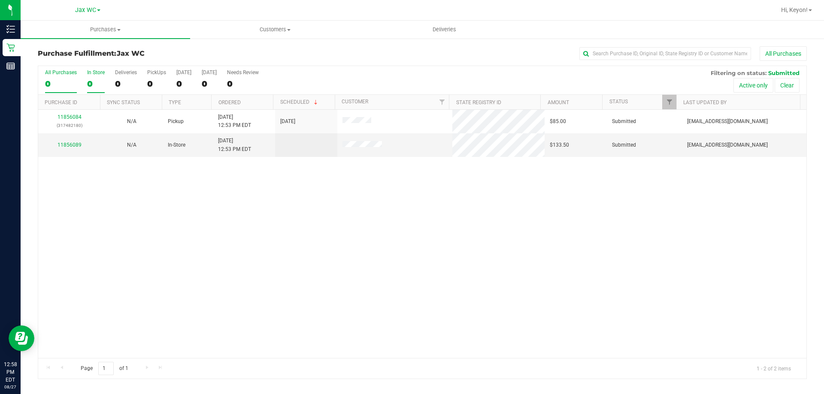
click at [92, 79] on div "0" at bounding box center [96, 84] width 18 height 10
click at [0, 0] on input "In Store 0" at bounding box center [0, 0] width 0 height 0
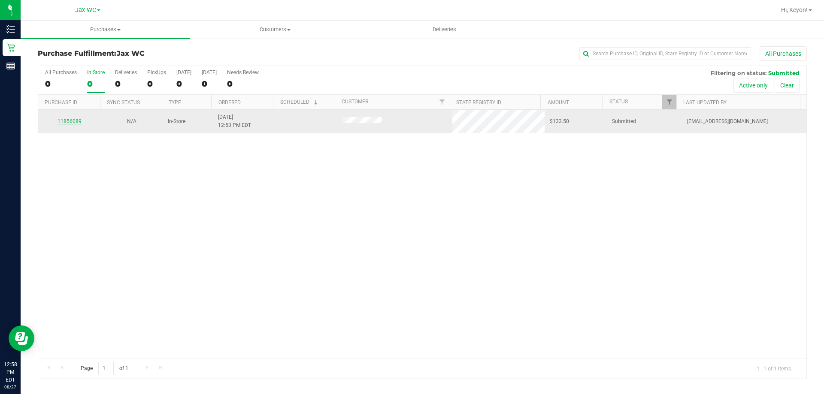
click at [70, 123] on link "11856089" at bounding box center [70, 121] width 24 height 6
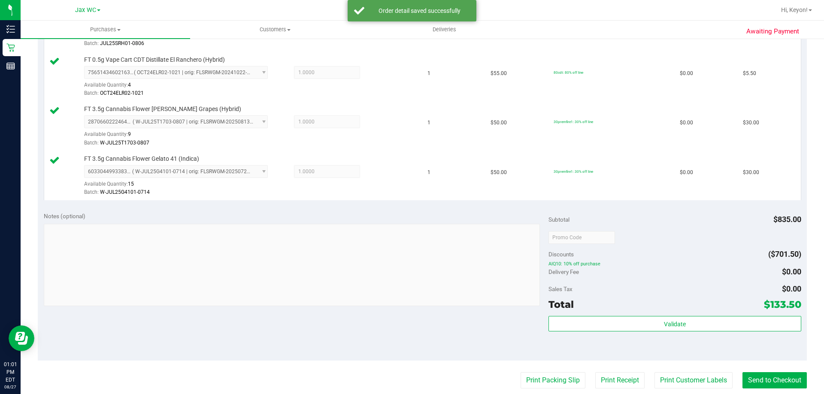
scroll to position [604, 0]
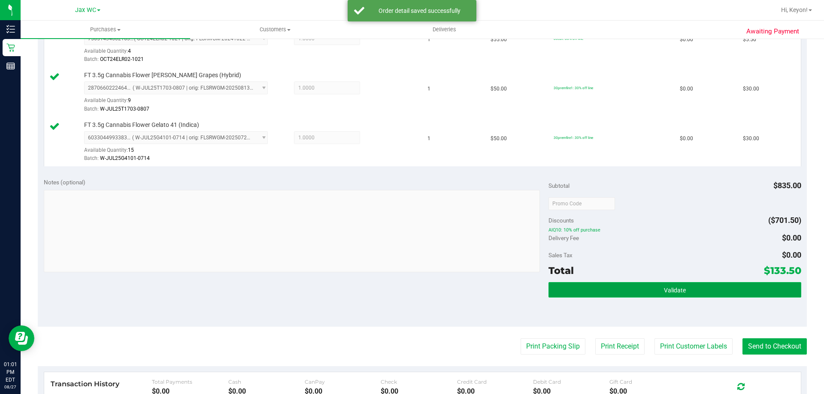
click at [688, 292] on button "Validate" at bounding box center [674, 289] width 252 height 15
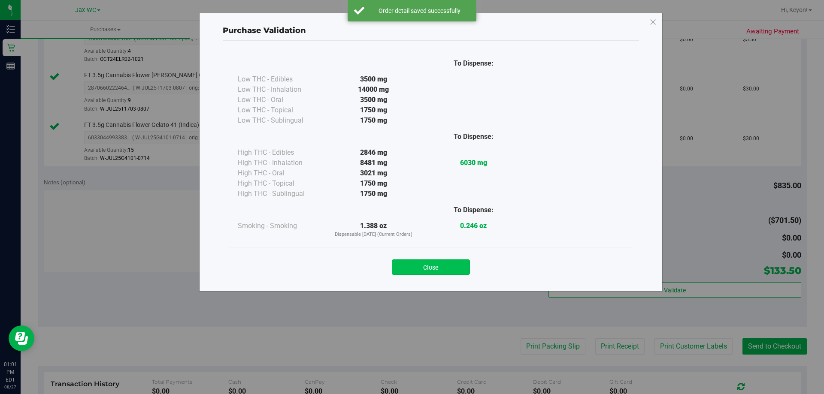
click at [445, 267] on button "Close" at bounding box center [431, 267] width 78 height 15
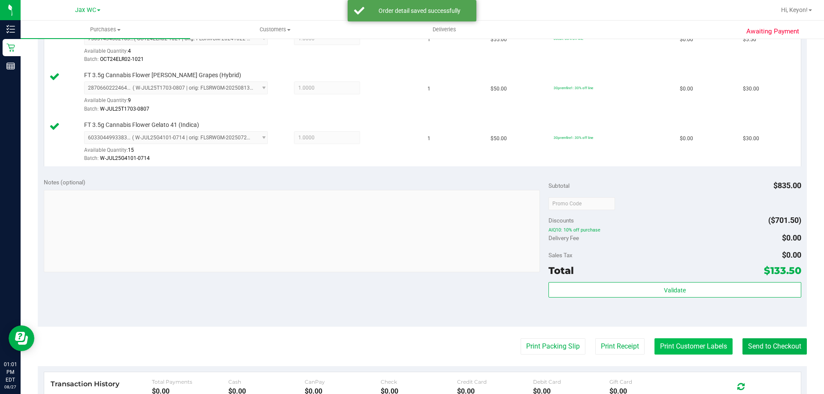
click at [684, 349] on button "Print Customer Labels" at bounding box center [693, 347] width 78 height 16
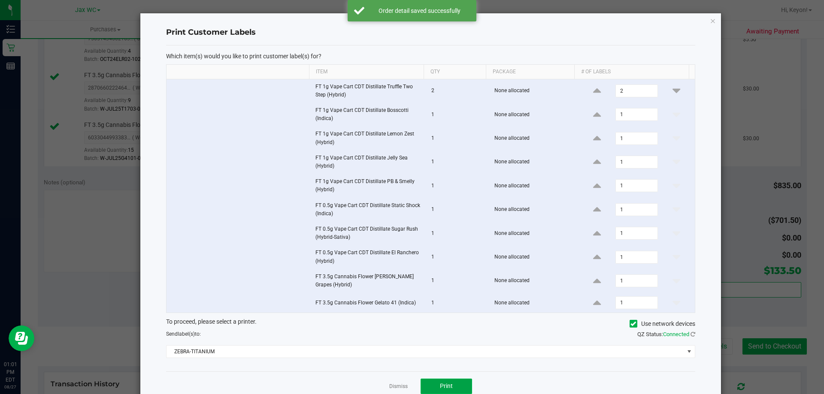
click at [445, 382] on button "Print" at bounding box center [446, 386] width 51 height 15
drag, startPoint x: 393, startPoint y: 385, endPoint x: 427, endPoint y: 384, distance: 34.8
click at [394, 386] on link "Dismiss" at bounding box center [398, 386] width 18 height 7
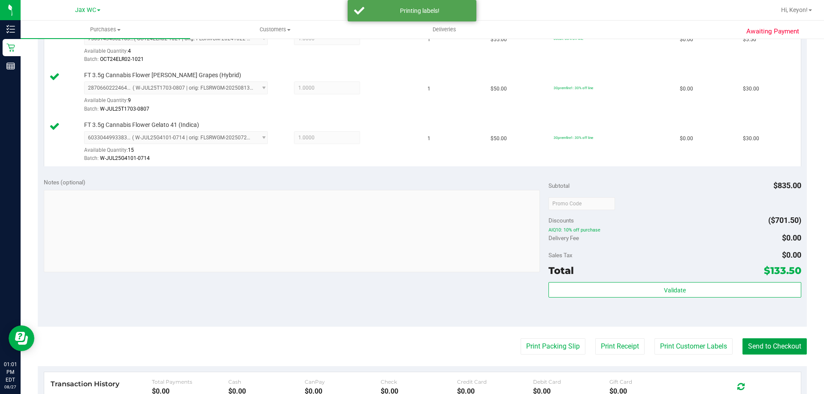
drag, startPoint x: 778, startPoint y: 345, endPoint x: 689, endPoint y: 299, distance: 100.2
click at [779, 346] on button "Send to Checkout" at bounding box center [774, 347] width 64 height 16
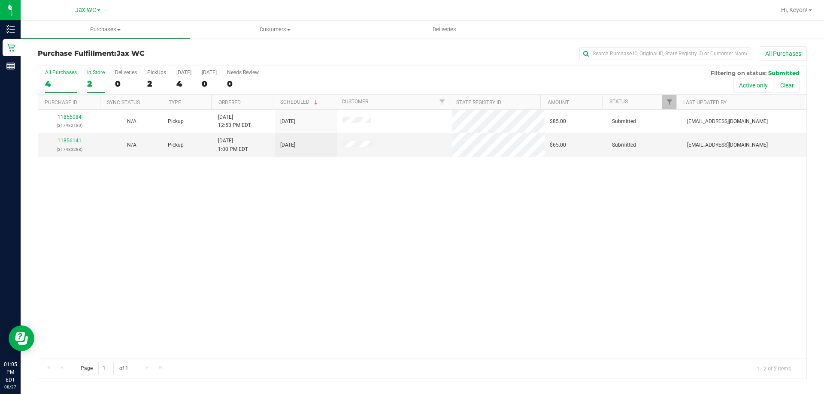
click at [101, 82] on div "2" at bounding box center [96, 84] width 18 height 10
click at [0, 0] on input "In Store 2" at bounding box center [0, 0] width 0 height 0
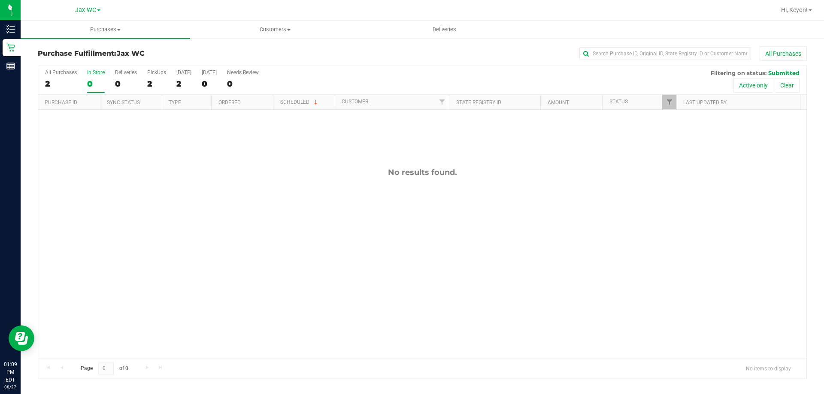
click at [105, 79] on div "All Purchases 2 In Store 0 Deliveries 0 PickUps 2 [DATE] 2 [DATE] 0 Needs Revie…" at bounding box center [422, 80] width 768 height 29
click at [100, 82] on div "0" at bounding box center [96, 84] width 18 height 10
click at [0, 0] on input "In Store 0" at bounding box center [0, 0] width 0 height 0
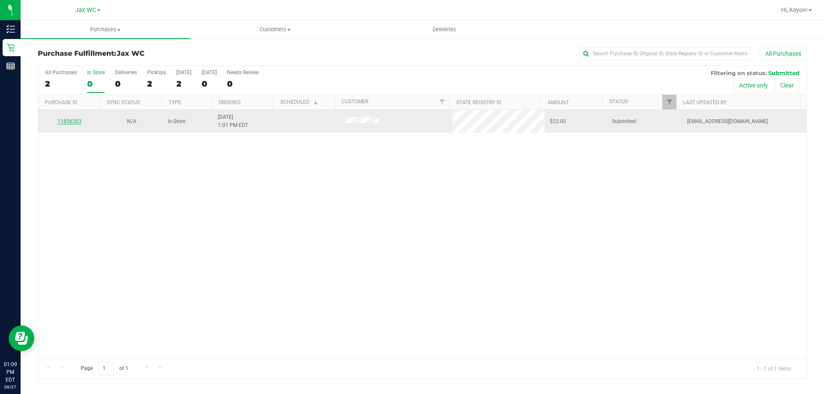
click at [75, 122] on link "11856203" at bounding box center [70, 121] width 24 height 6
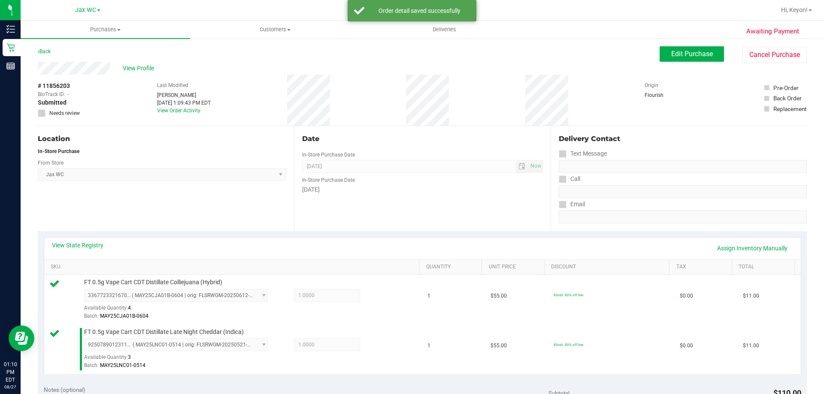
scroll to position [159, 0]
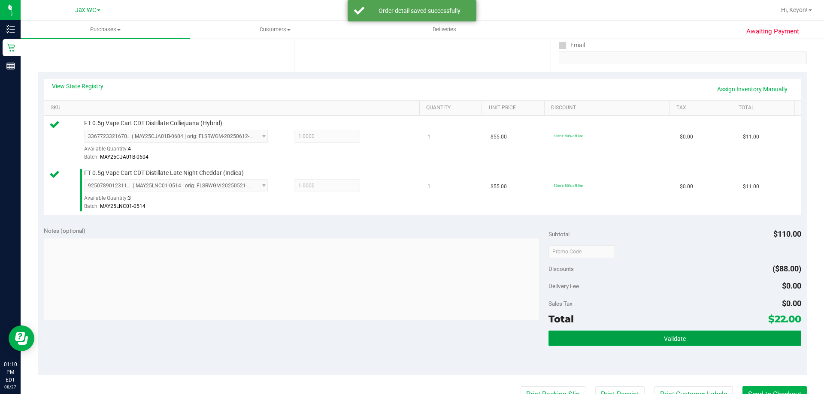
click at [656, 336] on button "Validate" at bounding box center [674, 338] width 252 height 15
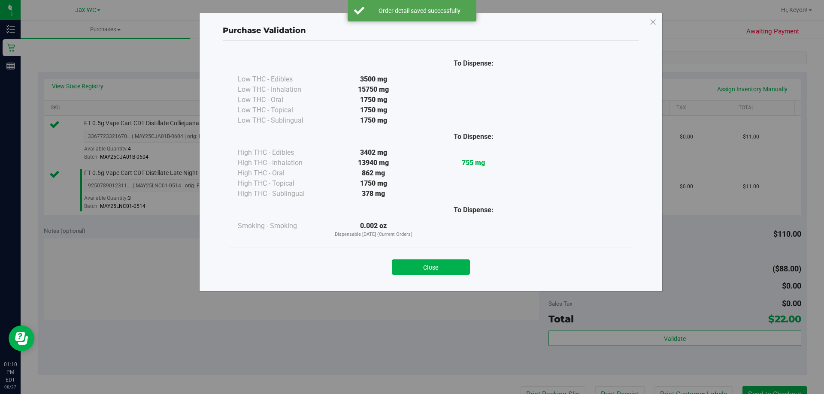
drag, startPoint x: 443, startPoint y: 261, endPoint x: 447, endPoint y: 269, distance: 9.4
click at [444, 264] on button "Close" at bounding box center [431, 267] width 78 height 15
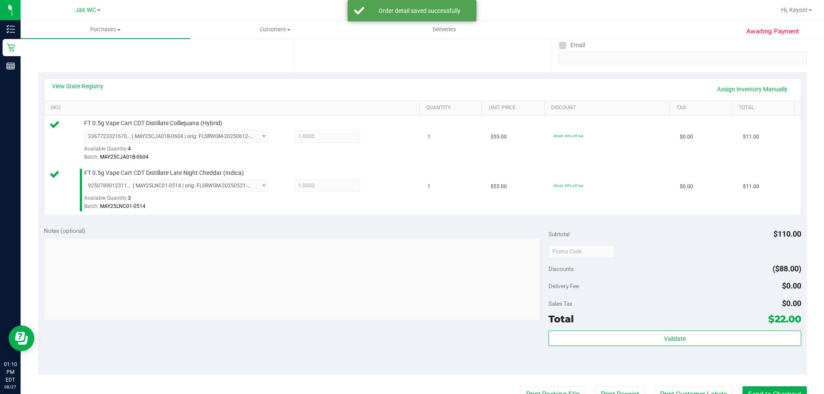
scroll to position [323, 0]
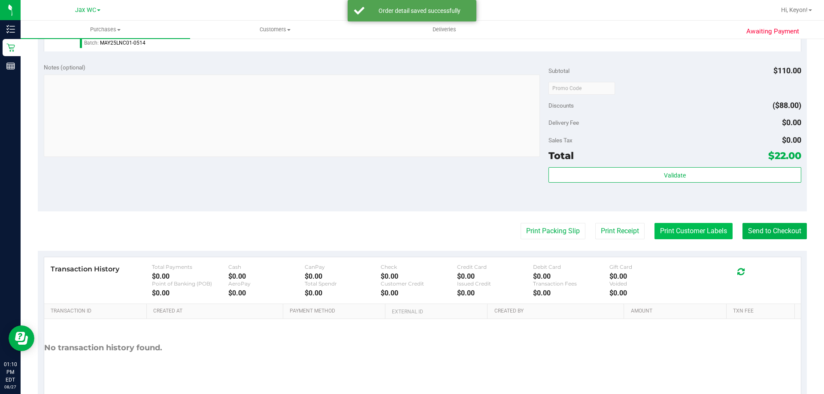
click at [701, 232] on button "Print Customer Labels" at bounding box center [693, 231] width 78 height 16
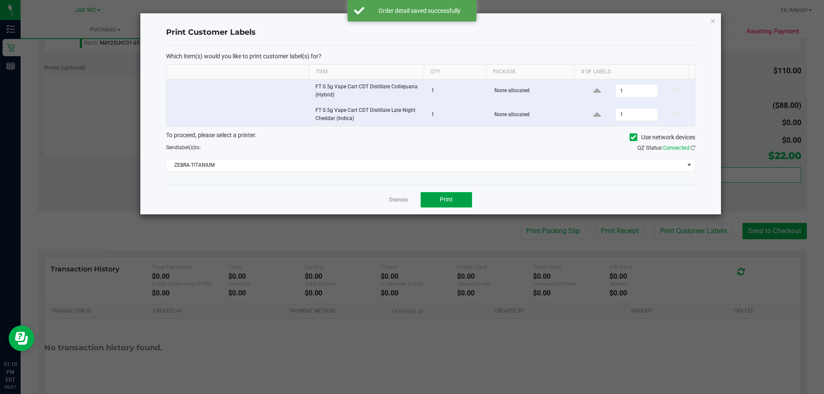
click at [457, 194] on button "Print" at bounding box center [446, 199] width 51 height 15
drag, startPoint x: 398, startPoint y: 198, endPoint x: 553, endPoint y: 208, distance: 155.2
click at [404, 200] on link "Dismiss" at bounding box center [398, 200] width 18 height 7
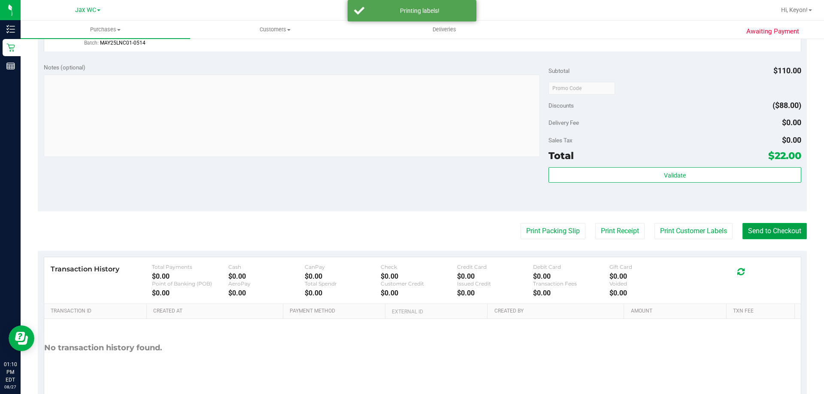
click at [788, 228] on button "Send to Checkout" at bounding box center [774, 231] width 64 height 16
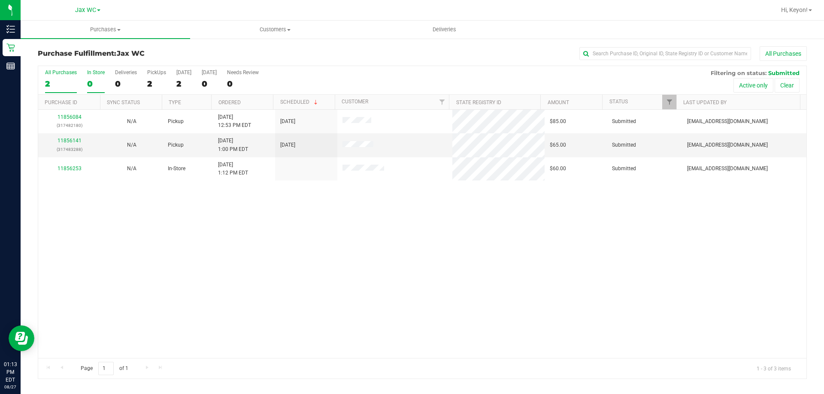
click at [97, 78] on label "In Store 0" at bounding box center [96, 82] width 18 height 24
click at [0, 0] on input "In Store 0" at bounding box center [0, 0] width 0 height 0
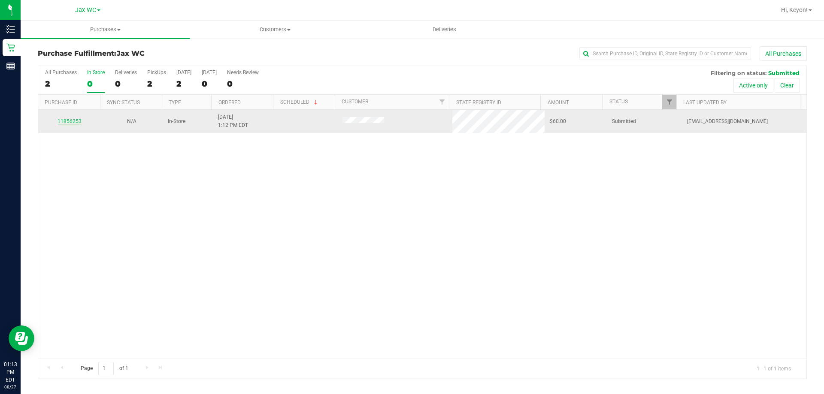
click at [76, 119] on link "11856253" at bounding box center [70, 121] width 24 height 6
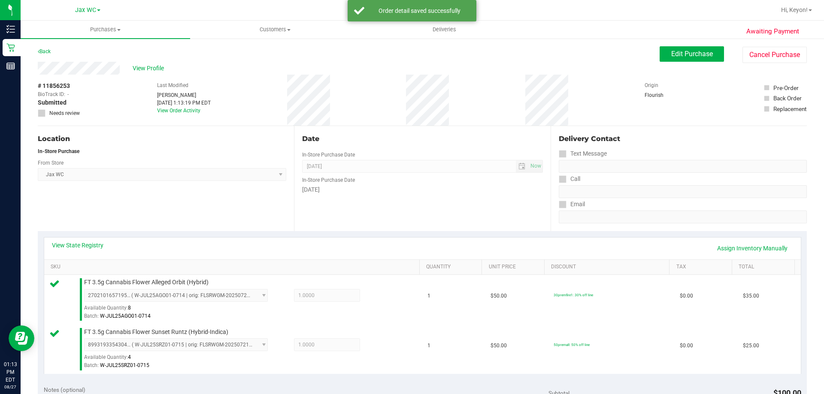
scroll to position [316, 0]
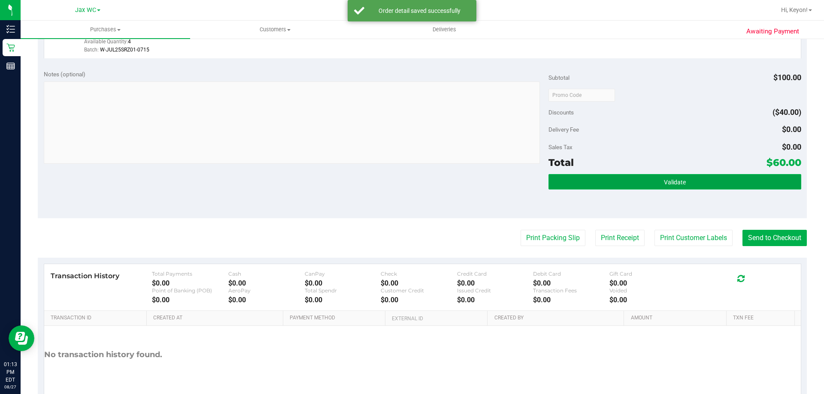
click at [722, 188] on button "Validate" at bounding box center [674, 181] width 252 height 15
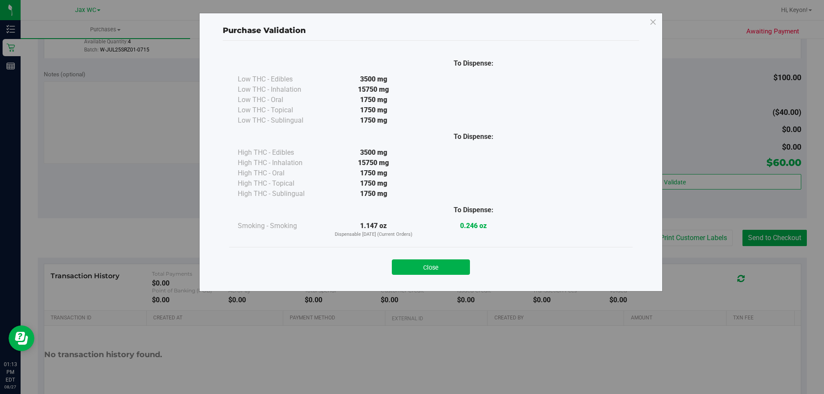
drag, startPoint x: 439, startPoint y: 268, endPoint x: 603, endPoint y: 261, distance: 164.1
click at [447, 270] on button "Close" at bounding box center [431, 267] width 78 height 15
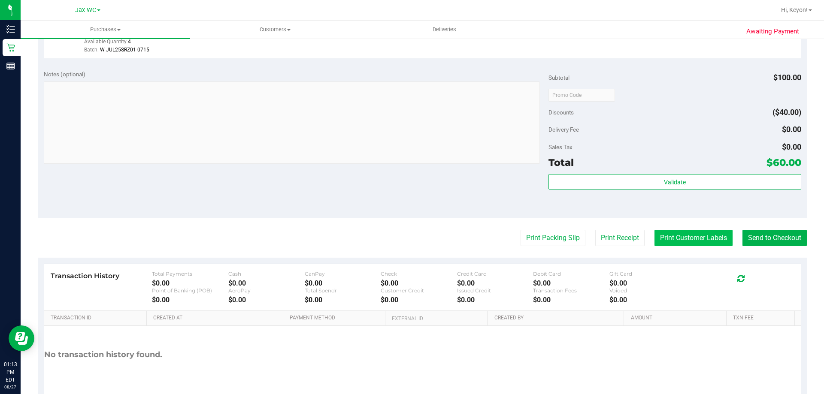
click at [698, 236] on button "Print Customer Labels" at bounding box center [693, 238] width 78 height 16
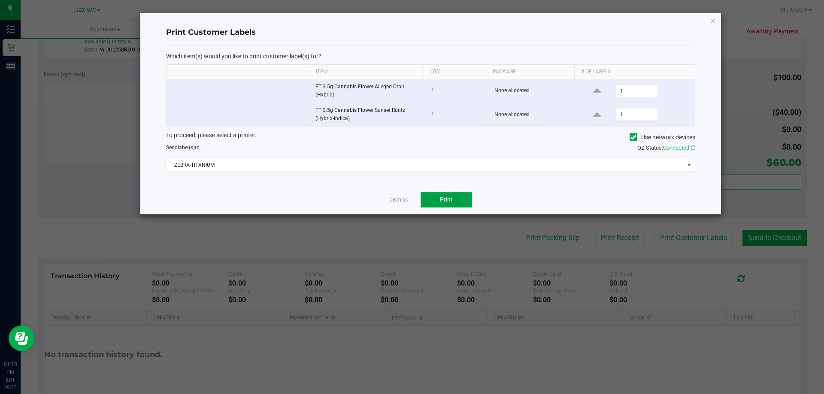
click at [451, 201] on span "Print" at bounding box center [446, 199] width 13 height 7
click at [399, 200] on link "Dismiss" at bounding box center [398, 200] width 18 height 7
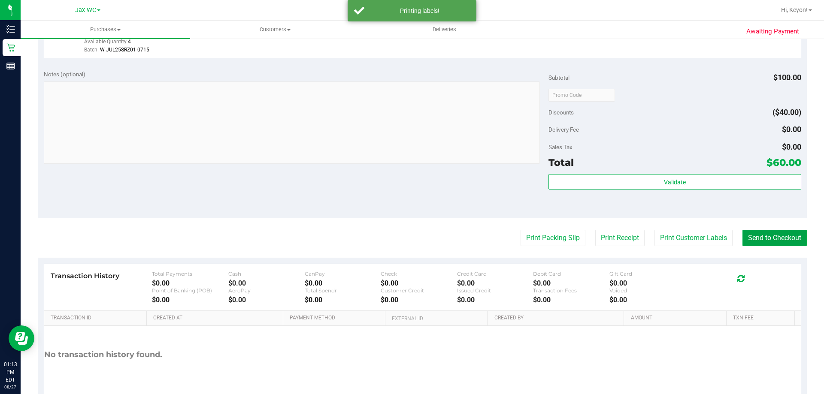
click at [757, 238] on button "Send to Checkout" at bounding box center [774, 238] width 64 height 16
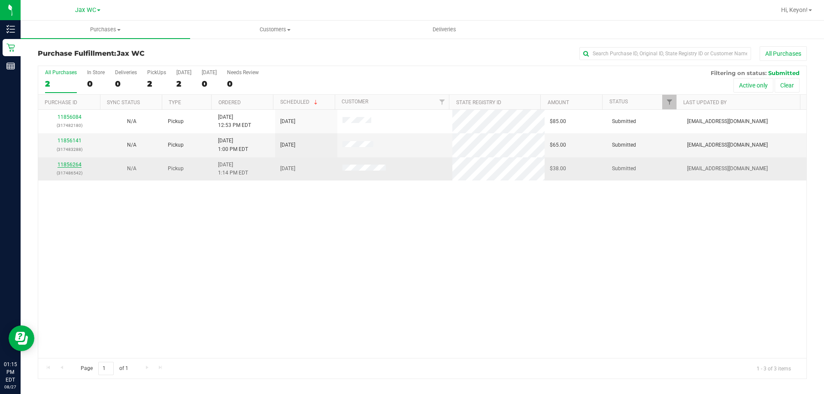
click at [75, 163] on link "11856264" at bounding box center [70, 165] width 24 height 6
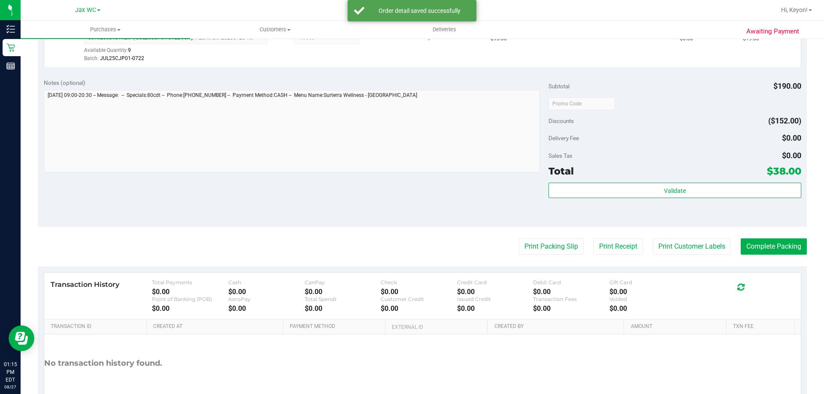
scroll to position [353, 0]
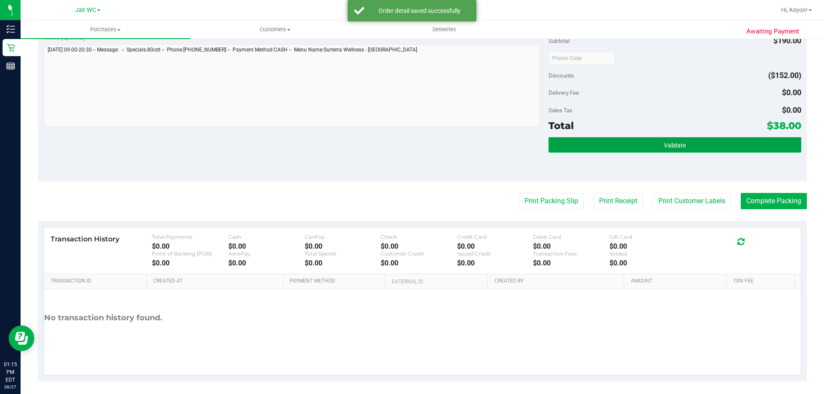
click at [691, 147] on button "Validate" at bounding box center [674, 144] width 252 height 15
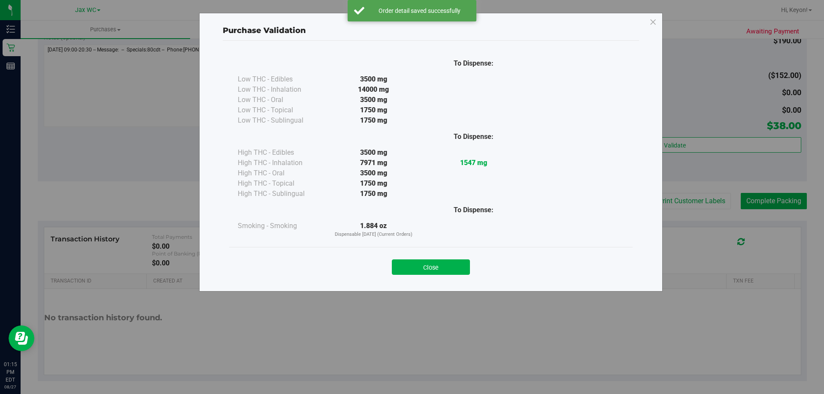
drag, startPoint x: 443, startPoint y: 267, endPoint x: 469, endPoint y: 250, distance: 31.1
click at [445, 266] on button "Close" at bounding box center [431, 267] width 78 height 15
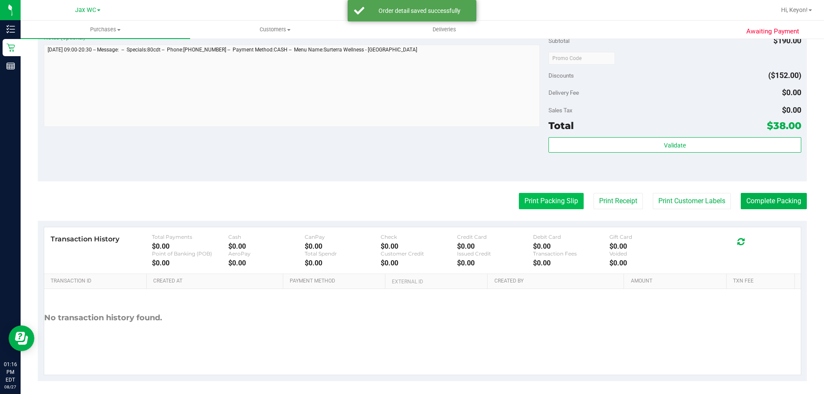
click at [540, 200] on button "Print Packing Slip" at bounding box center [551, 201] width 65 height 16
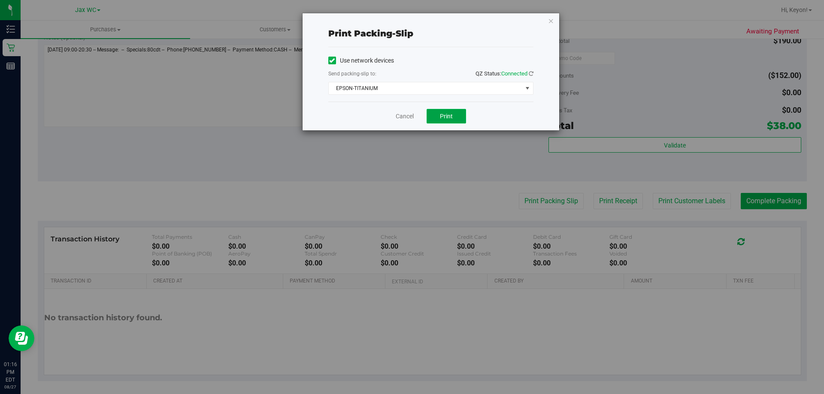
click at [449, 114] on span "Print" at bounding box center [446, 116] width 13 height 7
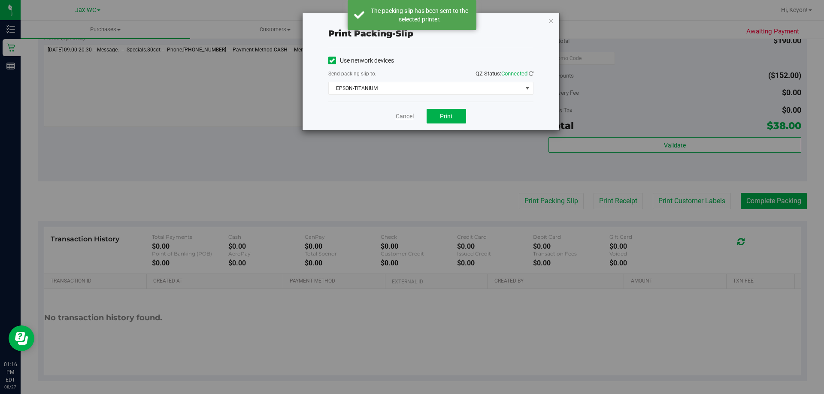
click at [403, 116] on link "Cancel" at bounding box center [405, 116] width 18 height 9
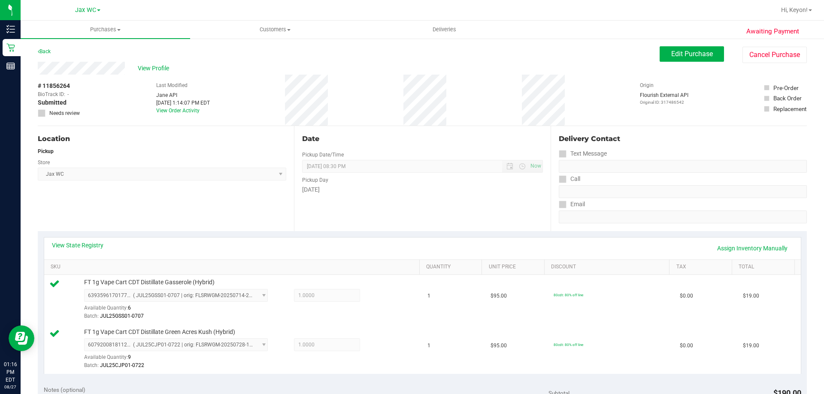
scroll to position [275, 0]
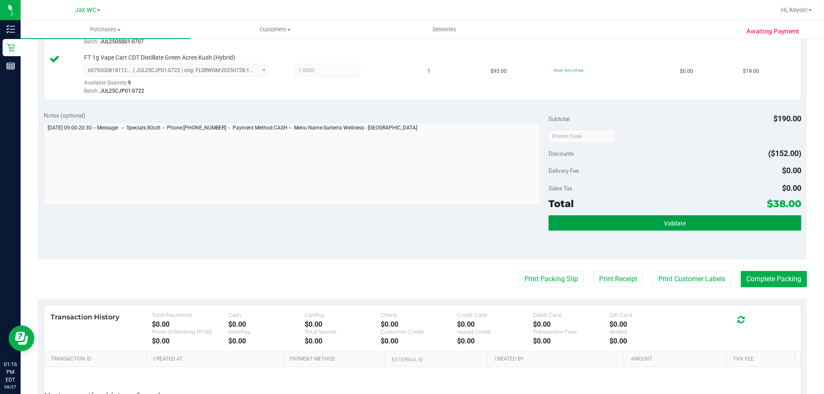
click at [709, 225] on button "Validate" at bounding box center [674, 222] width 252 height 15
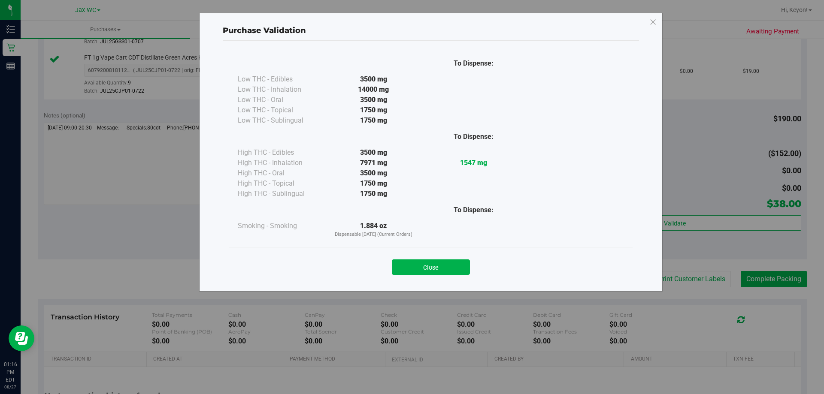
drag, startPoint x: 460, startPoint y: 268, endPoint x: 727, endPoint y: 270, distance: 266.5
click at [467, 268] on button "Close" at bounding box center [431, 267] width 78 height 15
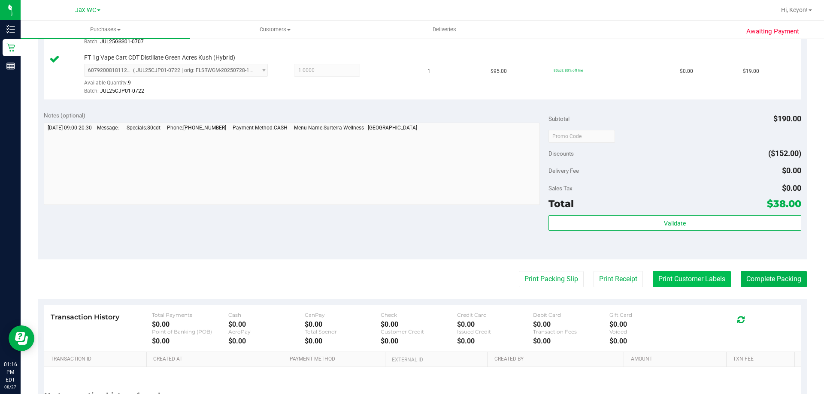
click at [697, 279] on button "Print Customer Labels" at bounding box center [692, 279] width 78 height 16
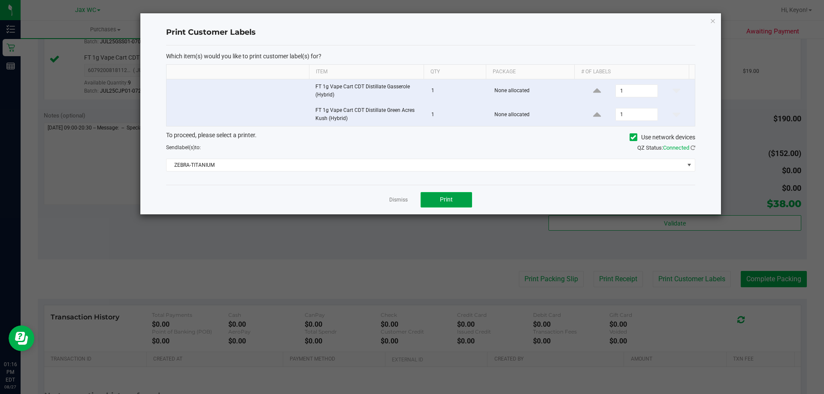
click at [460, 202] on button "Print" at bounding box center [446, 199] width 51 height 15
click at [399, 200] on link "Dismiss" at bounding box center [398, 200] width 18 height 7
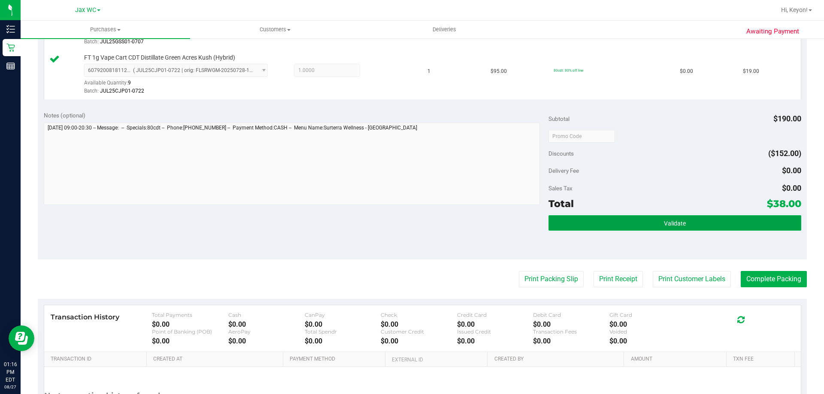
click at [664, 224] on span "Validate" at bounding box center [675, 223] width 22 height 7
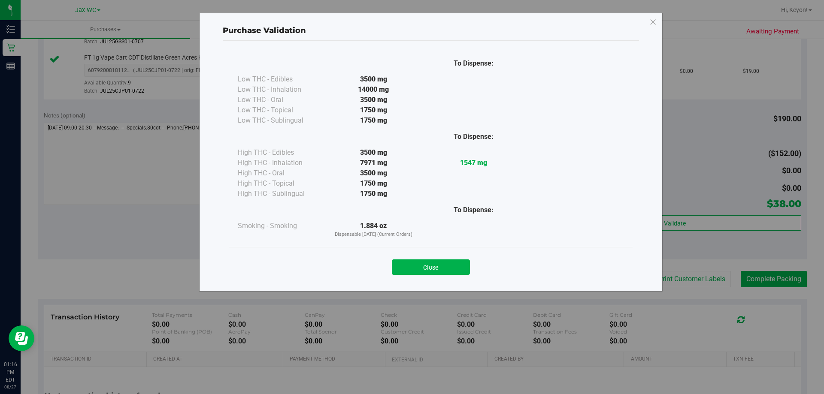
drag, startPoint x: 438, startPoint y: 263, endPoint x: 455, endPoint y: 264, distance: 17.7
click at [439, 264] on button "Close" at bounding box center [431, 267] width 78 height 15
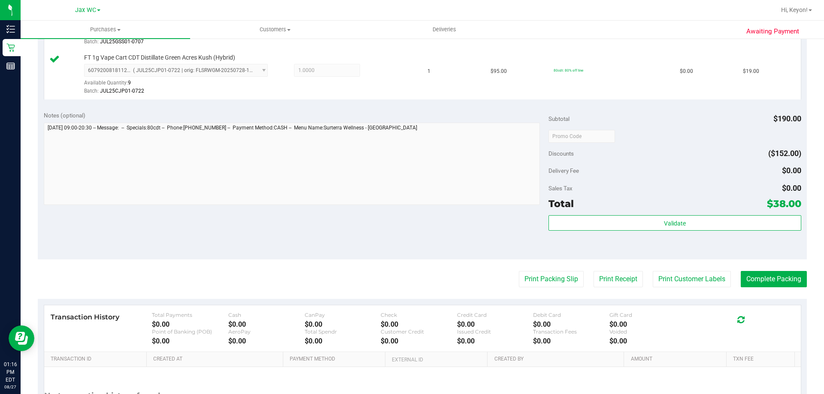
scroll to position [291, 0]
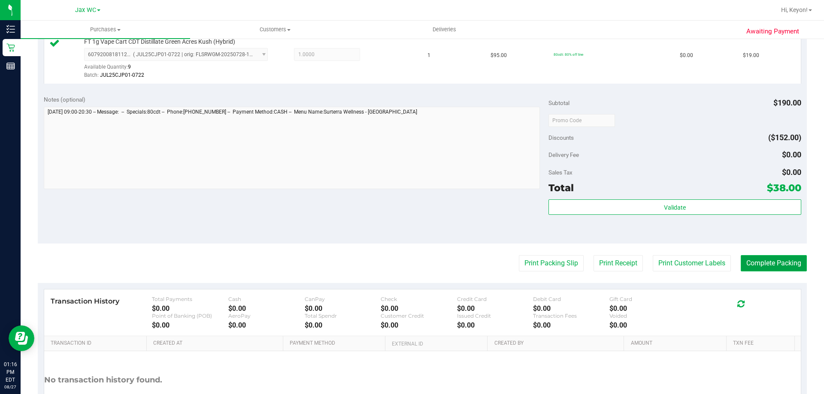
click at [774, 266] on button "Complete Packing" at bounding box center [774, 263] width 66 height 16
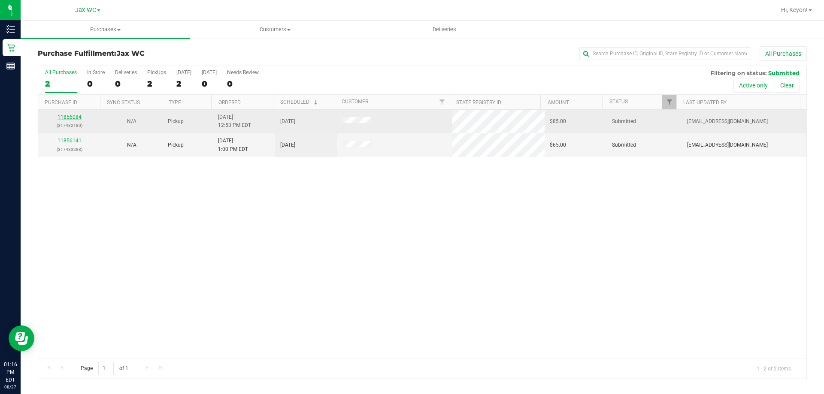
click at [72, 116] on link "11856084" at bounding box center [70, 117] width 24 height 6
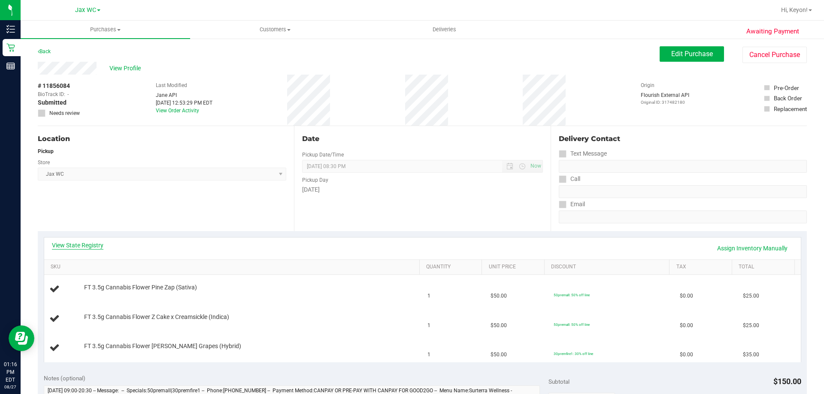
click at [77, 243] on link "View State Registry" at bounding box center [77, 245] width 51 height 9
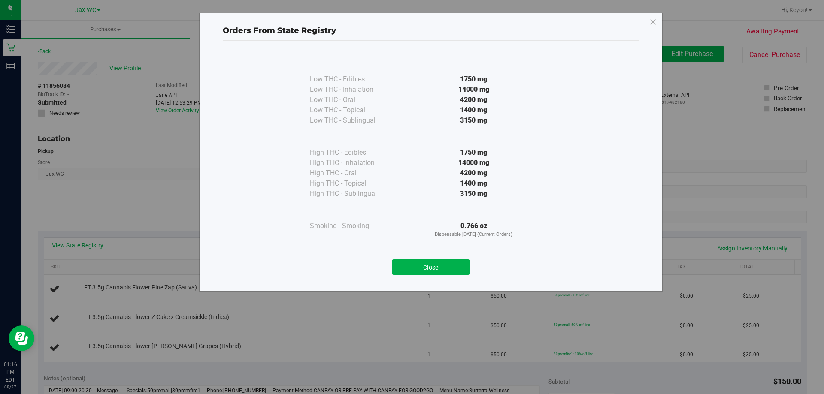
click at [440, 264] on button "Close" at bounding box center [431, 267] width 78 height 15
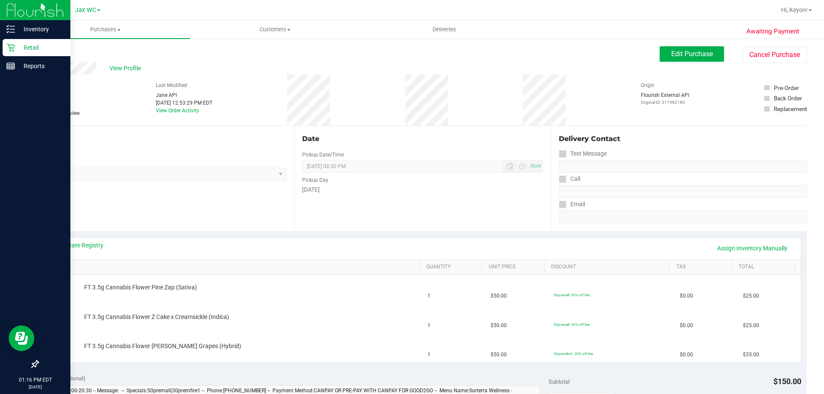
click at [17, 48] on p "Retail" at bounding box center [40, 47] width 51 height 10
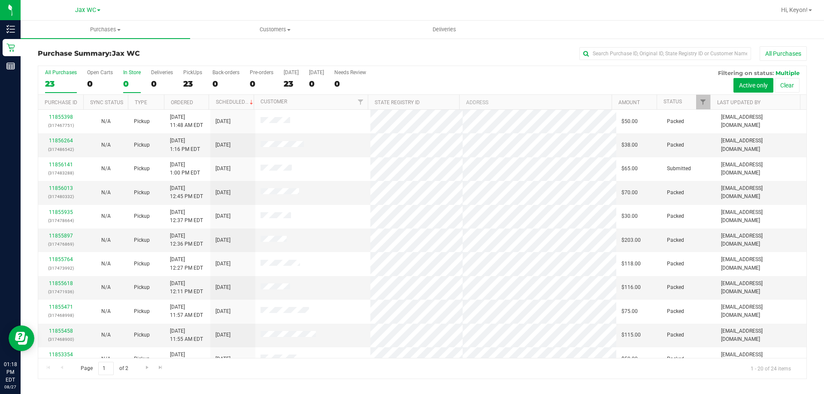
click at [130, 78] on label "In Store 0" at bounding box center [132, 82] width 18 height 24
click at [0, 0] on input "In Store 0" at bounding box center [0, 0] width 0 height 0
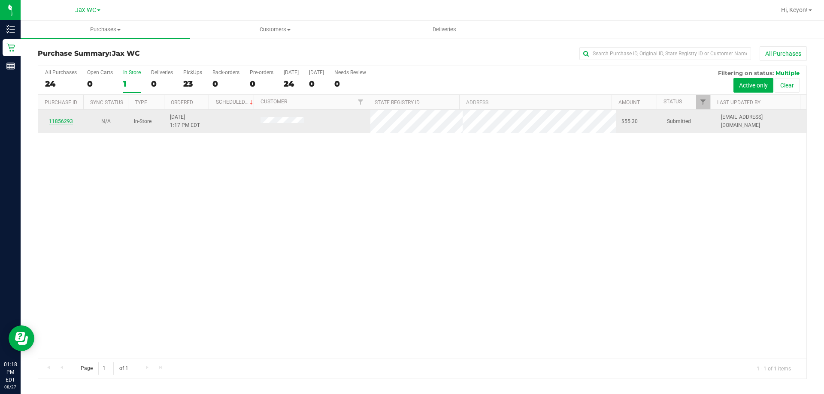
click at [65, 119] on link "11856293" at bounding box center [61, 121] width 24 height 6
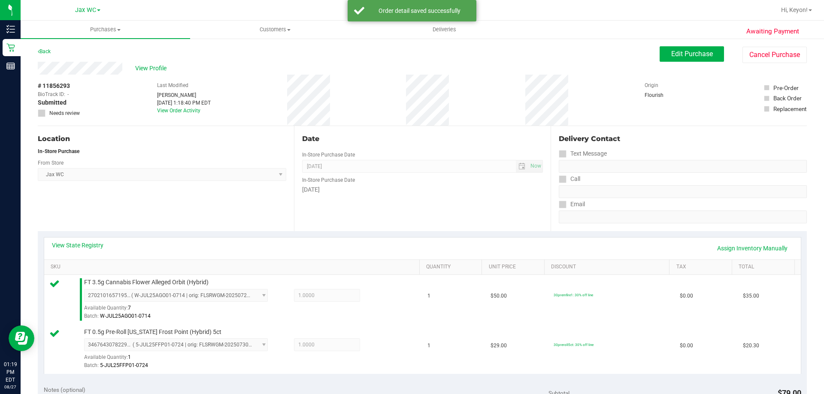
scroll to position [206, 0]
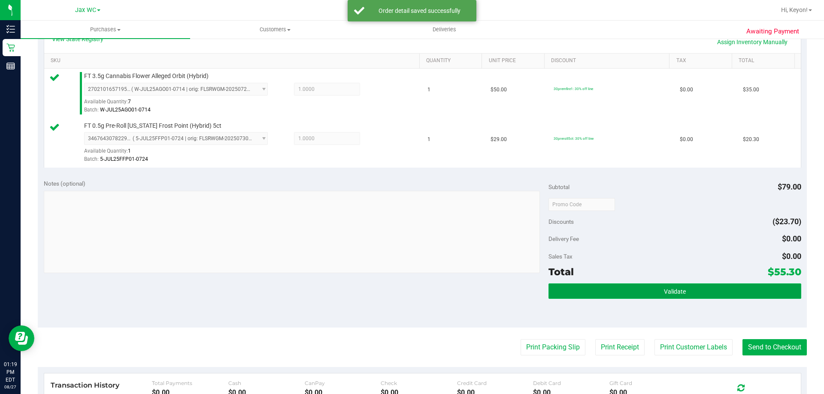
click at [677, 288] on button "Validate" at bounding box center [674, 291] width 252 height 15
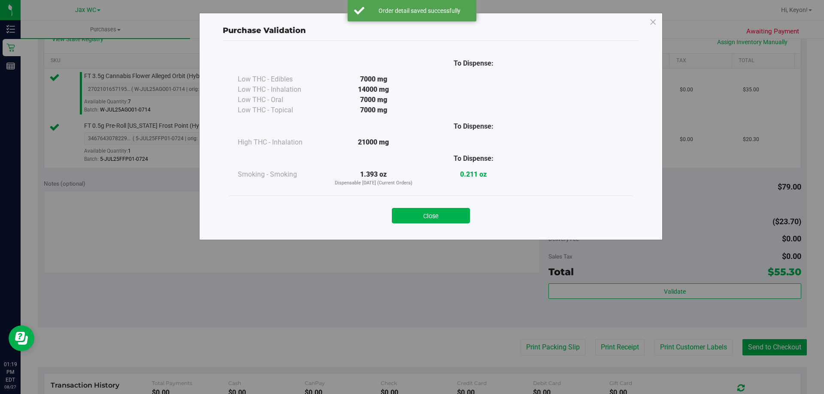
drag, startPoint x: 449, startPoint y: 218, endPoint x: 488, endPoint y: 230, distance: 41.0
click at [451, 218] on button "Close" at bounding box center [431, 215] width 78 height 15
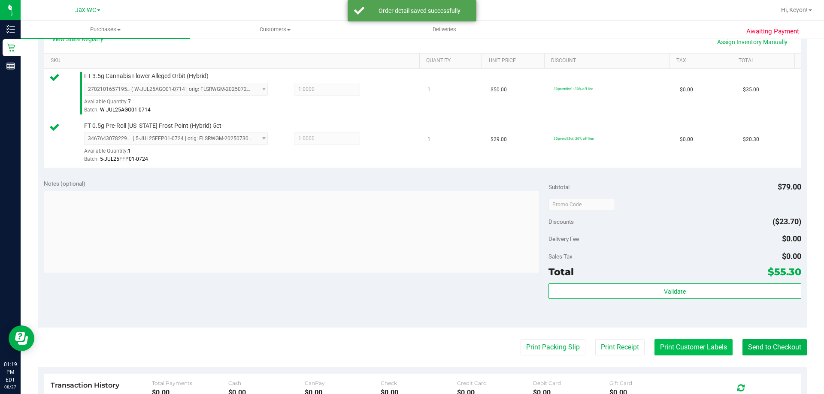
click at [701, 345] on button "Print Customer Labels" at bounding box center [693, 347] width 78 height 16
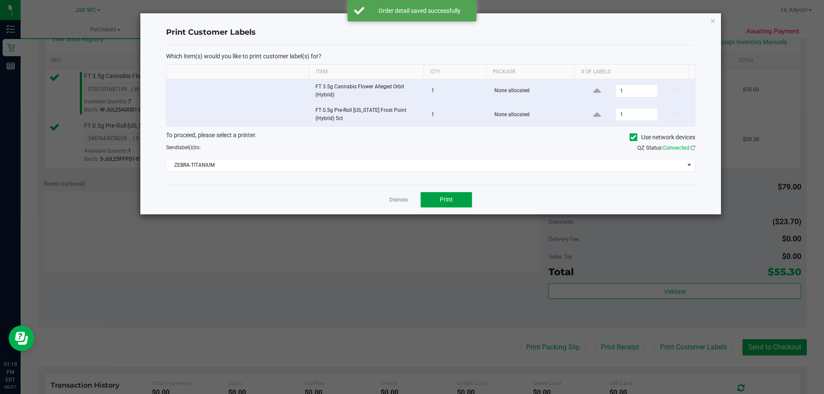
click at [449, 192] on button "Print" at bounding box center [446, 199] width 51 height 15
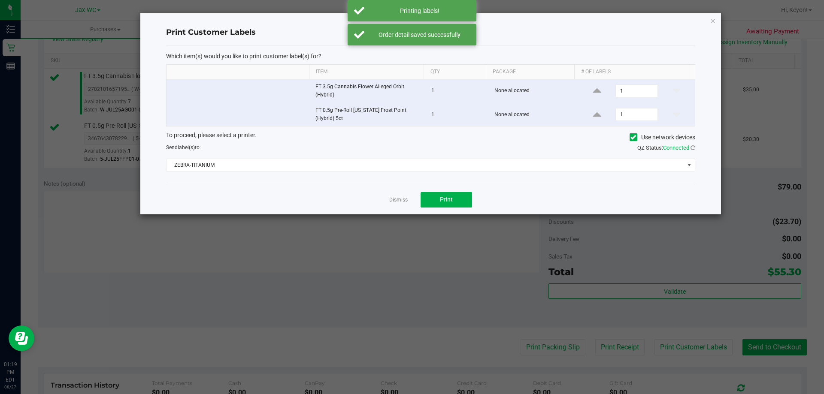
drag, startPoint x: 401, startPoint y: 198, endPoint x: 538, endPoint y: 230, distance: 140.2
click at [402, 198] on link "Dismiss" at bounding box center [398, 200] width 18 height 7
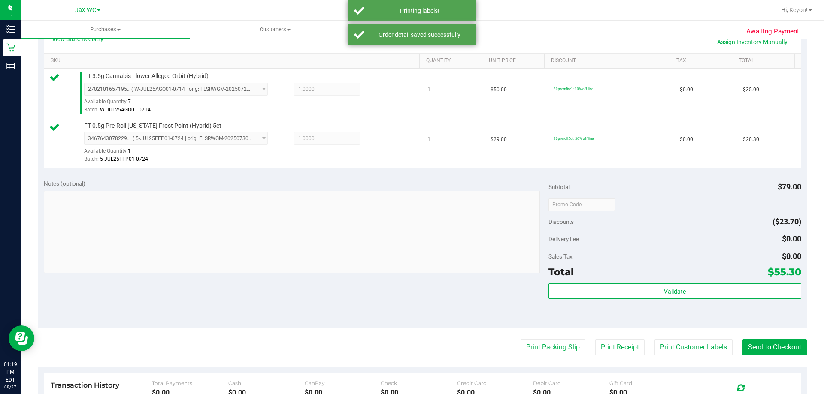
click at [772, 339] on purchase-details "Back Edit Purchase Cancel Purchase View Profile # 11856293 BioTrack ID: - Submi…" at bounding box center [422, 184] width 769 height 688
click at [773, 351] on button "Send to Checkout" at bounding box center [774, 347] width 64 height 16
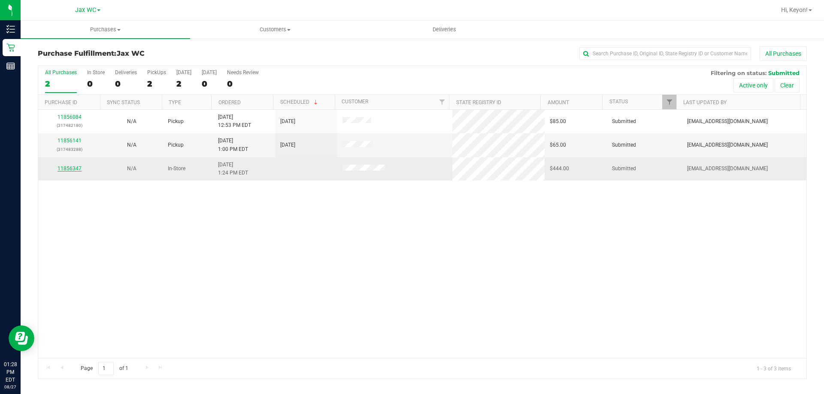
click at [78, 167] on link "11856347" at bounding box center [70, 169] width 24 height 6
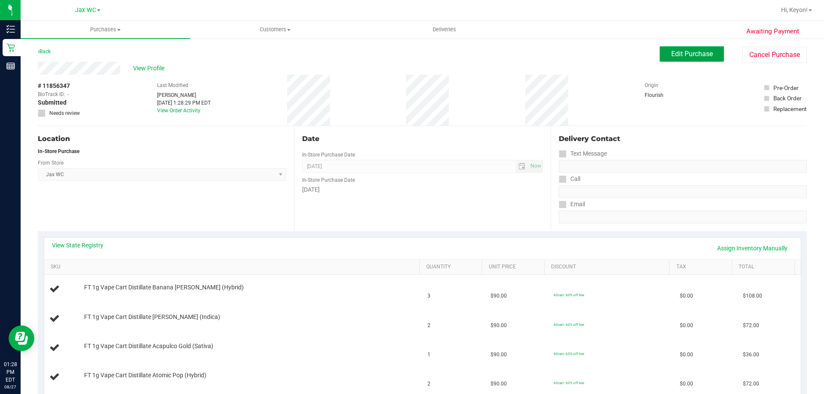
click at [676, 53] on span "Edit Purchase" at bounding box center [692, 54] width 42 height 8
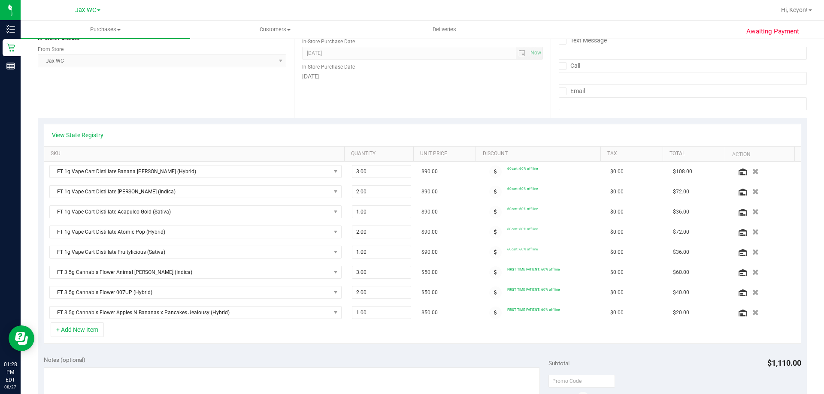
scroll to position [120, 0]
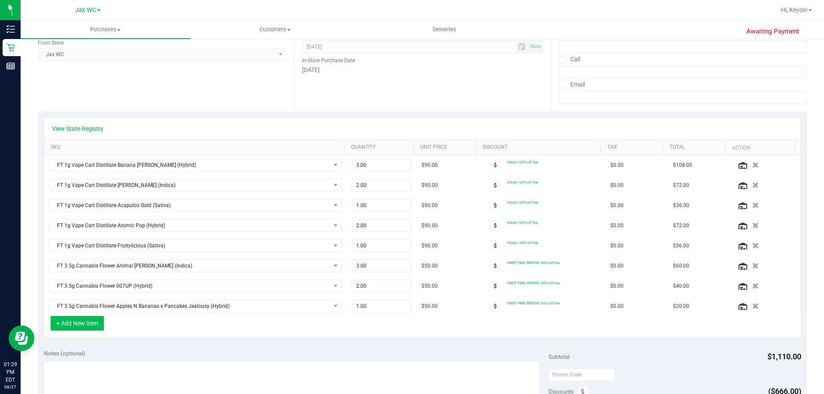
click at [92, 322] on button "+ Add New Item" at bounding box center [77, 323] width 53 height 15
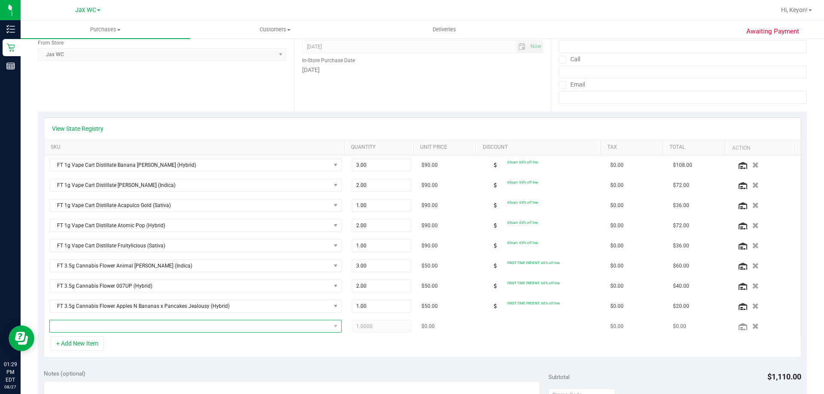
click at [161, 328] on span "NO DATA FOUND" at bounding box center [190, 327] width 281 height 12
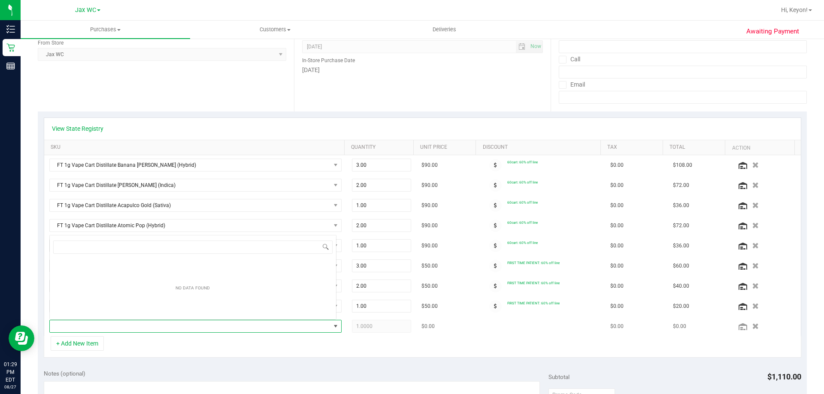
scroll to position [13, 285]
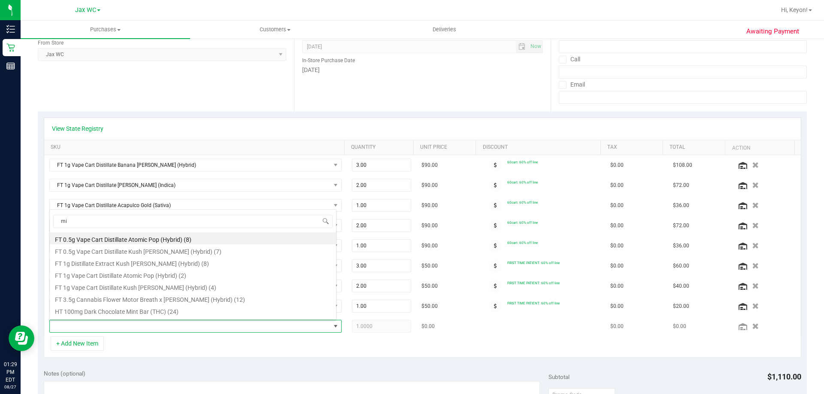
type input "mix"
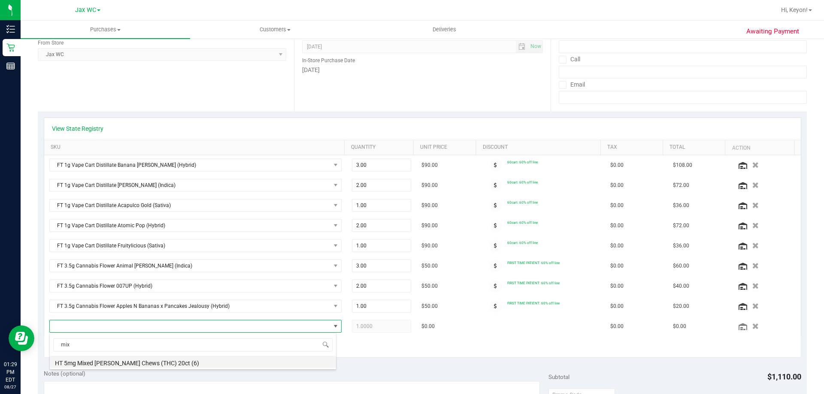
click at [223, 365] on li "HT 5mg Mixed [PERSON_NAME] Chews (THC) 20ct (6)" at bounding box center [193, 362] width 286 height 12
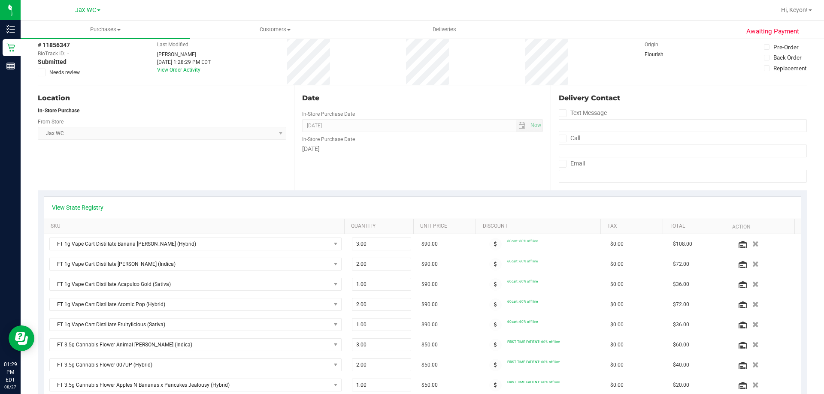
scroll to position [0, 0]
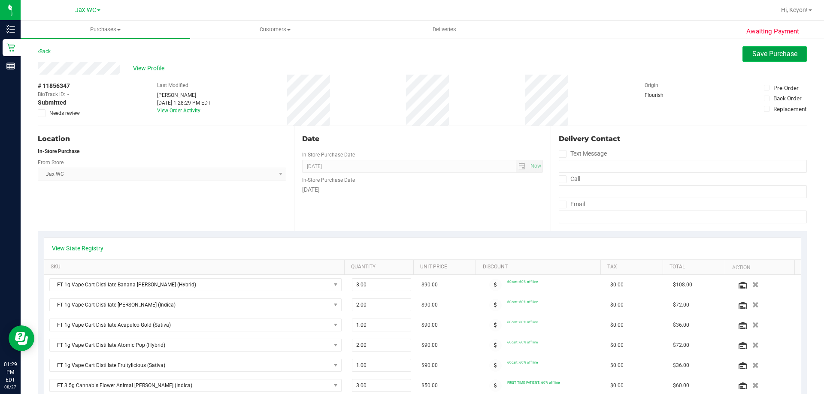
click at [764, 54] on span "Save Purchase" at bounding box center [774, 54] width 45 height 8
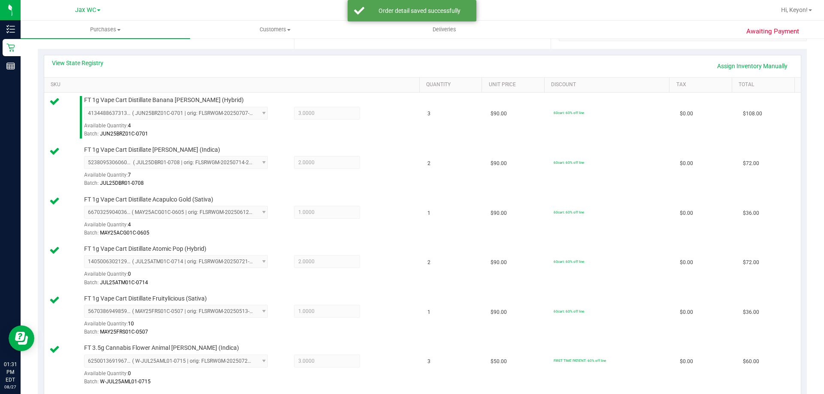
scroll to position [578, 0]
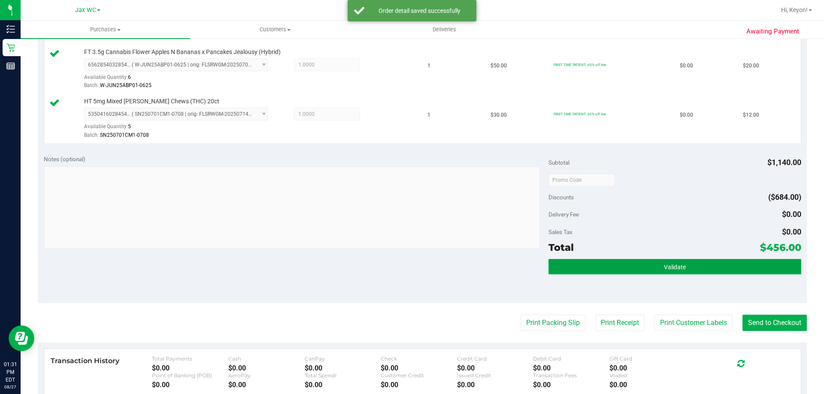
click at [751, 267] on button "Validate" at bounding box center [674, 266] width 252 height 15
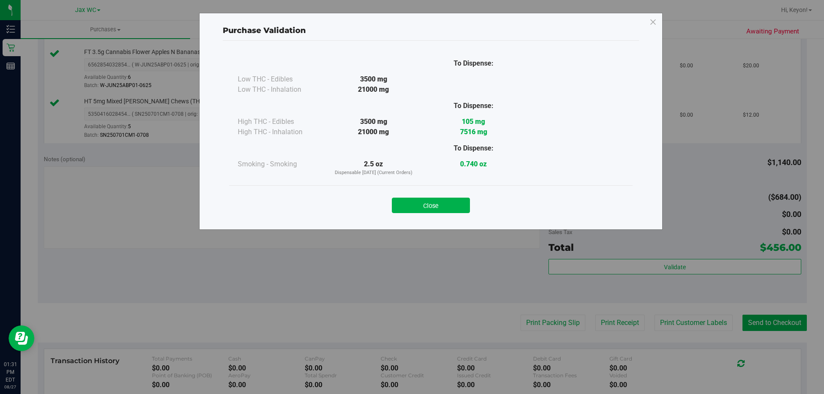
click at [445, 214] on div "Close" at bounding box center [430, 202] width 403 height 35
drag, startPoint x: 451, startPoint y: 205, endPoint x: 575, endPoint y: 231, distance: 126.3
click at [452, 205] on button "Close" at bounding box center [431, 205] width 78 height 15
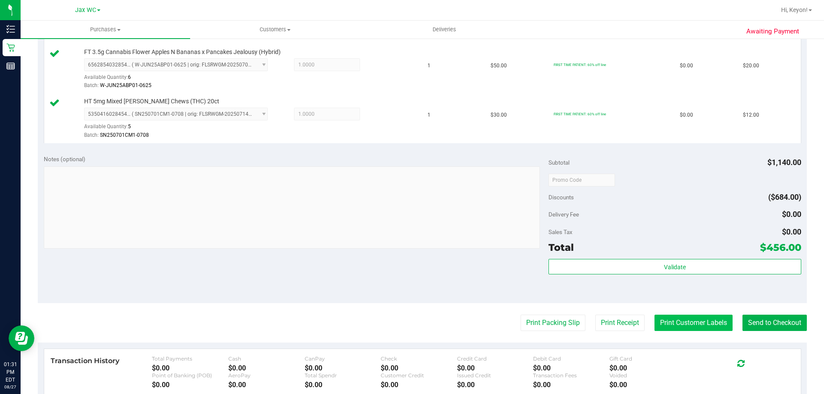
click at [686, 318] on button "Print Customer Labels" at bounding box center [693, 323] width 78 height 16
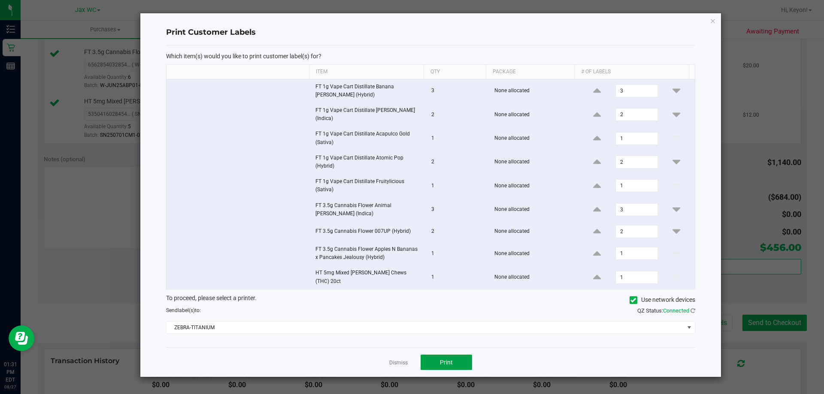
click at [450, 359] on span "Print" at bounding box center [446, 362] width 13 height 7
drag, startPoint x: 394, startPoint y: 357, endPoint x: 420, endPoint y: 355, distance: 26.3
click at [394, 360] on link "Dismiss" at bounding box center [398, 363] width 18 height 7
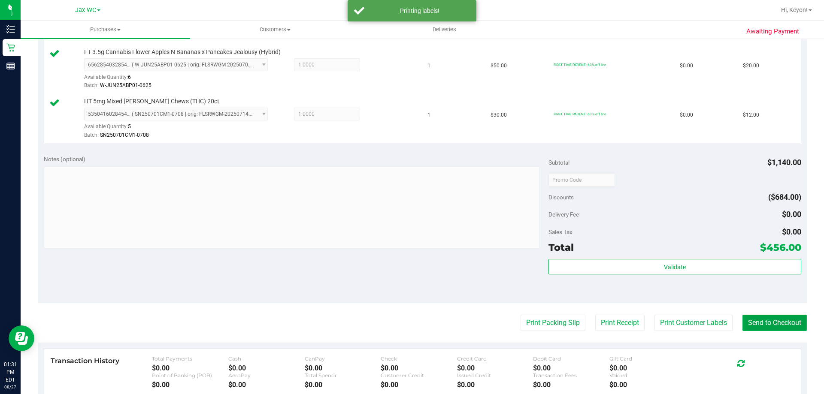
click at [762, 324] on button "Send to Checkout" at bounding box center [774, 323] width 64 height 16
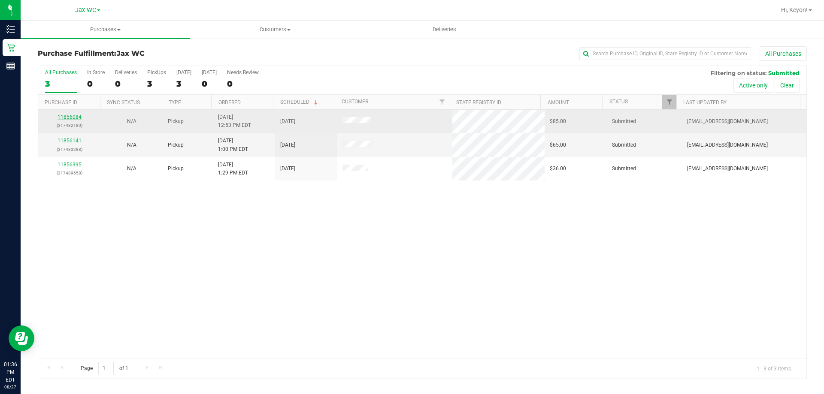
click at [69, 118] on link "11856084" at bounding box center [70, 117] width 24 height 6
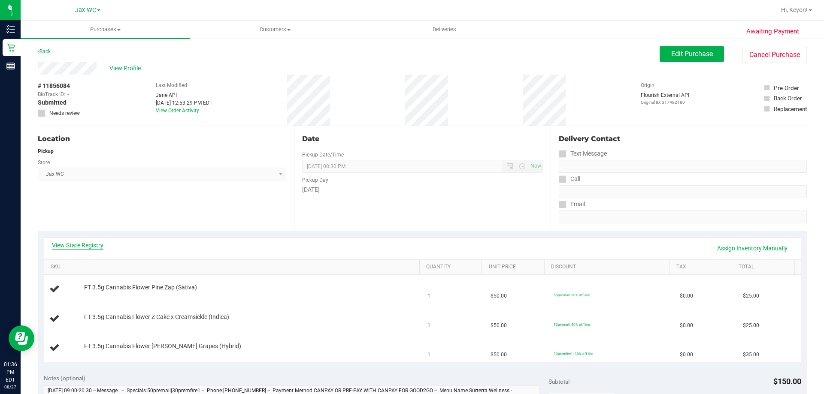
click at [71, 242] on link "View State Registry" at bounding box center [77, 245] width 51 height 9
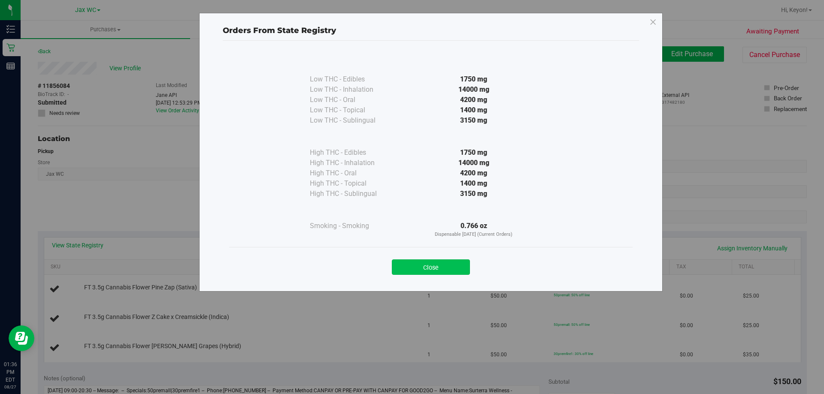
click at [423, 273] on button "Close" at bounding box center [431, 267] width 78 height 15
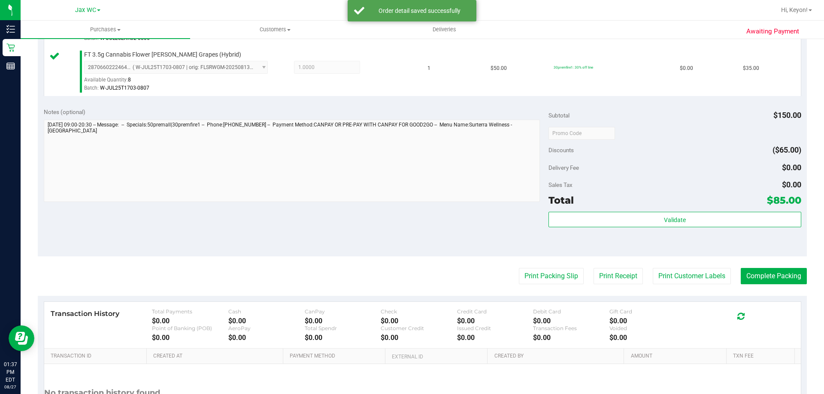
scroll to position [335, 0]
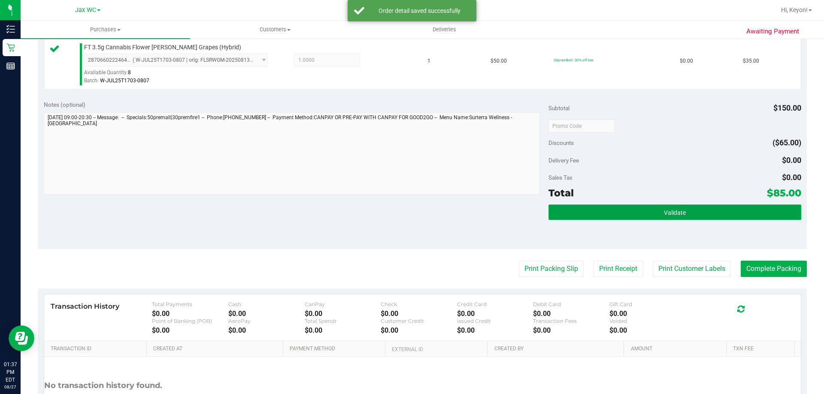
click at [693, 214] on button "Validate" at bounding box center [674, 212] width 252 height 15
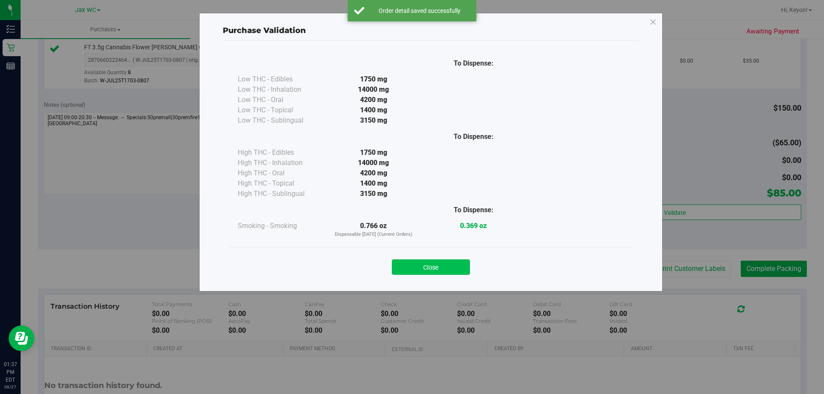
click at [427, 264] on button "Close" at bounding box center [431, 267] width 78 height 15
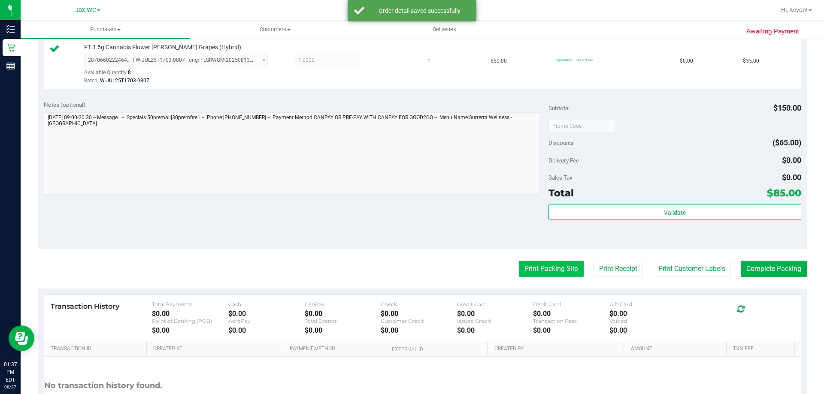
click at [528, 269] on button "Print Packing Slip" at bounding box center [551, 269] width 65 height 16
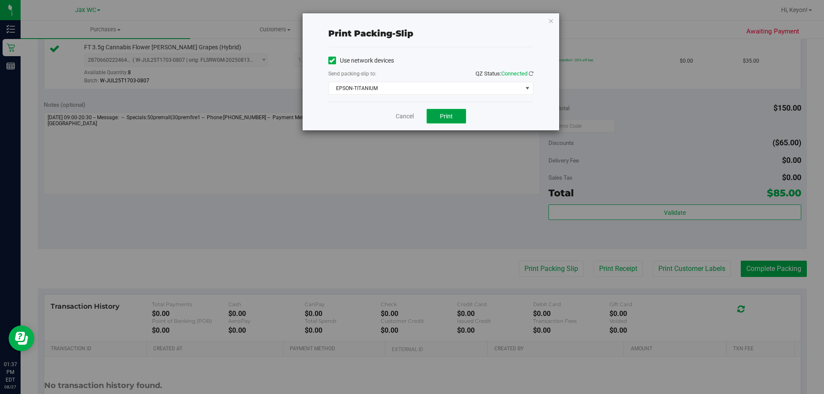
click at [443, 121] on button "Print" at bounding box center [446, 116] width 39 height 15
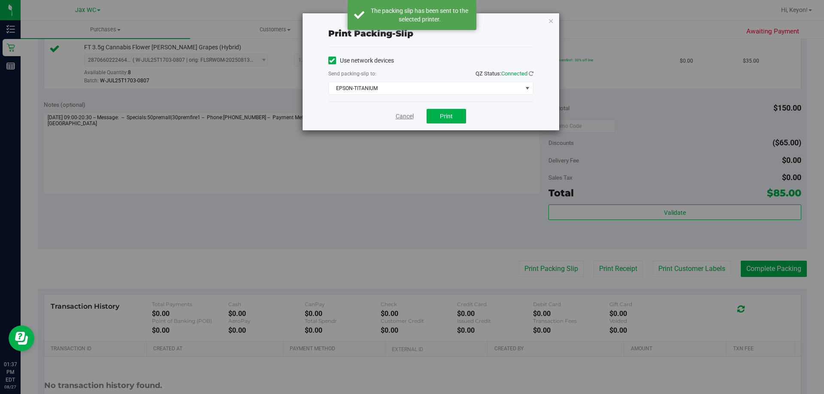
click at [398, 120] on link "Cancel" at bounding box center [405, 116] width 18 height 9
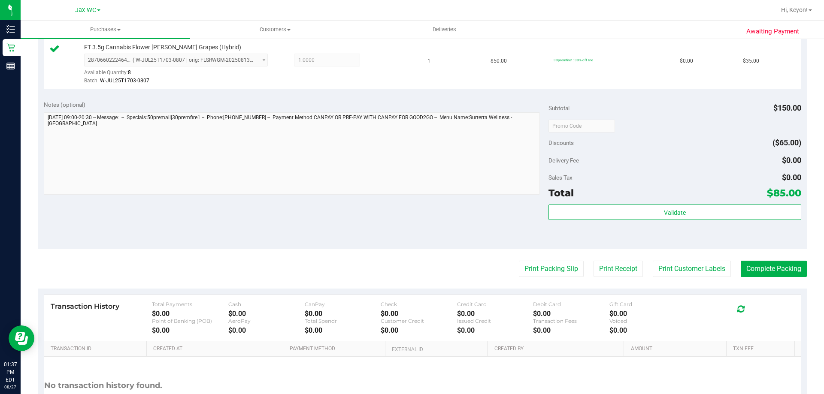
scroll to position [0, 0]
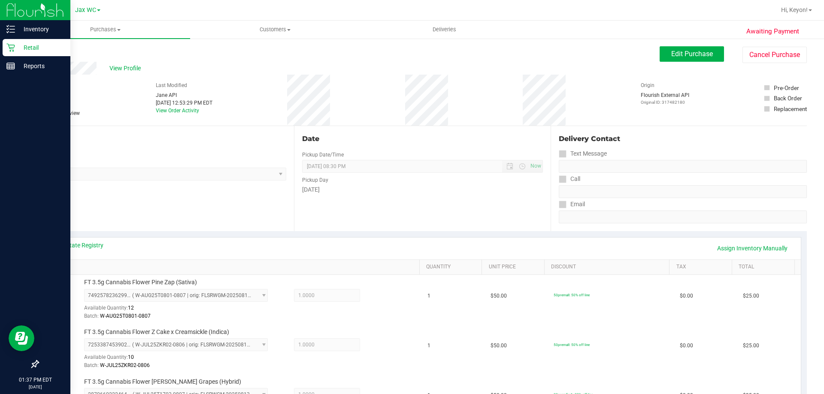
click at [10, 48] on icon at bounding box center [10, 48] width 8 height 8
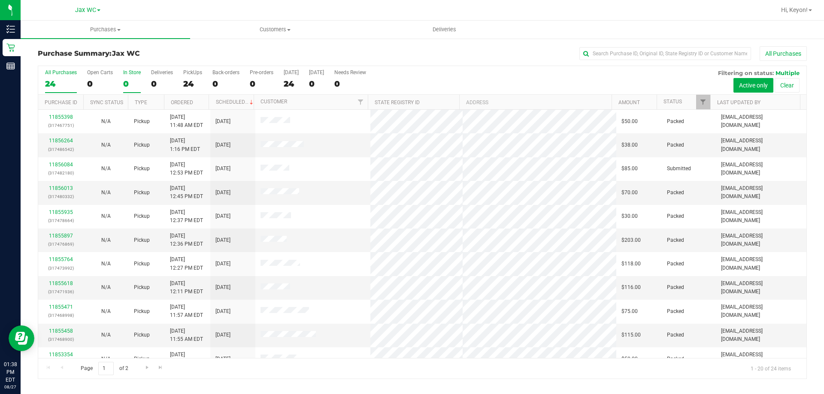
click at [136, 84] on div "0" at bounding box center [132, 84] width 18 height 10
click at [0, 0] on input "In Store 0" at bounding box center [0, 0] width 0 height 0
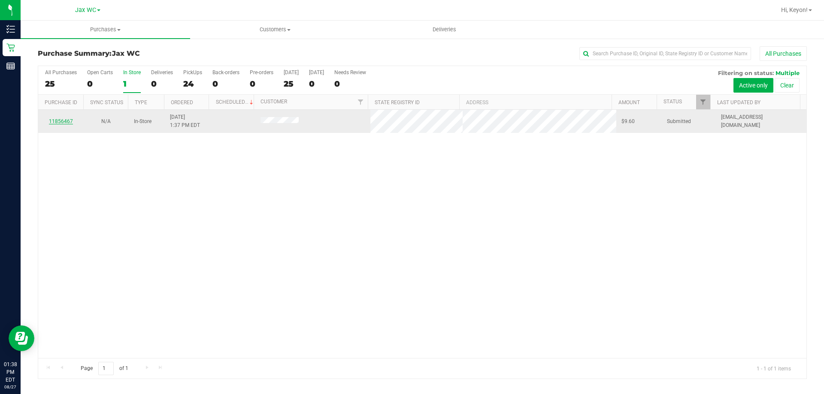
click at [67, 120] on link "11856467" at bounding box center [61, 121] width 24 height 6
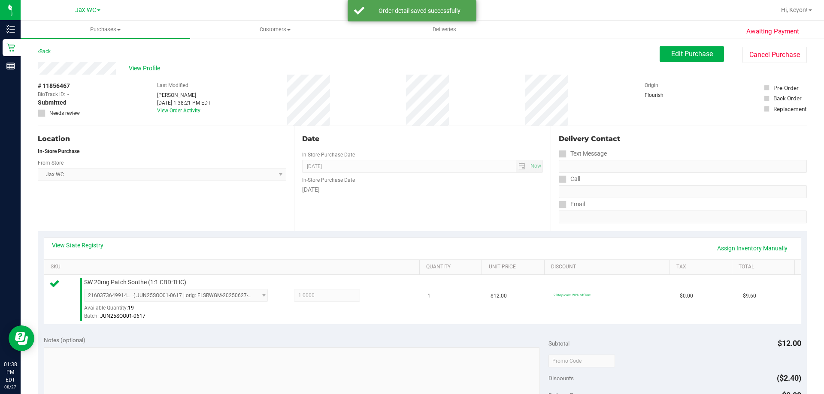
scroll to position [88, 0]
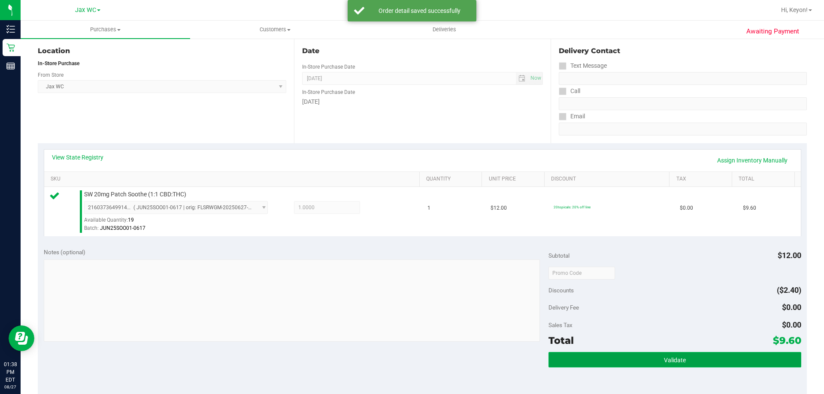
click at [678, 357] on span "Validate" at bounding box center [675, 360] width 22 height 7
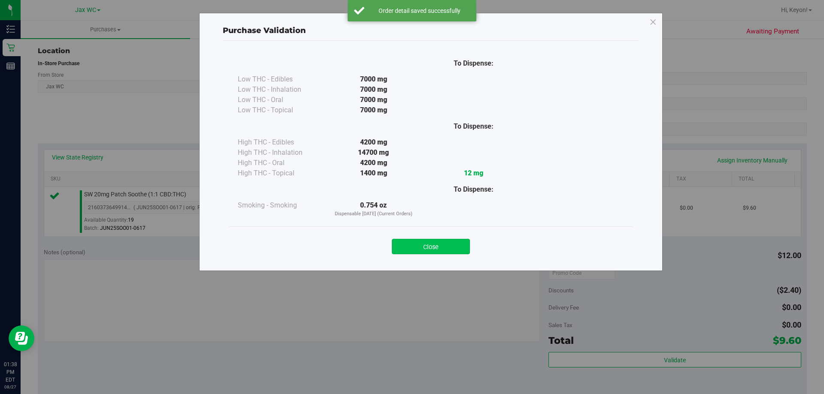
click at [459, 249] on button "Close" at bounding box center [431, 246] width 78 height 15
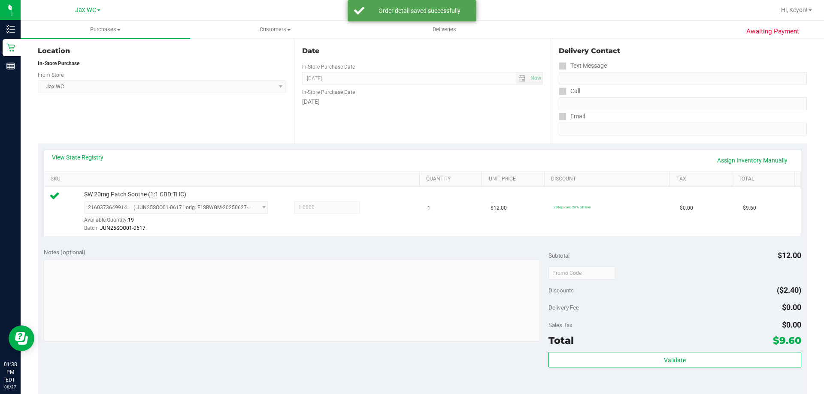
scroll to position [205, 0]
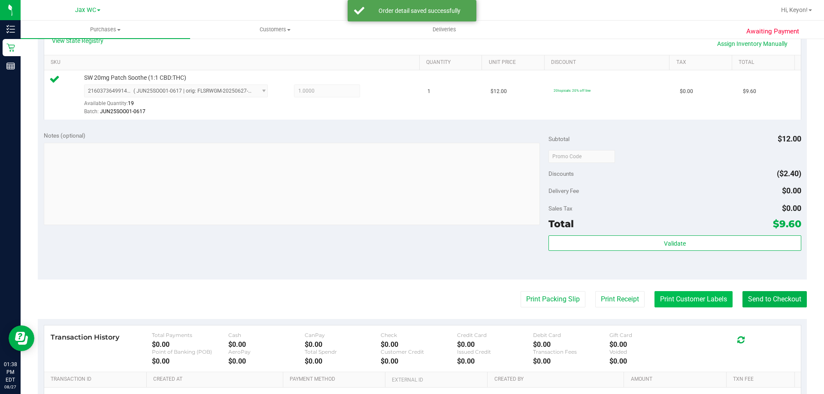
click at [688, 300] on button "Print Customer Labels" at bounding box center [693, 299] width 78 height 16
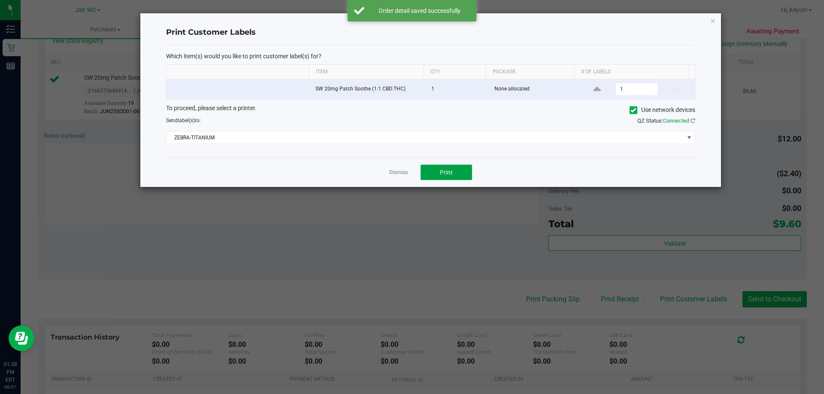
click at [461, 176] on button "Print" at bounding box center [446, 172] width 51 height 15
drag, startPoint x: 395, startPoint y: 173, endPoint x: 406, endPoint y: 174, distance: 10.3
click at [396, 173] on link "Dismiss" at bounding box center [398, 172] width 18 height 7
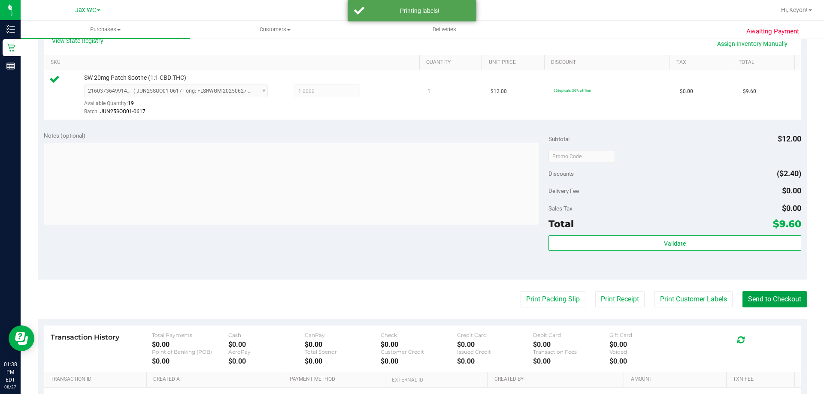
drag, startPoint x: 782, startPoint y: 298, endPoint x: 619, endPoint y: 202, distance: 189.2
click at [781, 298] on button "Send to Checkout" at bounding box center [774, 299] width 64 height 16
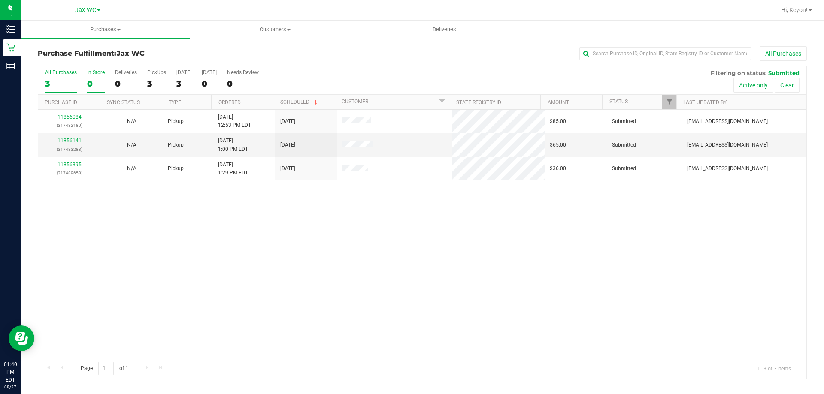
click at [95, 81] on div "0" at bounding box center [96, 84] width 18 height 10
click at [0, 0] on input "In Store 0" at bounding box center [0, 0] width 0 height 0
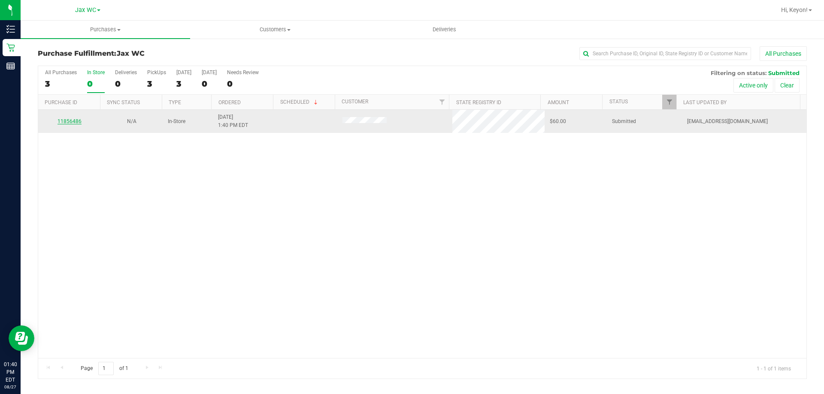
click at [68, 122] on link "11856486" at bounding box center [70, 121] width 24 height 6
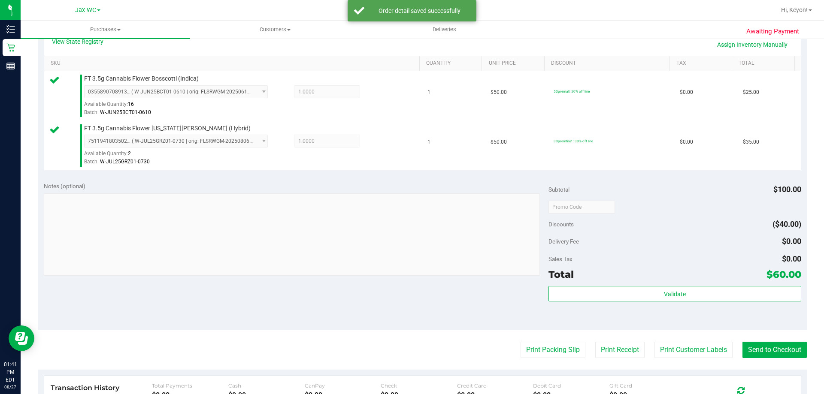
scroll to position [237, 0]
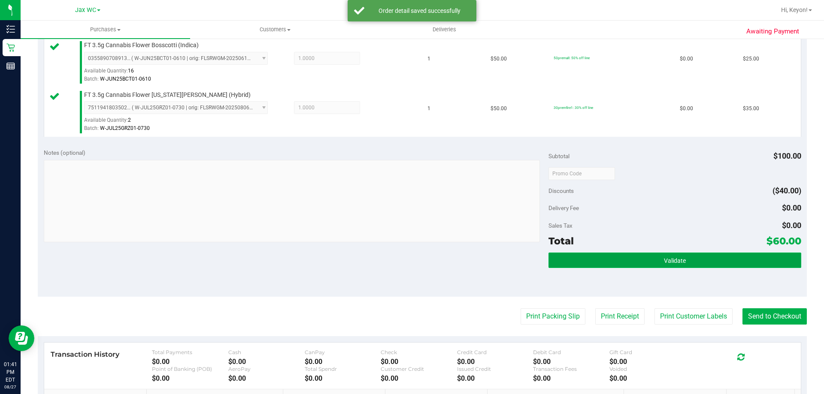
click at [685, 257] on button "Validate" at bounding box center [674, 260] width 252 height 15
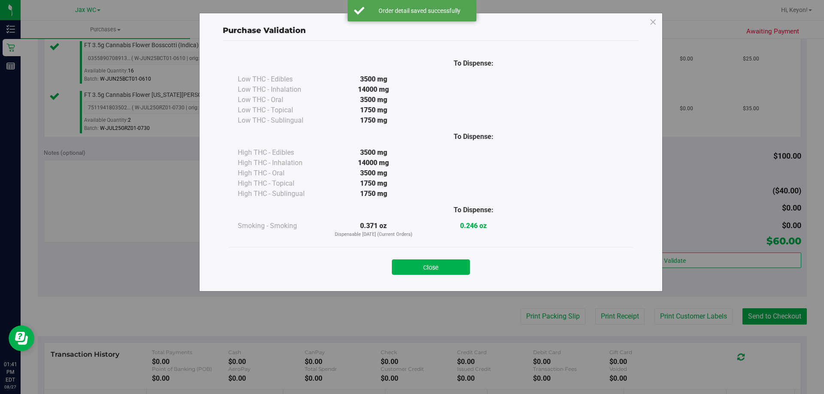
drag, startPoint x: 426, startPoint y: 265, endPoint x: 560, endPoint y: 279, distance: 135.1
click at [433, 266] on button "Close" at bounding box center [431, 267] width 78 height 15
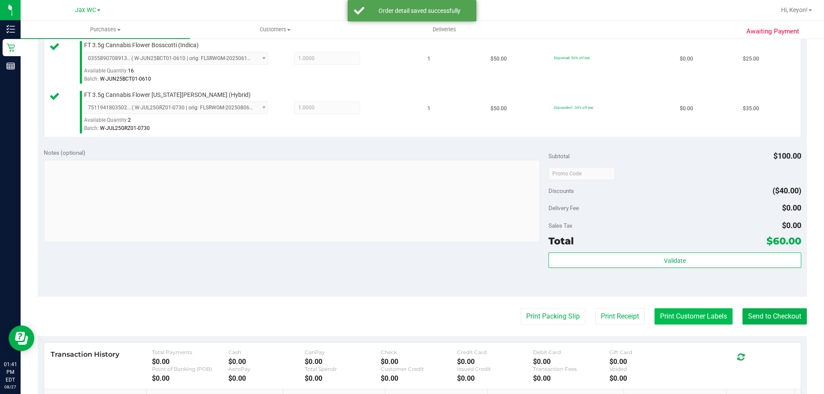
click at [709, 319] on button "Print Customer Labels" at bounding box center [693, 317] width 78 height 16
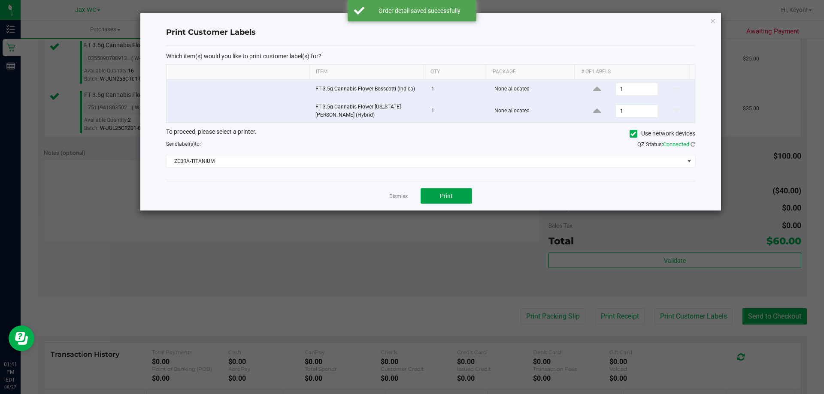
click at [462, 200] on button "Print" at bounding box center [446, 195] width 51 height 15
click at [397, 194] on link "Dismiss" at bounding box center [398, 196] width 18 height 7
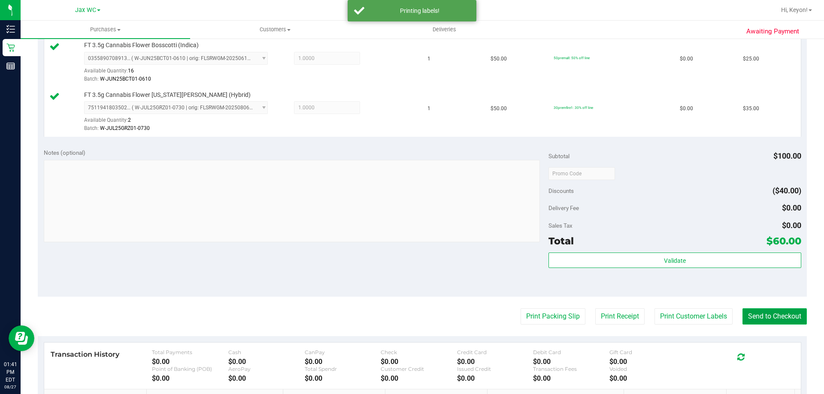
click at [771, 312] on button "Send to Checkout" at bounding box center [774, 317] width 64 height 16
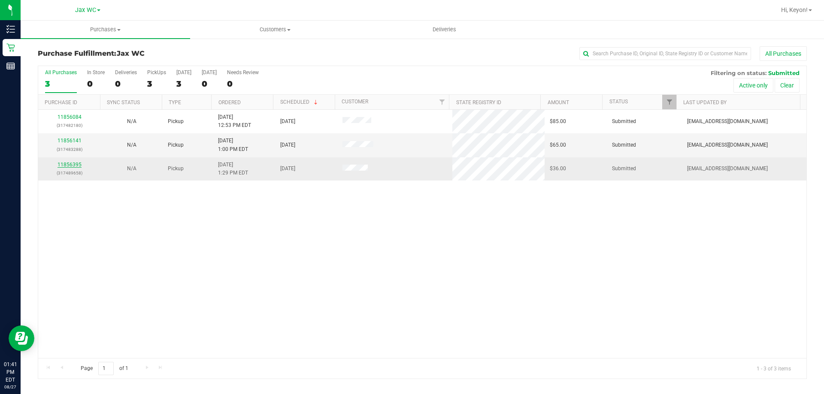
click at [68, 167] on link "11856395" at bounding box center [70, 165] width 24 height 6
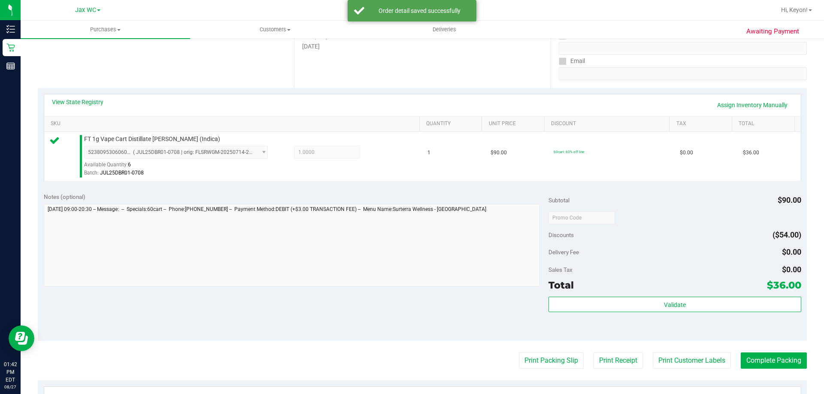
scroll to position [162, 0]
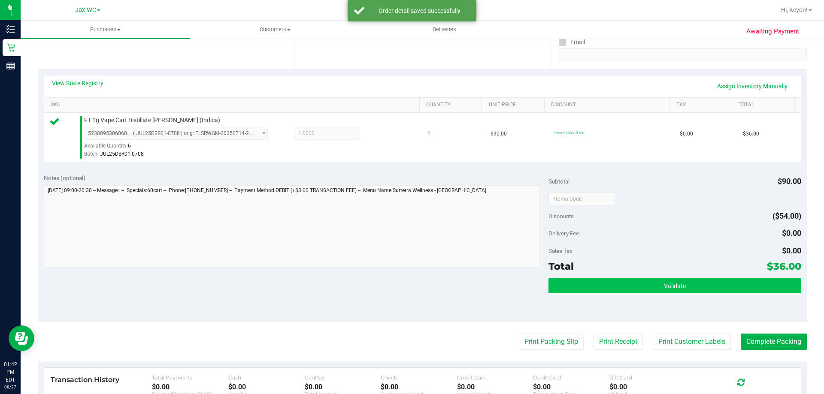
click at [683, 280] on div "Subtotal $90.00 Discounts ($54.00) Delivery Fee $0.00 Sales Tax $0.00 Total $36…" at bounding box center [674, 245] width 252 height 143
click at [652, 288] on button "Validate" at bounding box center [674, 285] width 252 height 15
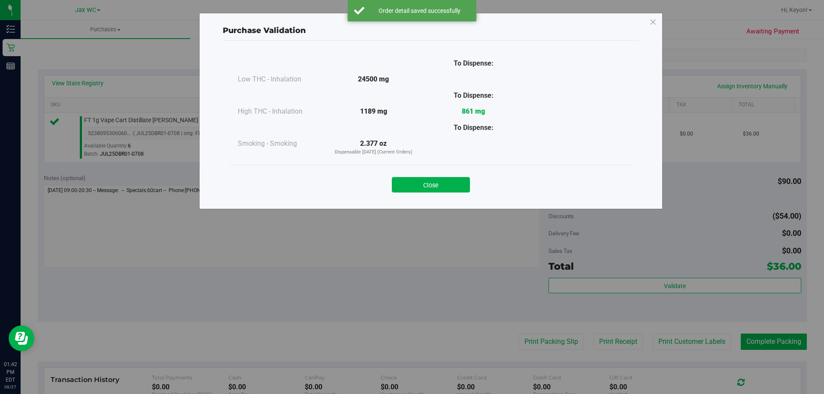
drag, startPoint x: 447, startPoint y: 188, endPoint x: 454, endPoint y: 189, distance: 6.9
click at [448, 188] on button "Close" at bounding box center [431, 184] width 78 height 15
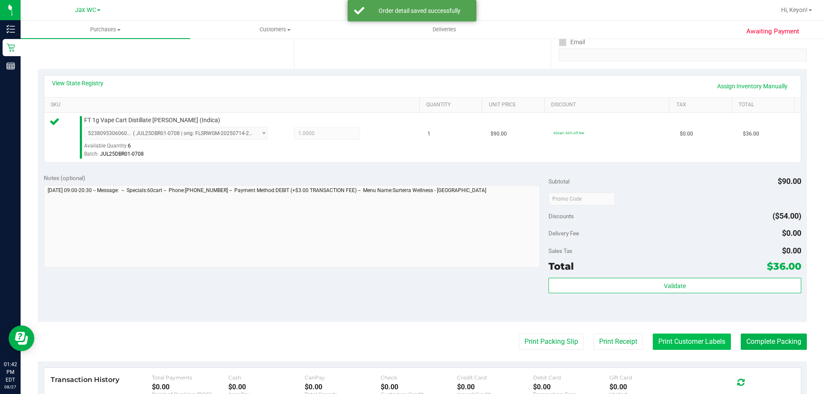
click at [682, 345] on button "Print Customer Labels" at bounding box center [692, 342] width 78 height 16
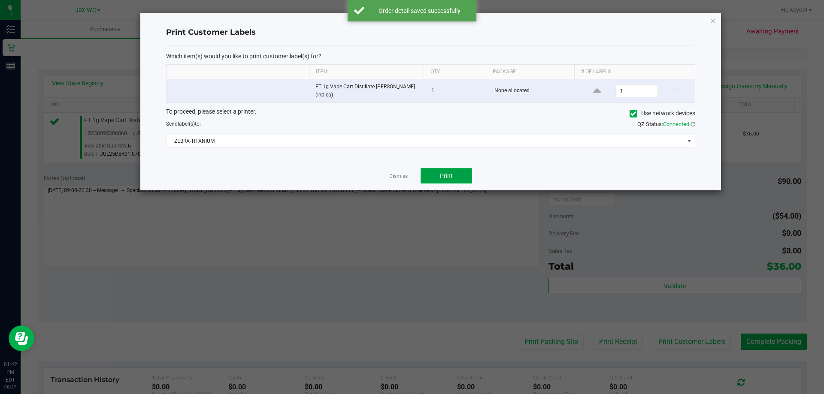
click at [449, 178] on span "Print" at bounding box center [446, 176] width 13 height 7
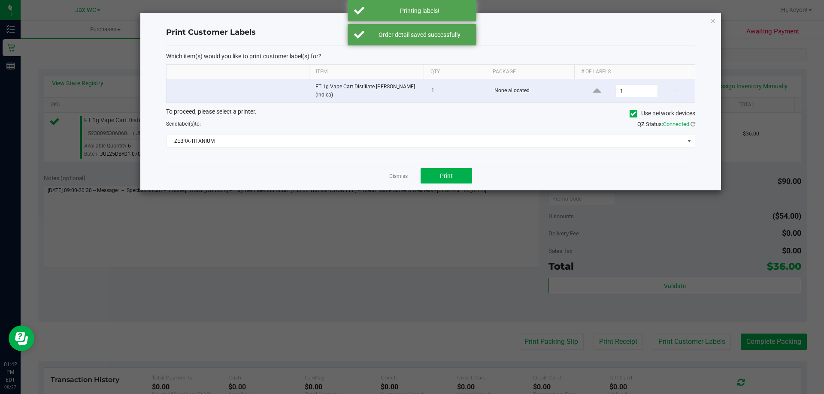
click at [395, 179] on link "Dismiss" at bounding box center [398, 176] width 18 height 7
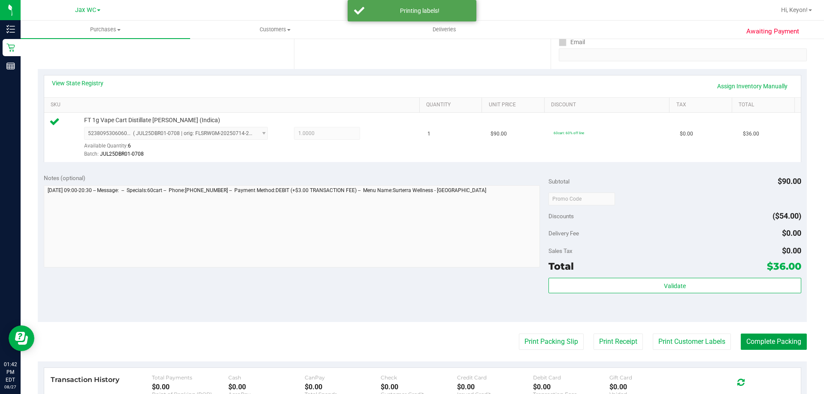
drag, startPoint x: 759, startPoint y: 342, endPoint x: 616, endPoint y: 209, distance: 195.3
click at [760, 342] on button "Complete Packing" at bounding box center [774, 342] width 66 height 16
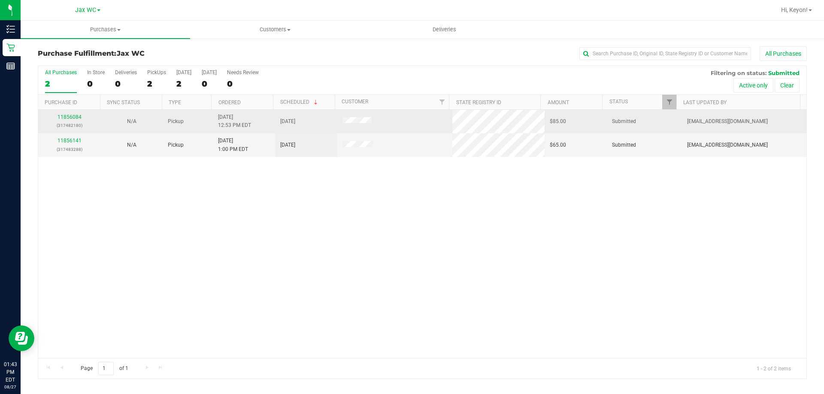
click at [68, 114] on div "11856084 (317482180)" at bounding box center [69, 121] width 52 height 16
click at [70, 121] on div "11856084 (317482180)" at bounding box center [69, 121] width 52 height 16
click at [71, 119] on link "11856084" at bounding box center [70, 117] width 24 height 6
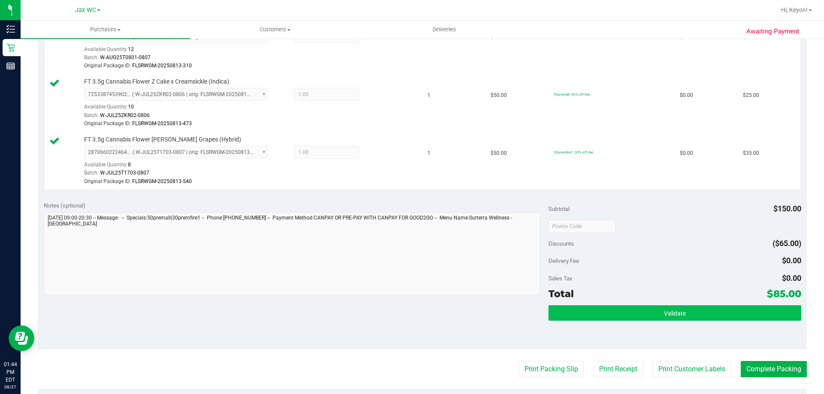
scroll to position [269, 0]
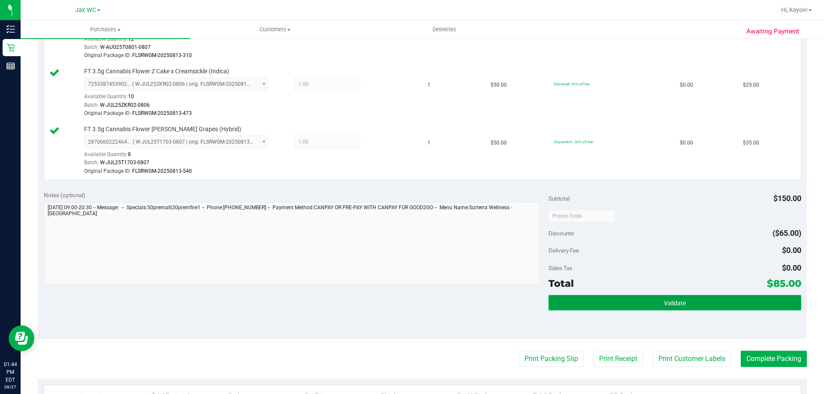
click at [731, 300] on button "Validate" at bounding box center [674, 302] width 252 height 15
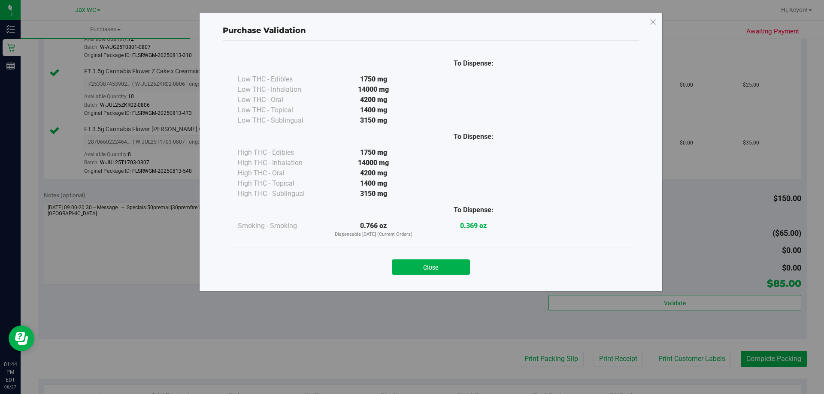
drag, startPoint x: 427, startPoint y: 265, endPoint x: 609, endPoint y: 264, distance: 182.0
click at [434, 266] on button "Close" at bounding box center [431, 267] width 78 height 15
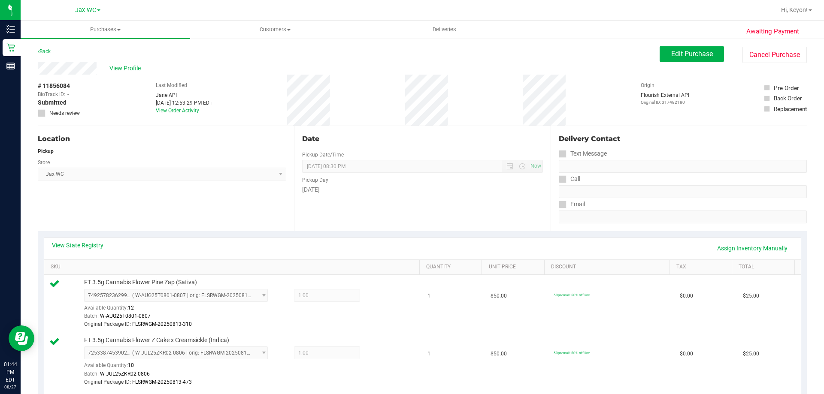
scroll to position [246, 0]
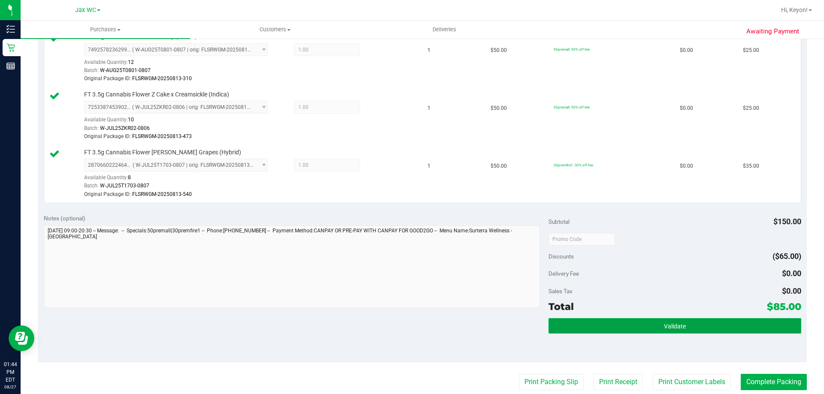
drag, startPoint x: 687, startPoint y: 331, endPoint x: 713, endPoint y: 324, distance: 26.6
click at [689, 332] on button "Validate" at bounding box center [674, 325] width 252 height 15
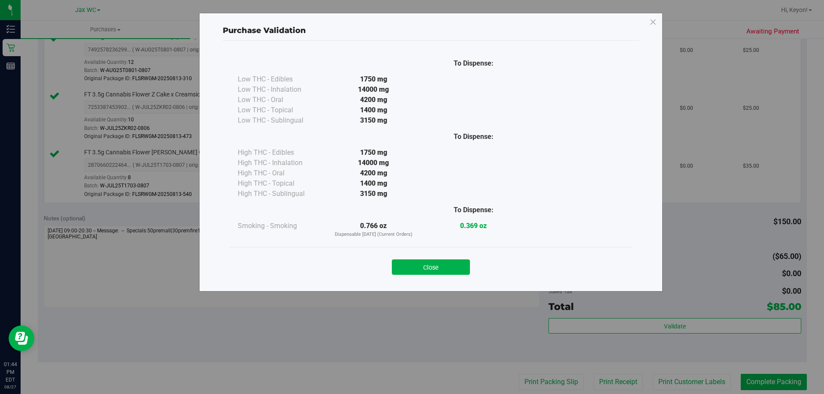
drag, startPoint x: 460, startPoint y: 270, endPoint x: 535, endPoint y: 266, distance: 74.3
click at [467, 270] on button "Close" at bounding box center [431, 267] width 78 height 15
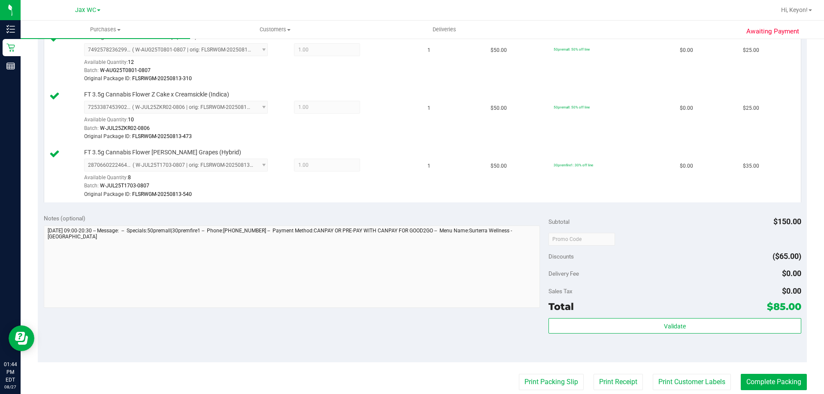
scroll to position [304, 0]
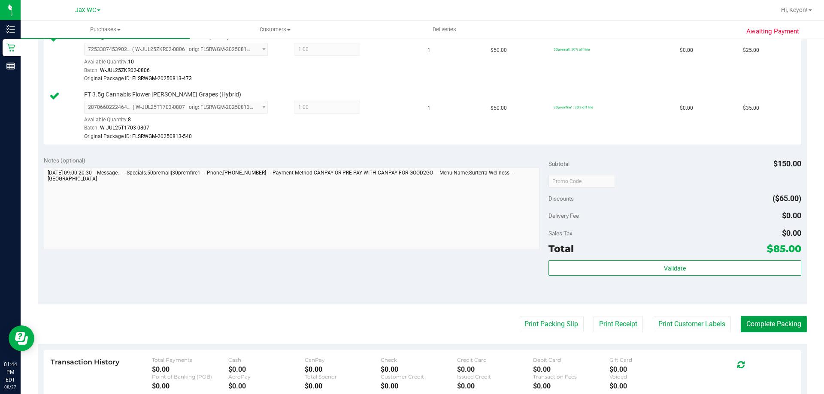
click at [768, 330] on button "Complete Packing" at bounding box center [774, 324] width 66 height 16
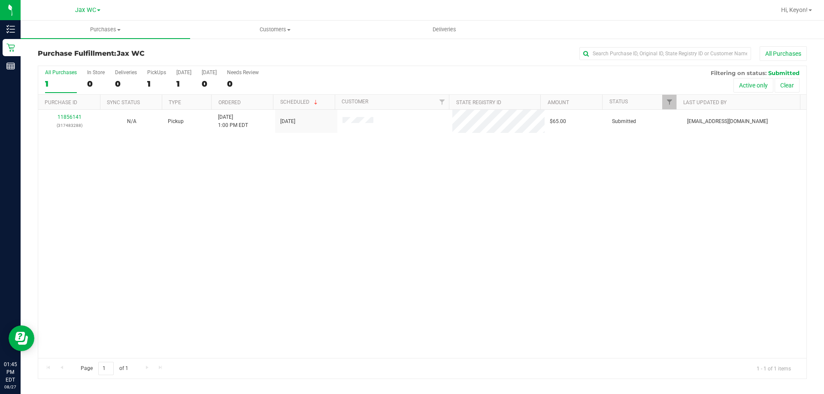
click at [82, 84] on div "All Purchases 1 In Store 0 Deliveries 0 PickUps 1 [DATE] 1 [DATE] 0 Needs Revie…" at bounding box center [422, 80] width 768 height 29
click at [92, 81] on div "0" at bounding box center [96, 84] width 18 height 10
click at [0, 0] on input "In Store 0" at bounding box center [0, 0] width 0 height 0
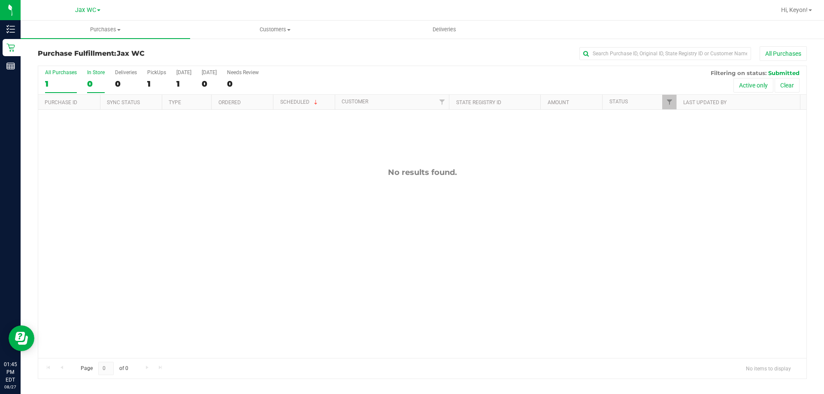
click at [52, 75] on div "All Purchases" at bounding box center [61, 73] width 32 height 6
click at [0, 0] on input "All Purchases 1" at bounding box center [0, 0] width 0 height 0
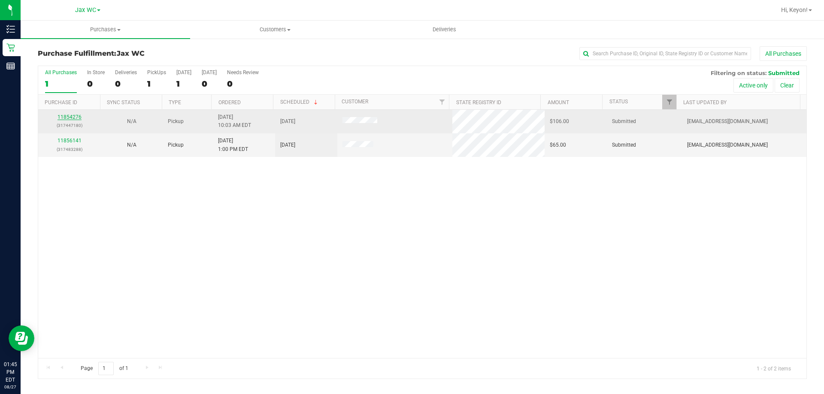
click at [65, 116] on link "11854276" at bounding box center [70, 117] width 24 height 6
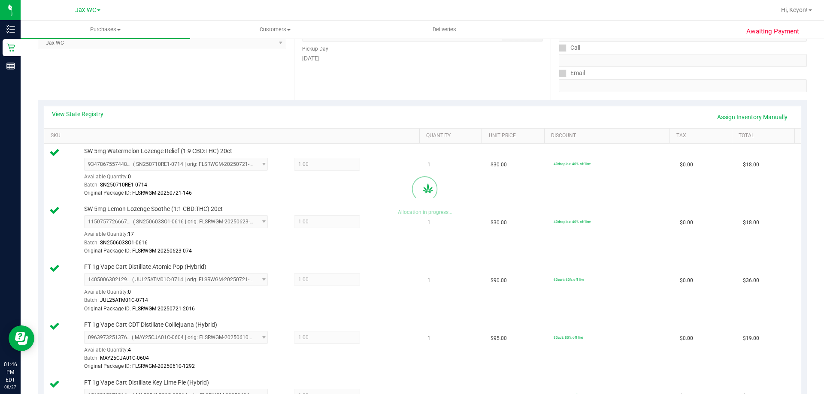
scroll to position [485, 0]
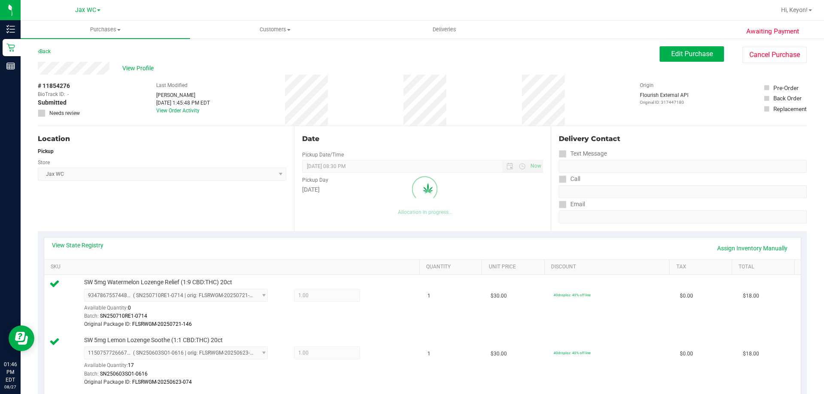
scroll to position [485, 0]
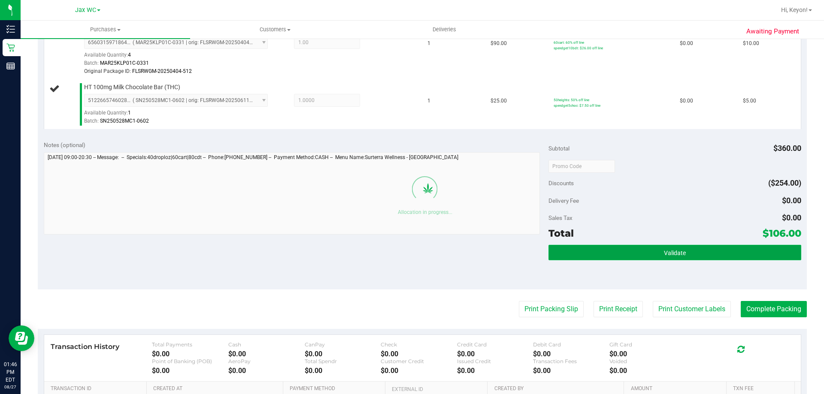
click at [693, 252] on button "Validate" at bounding box center [674, 252] width 252 height 15
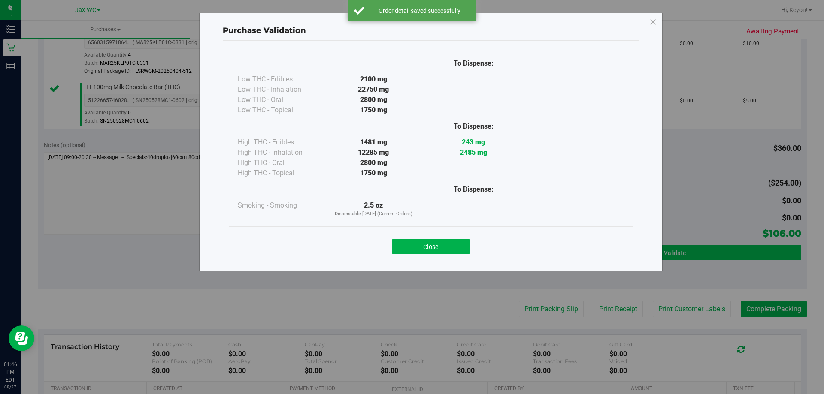
drag, startPoint x: 430, startPoint y: 247, endPoint x: 549, endPoint y: 254, distance: 119.5
click at [433, 247] on button "Close" at bounding box center [431, 246] width 78 height 15
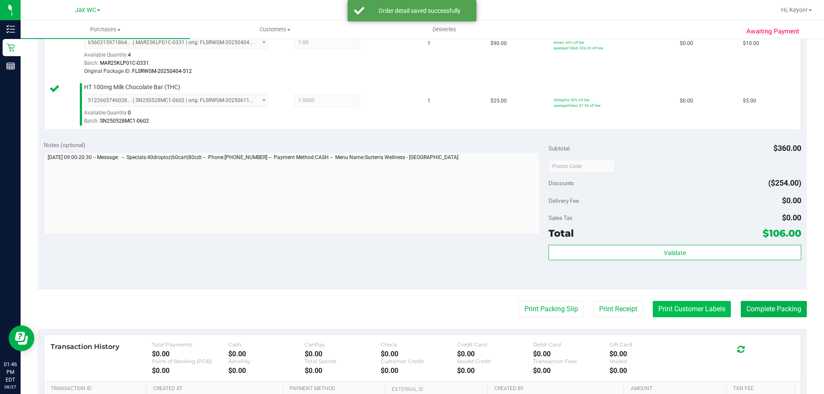
click at [684, 308] on button "Print Customer Labels" at bounding box center [692, 309] width 78 height 16
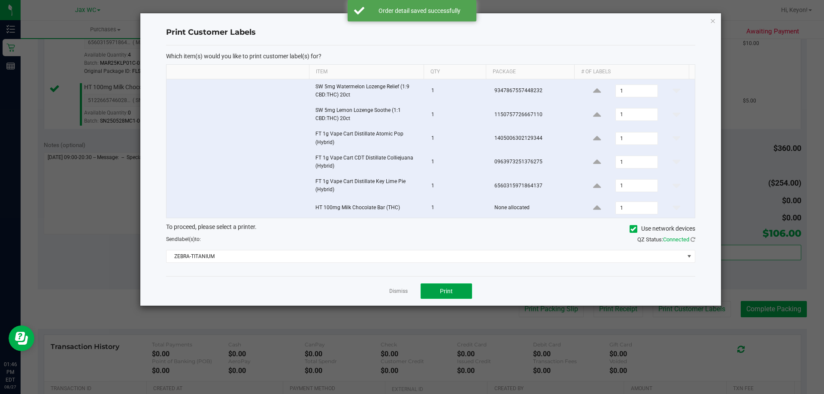
click at [454, 295] on button "Print" at bounding box center [446, 291] width 51 height 15
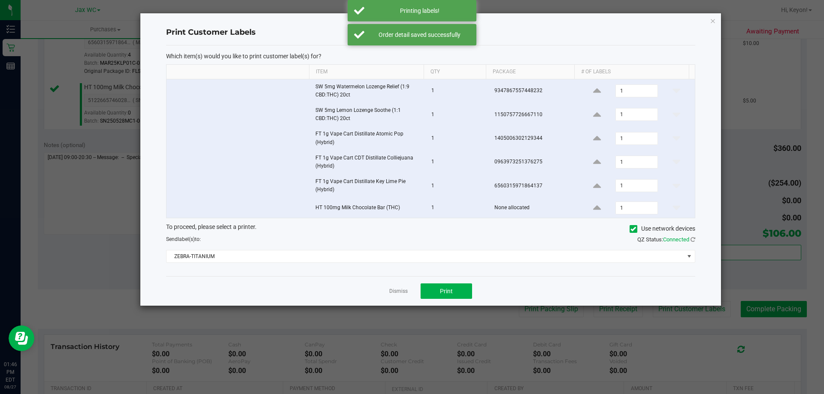
drag, startPoint x: 397, startPoint y: 294, endPoint x: 410, endPoint y: 291, distance: 13.2
click at [400, 294] on link "Dismiss" at bounding box center [398, 291] width 18 height 7
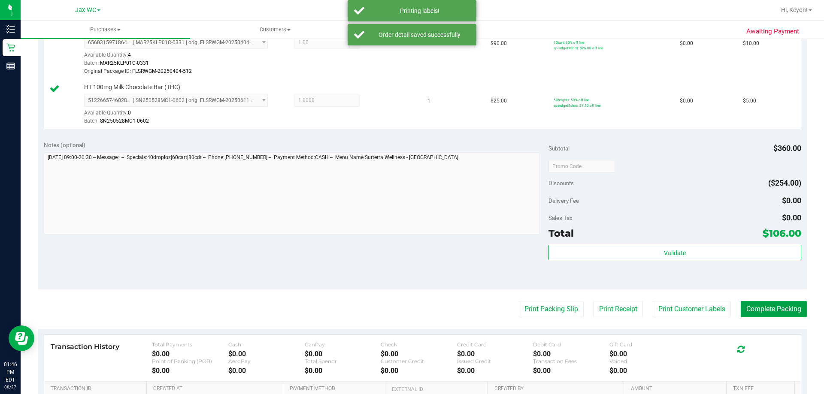
click at [784, 309] on button "Complete Packing" at bounding box center [774, 309] width 66 height 16
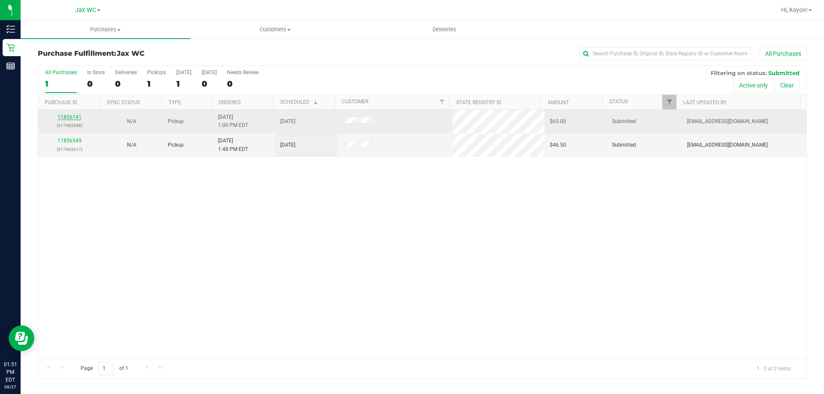
click at [72, 117] on link "11856141" at bounding box center [70, 117] width 24 height 6
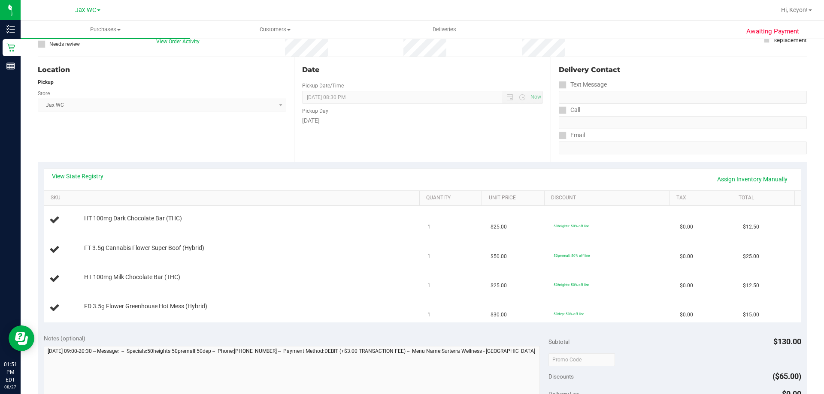
scroll to position [71, 0]
drag, startPoint x: 94, startPoint y: 180, endPoint x: 86, endPoint y: 174, distance: 9.9
click at [89, 177] on div "View State Registry Assign Inventory Manually" at bounding box center [422, 177] width 741 height 15
click at [86, 173] on link "View State Registry" at bounding box center [77, 174] width 51 height 9
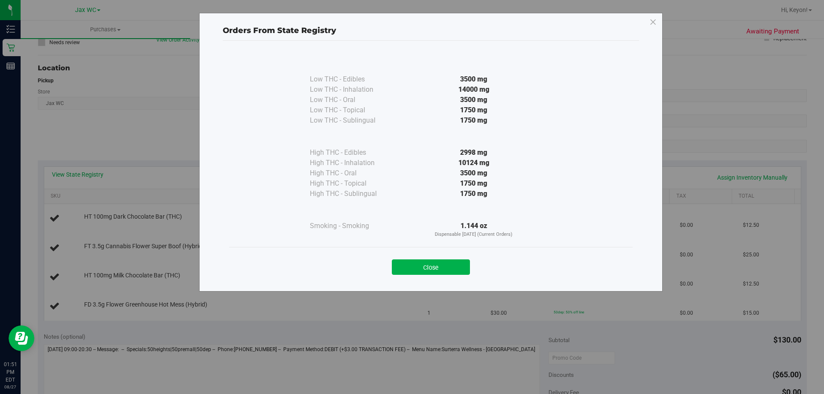
click at [480, 269] on div "Close" at bounding box center [431, 264] width 391 height 21
click at [429, 263] on button "Close" at bounding box center [431, 267] width 78 height 15
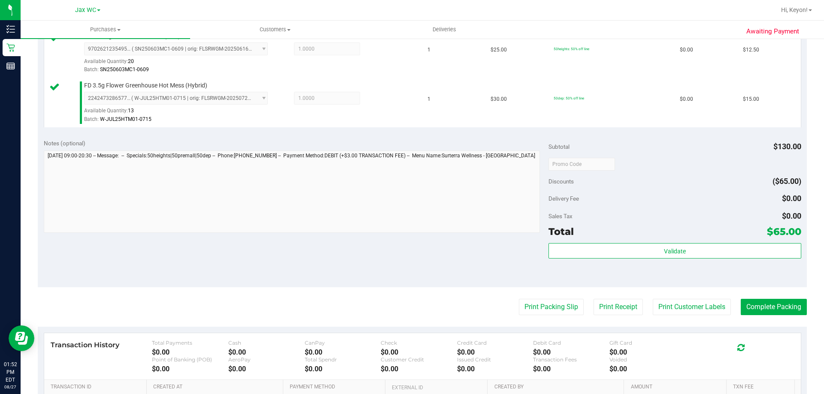
scroll to position [396, 0]
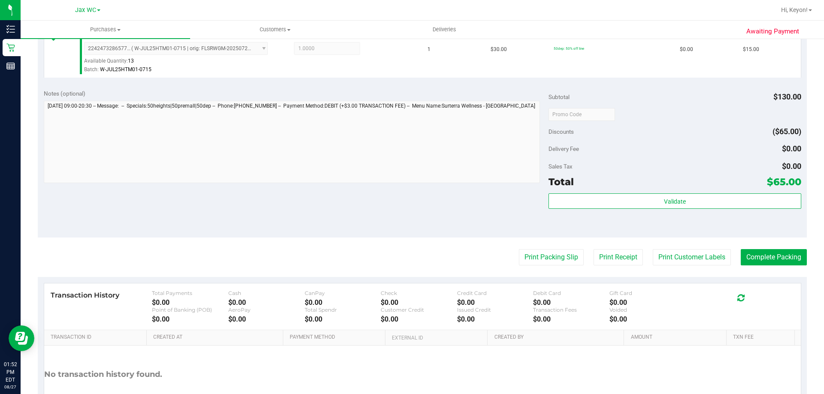
click at [690, 213] on div "Validate" at bounding box center [674, 213] width 252 height 39
click at [601, 209] on div "Validate" at bounding box center [674, 213] width 252 height 39
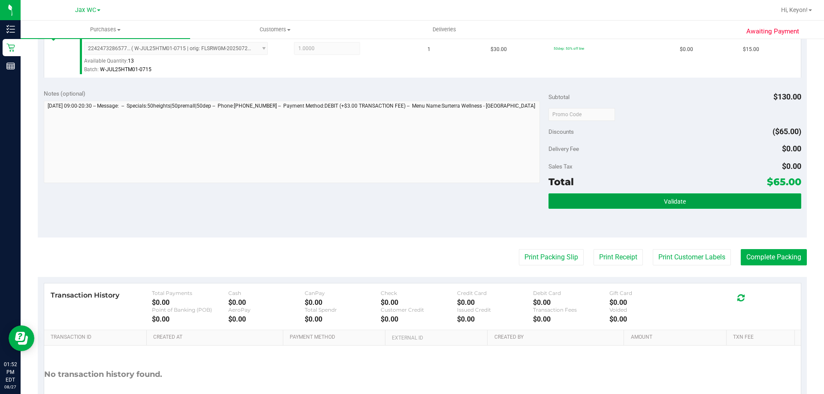
click at [599, 200] on button "Validate" at bounding box center [674, 201] width 252 height 15
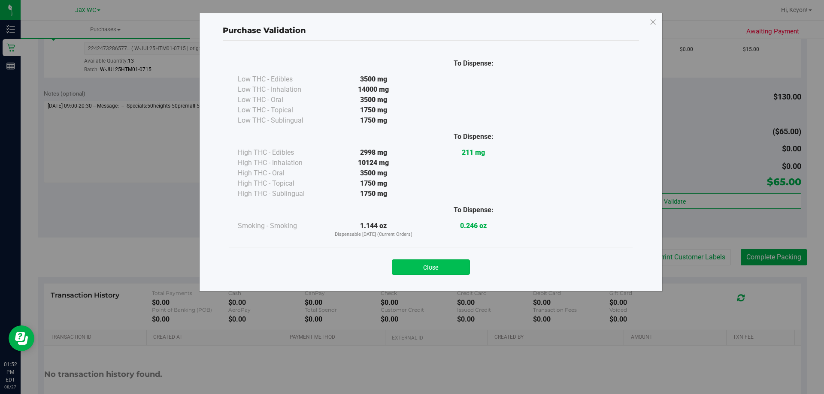
click at [439, 268] on button "Close" at bounding box center [431, 267] width 78 height 15
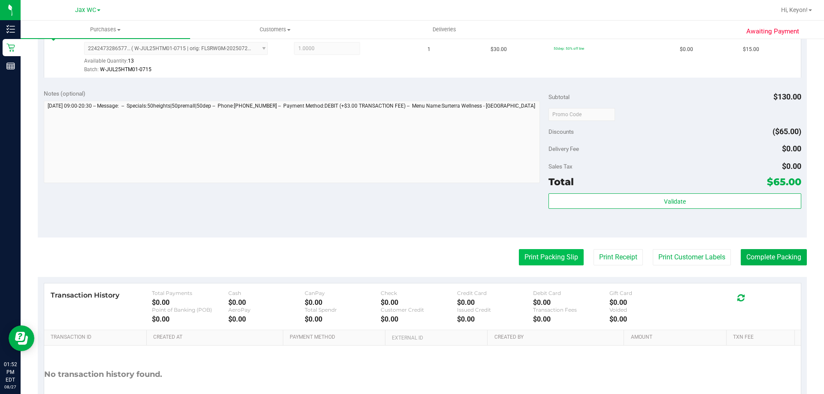
click at [527, 260] on button "Print Packing Slip" at bounding box center [551, 257] width 65 height 16
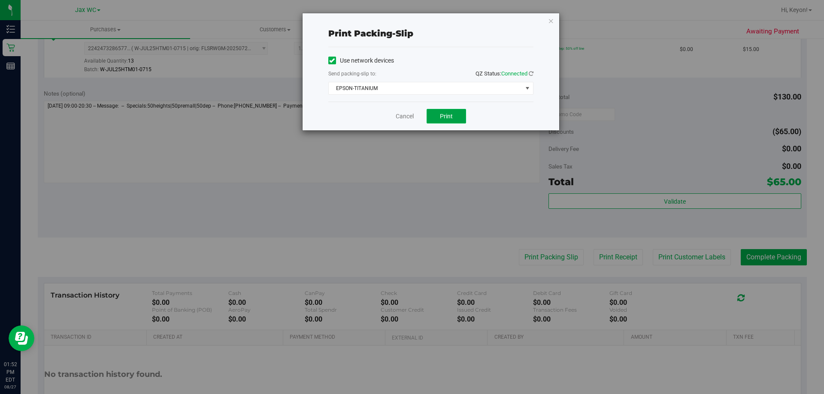
click at [456, 116] on button "Print" at bounding box center [446, 116] width 39 height 15
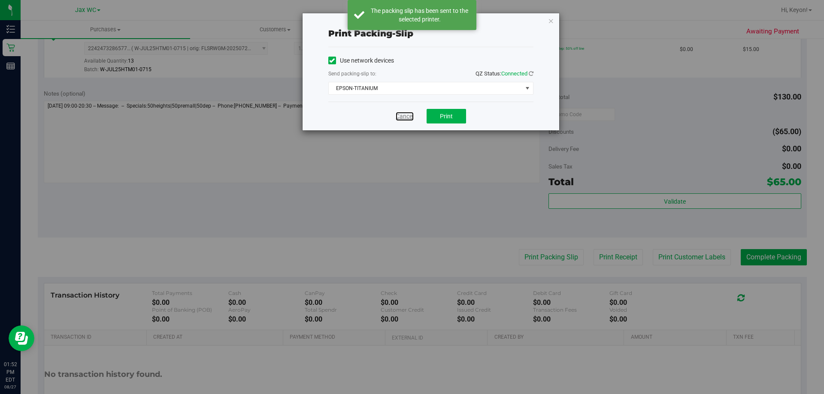
click at [406, 115] on link "Cancel" at bounding box center [405, 116] width 18 height 9
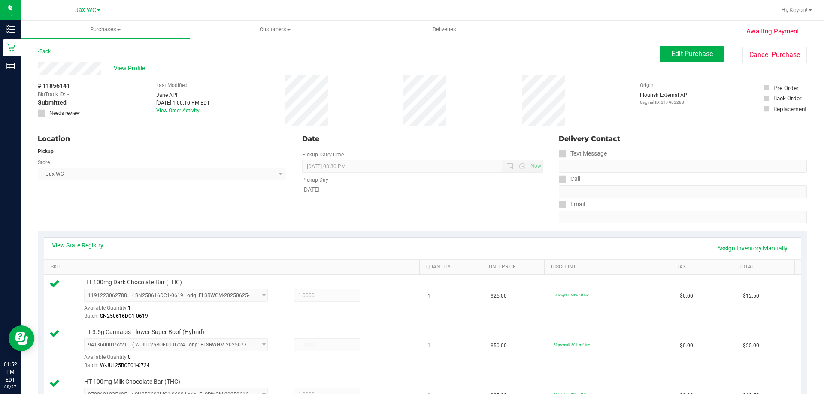
scroll to position [450, 0]
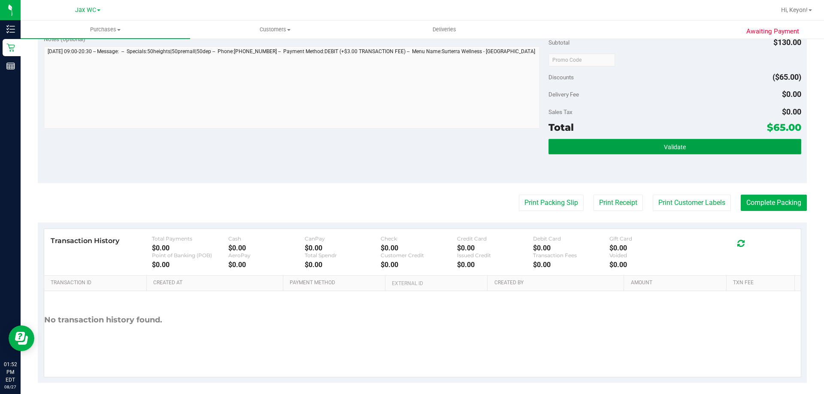
click at [710, 139] on button "Validate" at bounding box center [674, 146] width 252 height 15
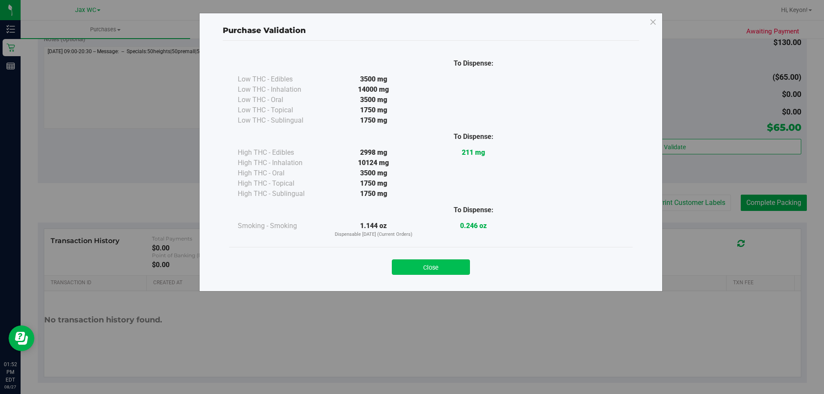
click at [440, 260] on div "Close" at bounding box center [431, 264] width 391 height 21
drag, startPoint x: 441, startPoint y: 266, endPoint x: 488, endPoint y: 256, distance: 48.3
click at [442, 267] on button "Close" at bounding box center [431, 267] width 78 height 15
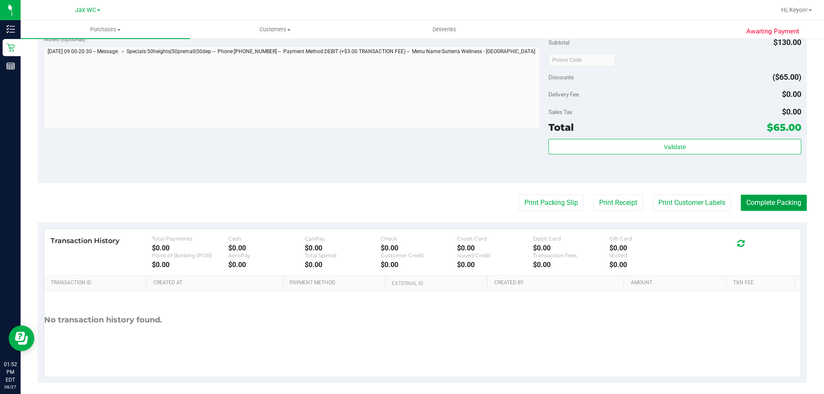
click at [782, 204] on button "Complete Packing" at bounding box center [774, 203] width 66 height 16
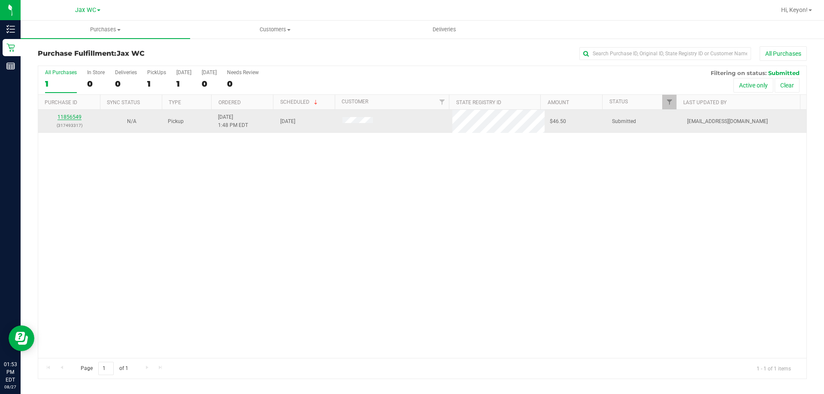
click at [78, 118] on link "11856549" at bounding box center [70, 117] width 24 height 6
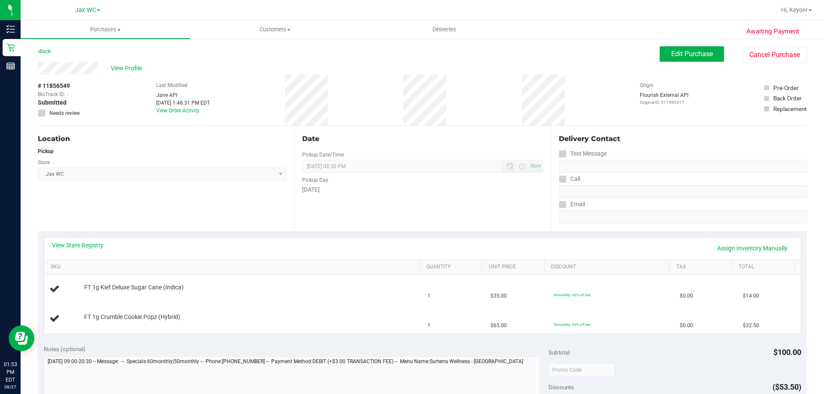
scroll to position [147, 0]
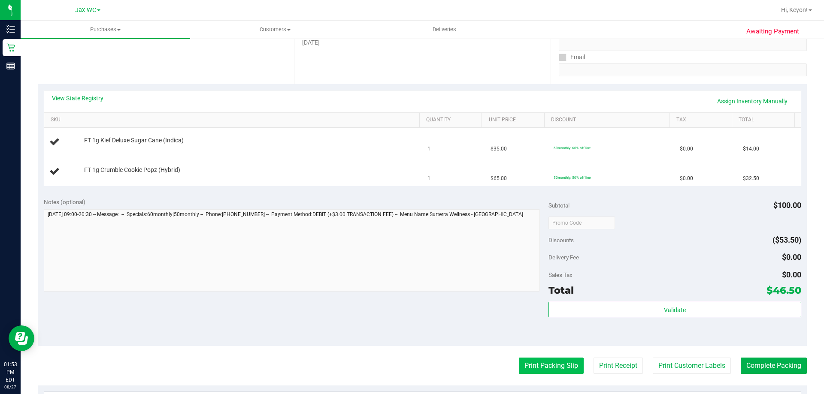
click at [558, 368] on button "Print Packing Slip" at bounding box center [551, 366] width 65 height 16
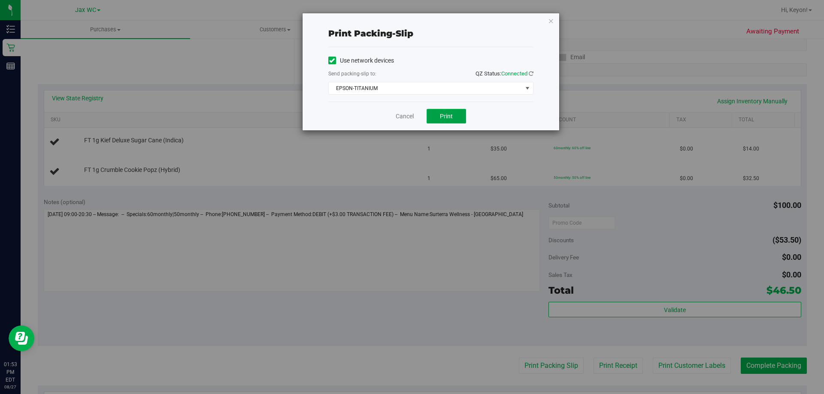
click at [453, 119] on button "Print" at bounding box center [446, 116] width 39 height 15
click at [406, 118] on link "Cancel" at bounding box center [405, 116] width 18 height 9
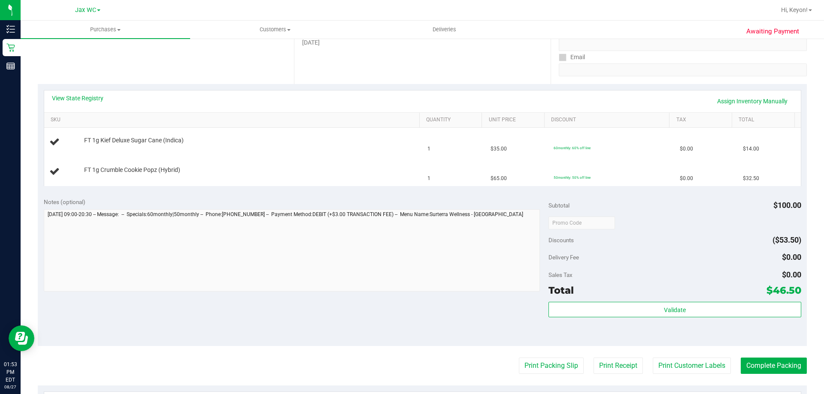
click at [519, 358] on button "Print Packing Slip" at bounding box center [551, 366] width 65 height 16
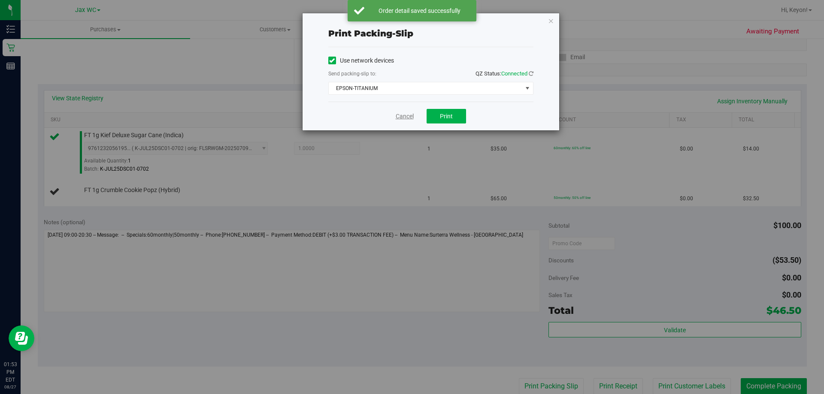
click at [414, 119] on div "Cancel Print" at bounding box center [430, 116] width 205 height 29
click at [411, 118] on link "Cancel" at bounding box center [405, 116] width 18 height 9
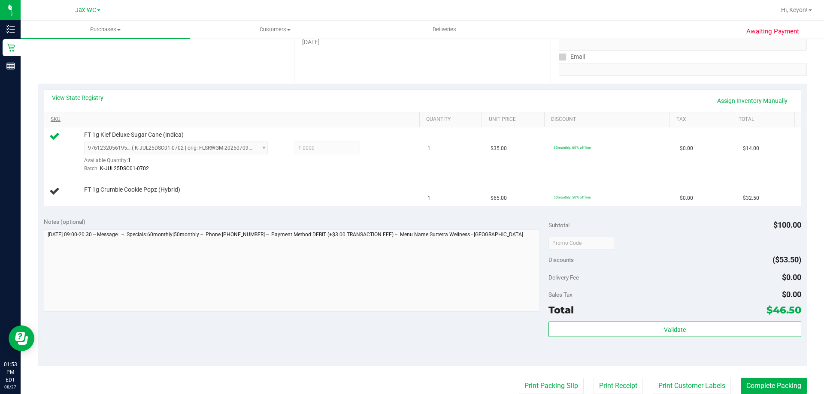
click at [519, 378] on button "Print Packing Slip" at bounding box center [551, 386] width 65 height 16
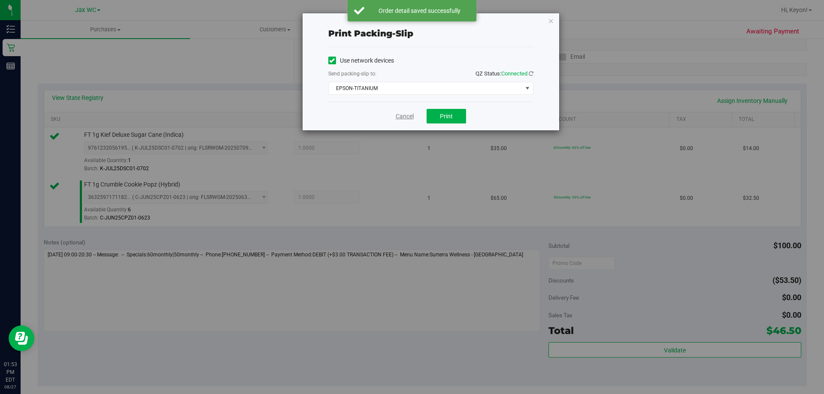
click at [405, 116] on link "Cancel" at bounding box center [405, 116] width 18 height 9
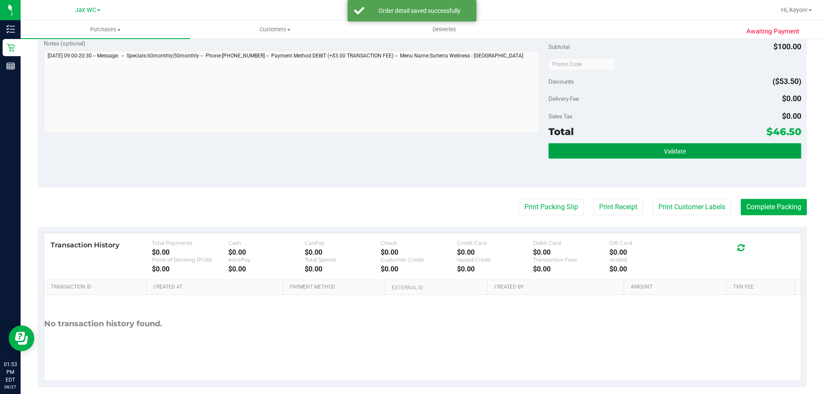
click at [727, 149] on button "Validate" at bounding box center [674, 150] width 252 height 15
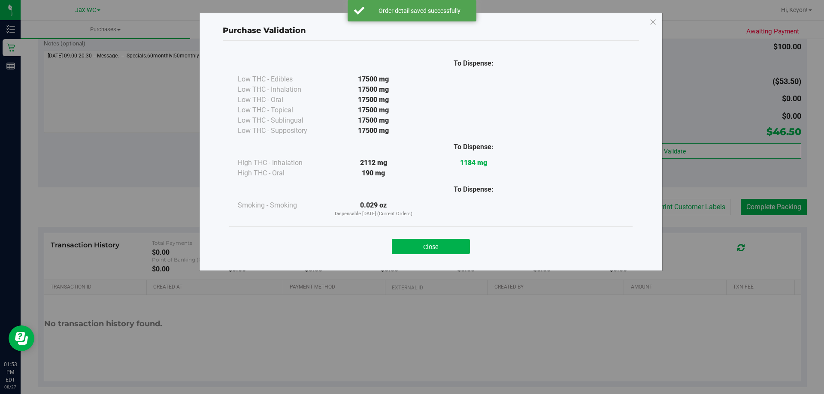
drag, startPoint x: 455, startPoint y: 247, endPoint x: 480, endPoint y: 242, distance: 25.4
click at [455, 249] on button "Close" at bounding box center [431, 246] width 78 height 15
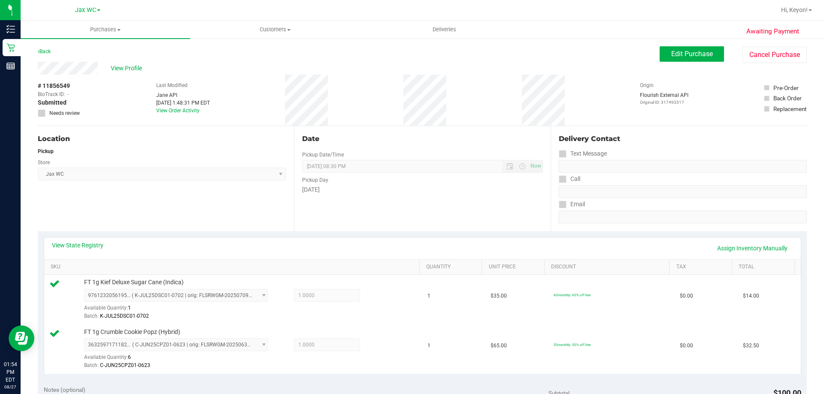
scroll to position [336, 0]
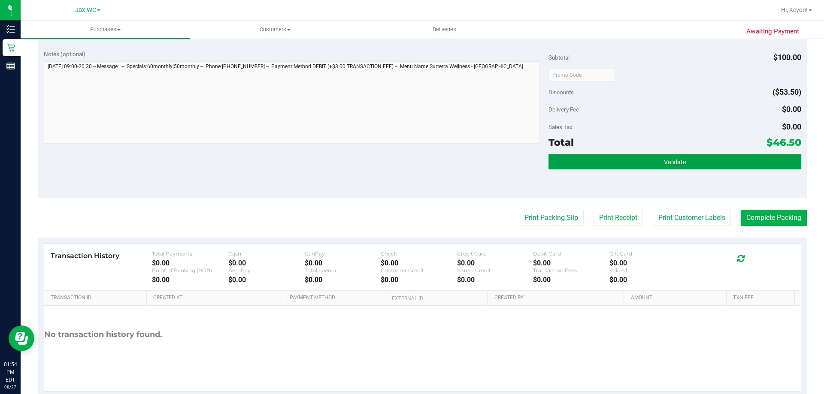
click at [718, 167] on button "Validate" at bounding box center [674, 161] width 252 height 15
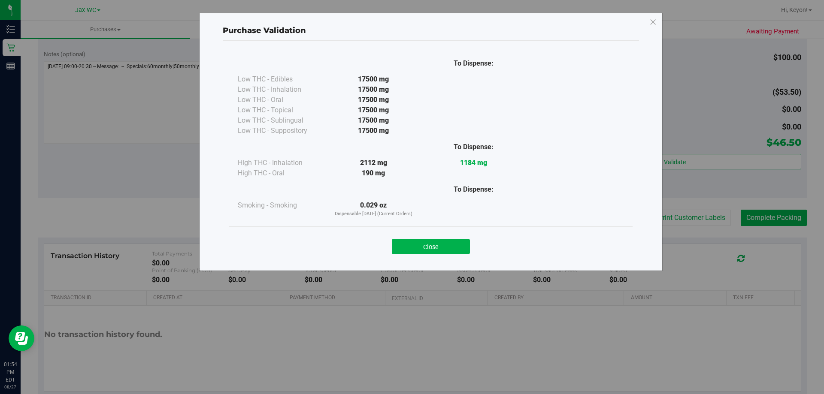
drag, startPoint x: 437, startPoint y: 253, endPoint x: 475, endPoint y: 248, distance: 38.5
click at [439, 252] on button "Close" at bounding box center [431, 246] width 78 height 15
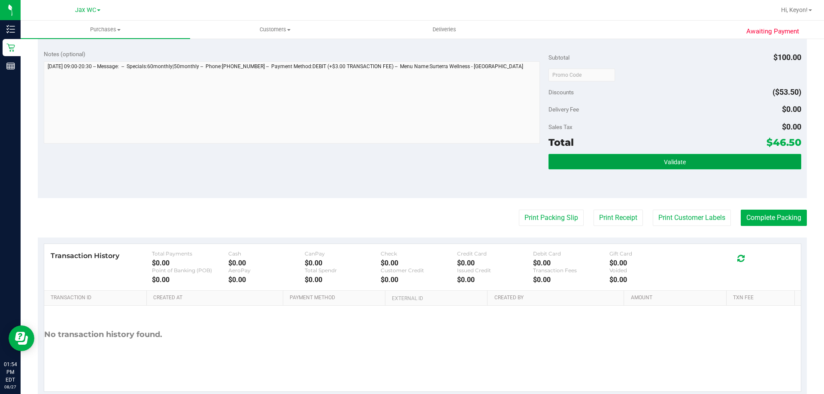
click at [642, 166] on button "Validate" at bounding box center [674, 161] width 252 height 15
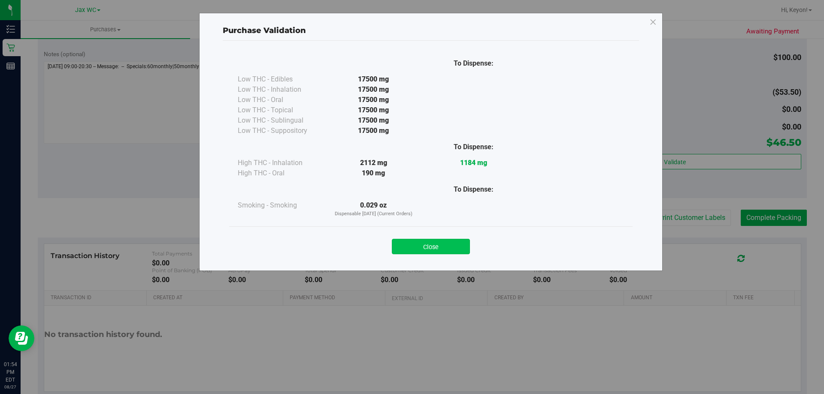
drag, startPoint x: 459, startPoint y: 245, endPoint x: 540, endPoint y: 242, distance: 81.2
click at [460, 245] on button "Close" at bounding box center [431, 246] width 78 height 15
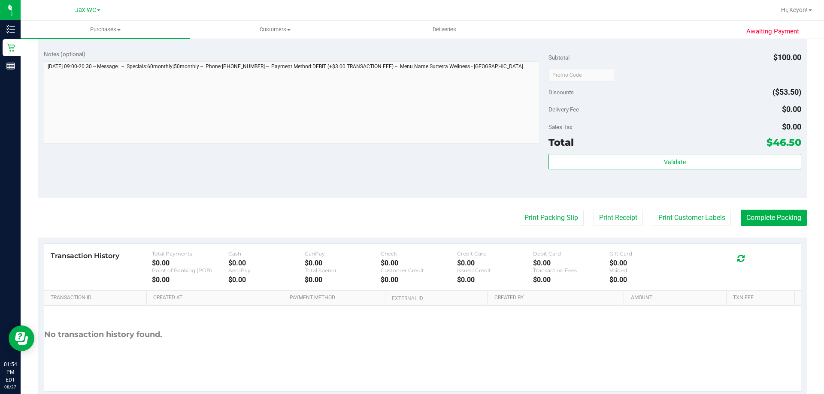
scroll to position [341, 0]
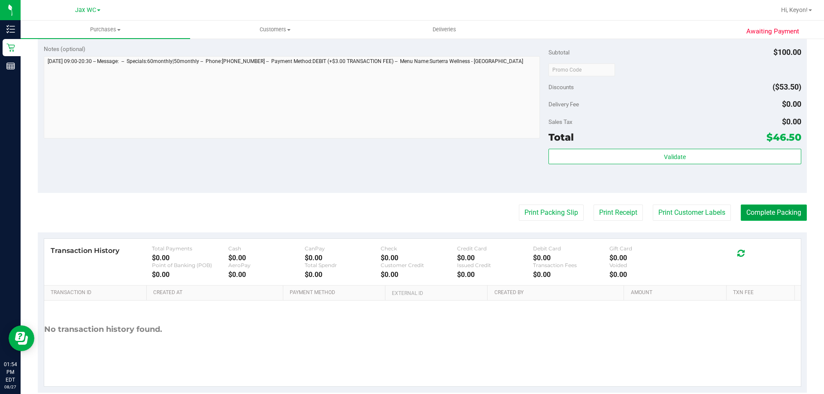
click at [769, 215] on button "Complete Packing" at bounding box center [774, 213] width 66 height 16
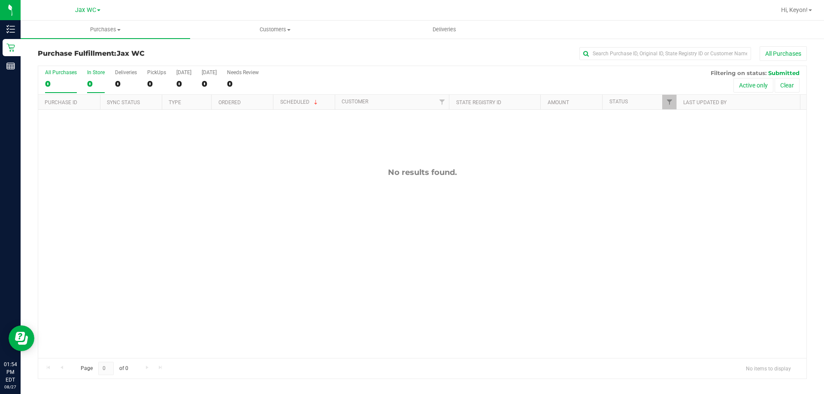
click at [93, 79] on div "0" at bounding box center [96, 84] width 18 height 10
click at [0, 0] on input "In Store 0" at bounding box center [0, 0] width 0 height 0
click at [97, 75] on div "In Store" at bounding box center [96, 73] width 18 height 6
click at [0, 0] on input "In Store 0" at bounding box center [0, 0] width 0 height 0
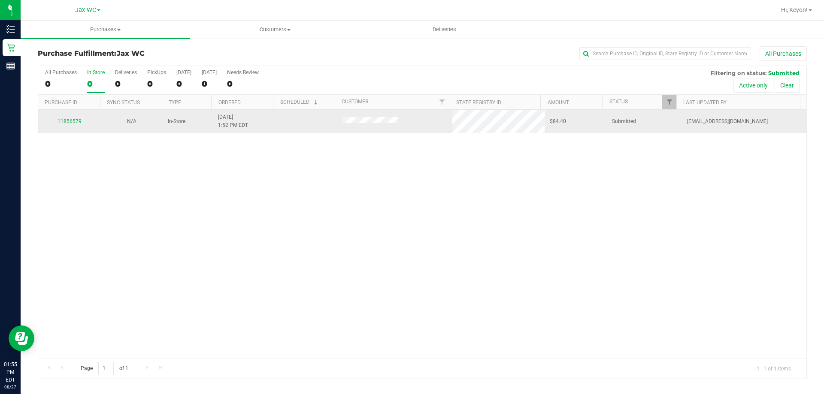
click at [70, 125] on div "11856579" at bounding box center [69, 122] width 52 height 8
click at [73, 121] on link "11856579" at bounding box center [70, 121] width 24 height 6
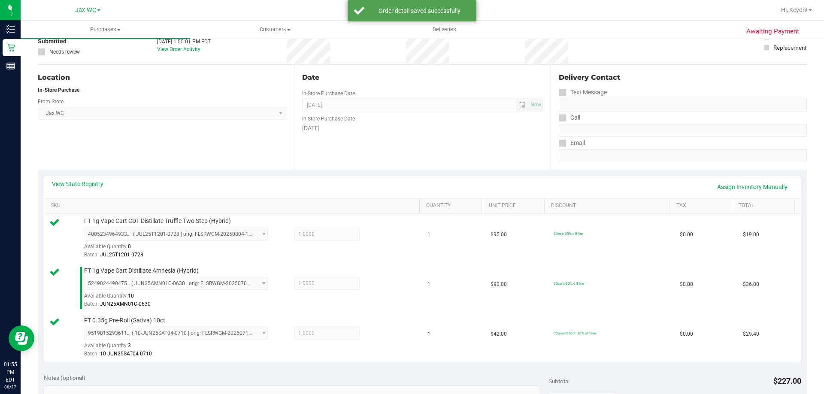
scroll to position [255, 0]
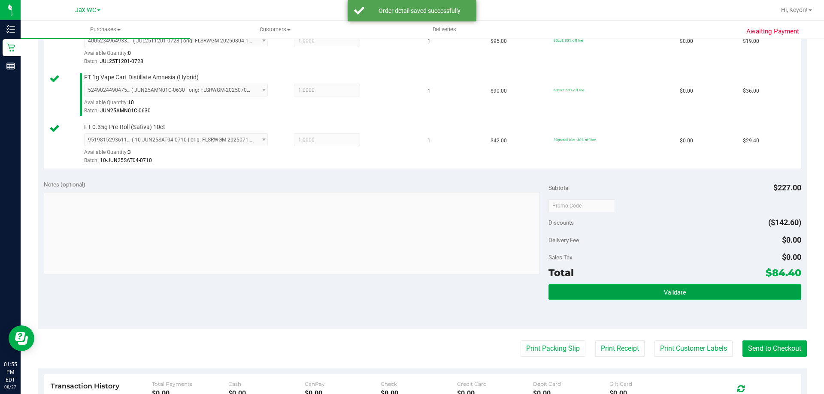
click at [697, 288] on button "Validate" at bounding box center [674, 292] width 252 height 15
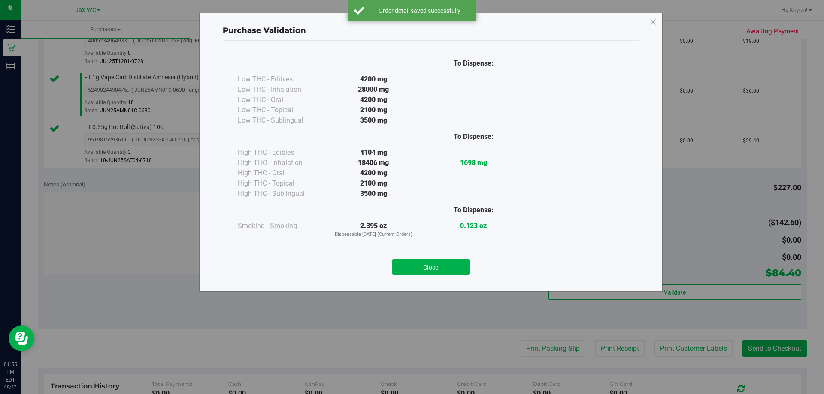
drag, startPoint x: 440, startPoint y: 269, endPoint x: 616, endPoint y: 306, distance: 179.3
click at [440, 270] on button "Close" at bounding box center [431, 267] width 78 height 15
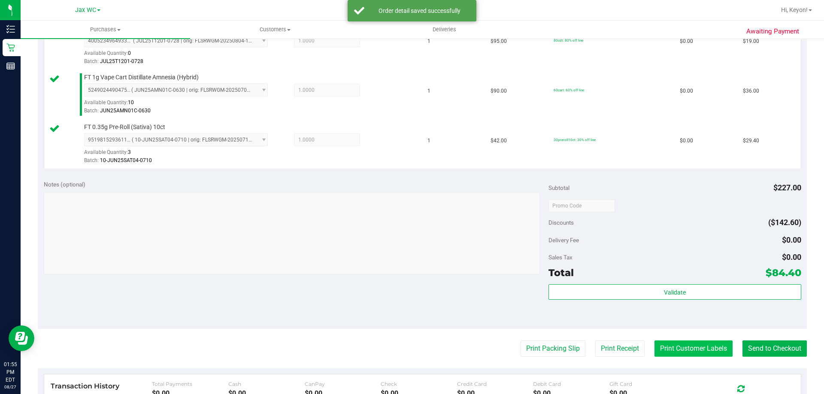
click at [676, 347] on button "Print Customer Labels" at bounding box center [693, 349] width 78 height 16
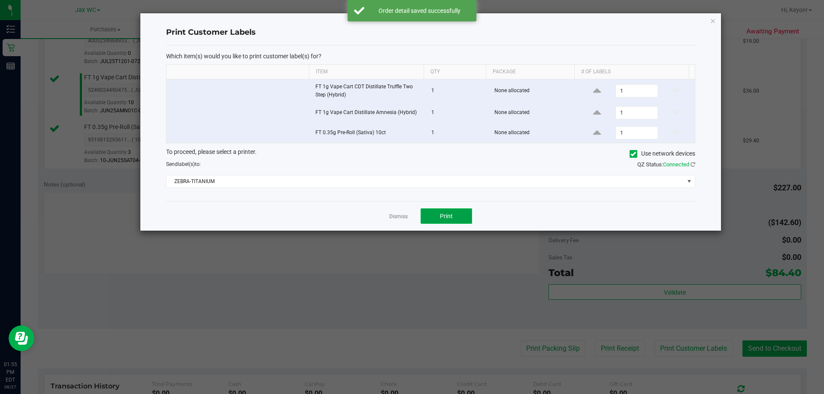
click at [461, 216] on button "Print" at bounding box center [446, 216] width 51 height 15
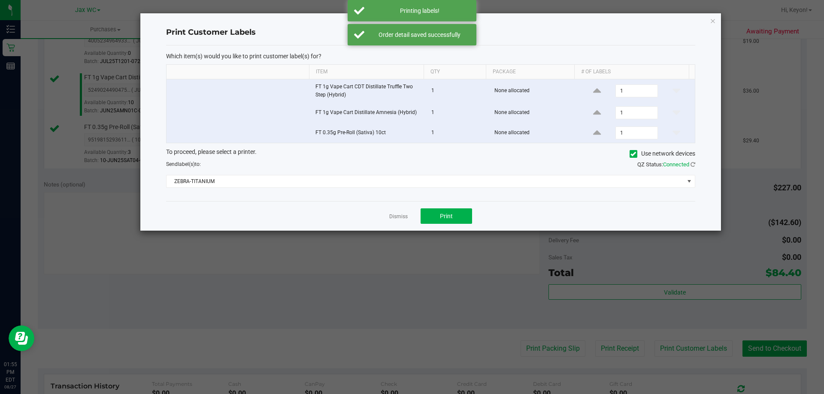
click at [403, 215] on link "Dismiss" at bounding box center [398, 216] width 18 height 7
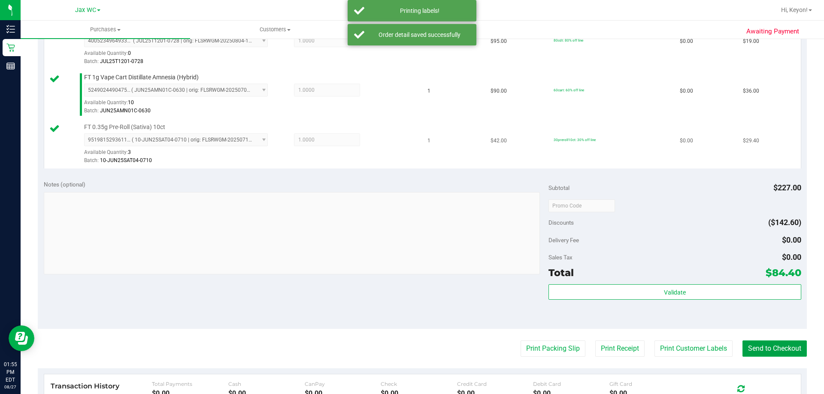
drag, startPoint x: 751, startPoint y: 348, endPoint x: 524, endPoint y: 134, distance: 311.8
click at [748, 345] on button "Send to Checkout" at bounding box center [774, 349] width 64 height 16
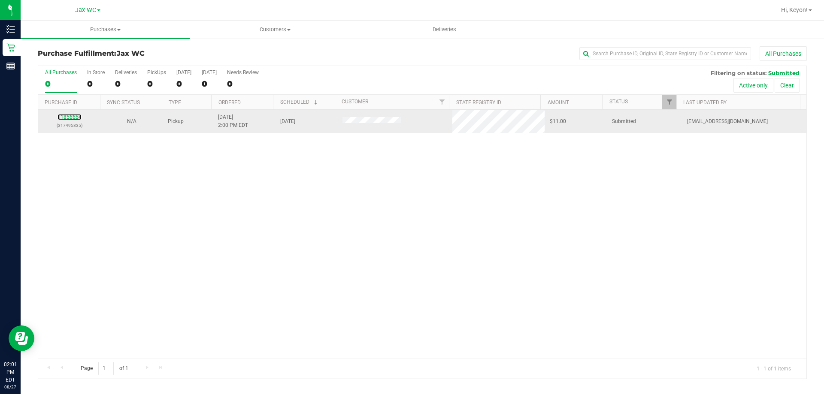
click at [78, 114] on div "11856654 (317495835)" at bounding box center [69, 121] width 52 height 16
click at [74, 117] on link "11856654" at bounding box center [70, 117] width 24 height 6
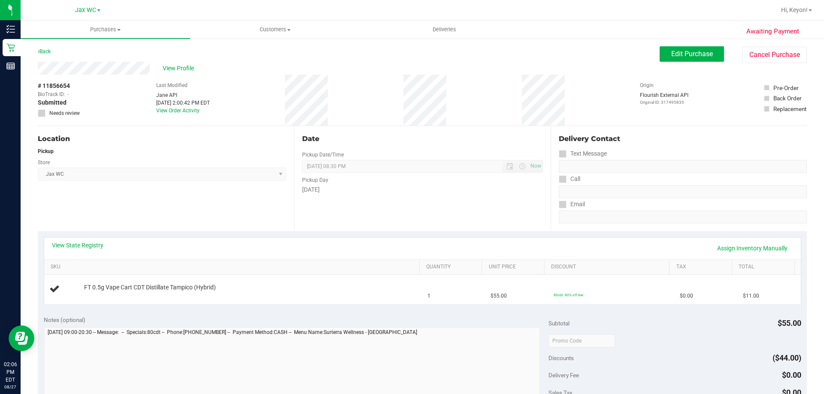
click at [23, 45] on div "Awaiting Payment Back Edit Purchase Cancel Purchase View Profile # 11856654 Bio…" at bounding box center [422, 360] width 803 height 644
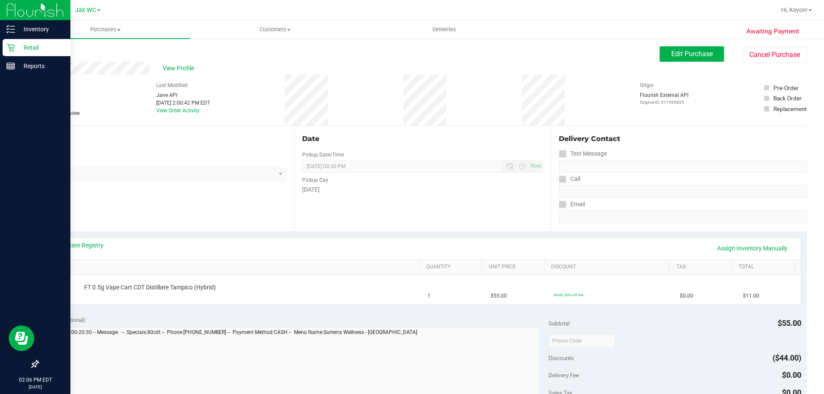
click at [14, 47] on icon at bounding box center [10, 47] width 9 height 9
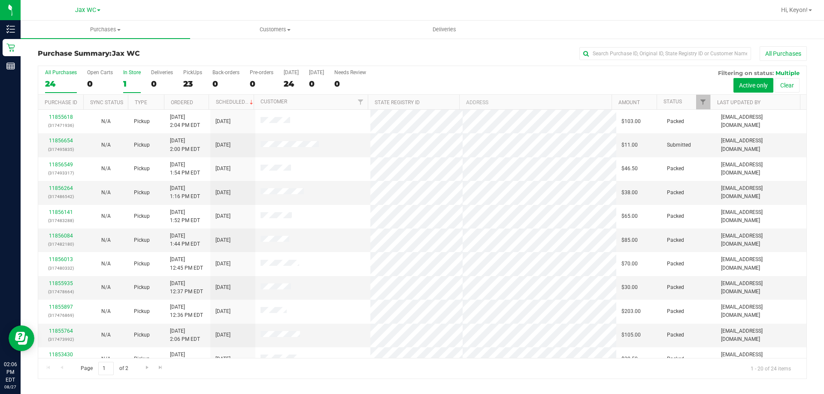
click at [131, 81] on div "1" at bounding box center [132, 84] width 18 height 10
click at [0, 0] on input "In Store 1" at bounding box center [0, 0] width 0 height 0
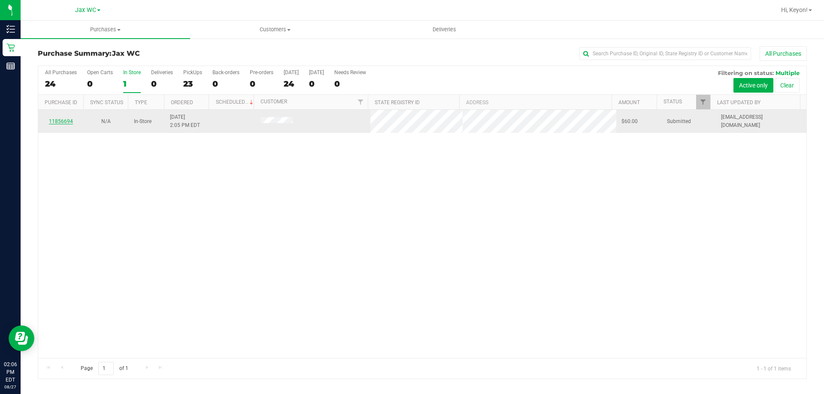
click at [70, 122] on link "11856694" at bounding box center [61, 121] width 24 height 6
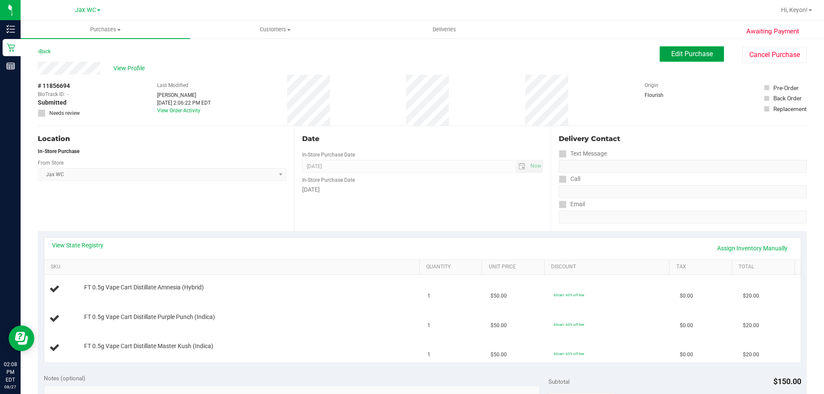
click at [697, 56] on span "Edit Purchase" at bounding box center [692, 54] width 42 height 8
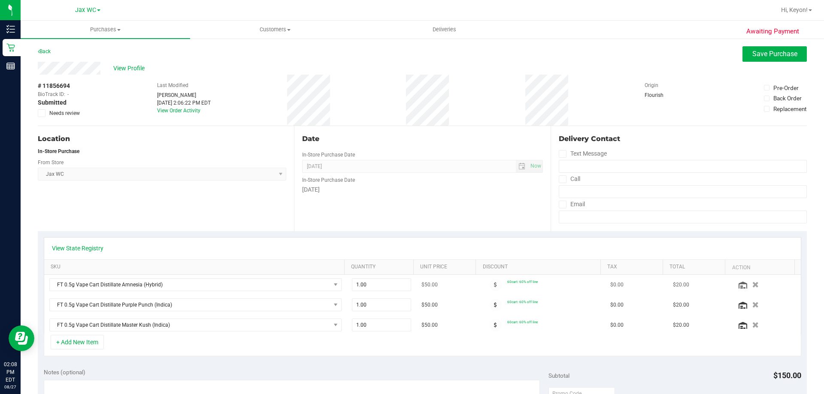
scroll to position [29, 0]
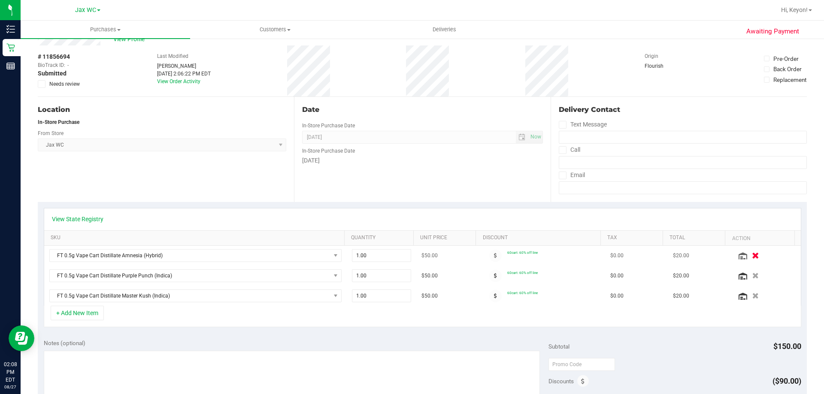
click at [752, 254] on icon "button" at bounding box center [755, 256] width 7 height 6
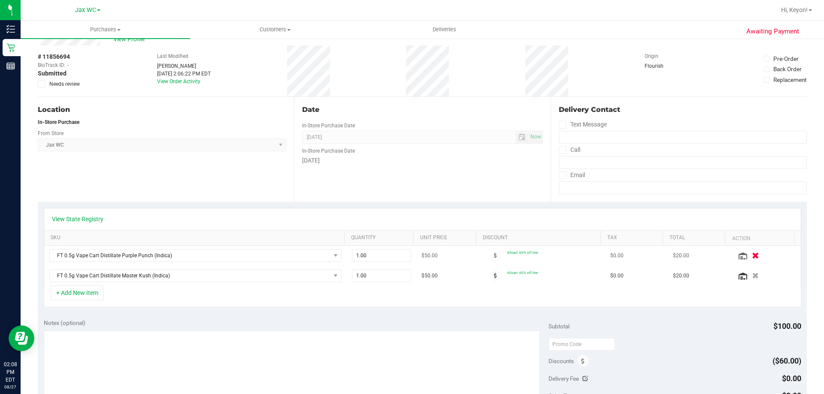
click at [748, 253] on button "button" at bounding box center [755, 255] width 15 height 9
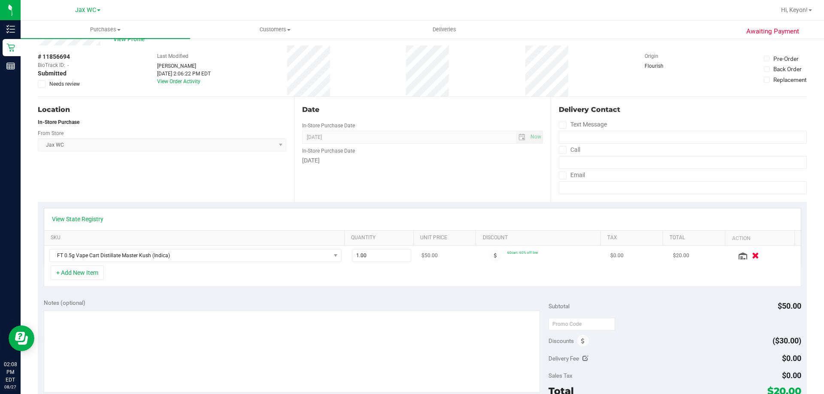
click at [748, 256] on button "button" at bounding box center [755, 255] width 15 height 9
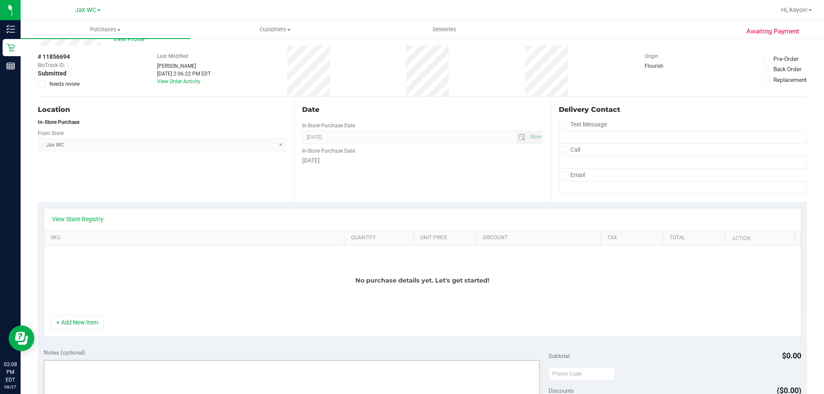
drag, startPoint x: 77, startPoint y: 320, endPoint x: 87, endPoint y: 318, distance: 10.5
click at [77, 320] on button "+ Add New Item" at bounding box center [77, 322] width 53 height 15
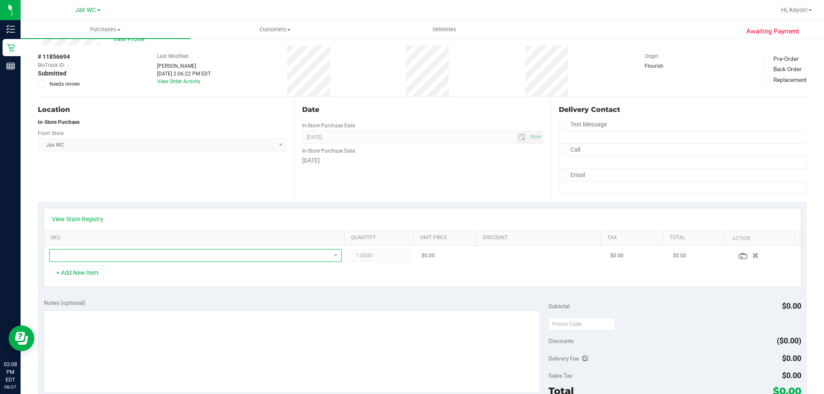
click at [212, 260] on span "NO DATA FOUND" at bounding box center [190, 256] width 281 height 12
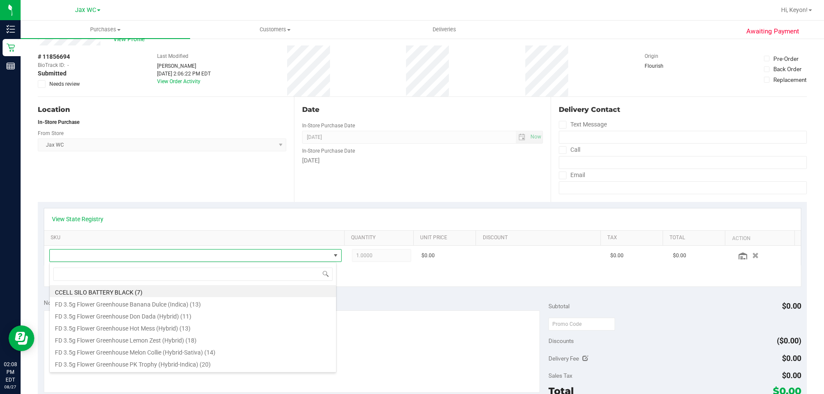
scroll to position [13, 285]
type input "pk"
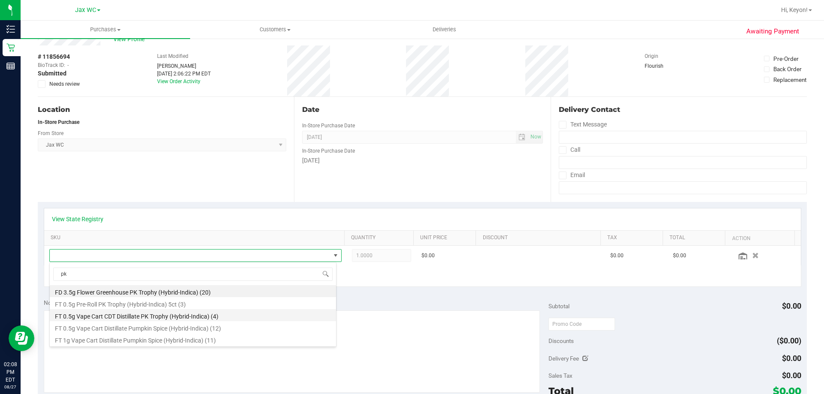
click at [272, 316] on li "FT 0.5g Vape Cart CDT Distillate PK Trophy (Hybrid-Indica) (4)" at bounding box center [193, 315] width 286 height 12
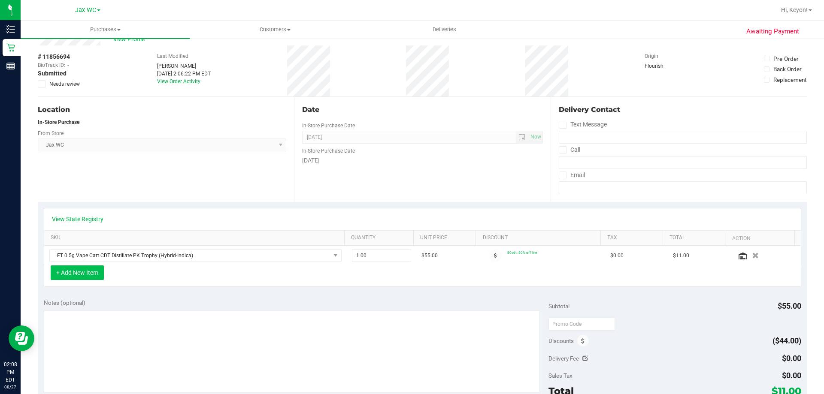
click at [86, 276] on button "+ Add New Item" at bounding box center [77, 273] width 53 height 15
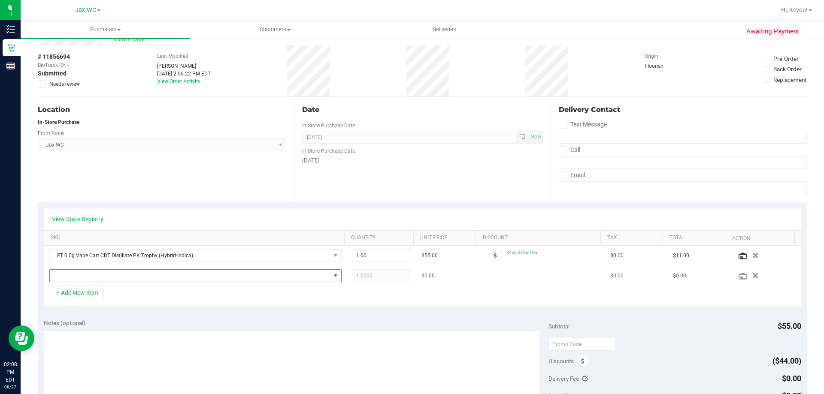
click at [192, 277] on span "NO DATA FOUND" at bounding box center [190, 276] width 281 height 12
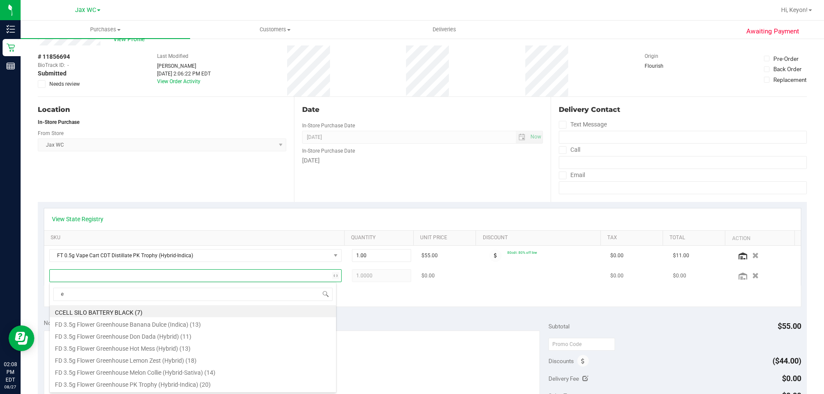
type input "el"
drag, startPoint x: 234, startPoint y: 381, endPoint x: 239, endPoint y: 351, distance: 30.5
click at [234, 382] on li "FT 0.5g Vape Cart CDT Distillate El Ranchero (Hybrid) (4)" at bounding box center [193, 384] width 286 height 12
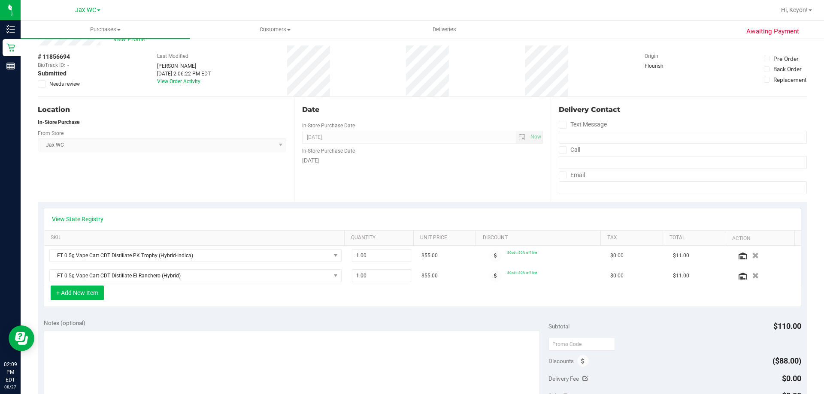
click at [91, 295] on button "+ Add New Item" at bounding box center [77, 293] width 53 height 15
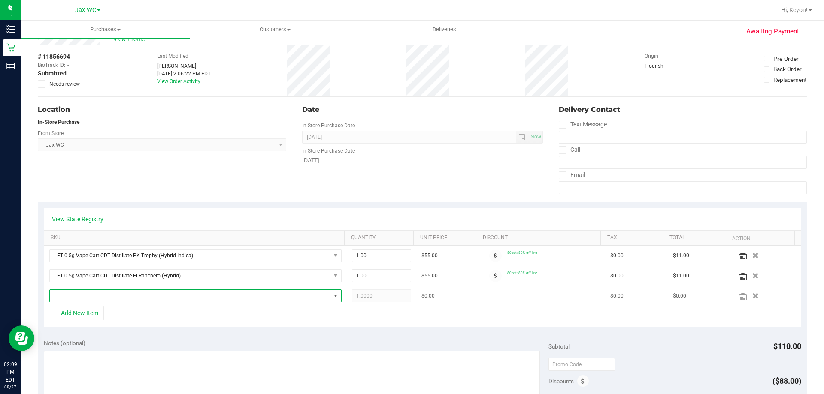
click at [218, 296] on span "NO DATA FOUND" at bounding box center [190, 296] width 281 height 12
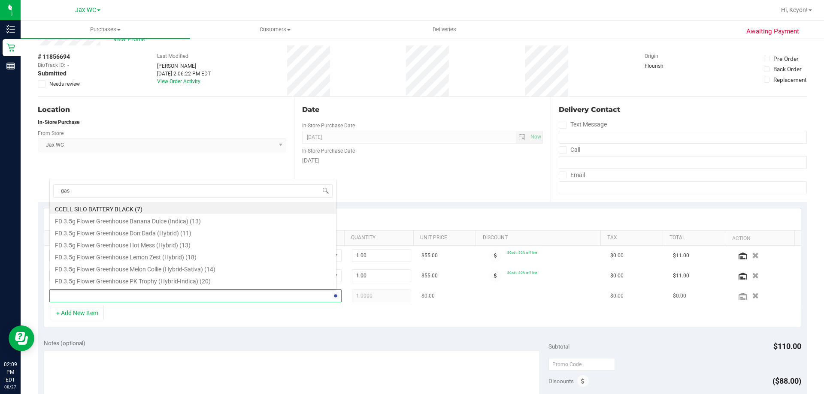
type input "gass"
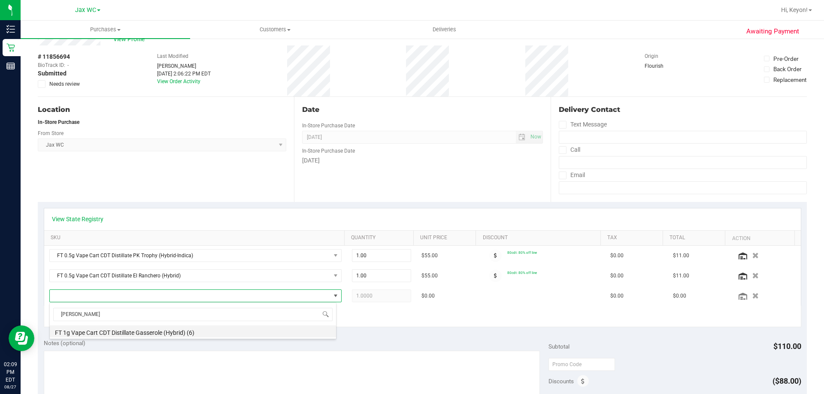
click at [231, 330] on li "FT 1g Vape Cart CDT Distillate Gasserole (Hybrid) (6)" at bounding box center [193, 332] width 286 height 12
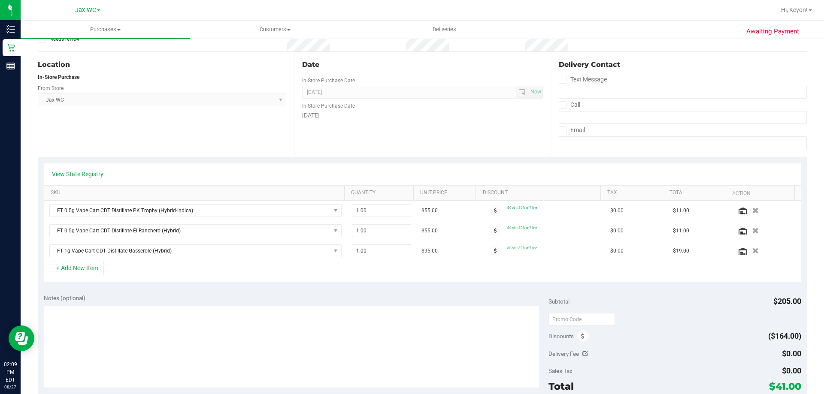
scroll to position [0, 0]
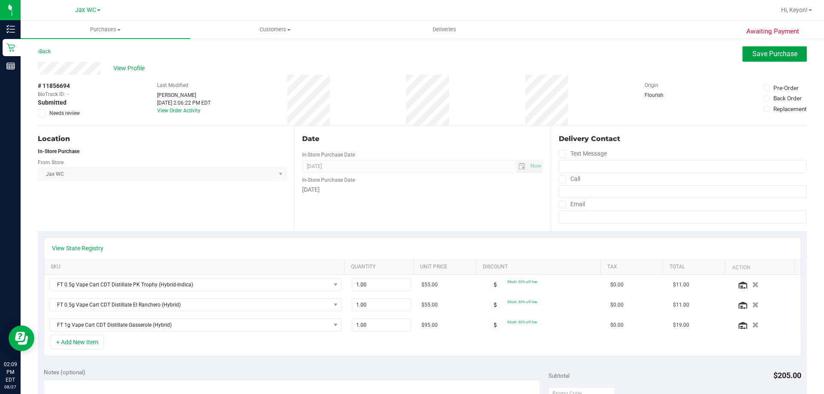
click at [765, 50] on span "Save Purchase" at bounding box center [774, 54] width 45 height 8
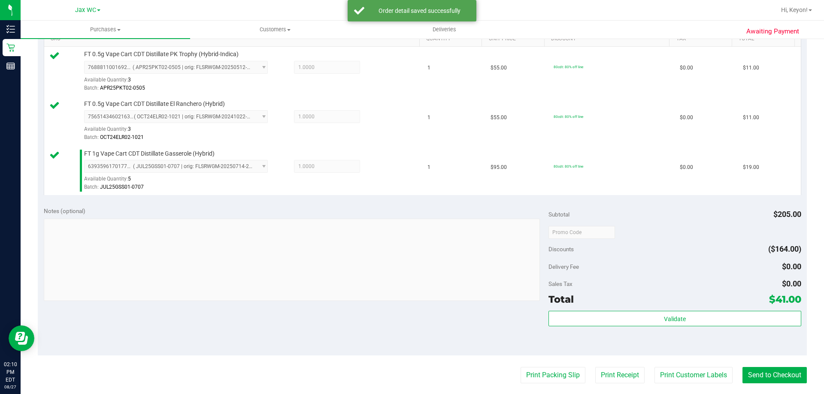
scroll to position [273, 0]
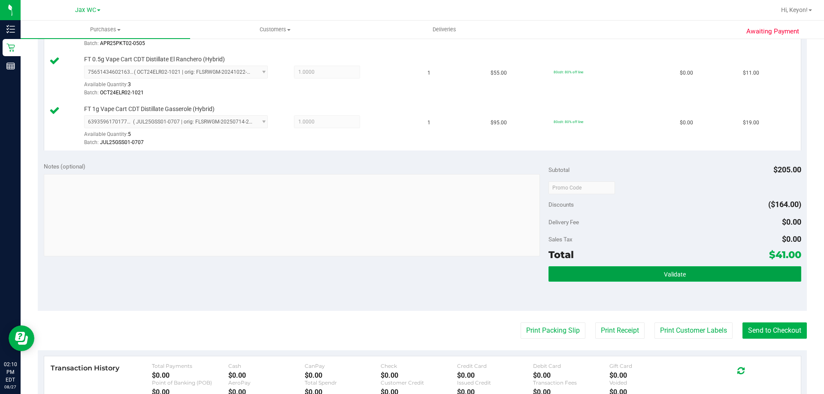
click at [664, 272] on span "Validate" at bounding box center [675, 274] width 22 height 7
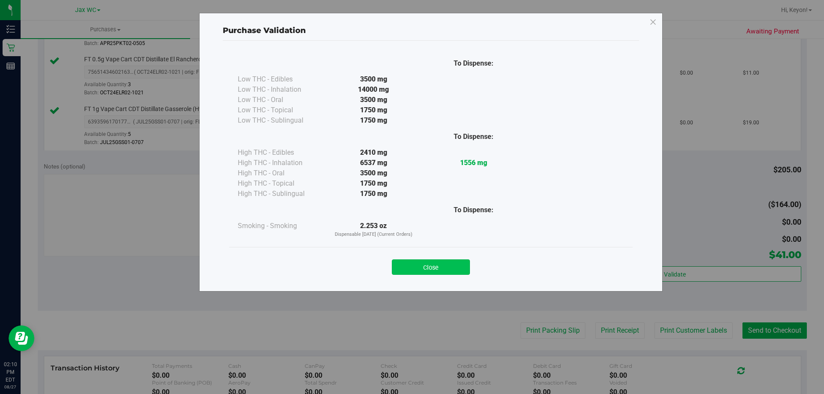
click at [448, 272] on button "Close" at bounding box center [431, 267] width 78 height 15
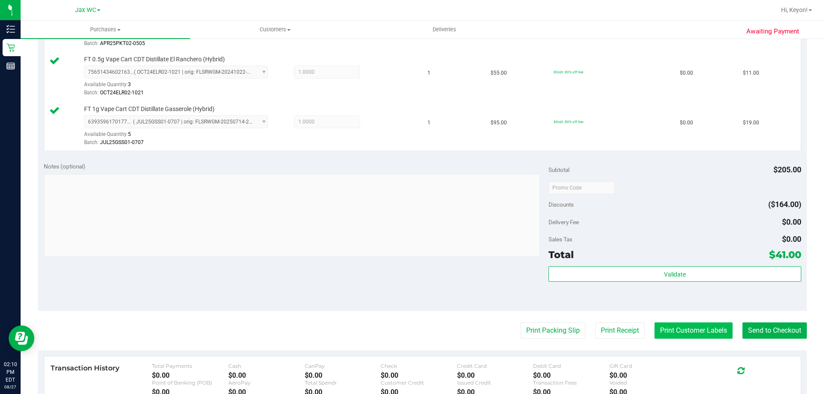
click at [685, 330] on button "Print Customer Labels" at bounding box center [693, 331] width 78 height 16
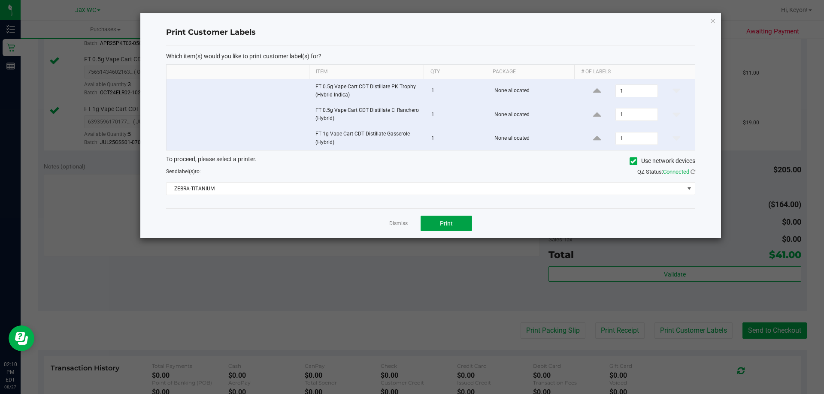
click at [459, 225] on button "Print" at bounding box center [446, 223] width 51 height 15
drag, startPoint x: 400, startPoint y: 223, endPoint x: 795, endPoint y: 340, distance: 412.1
click at [403, 223] on link "Dismiss" at bounding box center [398, 223] width 18 height 7
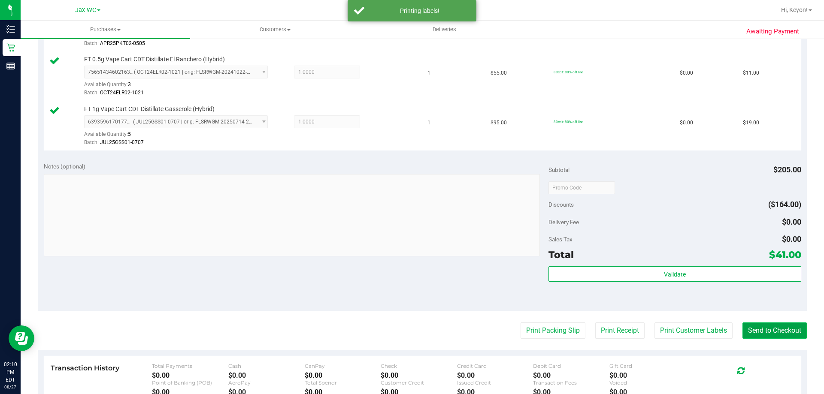
click at [788, 325] on button "Send to Checkout" at bounding box center [774, 331] width 64 height 16
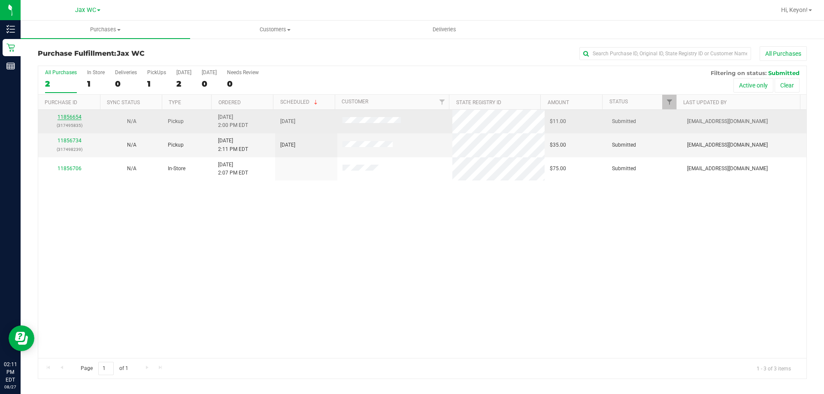
click at [69, 115] on link "11856654" at bounding box center [70, 117] width 24 height 6
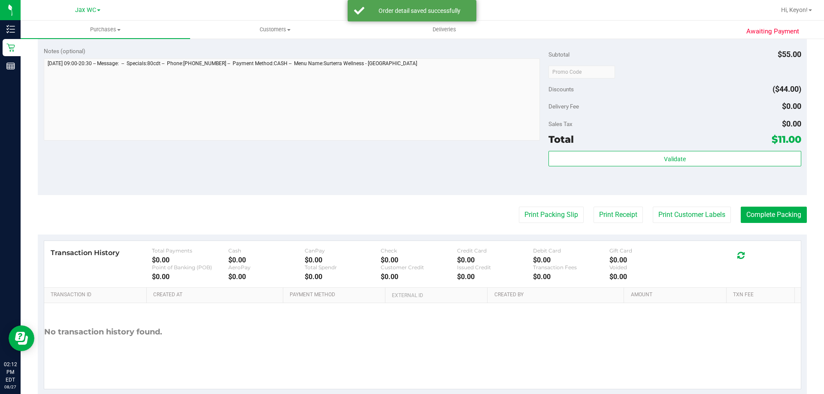
scroll to position [307, 0]
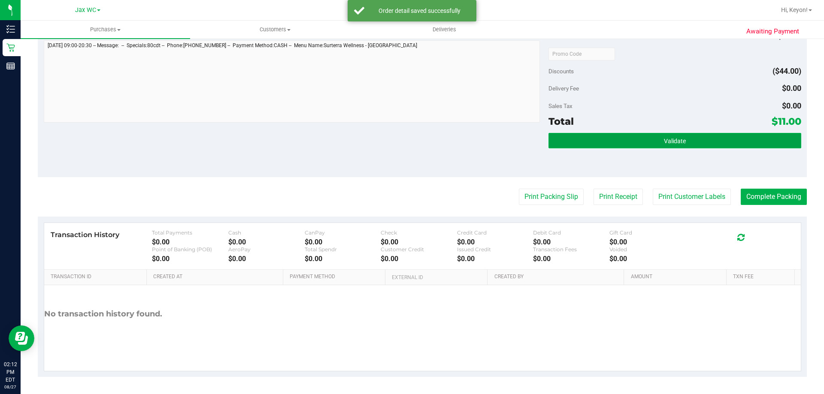
click at [686, 136] on button "Validate" at bounding box center [674, 140] width 252 height 15
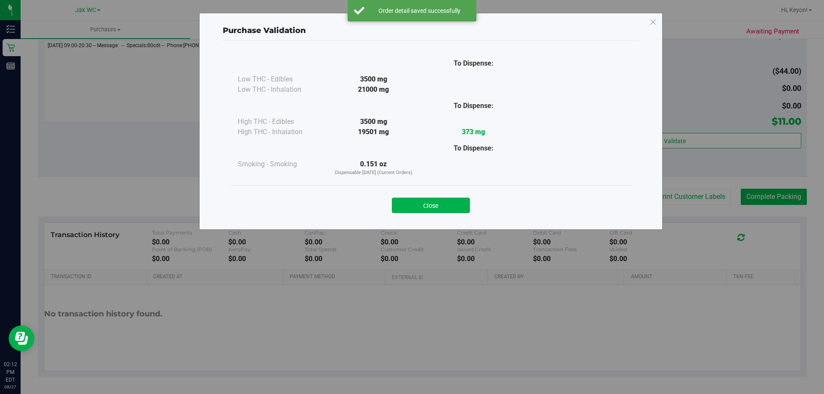
drag, startPoint x: 442, startPoint y: 201, endPoint x: 651, endPoint y: 211, distance: 209.3
click at [444, 201] on button "Close" at bounding box center [431, 205] width 78 height 15
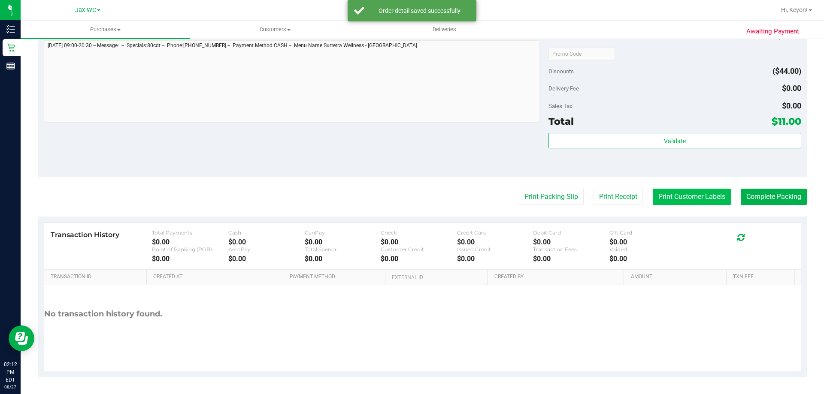
click at [678, 194] on button "Print Customer Labels" at bounding box center [692, 197] width 78 height 16
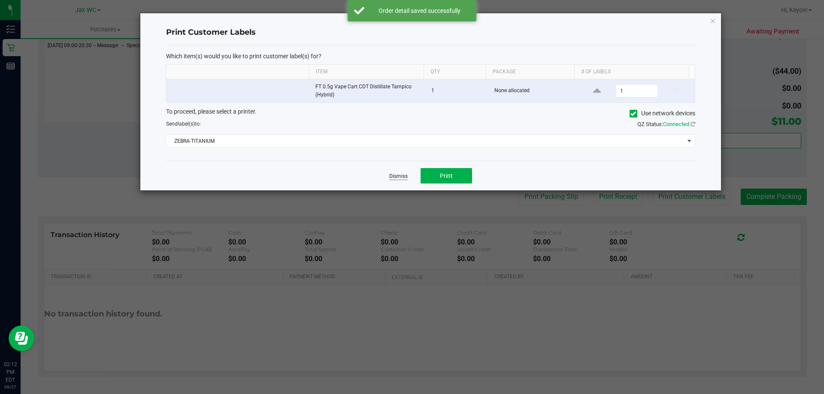
click at [391, 173] on link "Dismiss" at bounding box center [398, 176] width 18 height 7
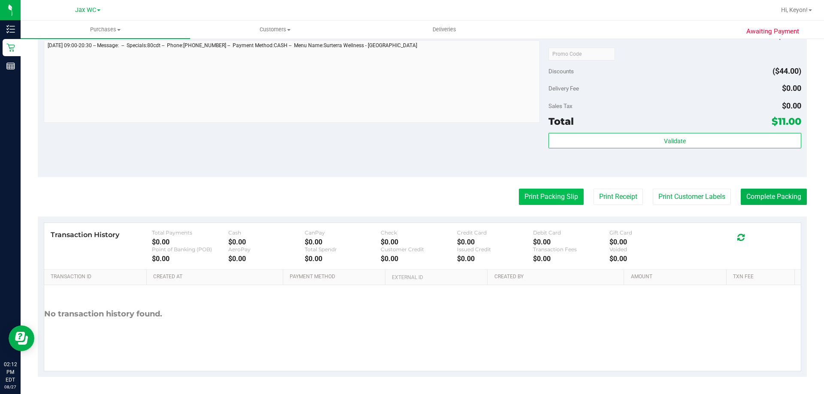
drag, startPoint x: 539, startPoint y: 185, endPoint x: 541, endPoint y: 193, distance: 8.3
click at [539, 188] on purchase-details "Back Edit Purchase Cancel Purchase View Profile # 11856654 BioTrack ID: - Submi…" at bounding box center [422, 58] width 769 height 638
click at [541, 193] on button "Print Packing Slip" at bounding box center [551, 197] width 65 height 16
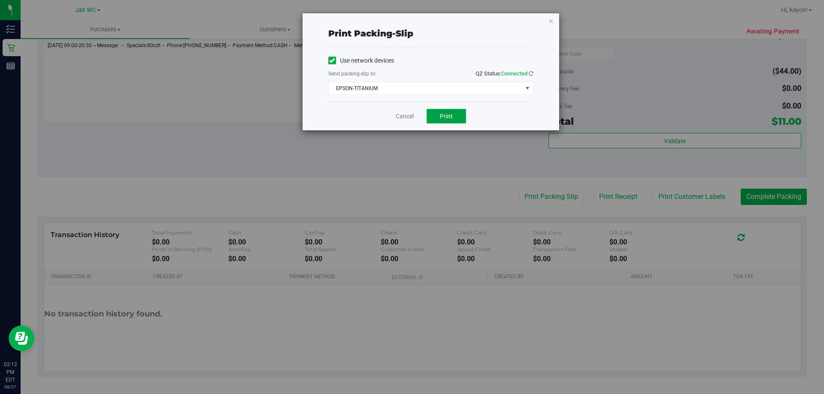
click at [455, 118] on button "Print" at bounding box center [446, 116] width 39 height 15
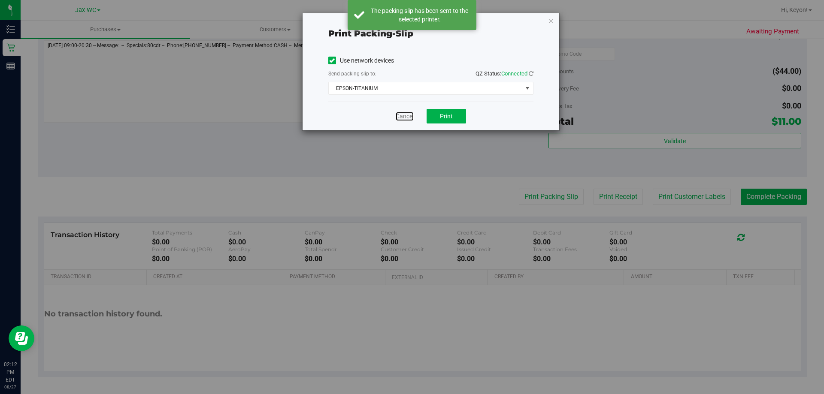
click at [399, 113] on link "Cancel" at bounding box center [405, 116] width 18 height 9
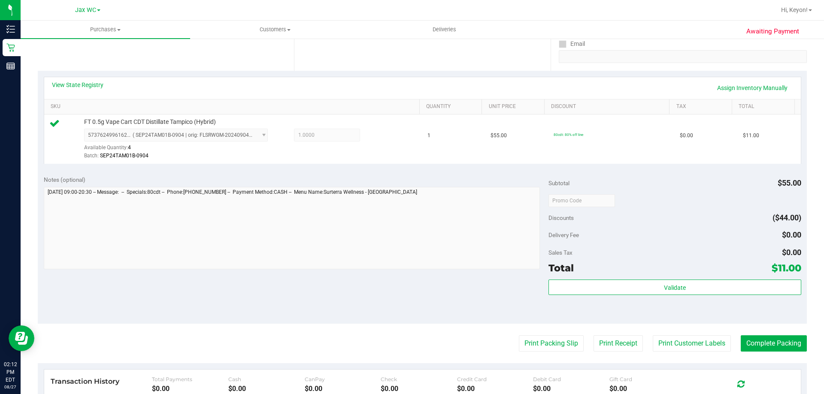
scroll to position [179, 0]
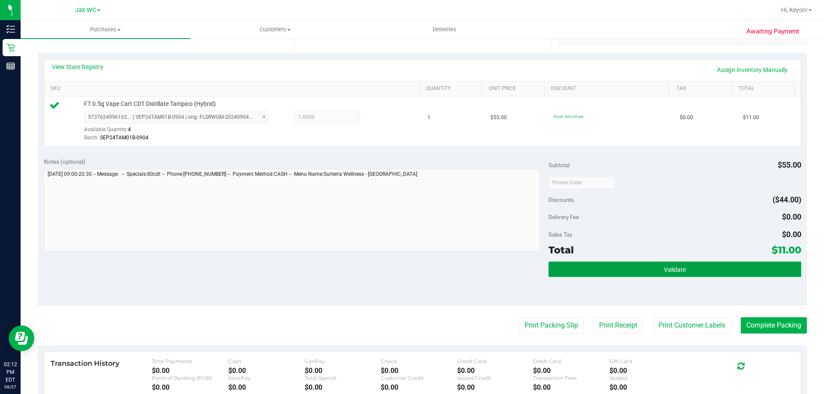
click at [679, 275] on button "Validate" at bounding box center [674, 269] width 252 height 15
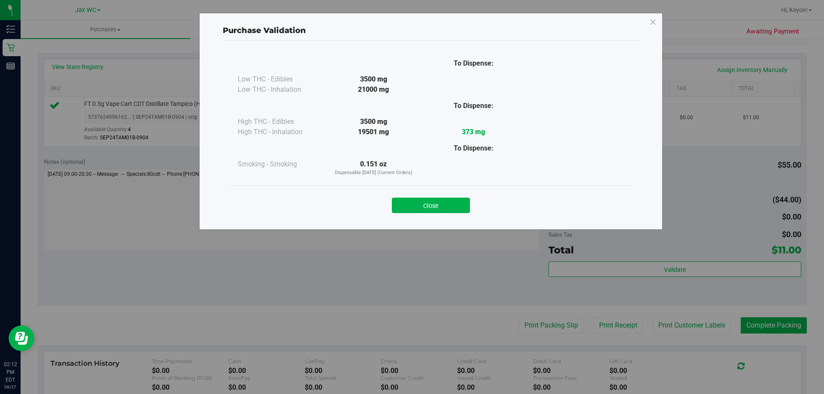
drag, startPoint x: 418, startPoint y: 209, endPoint x: 448, endPoint y: 206, distance: 30.3
click at [419, 209] on button "Close" at bounding box center [431, 205] width 78 height 15
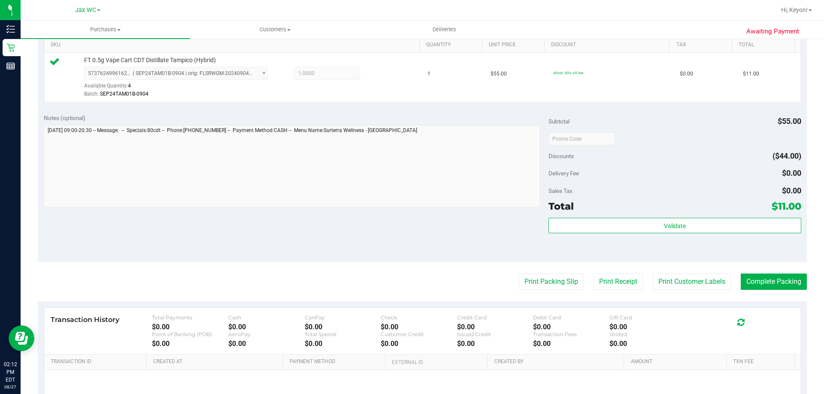
scroll to position [238, 0]
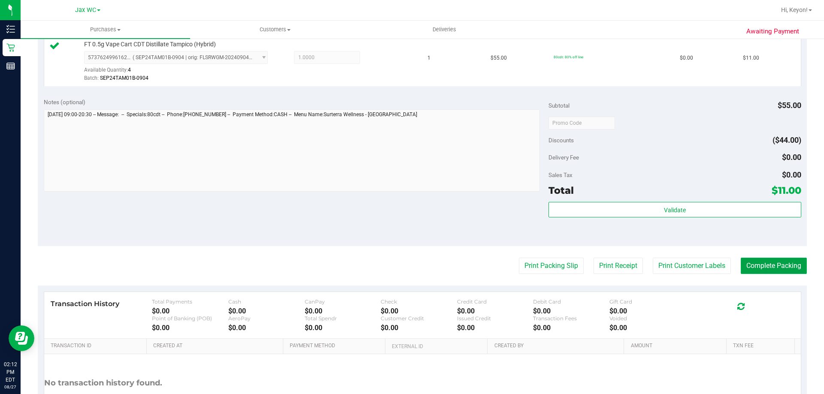
click at [759, 265] on button "Complete Packing" at bounding box center [774, 266] width 66 height 16
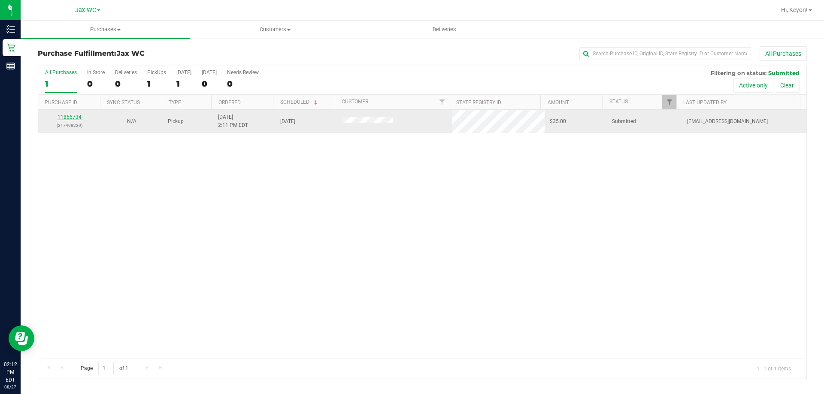
click at [78, 118] on link "11856734" at bounding box center [70, 117] width 24 height 6
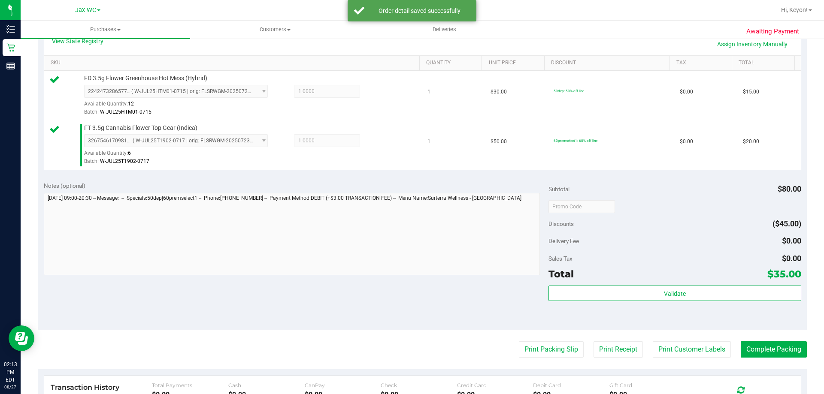
scroll to position [222, 0]
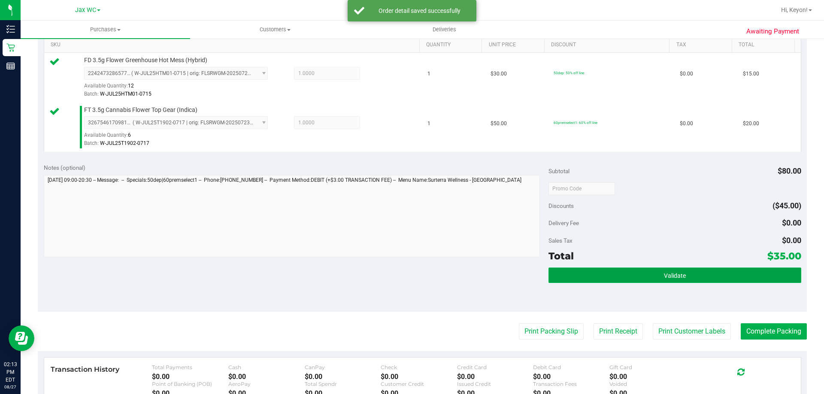
drag, startPoint x: 692, startPoint y: 270, endPoint x: 691, endPoint y: 279, distance: 8.7
click at [692, 279] on button "Validate" at bounding box center [674, 275] width 252 height 15
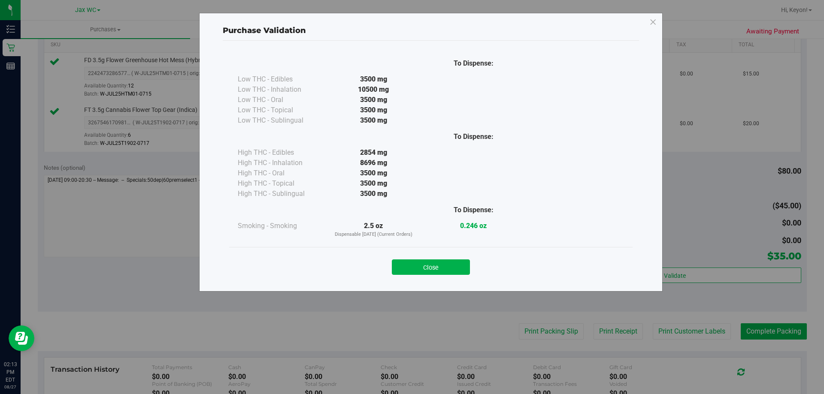
drag, startPoint x: 436, startPoint y: 273, endPoint x: 559, endPoint y: 306, distance: 127.4
click at [441, 273] on button "Close" at bounding box center [431, 267] width 78 height 15
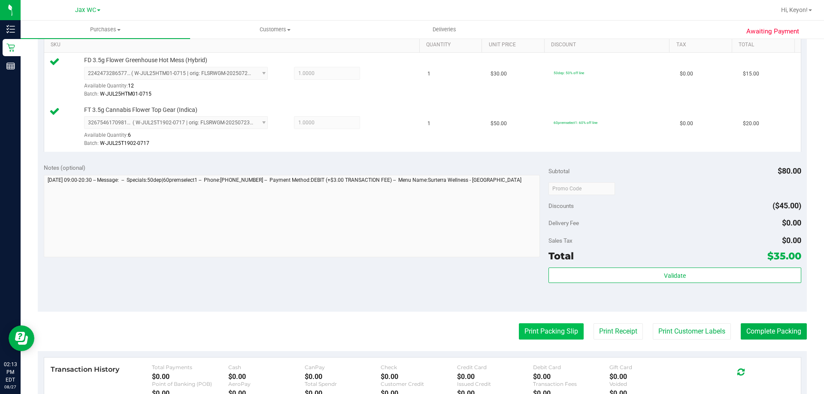
click at [541, 338] on button "Print Packing Slip" at bounding box center [551, 332] width 65 height 16
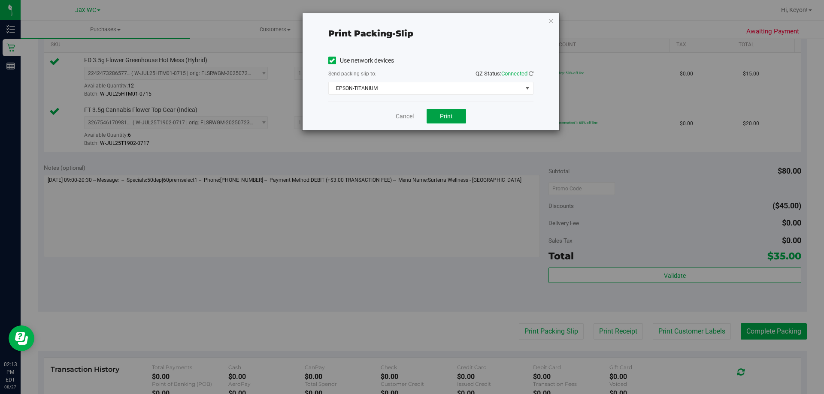
drag, startPoint x: 452, startPoint y: 118, endPoint x: 449, endPoint y: 115, distance: 4.6
click at [451, 116] on span "Print" at bounding box center [446, 116] width 13 height 7
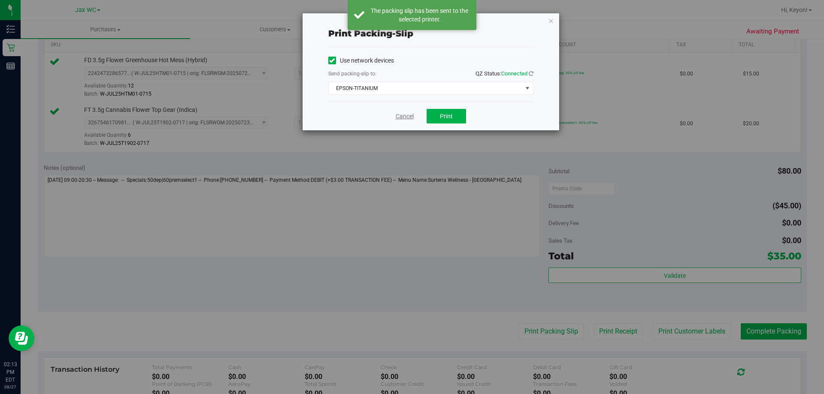
click at [406, 115] on link "Cancel" at bounding box center [405, 116] width 18 height 9
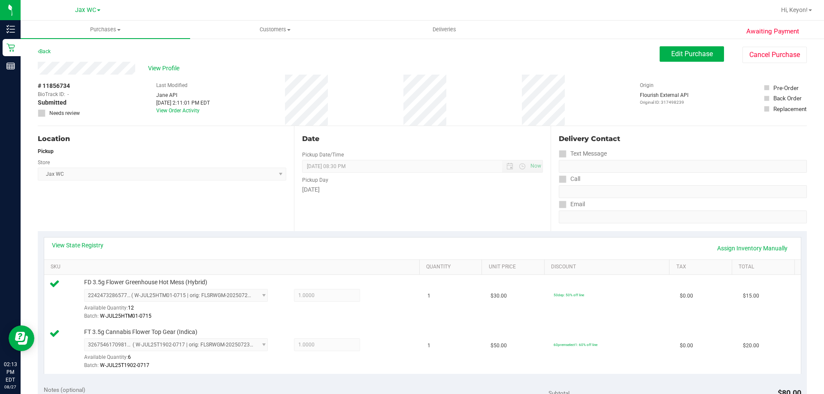
scroll to position [357, 0]
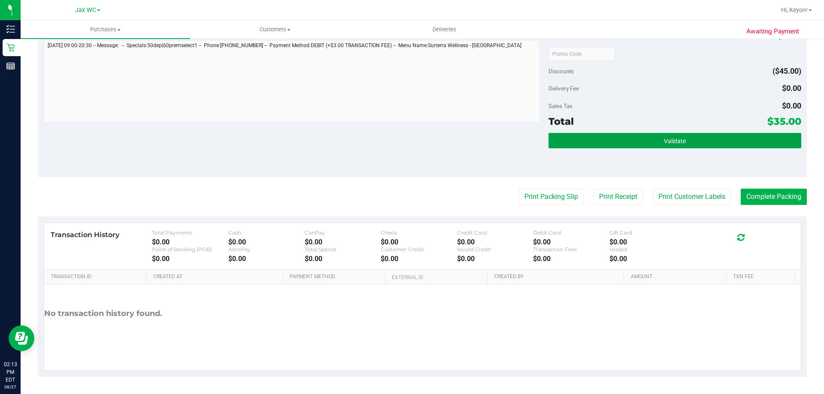
click at [657, 141] on button "Validate" at bounding box center [674, 140] width 252 height 15
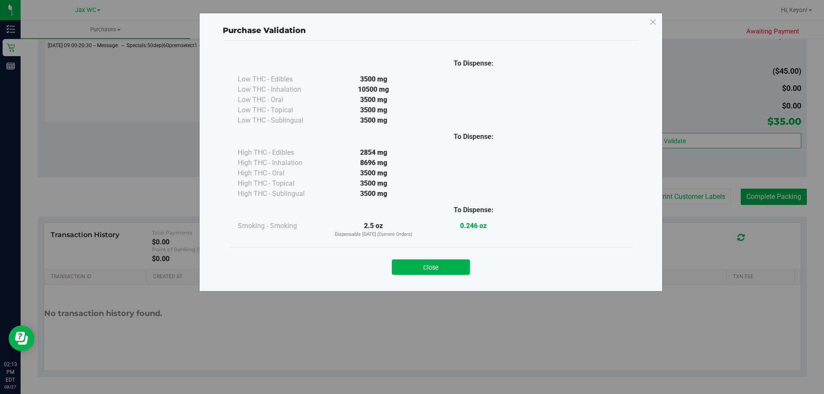
drag, startPoint x: 422, startPoint y: 267, endPoint x: 469, endPoint y: 263, distance: 46.9
click at [428, 267] on button "Close" at bounding box center [431, 267] width 78 height 15
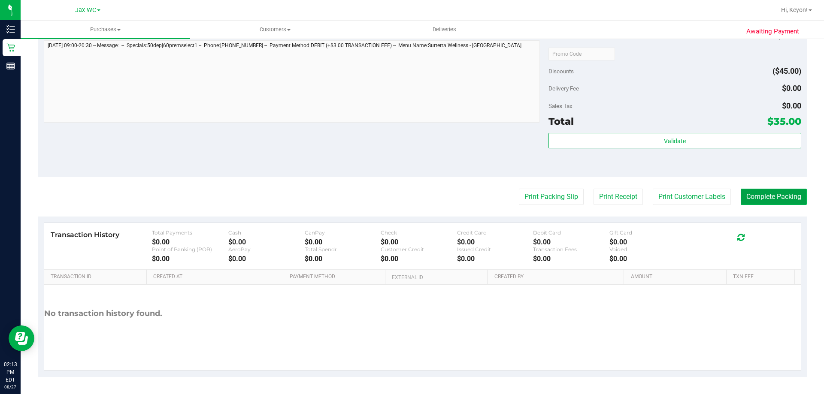
click at [779, 194] on button "Complete Packing" at bounding box center [774, 197] width 66 height 16
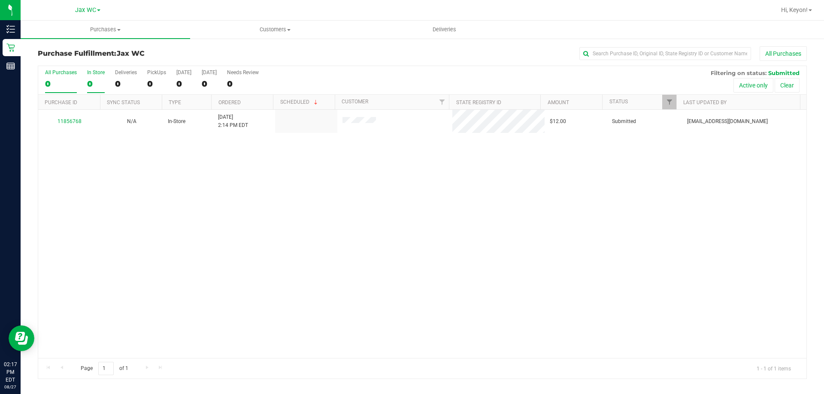
click at [94, 80] on div "0" at bounding box center [96, 84] width 18 height 10
click at [0, 0] on input "In Store 0" at bounding box center [0, 0] width 0 height 0
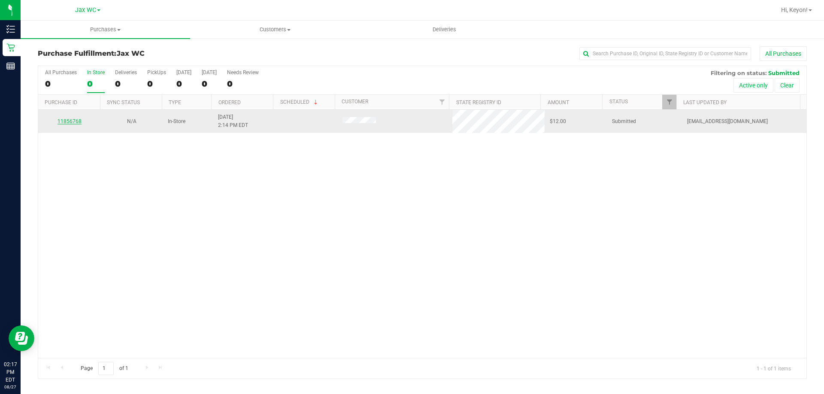
click at [67, 120] on link "11856768" at bounding box center [70, 121] width 24 height 6
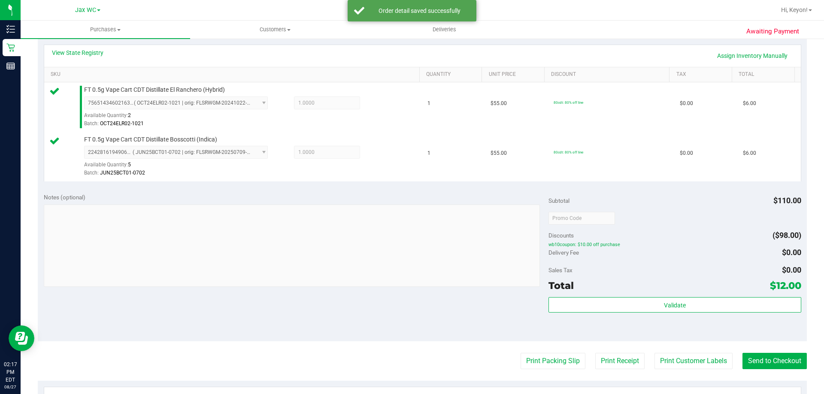
scroll to position [210, 0]
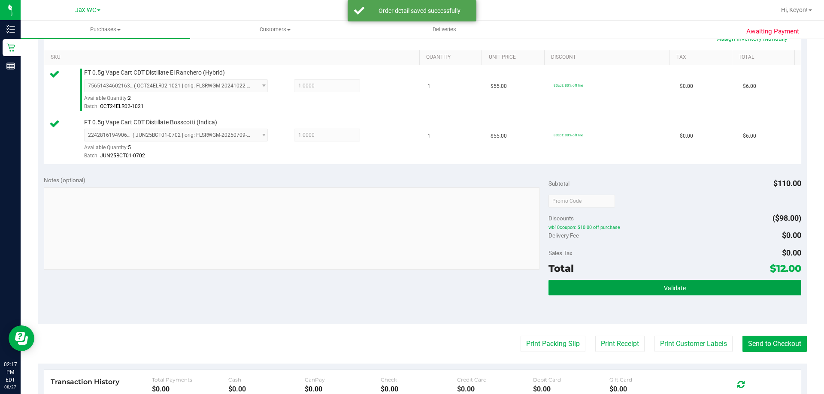
click at [637, 290] on button "Validate" at bounding box center [674, 287] width 252 height 15
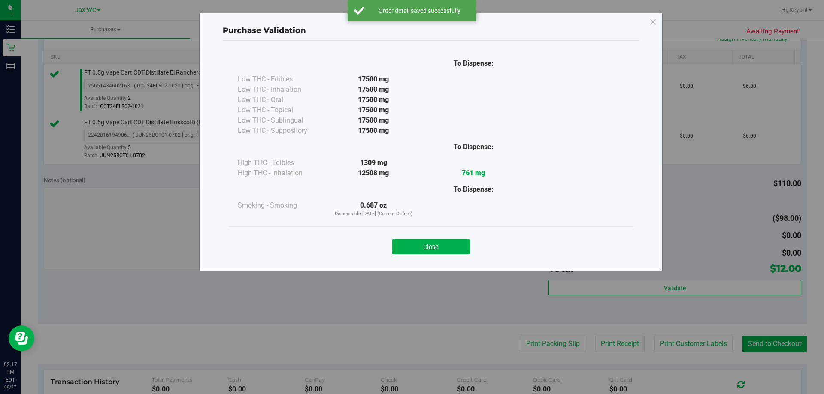
drag, startPoint x: 450, startPoint y: 244, endPoint x: 542, endPoint y: 264, distance: 94.0
click at [451, 244] on button "Close" at bounding box center [431, 246] width 78 height 15
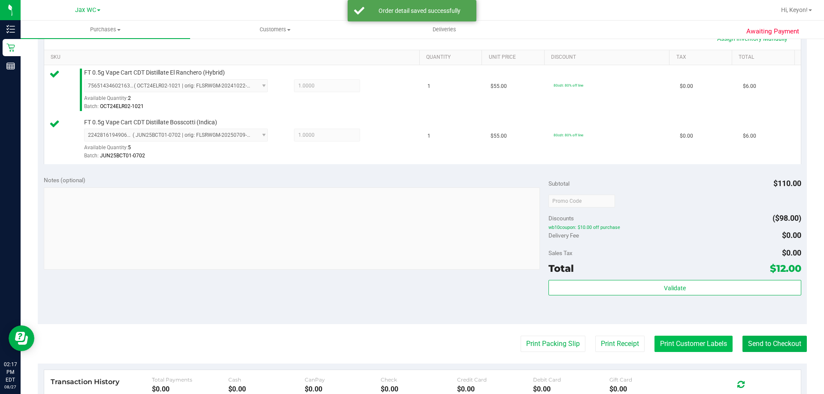
click at [709, 345] on button "Print Customer Labels" at bounding box center [693, 344] width 78 height 16
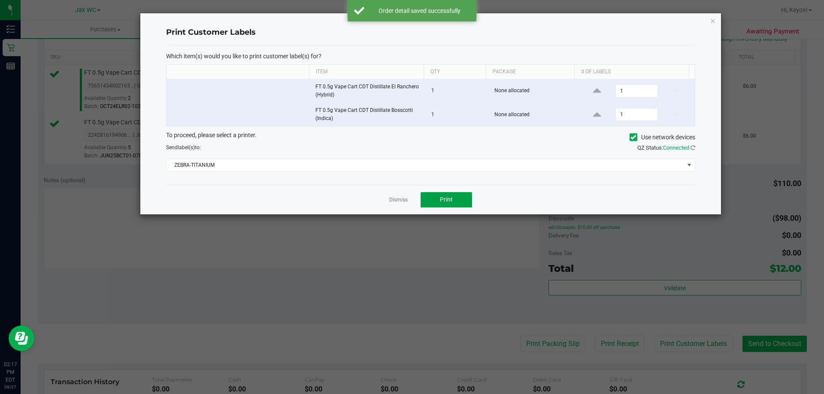
click at [447, 197] on span "Print" at bounding box center [446, 199] width 13 height 7
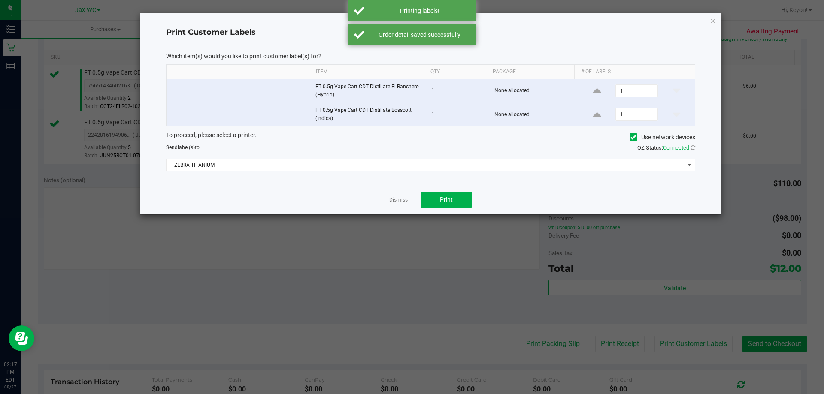
drag, startPoint x: 389, startPoint y: 197, endPoint x: 528, endPoint y: 223, distance: 142.0
click at [396, 197] on div "Dismiss Print" at bounding box center [430, 200] width 529 height 30
click at [404, 199] on link "Dismiss" at bounding box center [398, 200] width 18 height 7
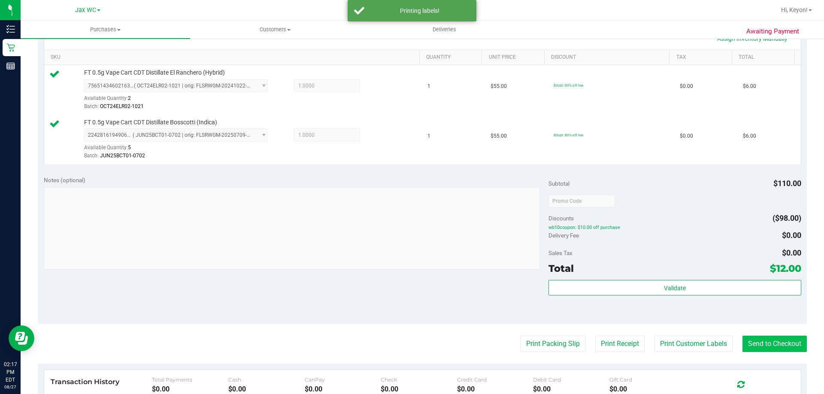
drag, startPoint x: 790, startPoint y: 353, endPoint x: 777, endPoint y: 341, distance: 17.6
click at [788, 351] on purchase-details "Back Edit Purchase Cancel Purchase View Profile # 11856768 BioTrack ID: - Submi…" at bounding box center [422, 180] width 769 height 688
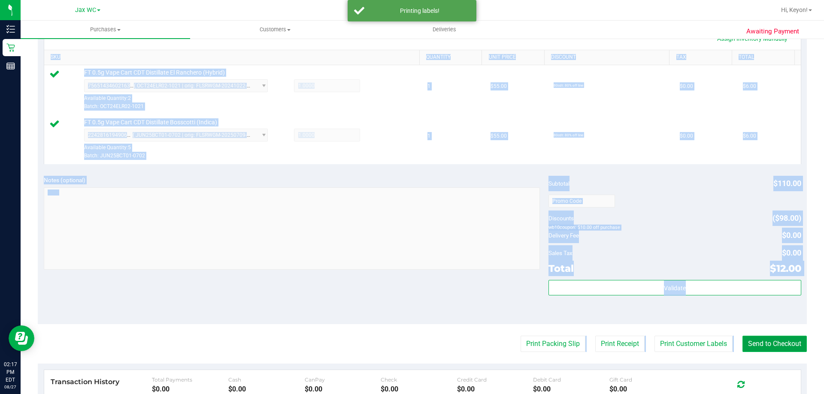
click at [757, 337] on button "Send to Checkout" at bounding box center [774, 344] width 64 height 16
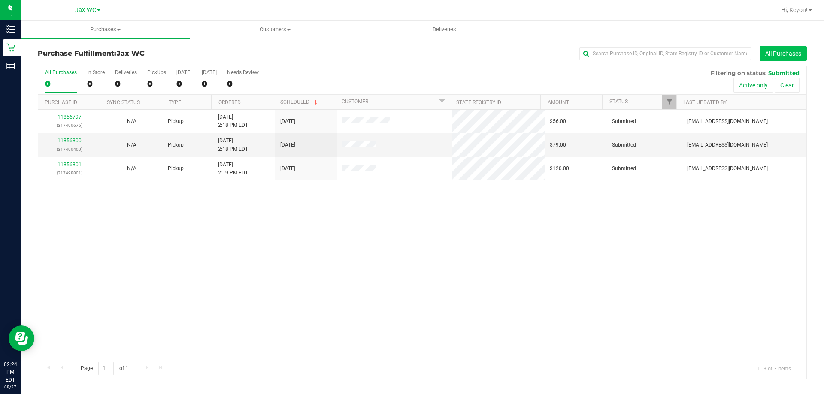
click at [769, 50] on button "All Purchases" at bounding box center [783, 53] width 47 height 15
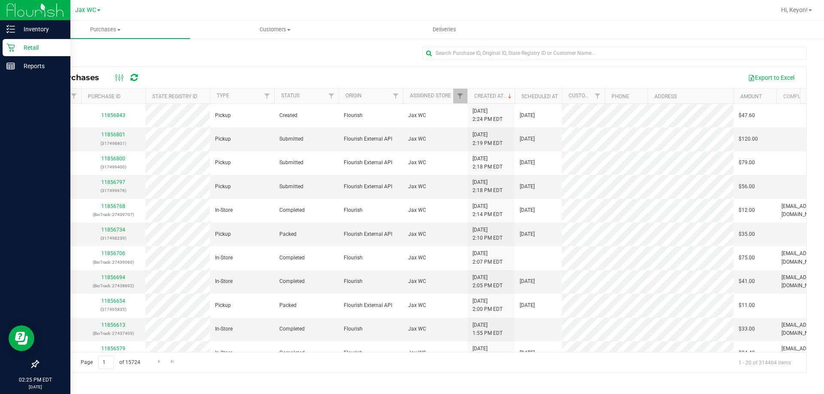
click at [16, 53] on div "Retail" at bounding box center [37, 47] width 68 height 17
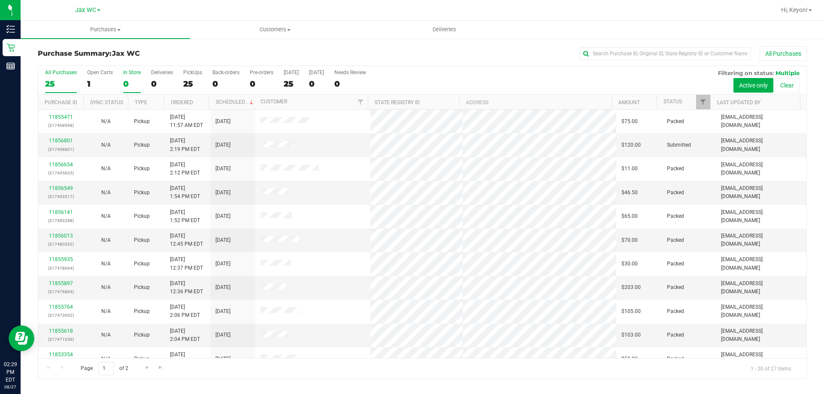
click at [126, 81] on div "0" at bounding box center [132, 84] width 18 height 10
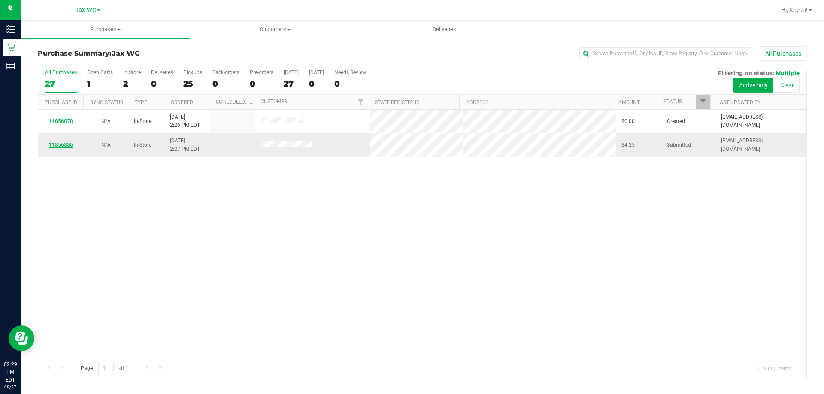
click at [62, 144] on link "11856886" at bounding box center [61, 145] width 24 height 6
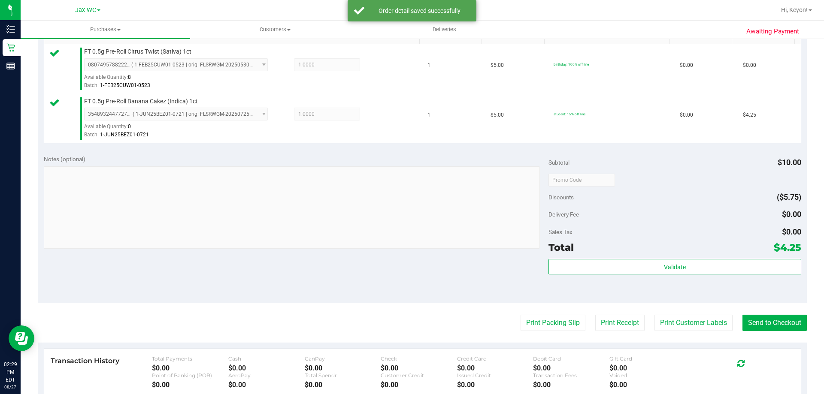
scroll to position [249, 0]
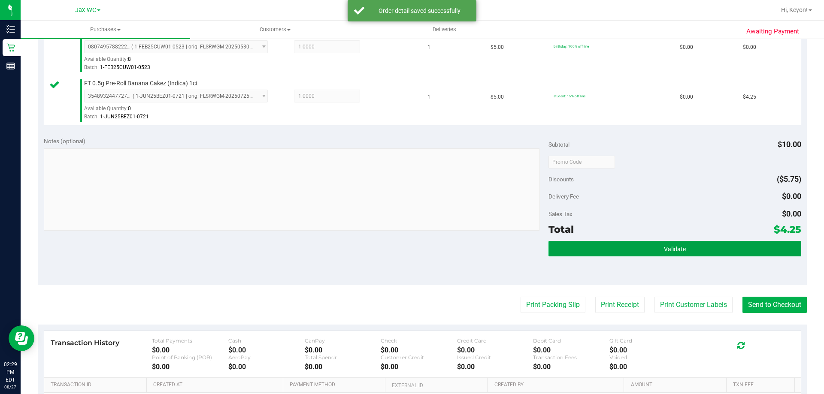
click at [668, 251] on span "Validate" at bounding box center [675, 249] width 22 height 7
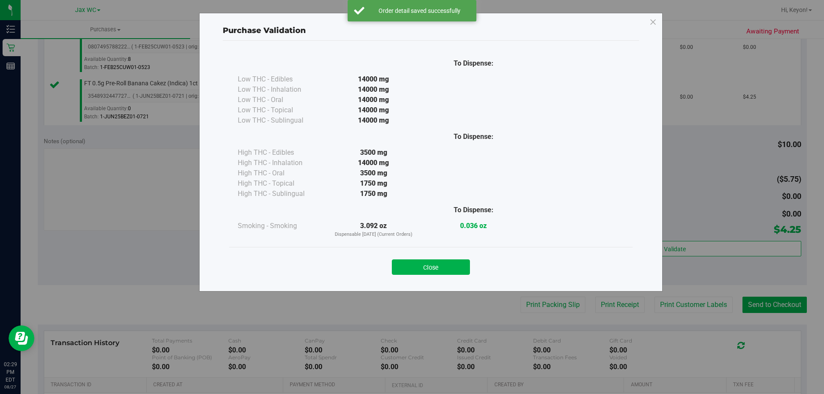
drag, startPoint x: 432, startPoint y: 267, endPoint x: 685, endPoint y: 295, distance: 254.8
click at [433, 267] on button "Close" at bounding box center [431, 267] width 78 height 15
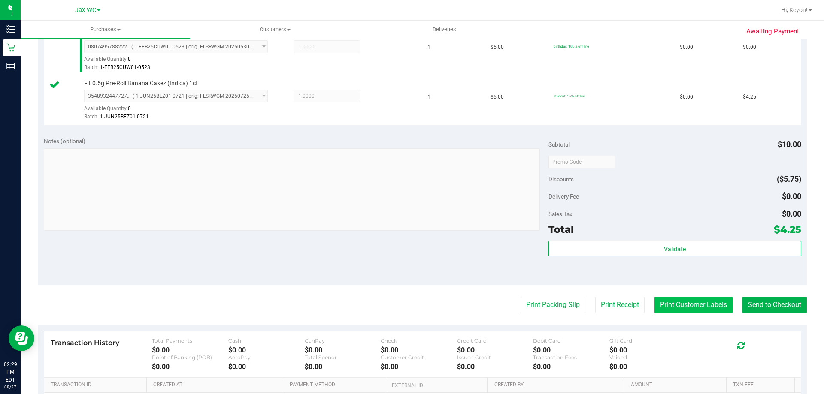
click at [700, 305] on button "Print Customer Labels" at bounding box center [693, 305] width 78 height 16
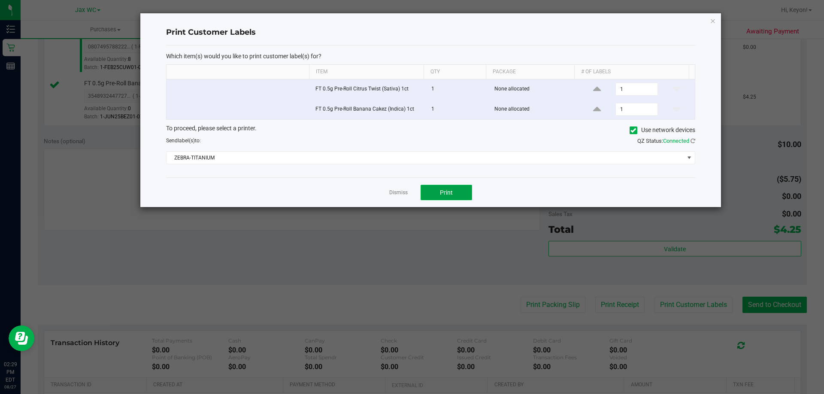
click at [464, 193] on button "Print" at bounding box center [446, 192] width 51 height 15
click at [406, 192] on link "Dismiss" at bounding box center [398, 192] width 18 height 7
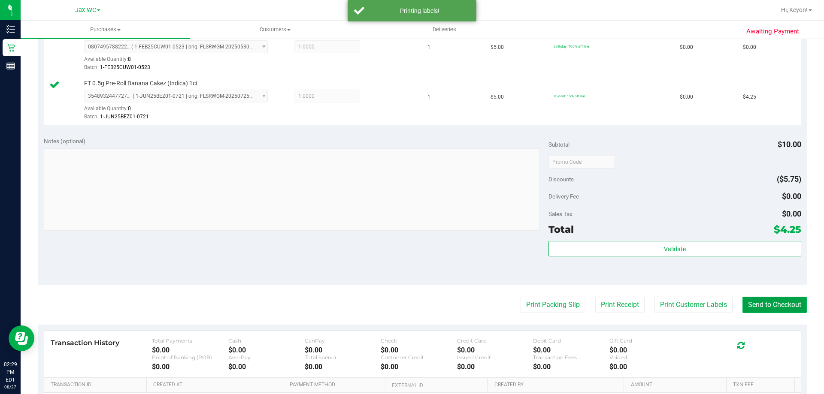
click at [762, 307] on button "Send to Checkout" at bounding box center [774, 305] width 64 height 16
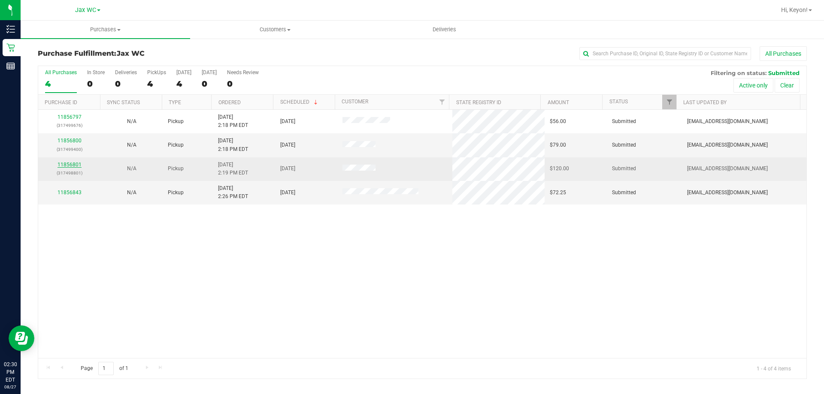
click at [76, 164] on link "11856801" at bounding box center [70, 165] width 24 height 6
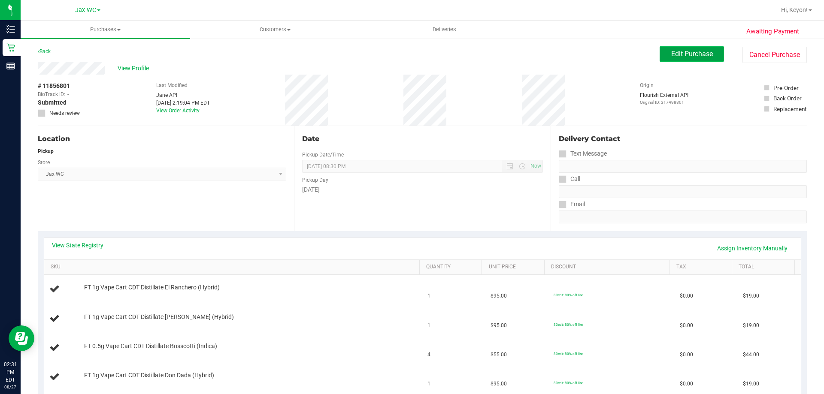
click at [677, 55] on span "Edit Purchase" at bounding box center [692, 54] width 42 height 8
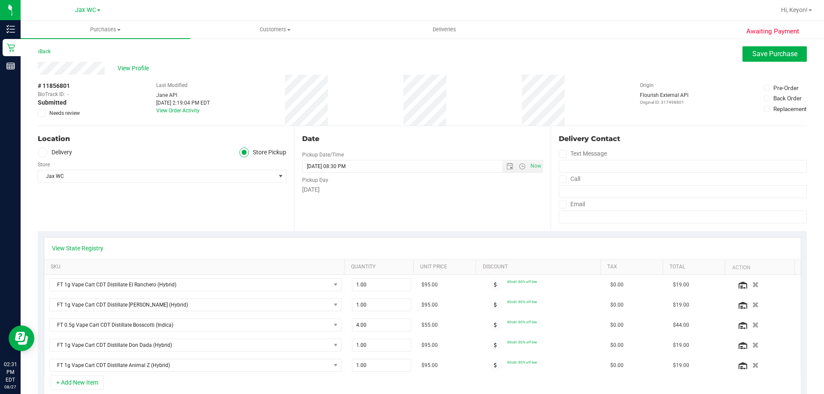
scroll to position [112, 0]
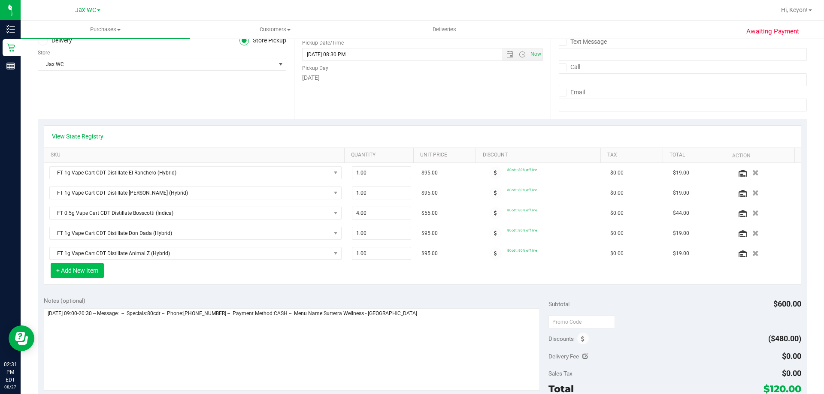
click at [74, 270] on button "+ Add New Item" at bounding box center [77, 271] width 53 height 15
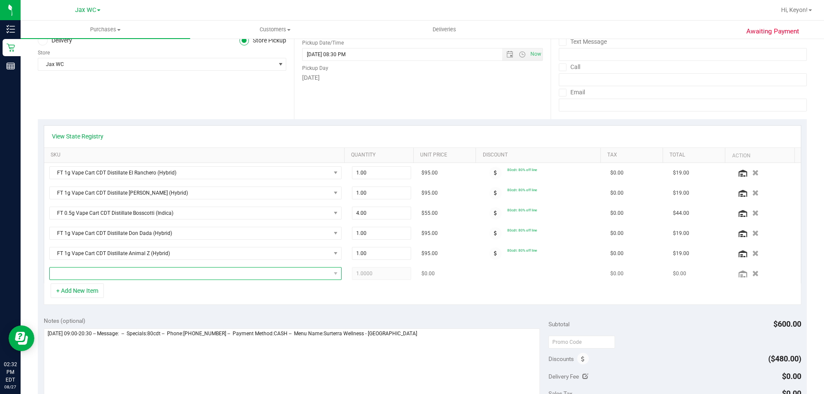
click at [243, 276] on span "NO DATA FOUND" at bounding box center [190, 274] width 281 height 12
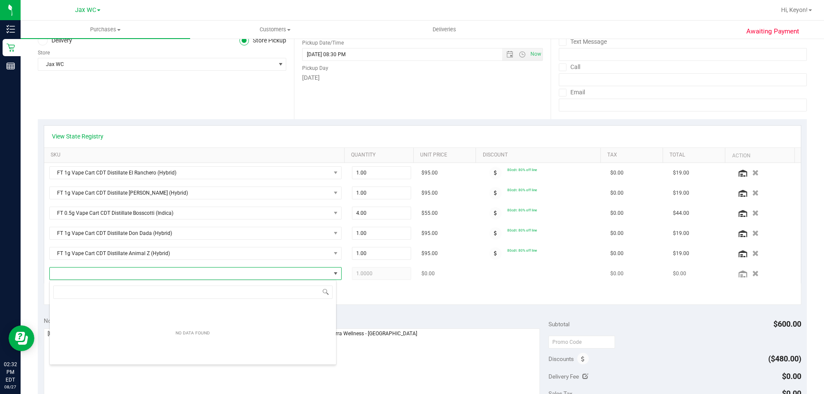
scroll to position [13, 285]
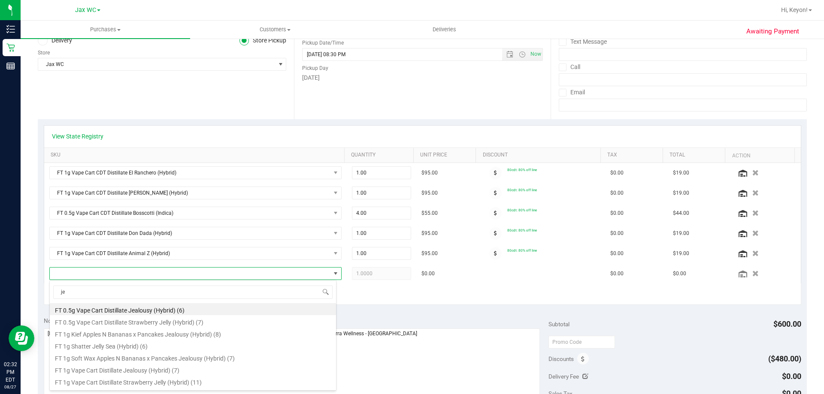
type input "jel"
click at [259, 345] on li "FT 1g Vape Cart Distillate Jealousy (Hybrid) (7)" at bounding box center [193, 345] width 286 height 12
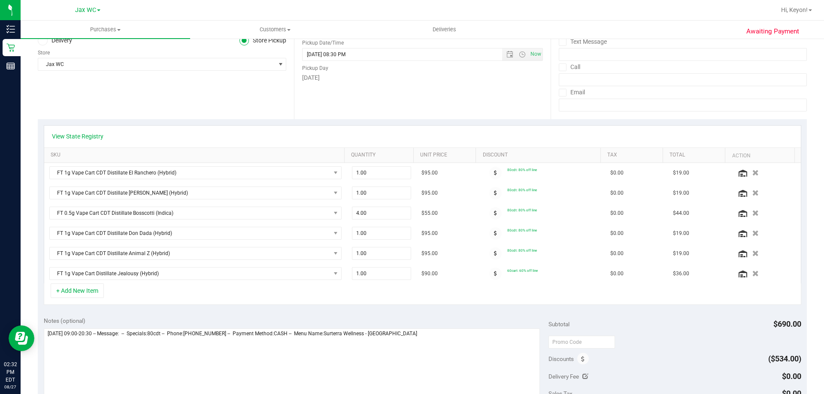
scroll to position [0, 0]
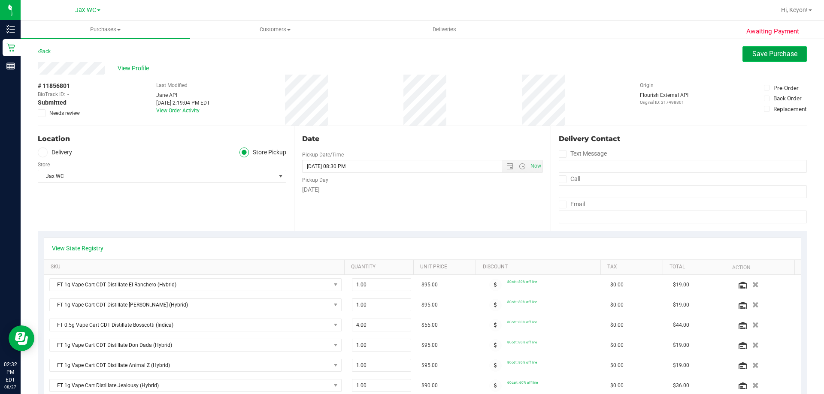
click at [755, 54] on span "Save Purchase" at bounding box center [774, 54] width 45 height 8
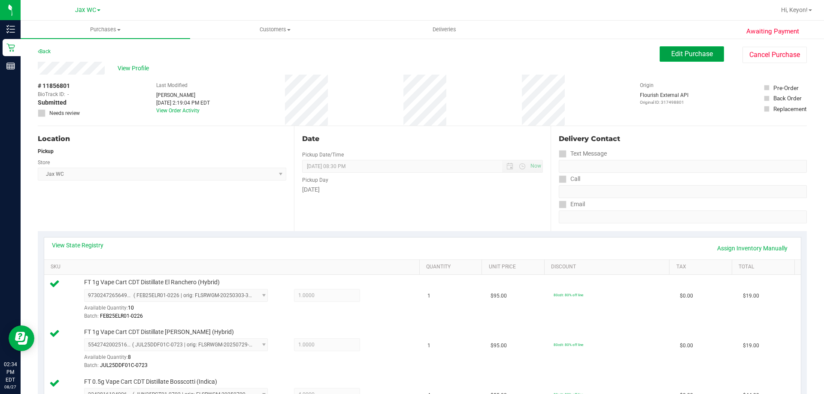
click at [689, 57] on span "Edit Purchase" at bounding box center [692, 54] width 42 height 8
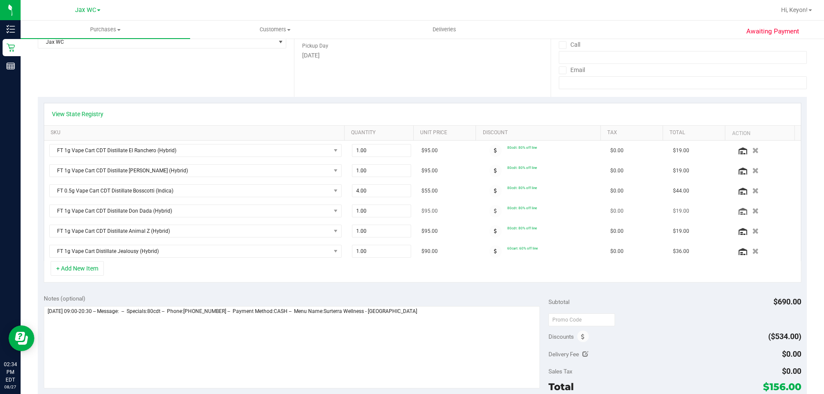
scroll to position [148, 0]
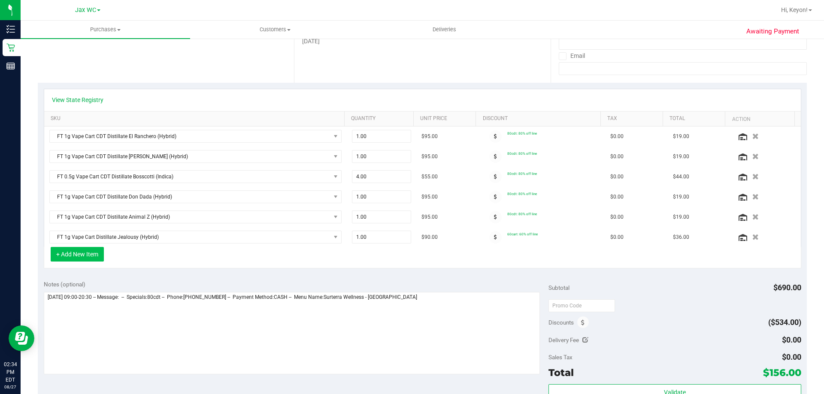
click at [97, 255] on button "+ Add New Item" at bounding box center [77, 254] width 53 height 15
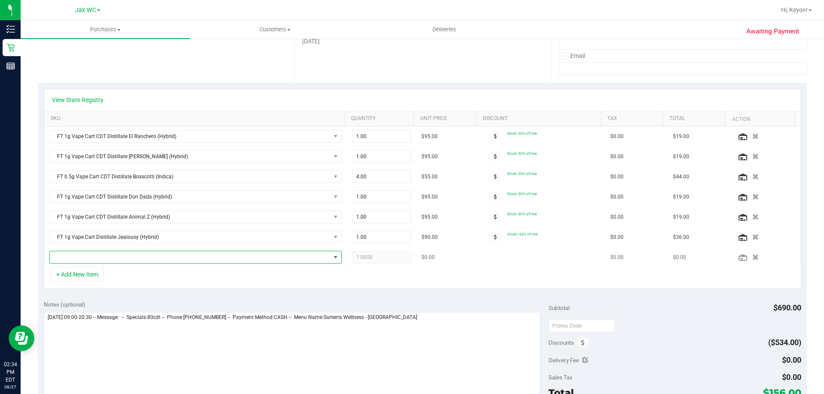
click at [148, 257] on span "NO DATA FOUND" at bounding box center [190, 257] width 281 height 12
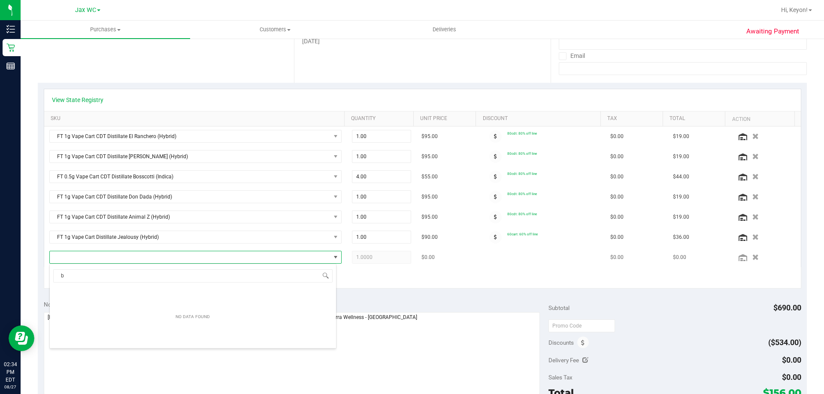
scroll to position [13, 285]
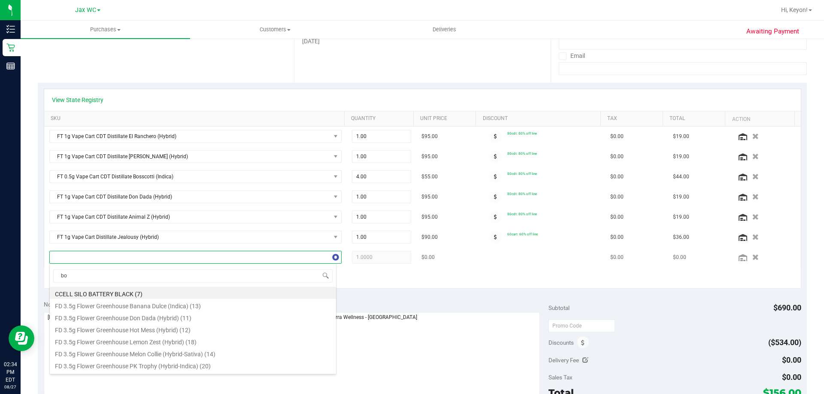
type input "bos"
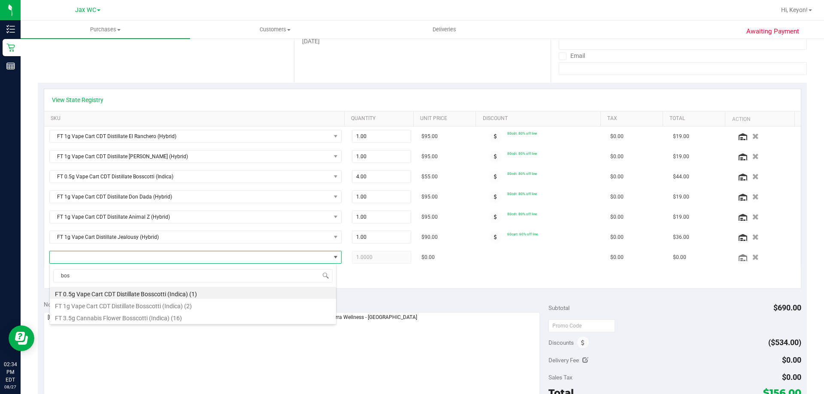
click at [209, 294] on li "FT 0.5g Vape Cart CDT Distillate Bosscotti (Indica) (1)" at bounding box center [193, 293] width 286 height 12
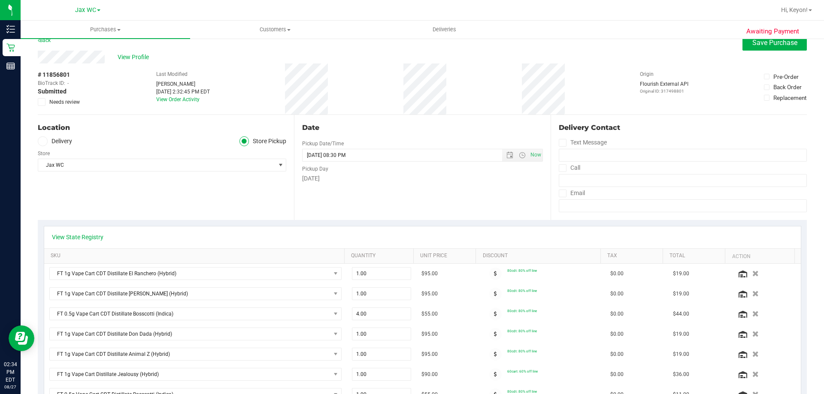
scroll to position [0, 0]
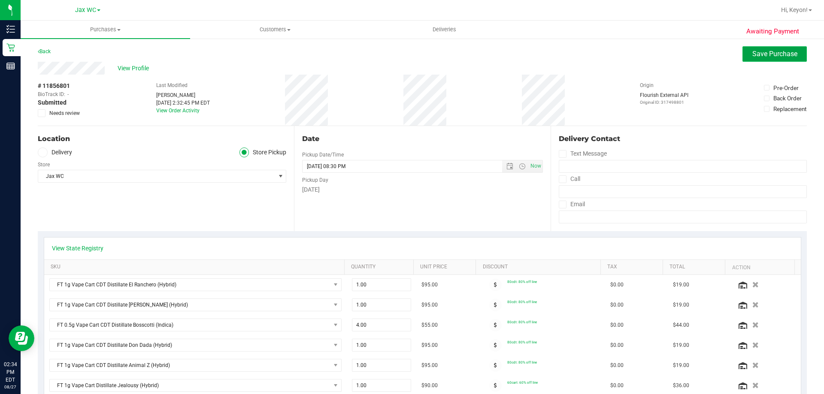
click at [772, 54] on span "Save Purchase" at bounding box center [774, 54] width 45 height 8
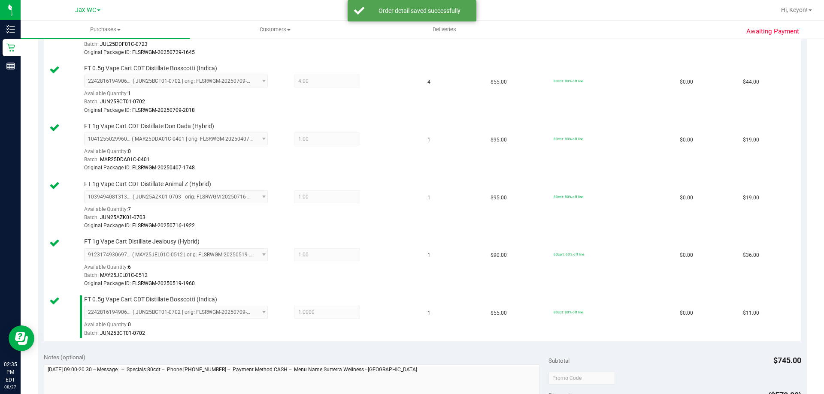
scroll to position [499, 0]
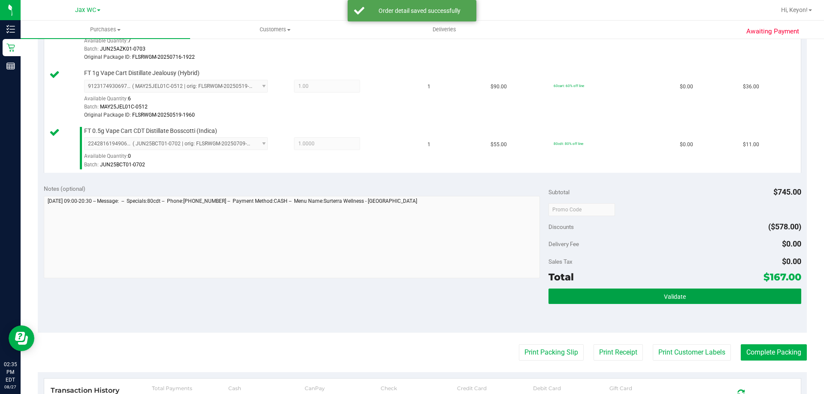
drag, startPoint x: 597, startPoint y: 296, endPoint x: 583, endPoint y: 288, distance: 16.3
click at [598, 296] on button "Validate" at bounding box center [674, 296] width 252 height 15
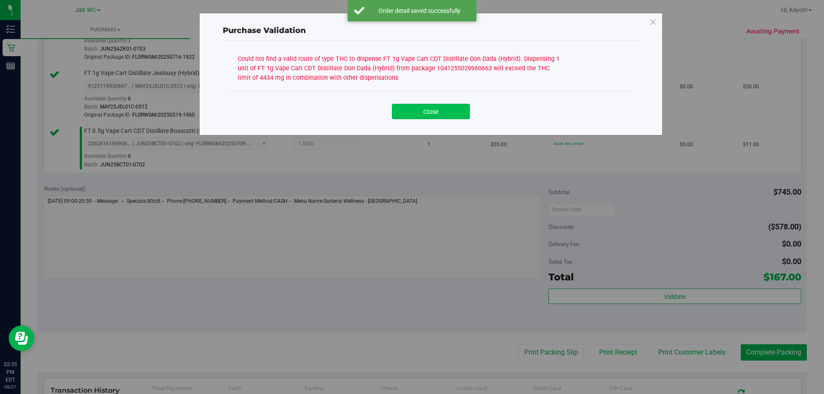
click at [430, 112] on button "Close" at bounding box center [431, 111] width 78 height 15
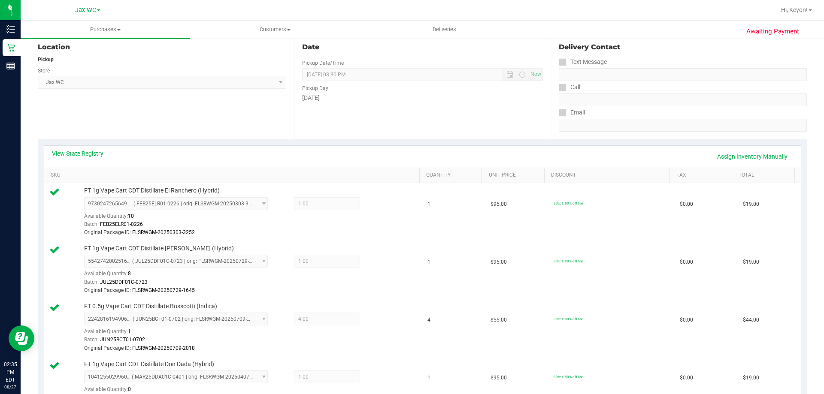
scroll to position [91, 0]
drag, startPoint x: 768, startPoint y: 160, endPoint x: 824, endPoint y: 154, distance: 55.7
click at [768, 160] on link "Assign Inventory Manually" at bounding box center [753, 158] width 82 height 15
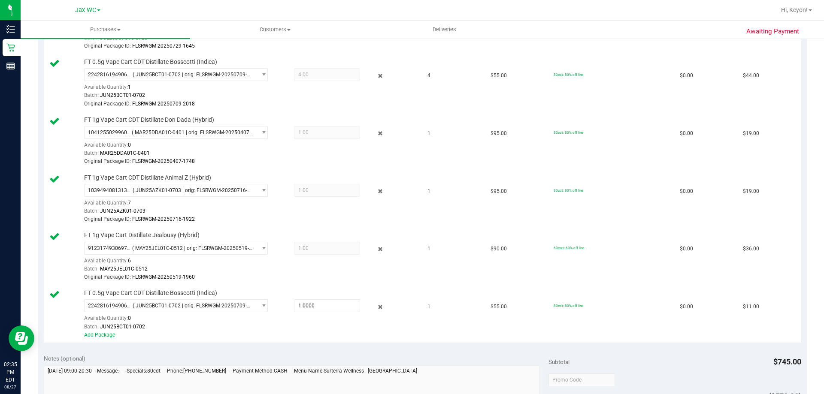
scroll to position [345, 0]
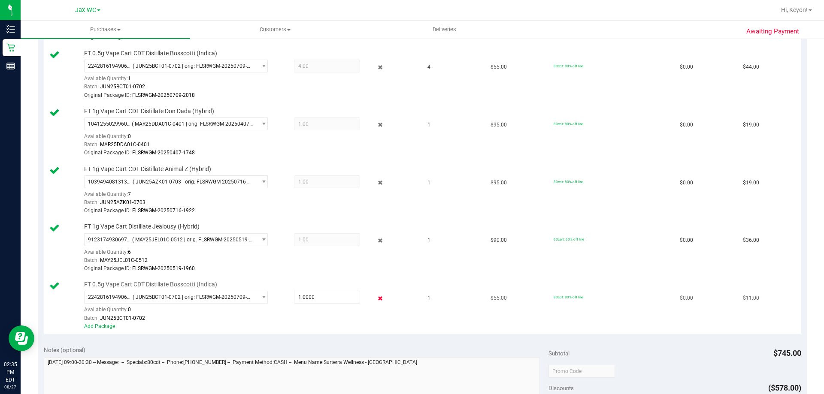
click at [376, 299] on icon at bounding box center [380, 299] width 9 height 10
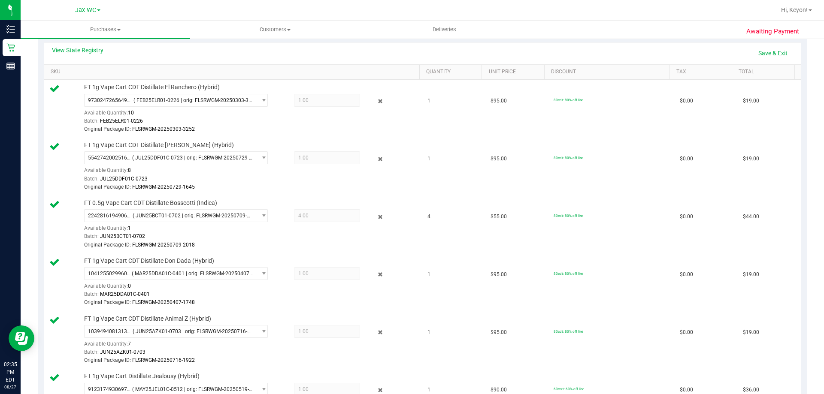
scroll to position [0, 0]
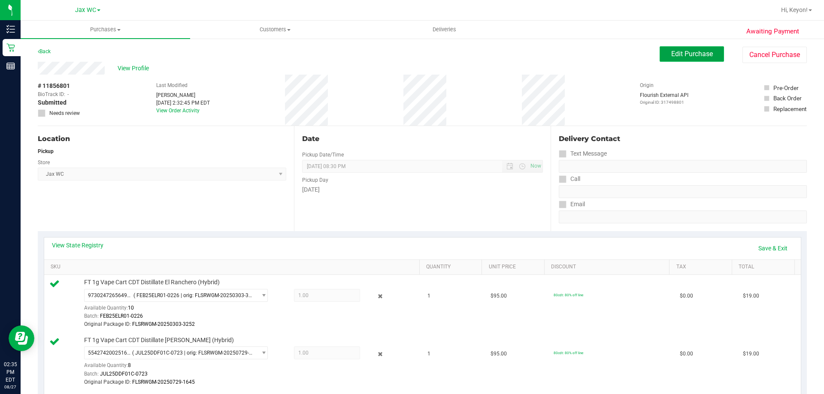
click at [684, 59] on button "Edit Purchase" at bounding box center [692, 53] width 64 height 15
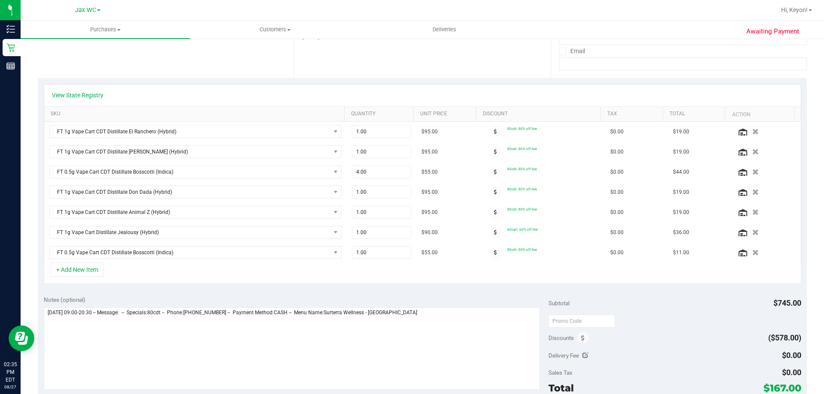
scroll to position [172, 0]
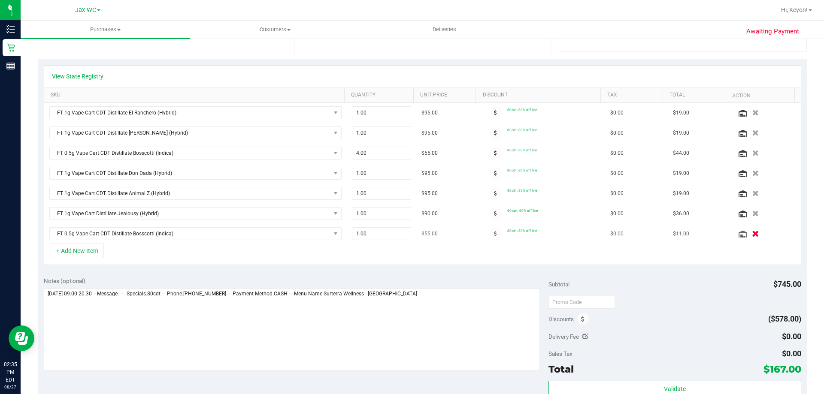
click at [752, 232] on icon "button" at bounding box center [755, 234] width 7 height 6
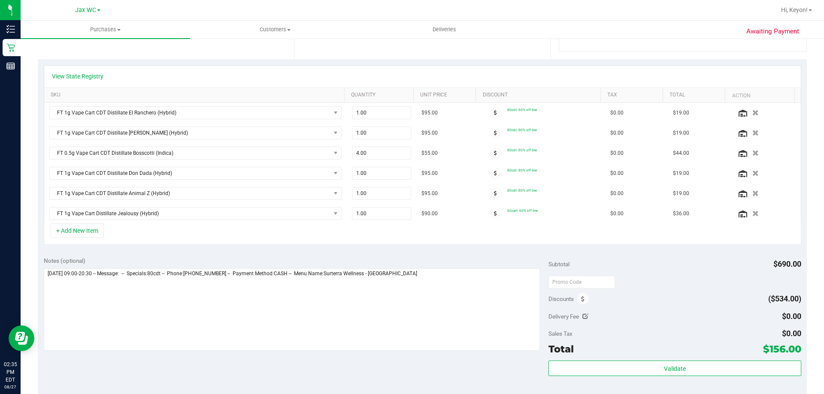
scroll to position [0, 0]
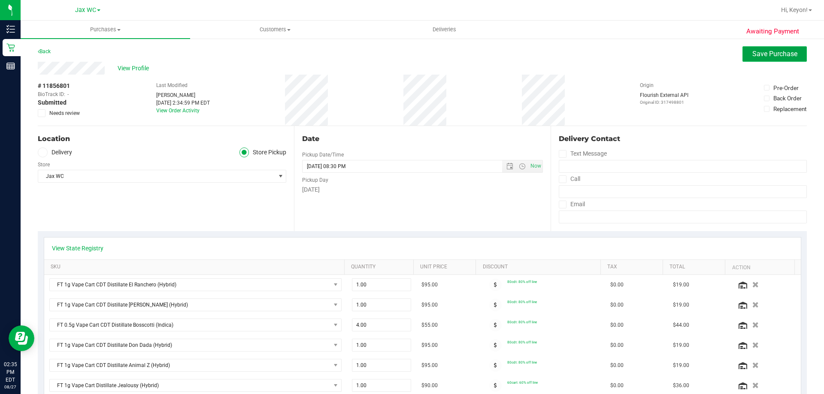
click at [770, 50] on span "Save Purchase" at bounding box center [774, 54] width 45 height 8
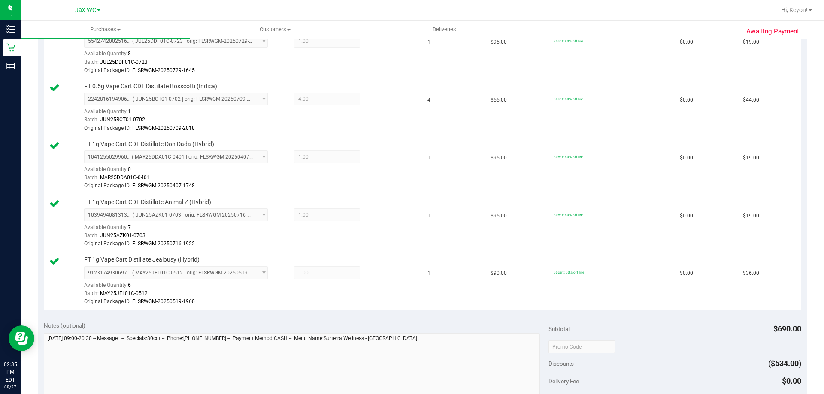
scroll to position [433, 0]
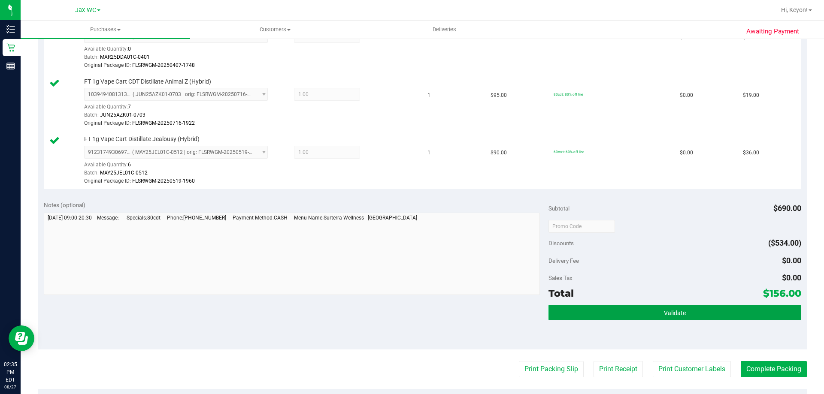
click at [686, 317] on button "Validate" at bounding box center [674, 312] width 252 height 15
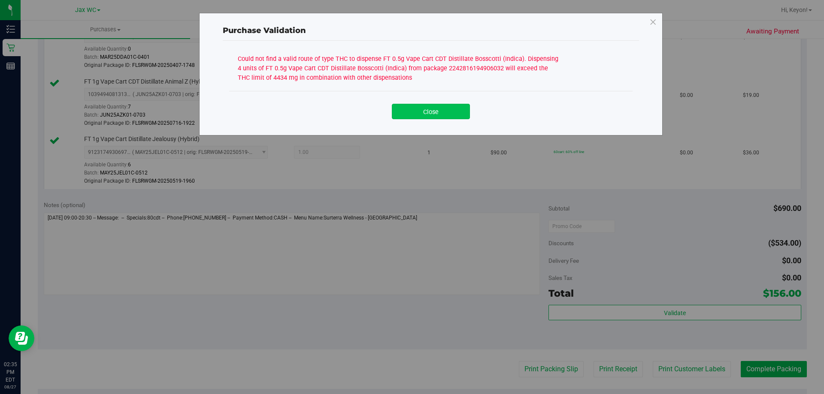
click at [442, 106] on button "Close" at bounding box center [431, 111] width 78 height 15
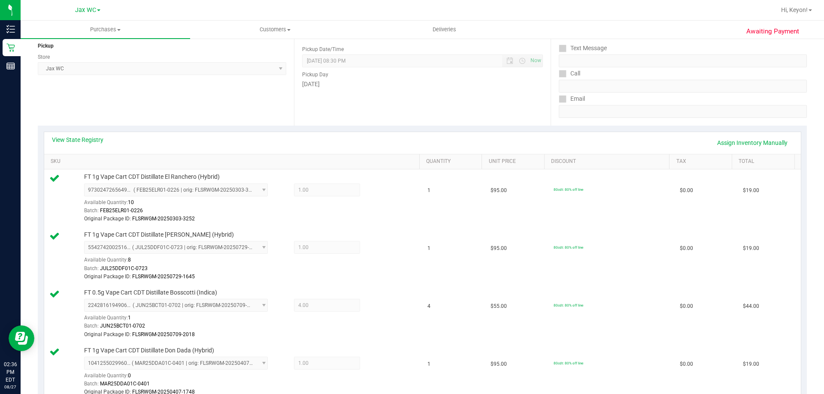
scroll to position [107, 0]
click at [757, 139] on link "Assign Inventory Manually" at bounding box center [753, 141] width 82 height 15
click at [376, 303] on icon at bounding box center [380, 305] width 9 height 10
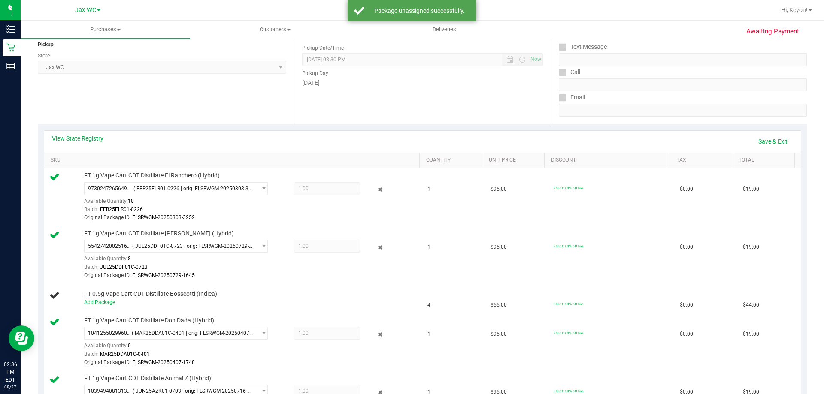
scroll to position [0, 0]
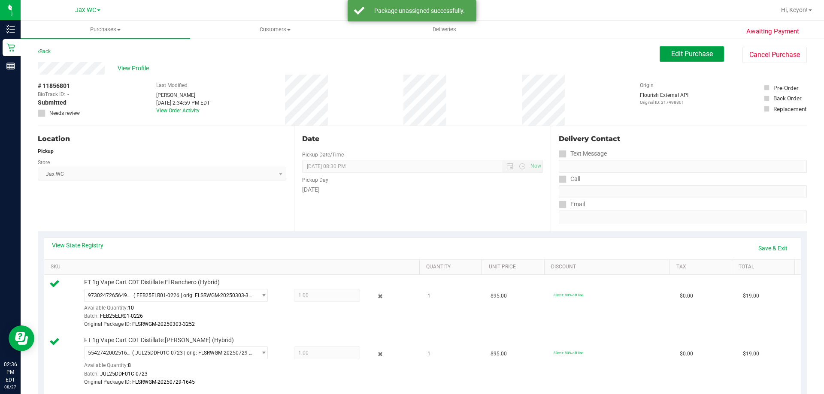
click at [680, 59] on button "Edit Purchase" at bounding box center [692, 53] width 64 height 15
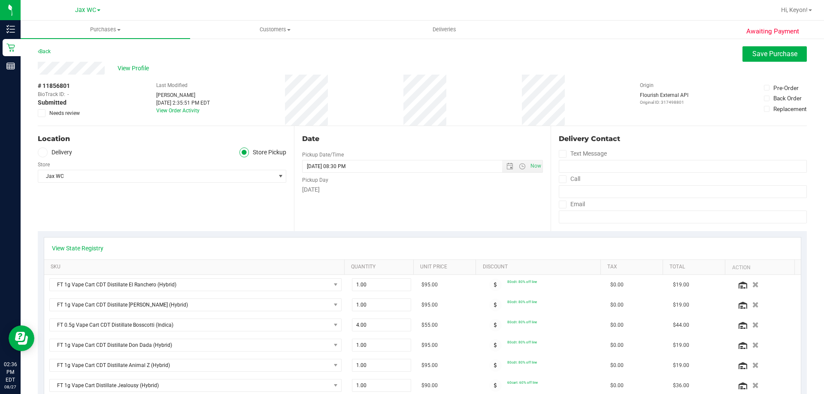
scroll to position [93, 0]
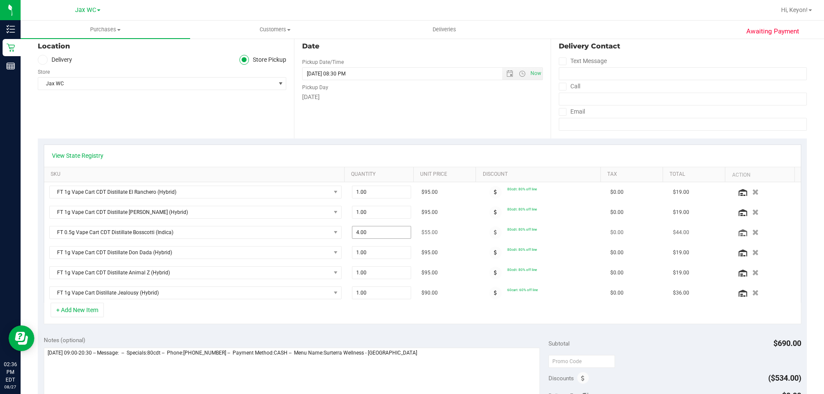
click at [374, 233] on span "4.00 4" at bounding box center [382, 232] width 60 height 13
type input "3"
type input "3.00"
click at [464, 228] on td "$55.00" at bounding box center [447, 233] width 63 height 20
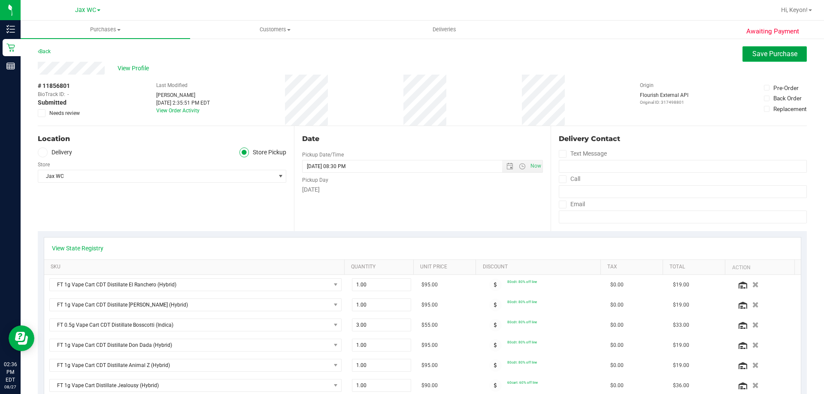
click at [769, 54] on span "Save Purchase" at bounding box center [774, 54] width 45 height 8
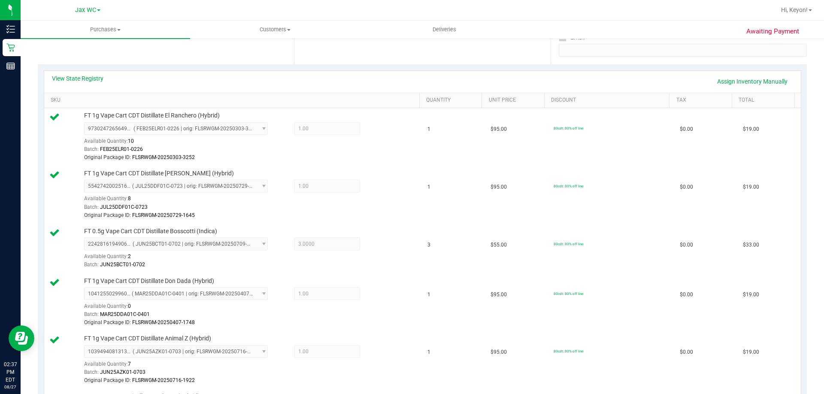
scroll to position [499, 0]
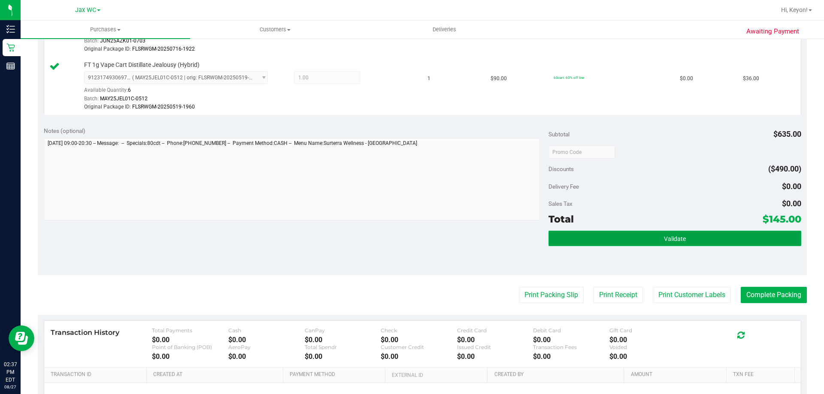
click at [671, 244] on button "Validate" at bounding box center [674, 238] width 252 height 15
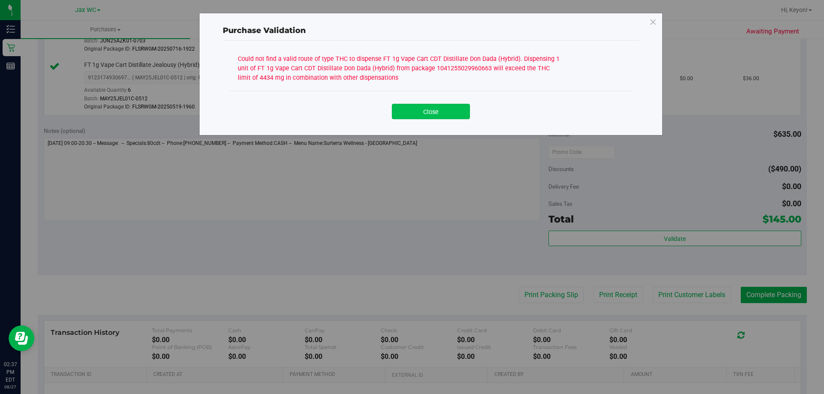
click at [438, 110] on button "Close" at bounding box center [431, 111] width 78 height 15
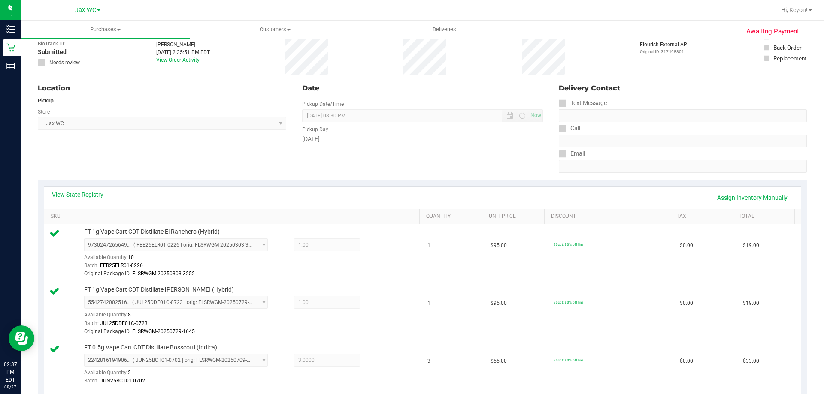
scroll to position [35, 0]
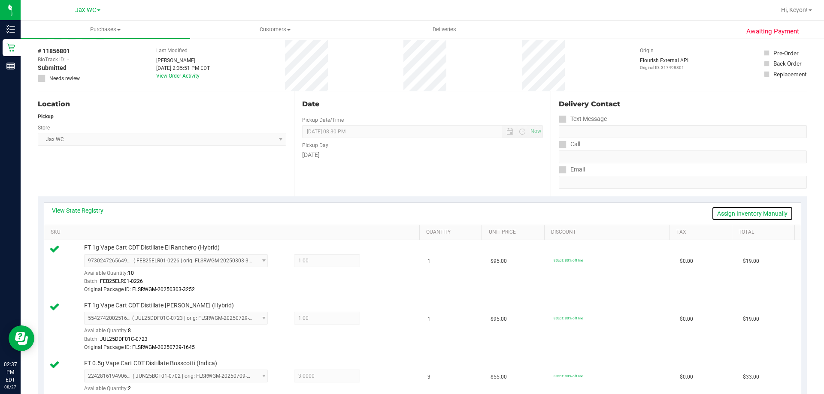
click at [754, 213] on link "Assign Inventory Manually" at bounding box center [753, 213] width 82 height 15
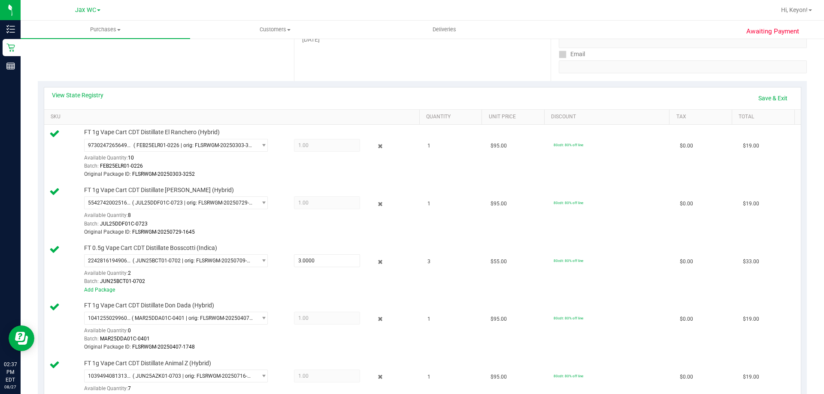
scroll to position [157, 0]
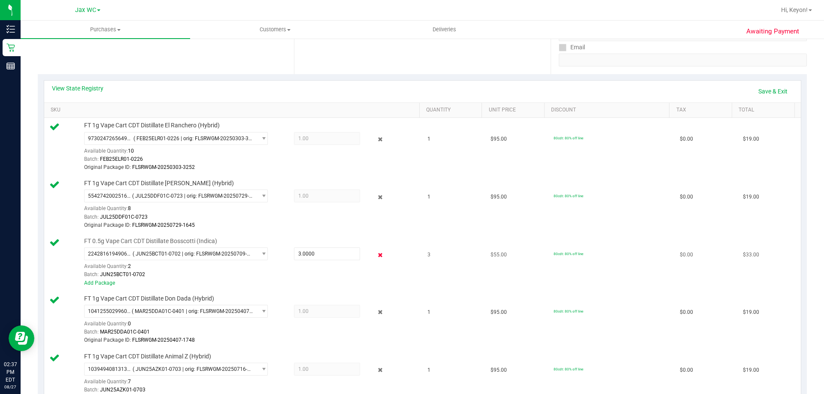
click at [376, 257] on icon at bounding box center [380, 255] width 9 height 10
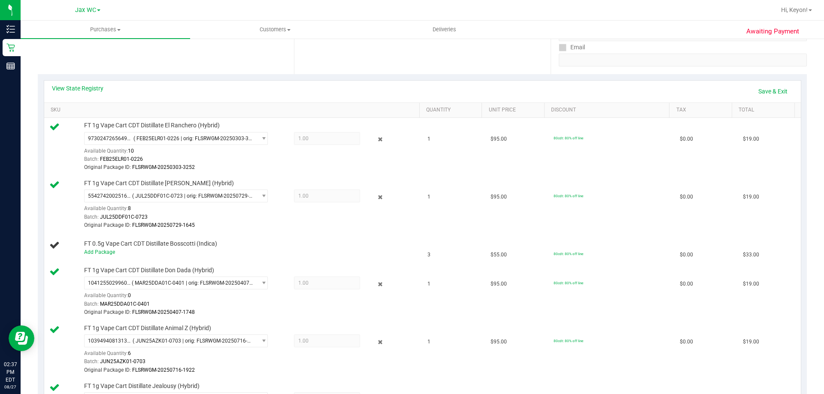
scroll to position [0, 0]
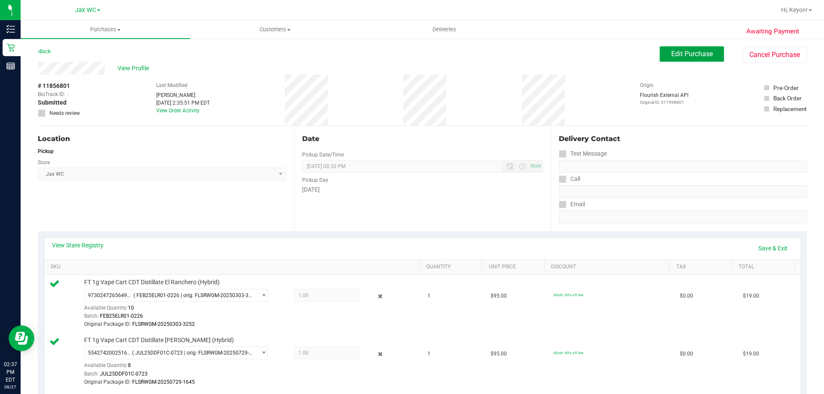
click at [687, 50] on span "Edit Purchase" at bounding box center [692, 54] width 42 height 8
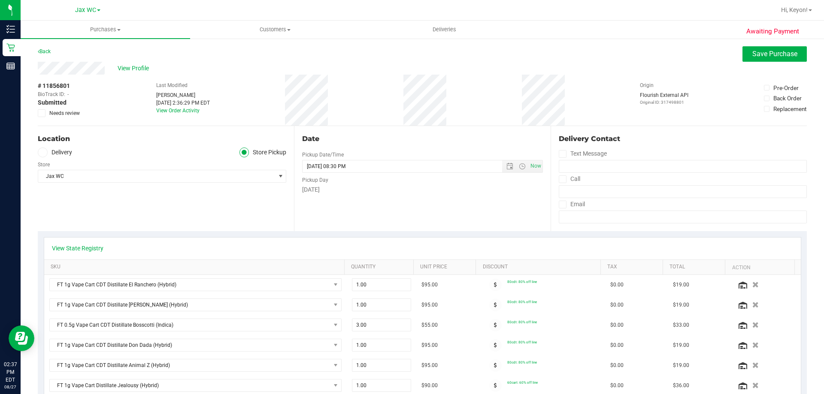
scroll to position [110, 0]
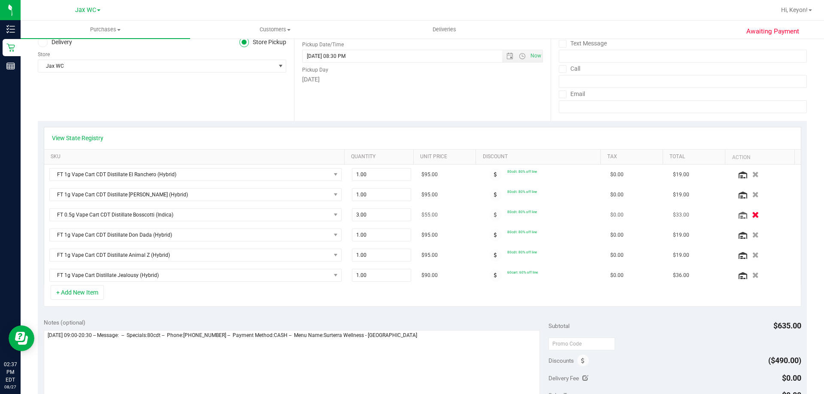
click at [752, 215] on icon "button" at bounding box center [755, 215] width 7 height 6
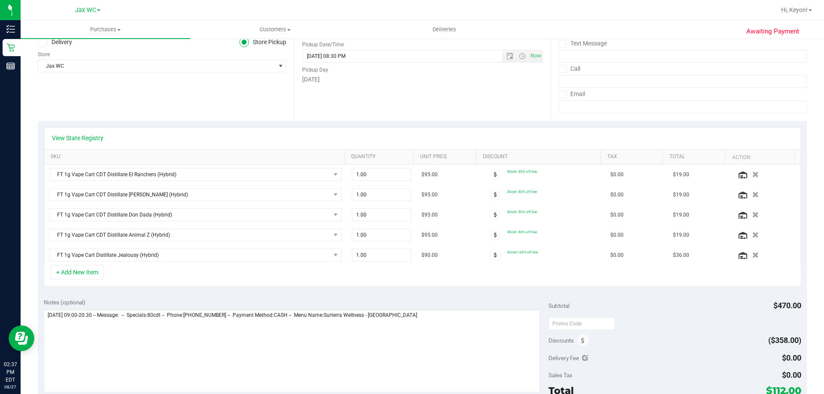
scroll to position [0, 0]
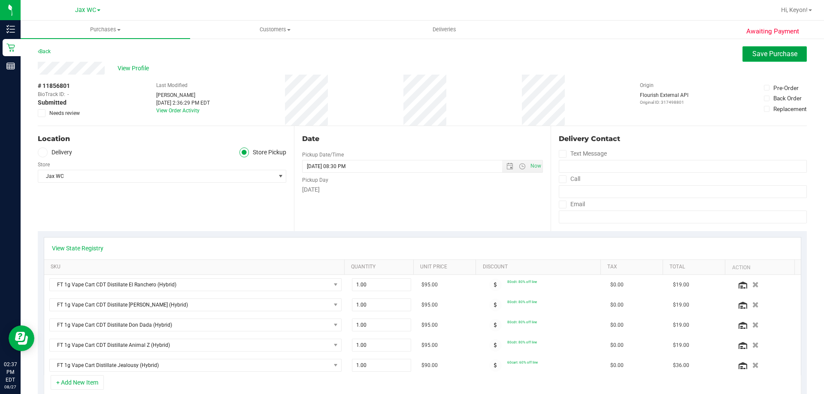
click at [770, 59] on button "Save Purchase" at bounding box center [774, 53] width 64 height 15
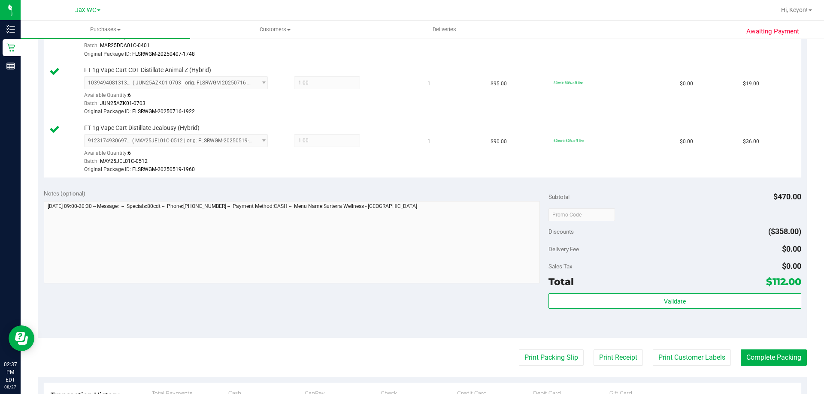
scroll to position [389, 0]
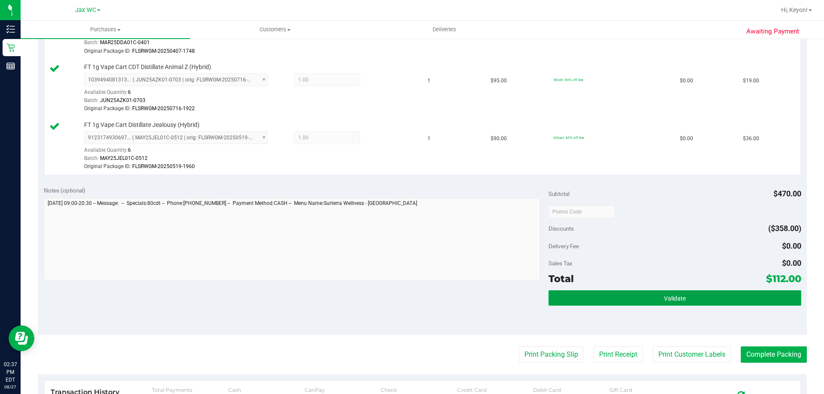
click at [701, 300] on button "Validate" at bounding box center [674, 298] width 252 height 15
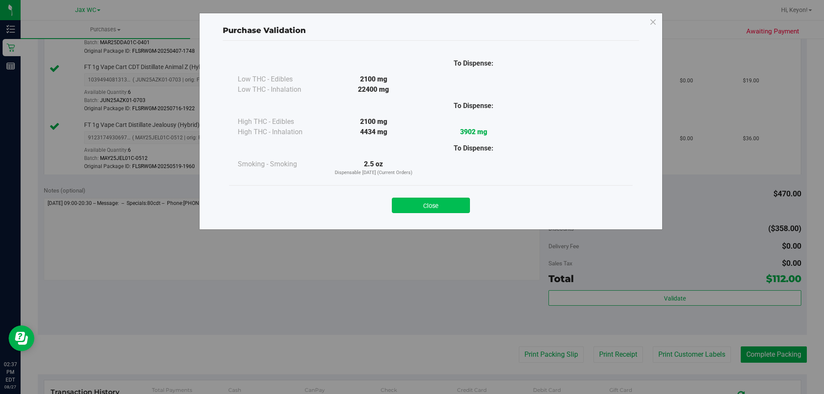
click at [451, 210] on button "Close" at bounding box center [431, 205] width 78 height 15
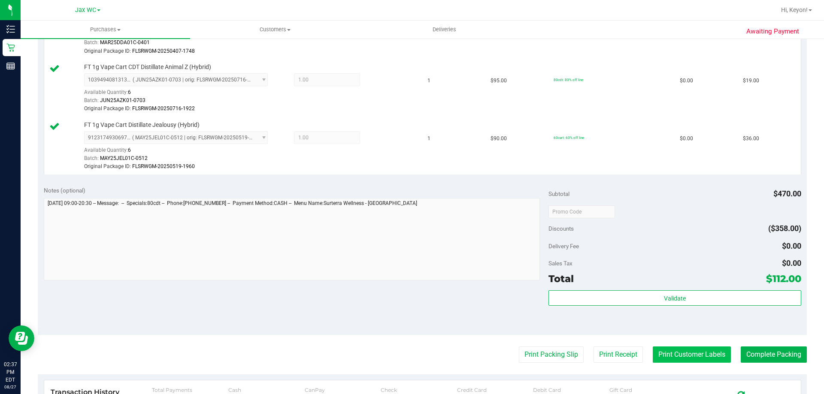
click at [701, 354] on button "Print Customer Labels" at bounding box center [692, 355] width 78 height 16
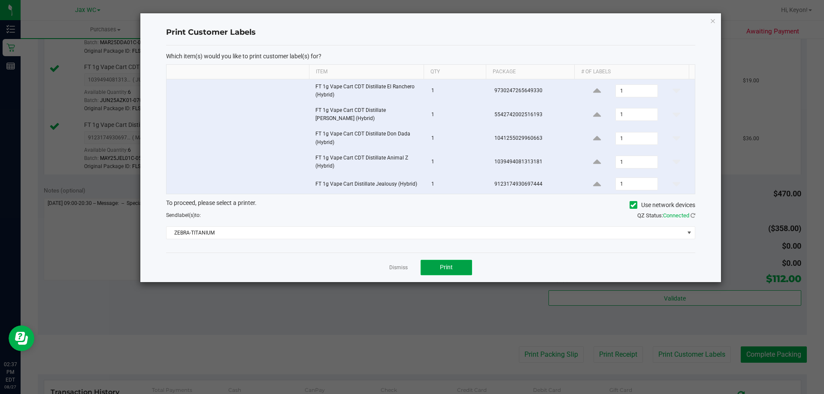
click at [447, 270] on span "Print" at bounding box center [446, 267] width 13 height 7
click at [392, 267] on link "Dismiss" at bounding box center [398, 267] width 18 height 7
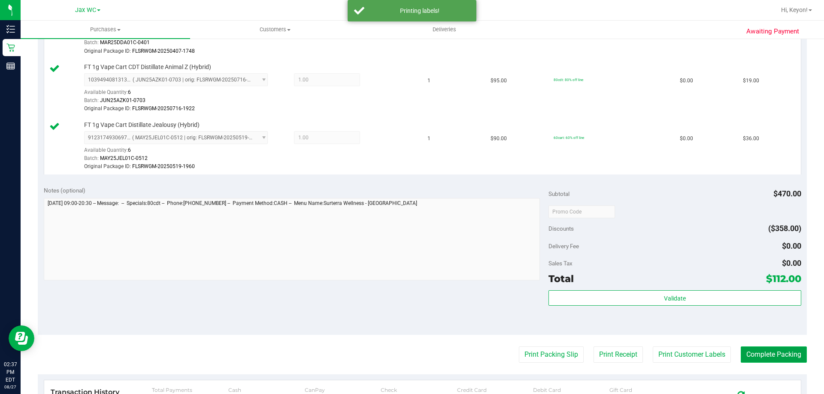
click at [760, 355] on button "Complete Packing" at bounding box center [774, 355] width 66 height 16
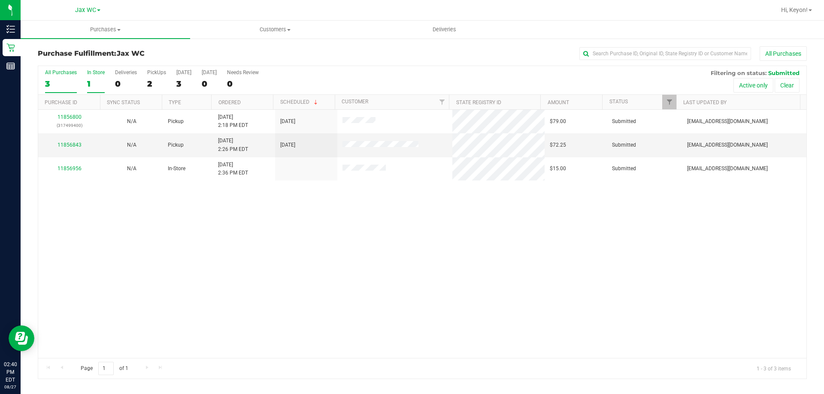
click at [94, 83] on div "1" at bounding box center [96, 84] width 18 height 10
click at [0, 0] on input "In Store 1" at bounding box center [0, 0] width 0 height 0
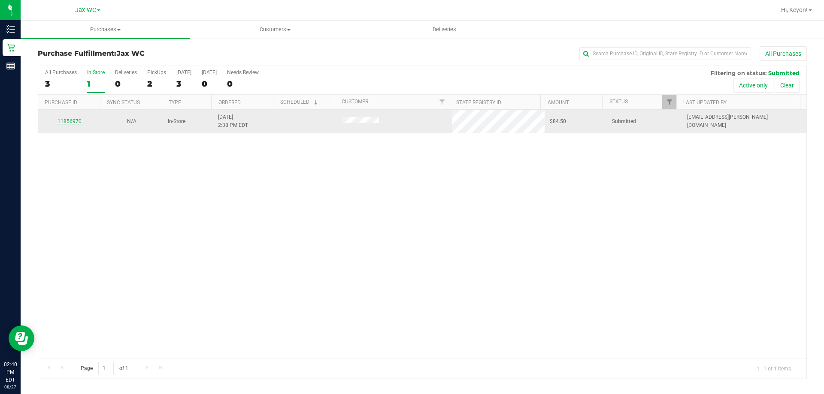
click at [70, 124] on link "11856970" at bounding box center [70, 121] width 24 height 6
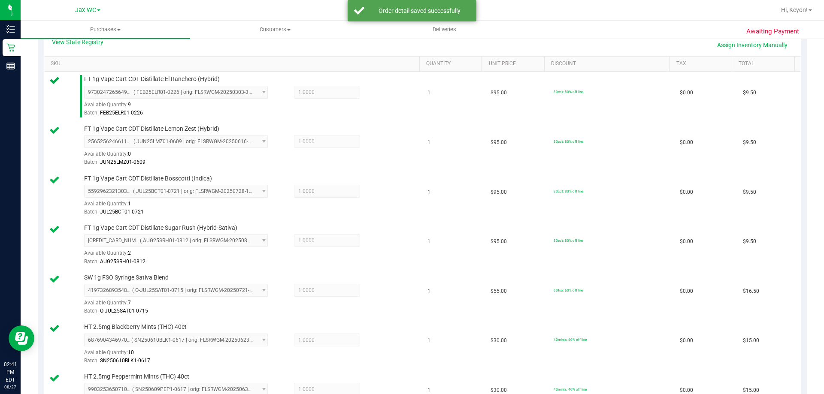
scroll to position [472, 0]
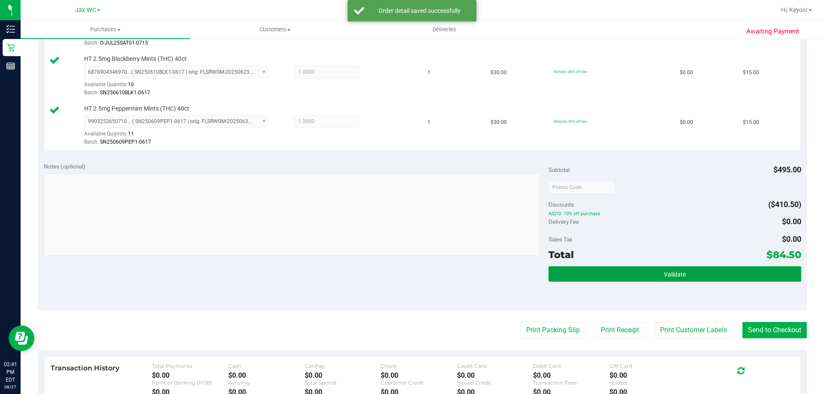
drag, startPoint x: 708, startPoint y: 280, endPoint x: 711, endPoint y: 275, distance: 6.3
click at [709, 280] on button "Validate" at bounding box center [674, 274] width 252 height 15
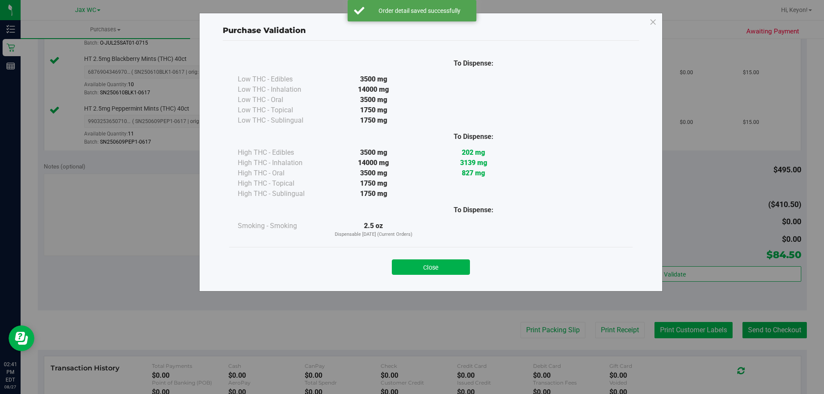
drag, startPoint x: 454, startPoint y: 267, endPoint x: 713, endPoint y: 322, distance: 265.5
click at [454, 267] on button "Close" at bounding box center [431, 267] width 78 height 15
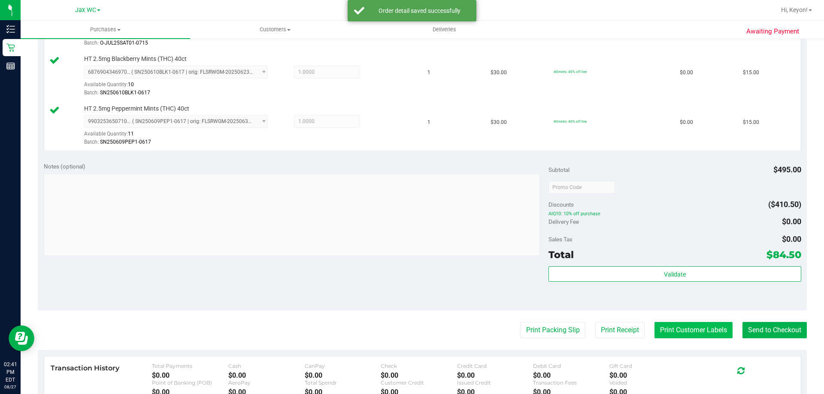
click at [674, 331] on button "Print Customer Labels" at bounding box center [693, 330] width 78 height 16
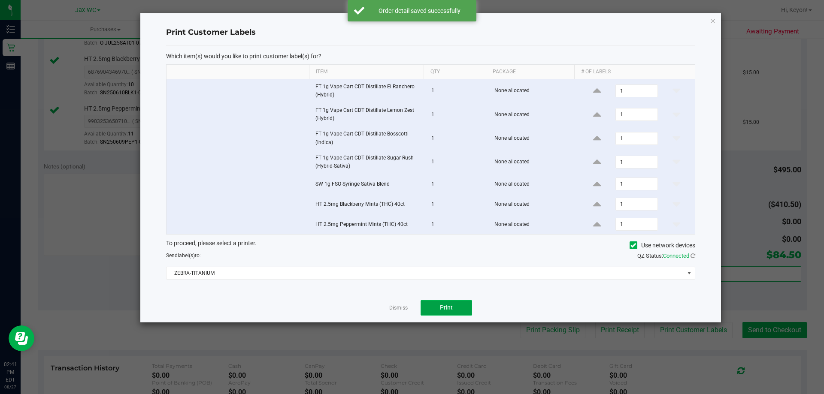
click at [446, 305] on span "Print" at bounding box center [446, 307] width 13 height 7
drag, startPoint x: 396, startPoint y: 304, endPoint x: 730, endPoint y: 351, distance: 337.6
click at [397, 305] on link "Dismiss" at bounding box center [398, 308] width 18 height 7
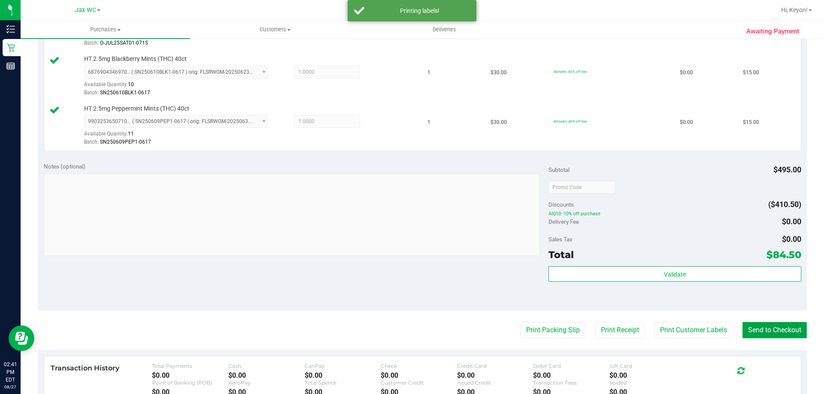
drag, startPoint x: 763, startPoint y: 333, endPoint x: 762, endPoint y: 328, distance: 5.2
click at [765, 333] on button "Send to Checkout" at bounding box center [774, 330] width 64 height 16
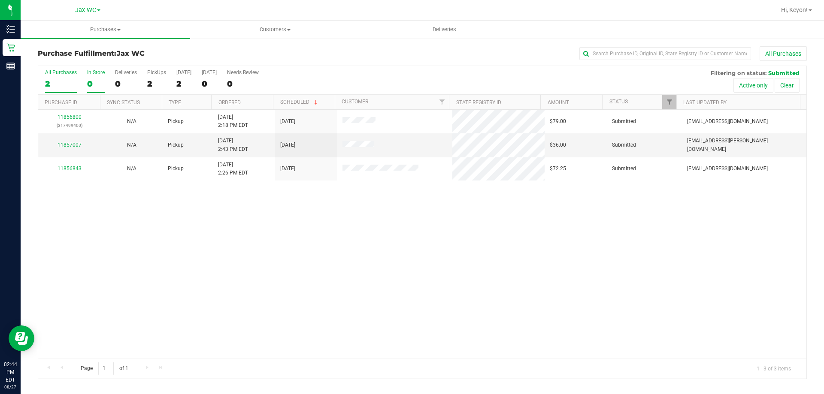
click at [97, 81] on div "0" at bounding box center [96, 84] width 18 height 10
click at [0, 0] on input "In Store 0" at bounding box center [0, 0] width 0 height 0
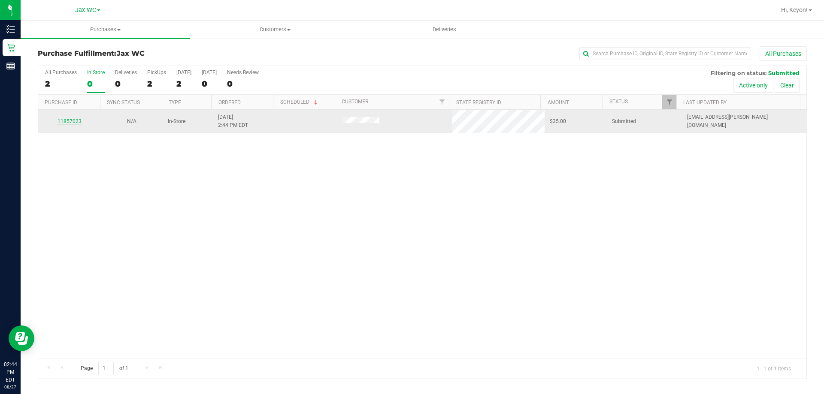
click at [72, 122] on link "11857023" at bounding box center [70, 121] width 24 height 6
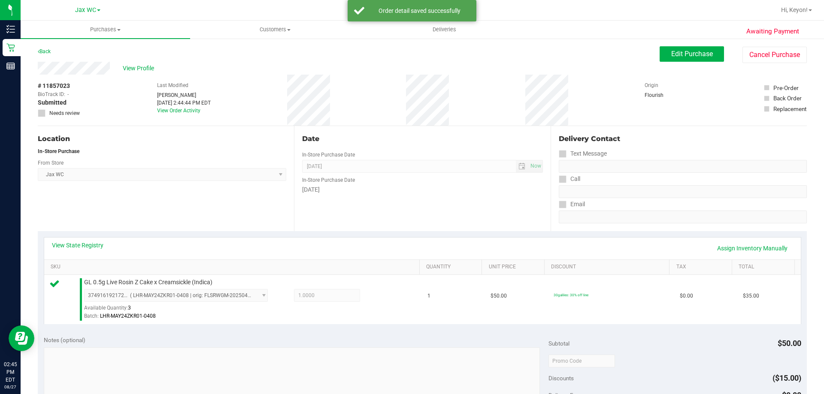
scroll to position [205, 0]
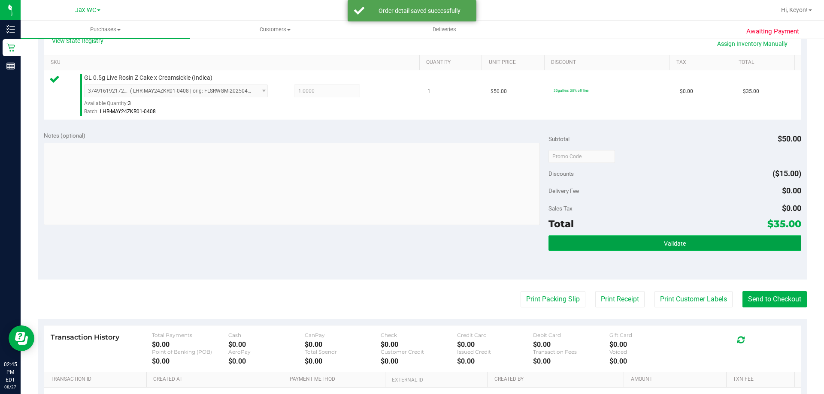
click at [709, 238] on button "Validate" at bounding box center [674, 243] width 252 height 15
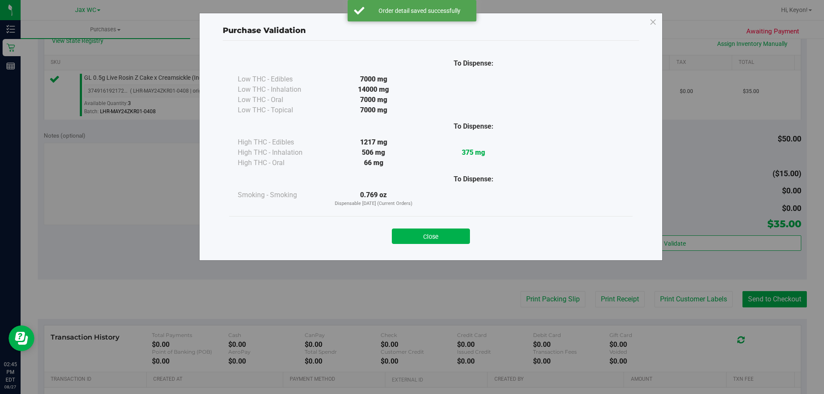
click at [450, 236] on button "Close" at bounding box center [431, 236] width 78 height 15
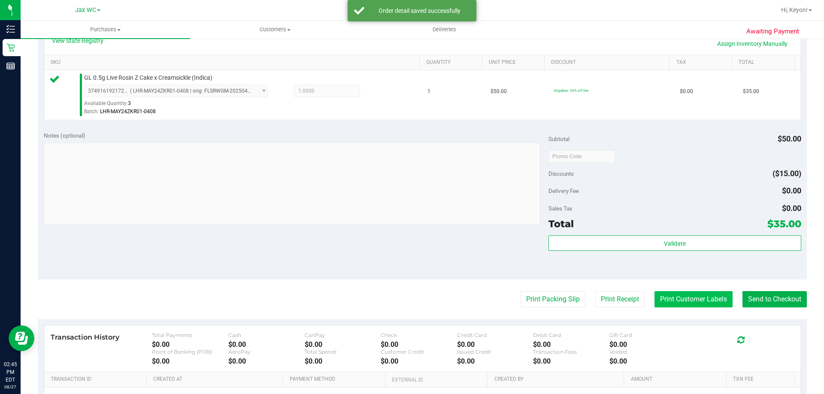
click at [674, 296] on button "Print Customer Labels" at bounding box center [693, 299] width 78 height 16
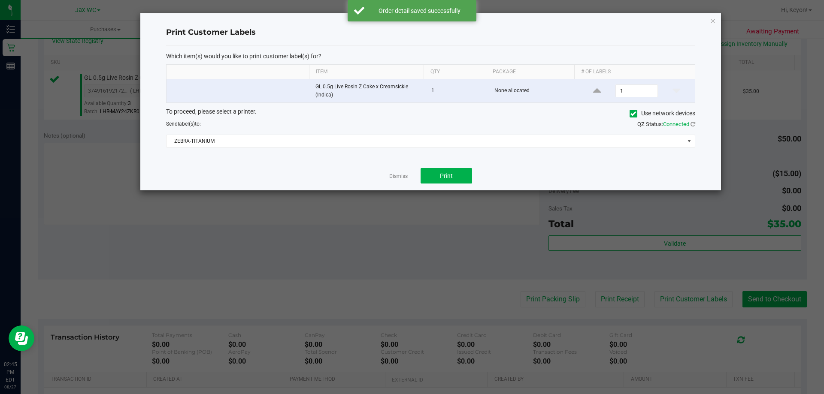
click at [453, 167] on div "Dismiss Print" at bounding box center [430, 176] width 529 height 30
click at [451, 179] on span "Print" at bounding box center [446, 176] width 13 height 7
click at [401, 175] on link "Dismiss" at bounding box center [398, 176] width 18 height 7
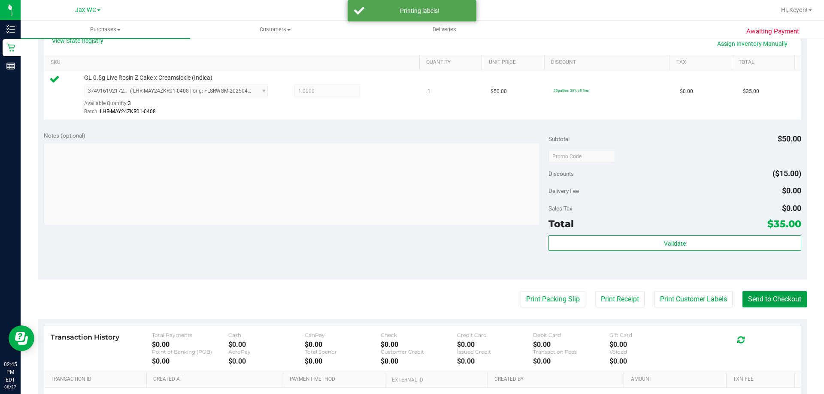
drag, startPoint x: 772, startPoint y: 297, endPoint x: 597, endPoint y: 172, distance: 215.9
click at [772, 298] on button "Send to Checkout" at bounding box center [774, 299] width 64 height 16
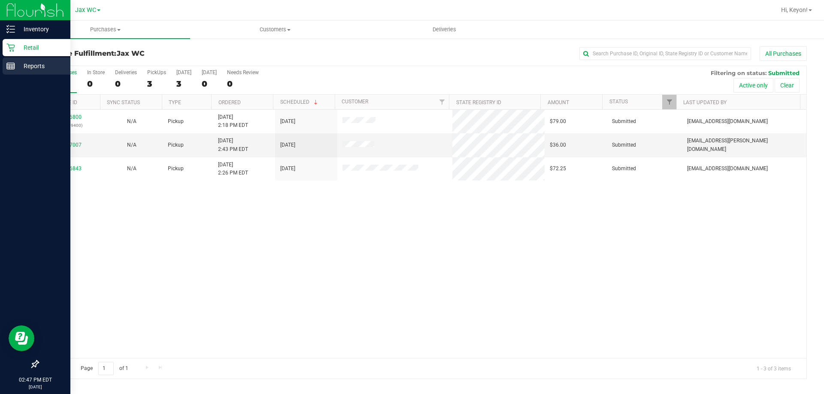
click at [10, 65] on line at bounding box center [11, 65] width 8 height 0
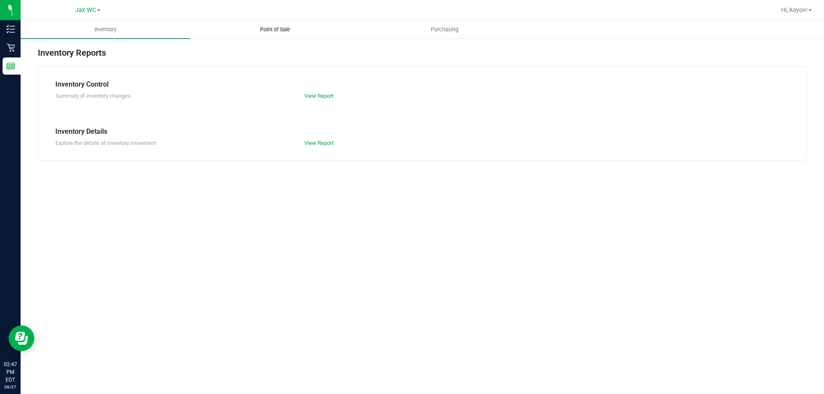
click at [285, 32] on span "Point of Sale" at bounding box center [274, 30] width 53 height 8
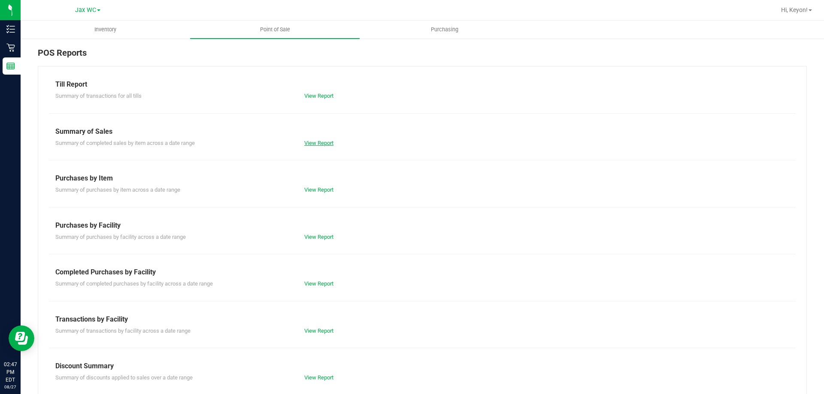
click at [318, 144] on link "View Report" at bounding box center [318, 143] width 29 height 6
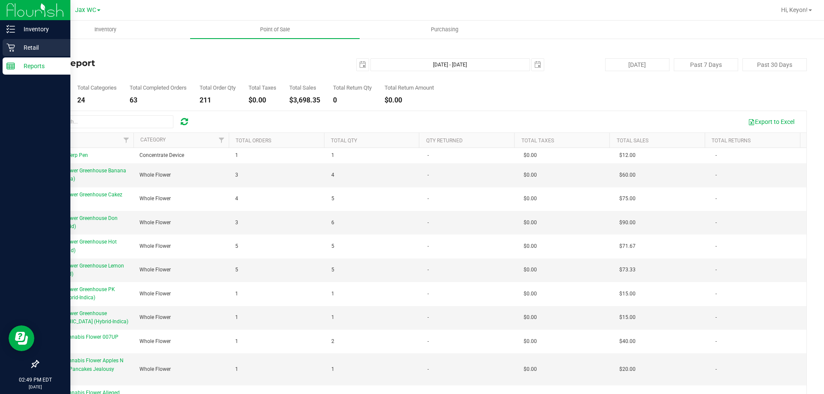
click at [15, 45] on icon at bounding box center [10, 48] width 8 height 8
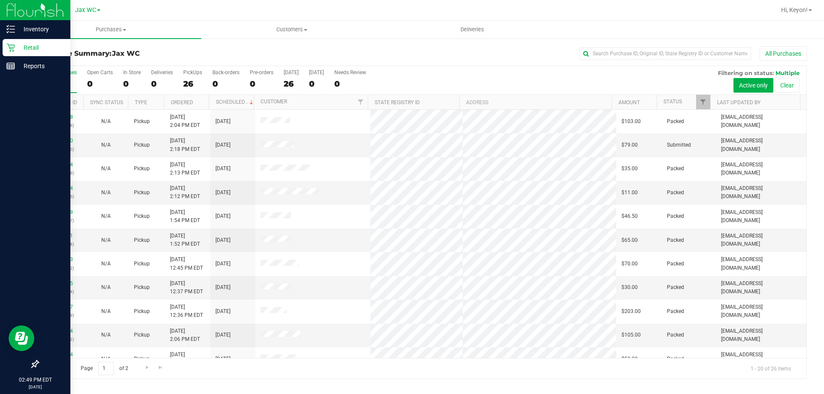
click at [7, 94] on div at bounding box center [35, 216] width 70 height 280
click at [12, 69] on line at bounding box center [12, 67] width 0 height 4
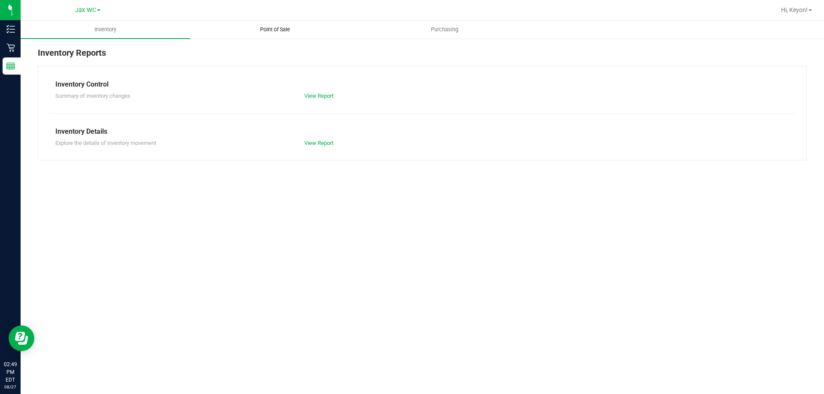
click at [284, 28] on span "Point of Sale" at bounding box center [274, 30] width 53 height 8
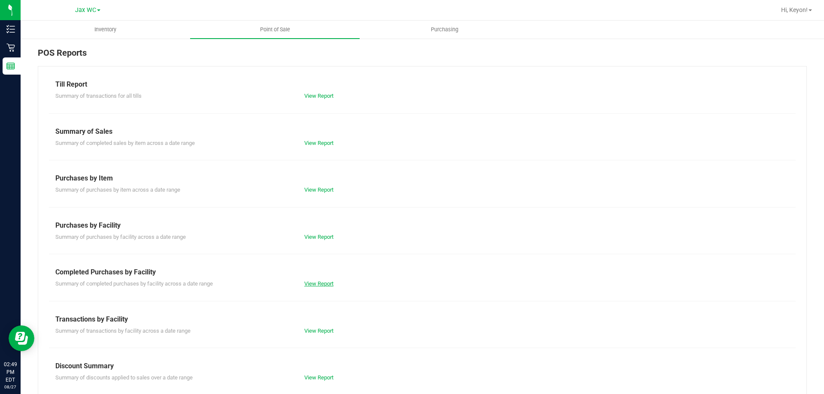
click at [311, 284] on link "View Report" at bounding box center [318, 284] width 29 height 6
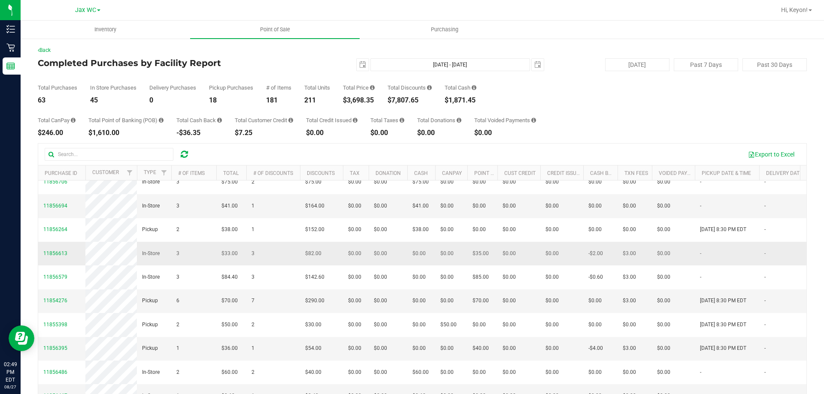
scroll to position [274, 0]
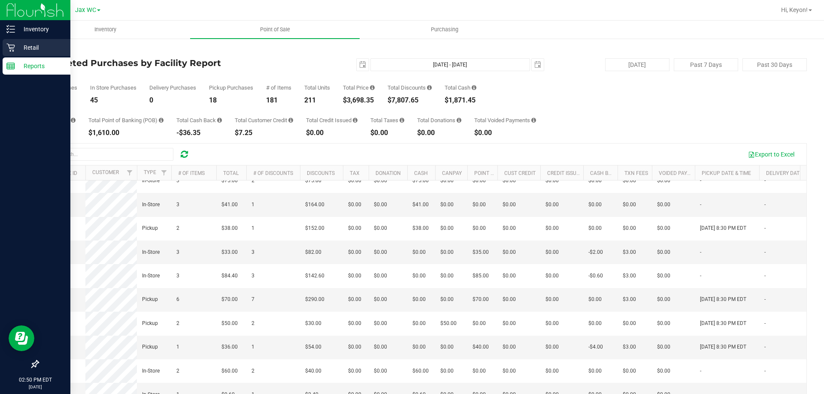
click at [13, 42] on div "Retail" at bounding box center [37, 47] width 68 height 17
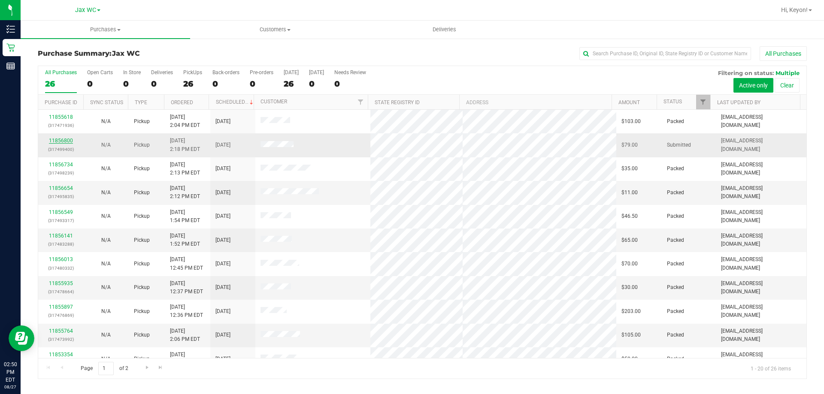
click at [53, 139] on link "11856800" at bounding box center [61, 141] width 24 height 6
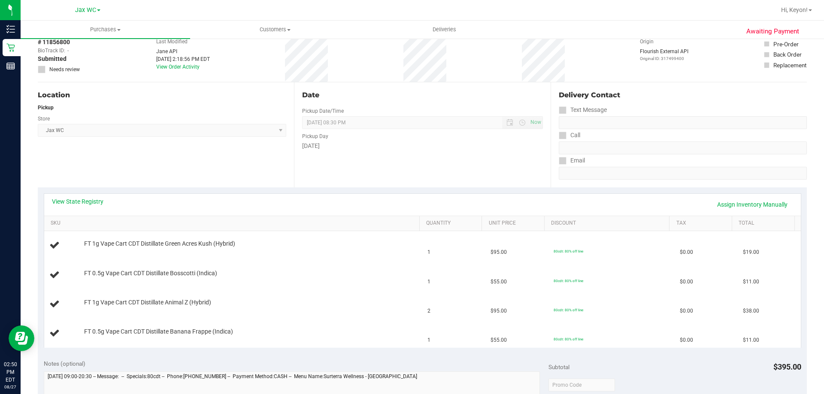
scroll to position [42, 0]
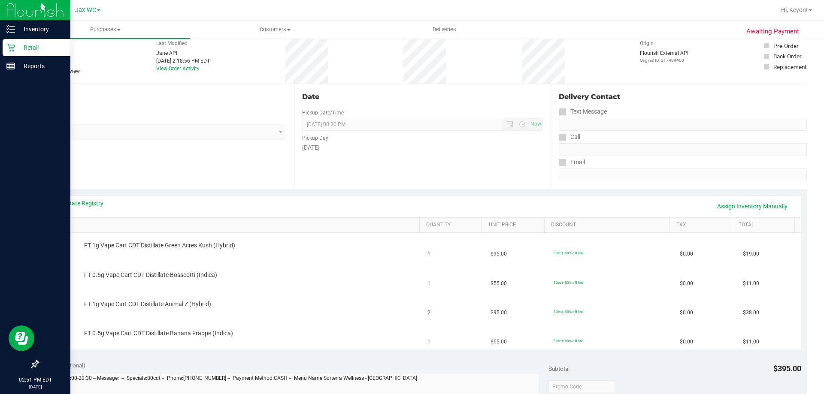
click at [1, 43] on link "Retail" at bounding box center [35, 48] width 70 height 18
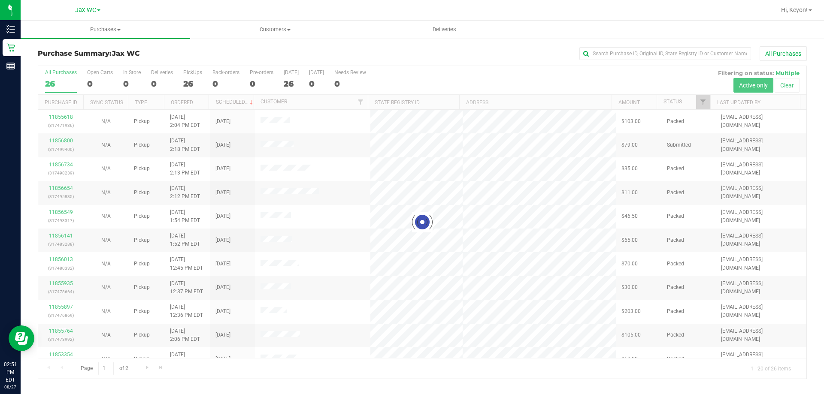
drag, startPoint x: 806, startPoint y: 135, endPoint x: 797, endPoint y: 202, distance: 67.5
click at [797, 212] on div at bounding box center [422, 222] width 768 height 313
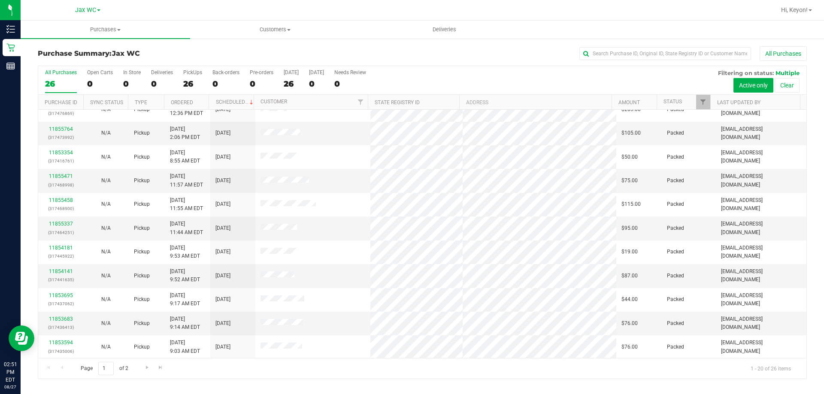
scroll to position [227, 0]
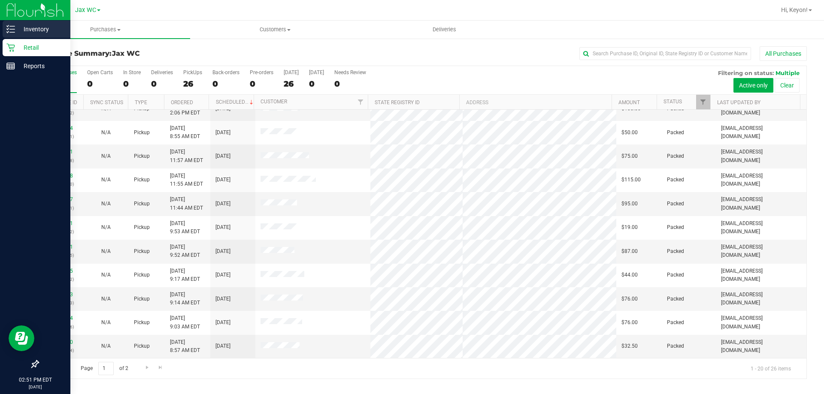
click at [14, 32] on icon at bounding box center [10, 29] width 9 height 9
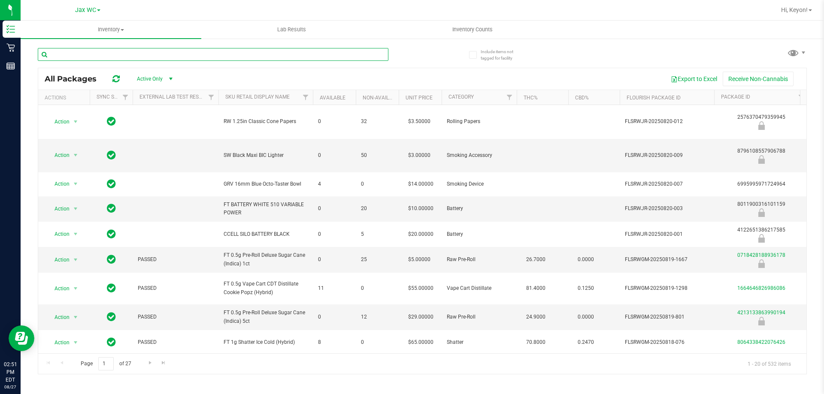
click at [303, 52] on input "text" at bounding box center [213, 54] width 351 height 13
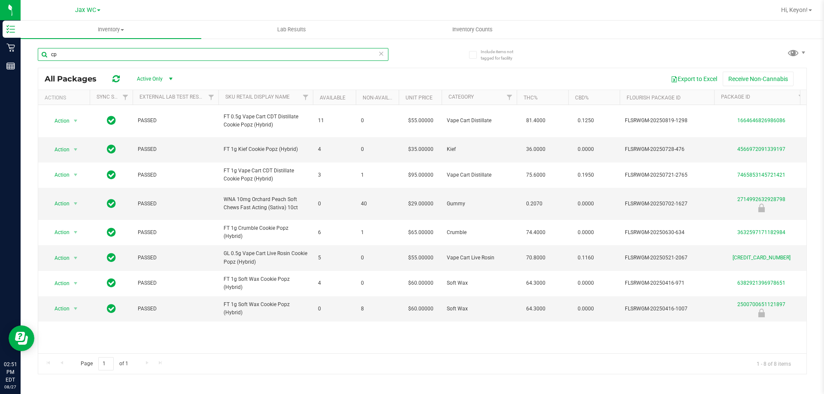
click at [252, 56] on input "cp" at bounding box center [213, 54] width 351 height 13
type input "c"
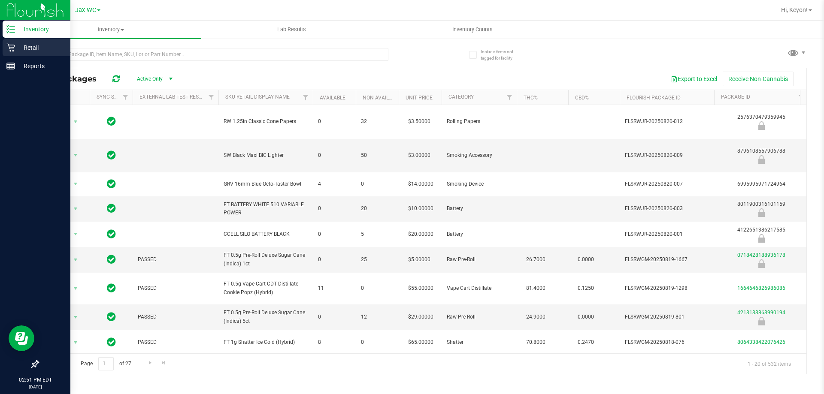
click at [3, 50] on div "Retail" at bounding box center [37, 47] width 68 height 17
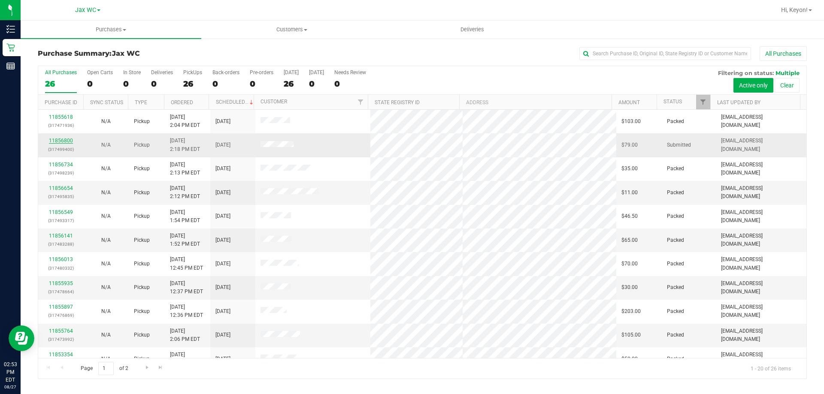
click at [67, 138] on link "11856800" at bounding box center [61, 141] width 24 height 6
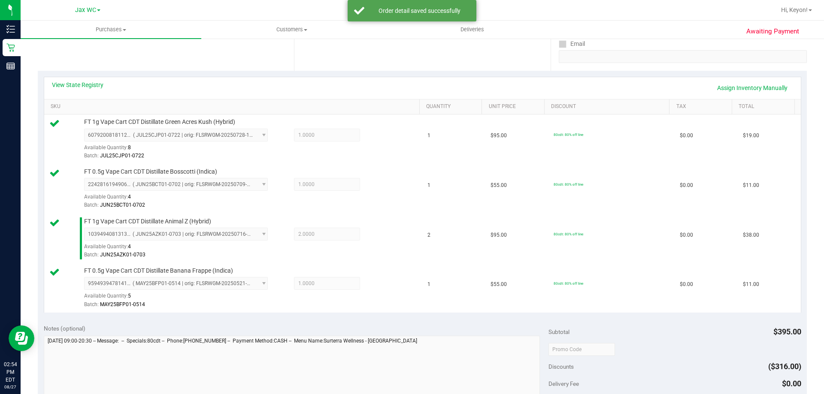
scroll to position [456, 0]
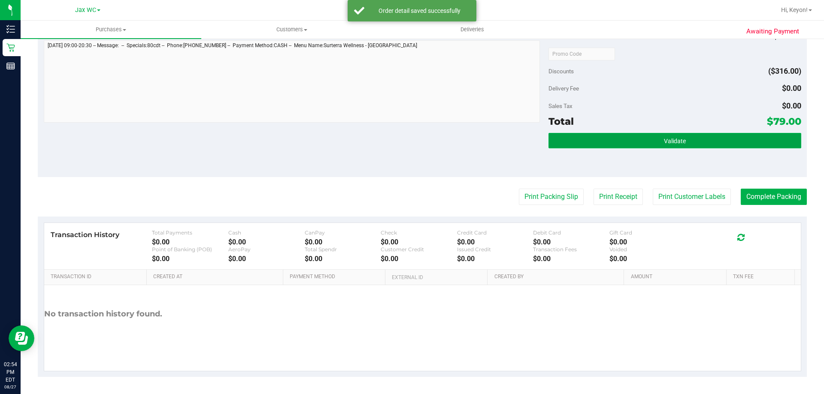
click at [694, 142] on button "Validate" at bounding box center [674, 140] width 252 height 15
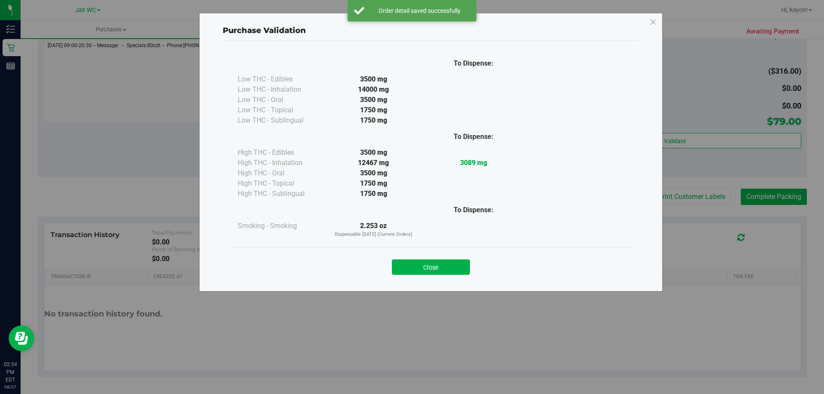
click at [446, 271] on button "Close" at bounding box center [431, 267] width 78 height 15
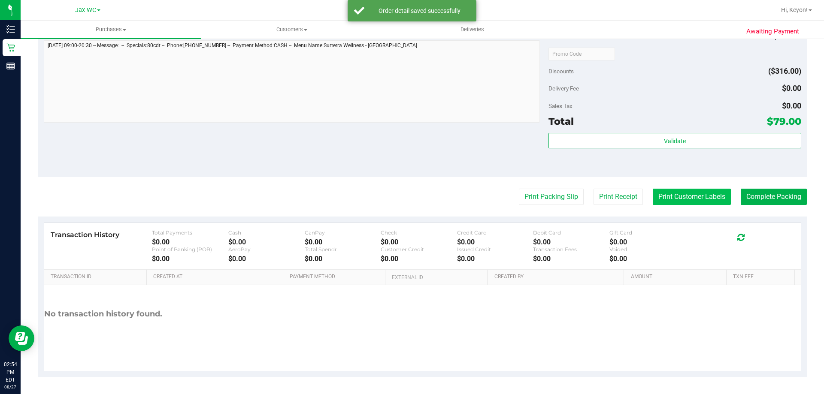
click at [682, 199] on button "Print Customer Labels" at bounding box center [692, 197] width 78 height 16
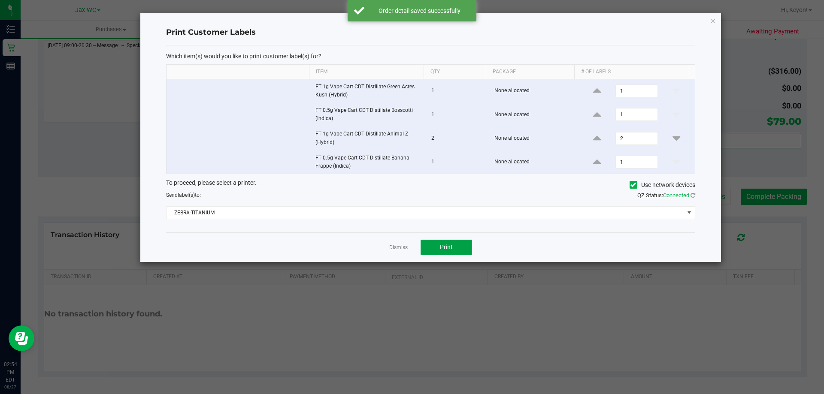
click at [450, 245] on span "Print" at bounding box center [446, 247] width 13 height 7
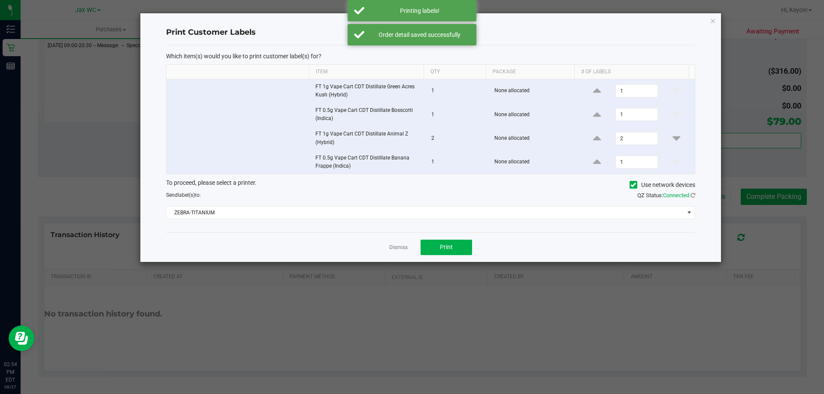
drag, startPoint x: 403, startPoint y: 248, endPoint x: 754, endPoint y: 224, distance: 351.5
click at [404, 248] on link "Dismiss" at bounding box center [398, 247] width 18 height 7
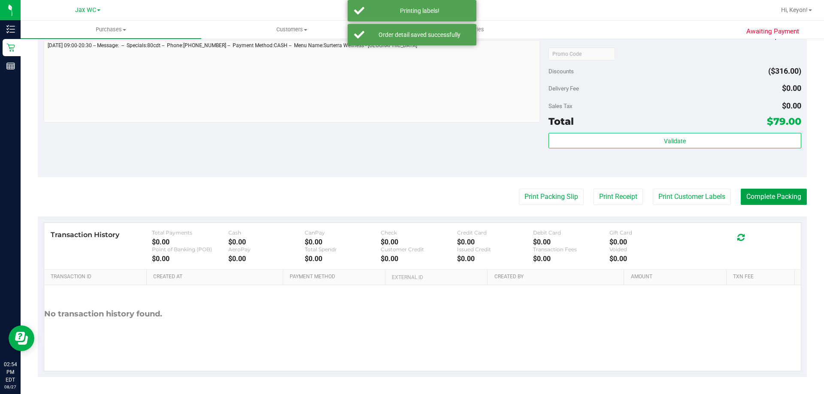
drag, startPoint x: 775, startPoint y: 196, endPoint x: 746, endPoint y: 186, distance: 30.8
click at [775, 197] on button "Complete Packing" at bounding box center [774, 197] width 66 height 16
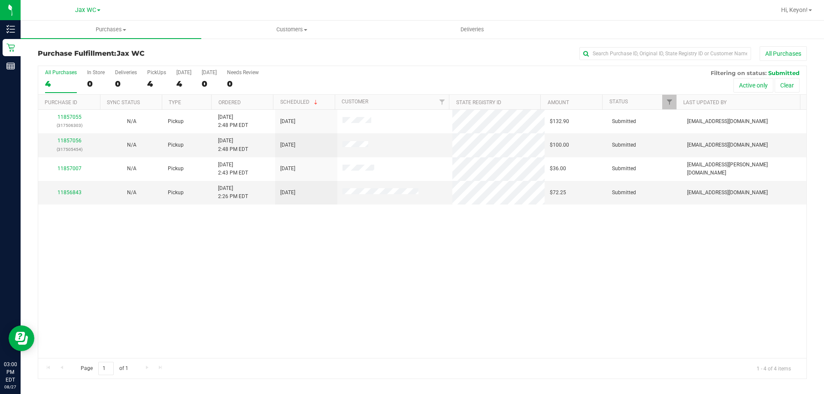
click at [807, 5] on div "Hi, Keyon!" at bounding box center [797, 10] width 38 height 15
click at [803, 13] on span "Hi, Keyon!" at bounding box center [794, 9] width 27 height 7
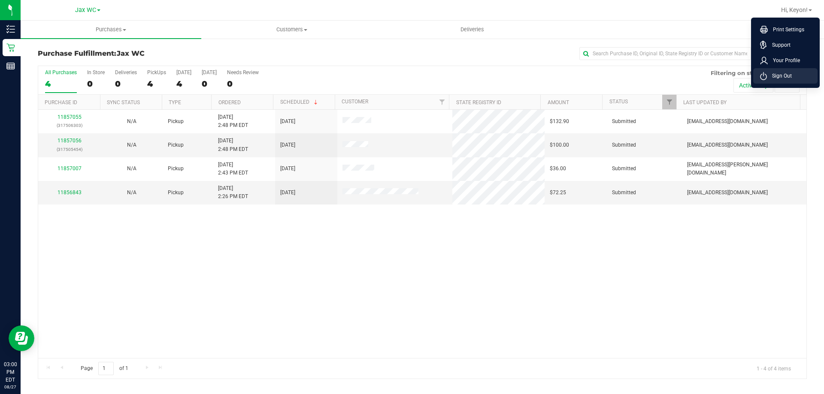
click at [774, 74] on span "Sign Out" at bounding box center [779, 76] width 25 height 9
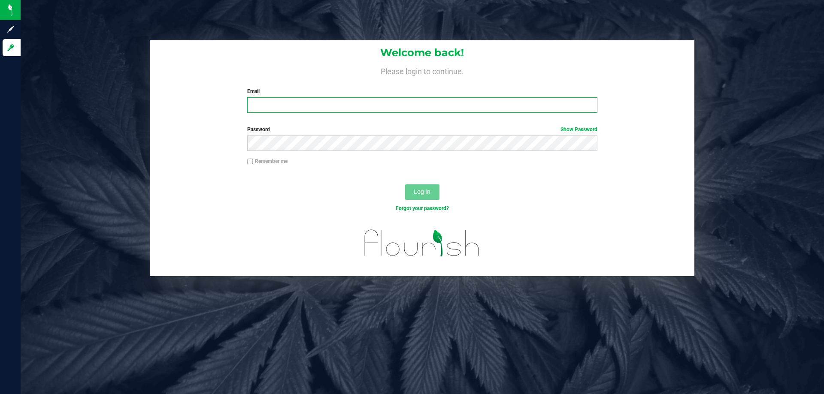
click at [333, 98] on input "Email" at bounding box center [422, 104] width 350 height 15
type input "Lprice-palacio@liveparallel.com"
click at [405, 185] on button "Log In" at bounding box center [422, 192] width 34 height 15
